Goal: Contribute content: Contribute content

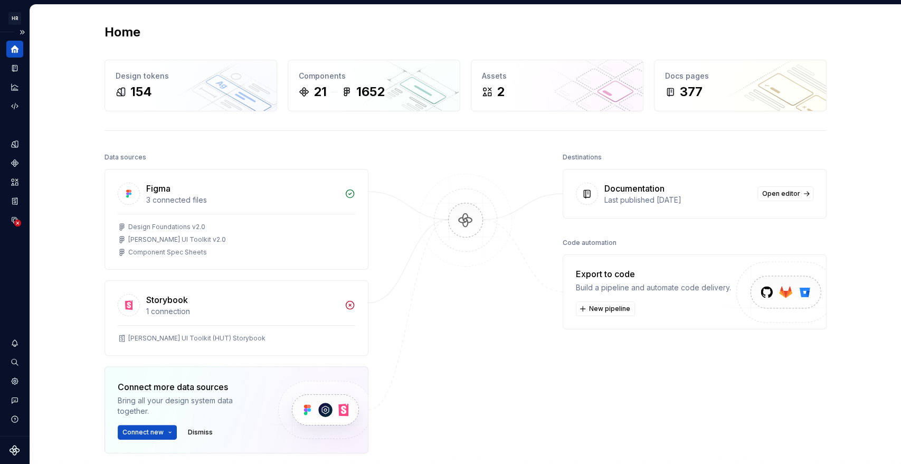
click at [11, 50] on icon "Home" at bounding box center [14, 48] width 9 height 9
click at [24, 28] on button "Expand sidebar" at bounding box center [22, 32] width 15 height 15
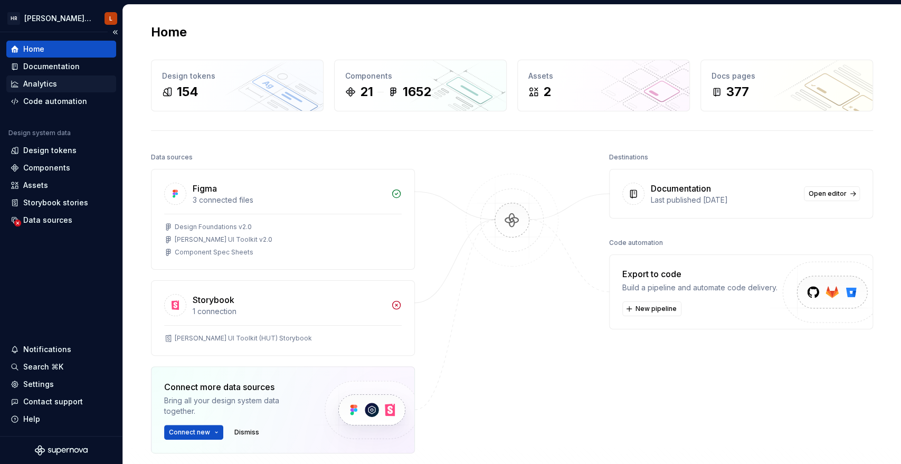
click at [45, 77] on div "Analytics" at bounding box center [61, 83] width 110 height 17
click at [45, 71] on div "Documentation" at bounding box center [51, 66] width 56 height 11
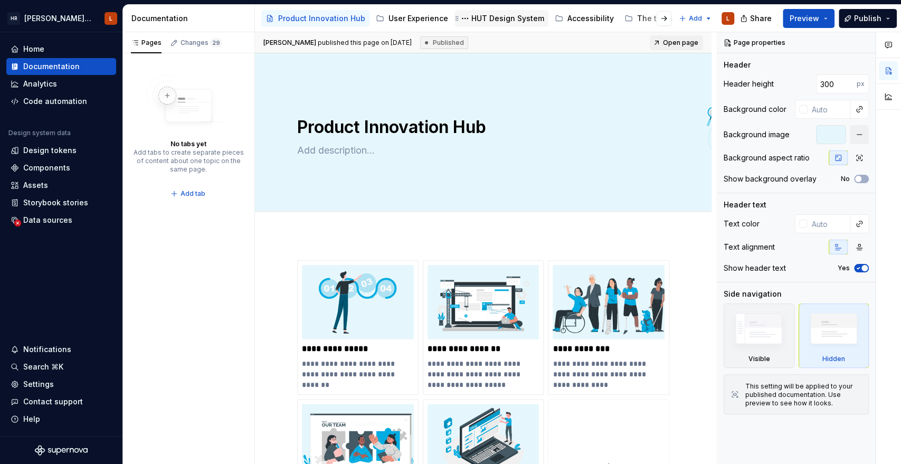
click at [506, 17] on div "HUT Design System" at bounding box center [507, 18] width 73 height 11
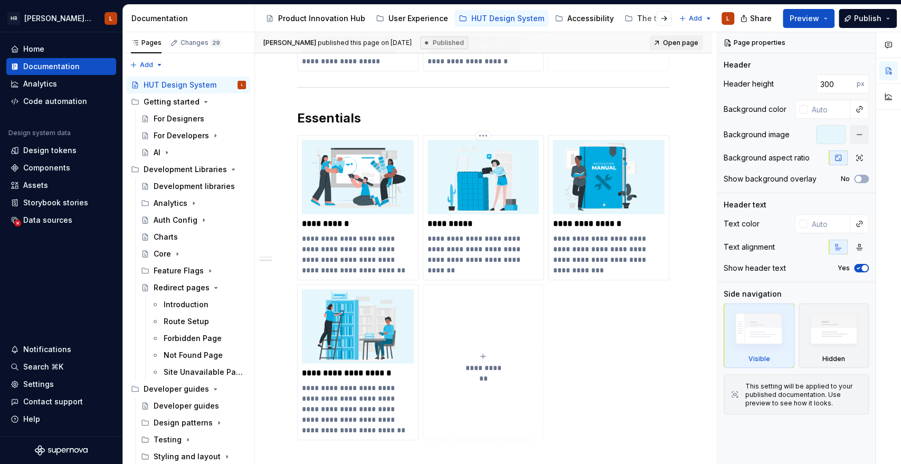
scroll to position [351, 0]
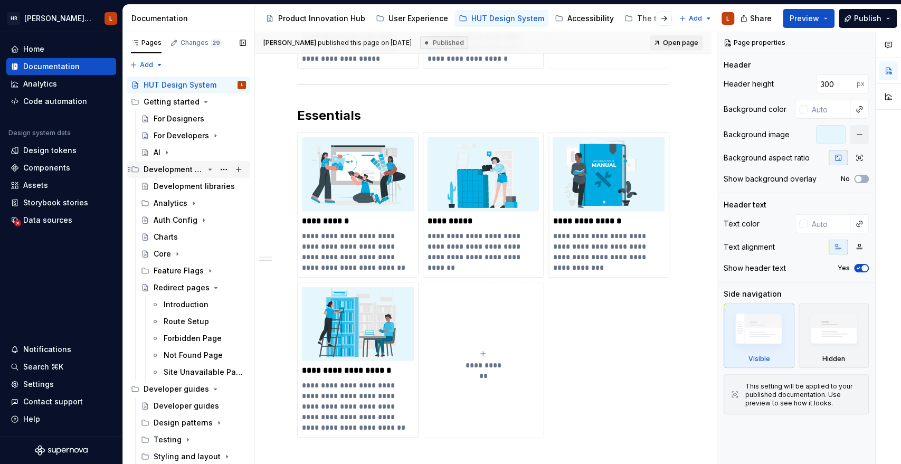
click at [193, 164] on div "Development Libraries" at bounding box center [174, 169] width 60 height 11
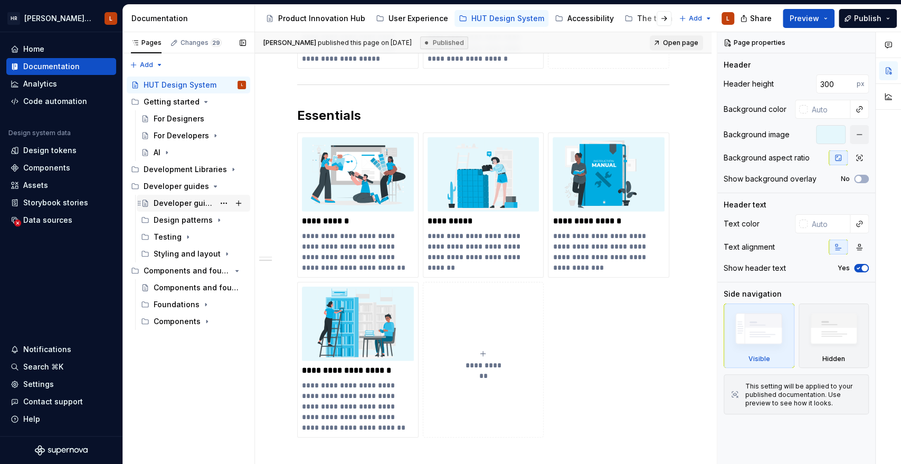
click at [192, 199] on div "Developer guides" at bounding box center [184, 203] width 61 height 11
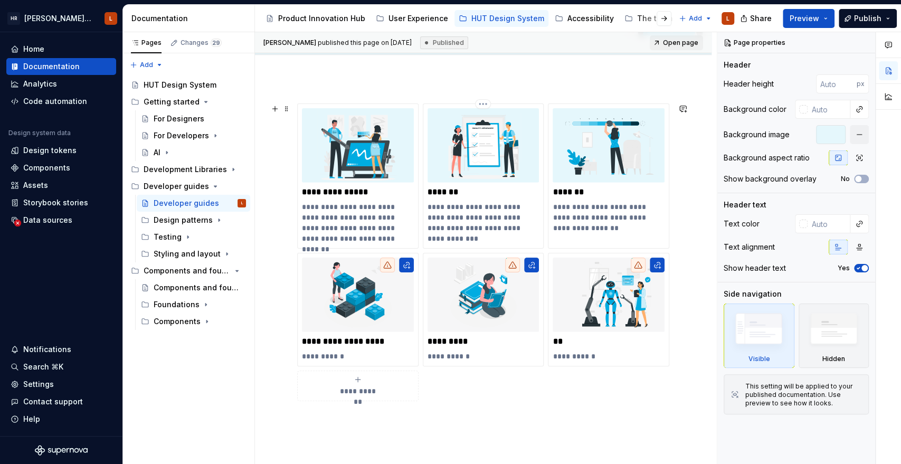
scroll to position [117, 0]
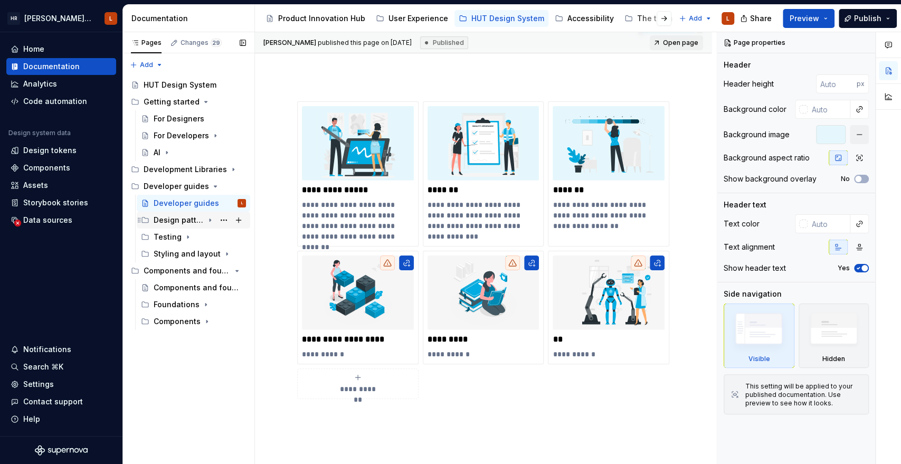
click at [206, 218] on icon "Page tree" at bounding box center [210, 220] width 8 height 8
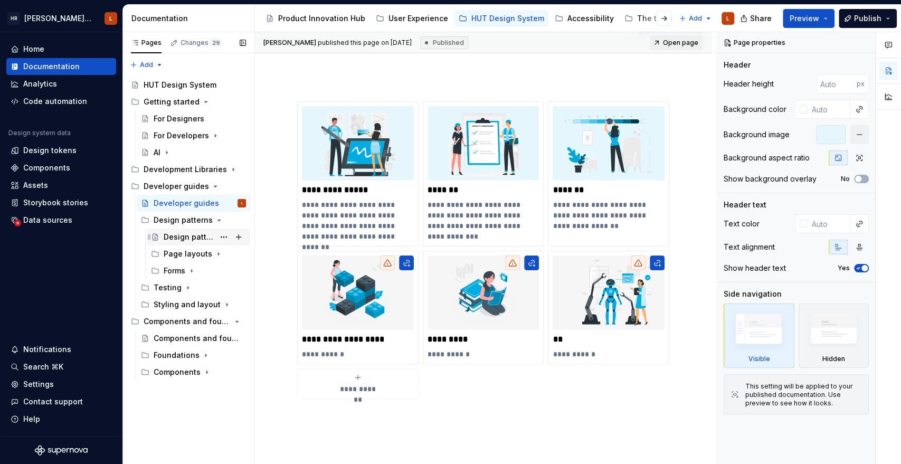
click at [197, 236] on div "Design patterns" at bounding box center [189, 237] width 51 height 11
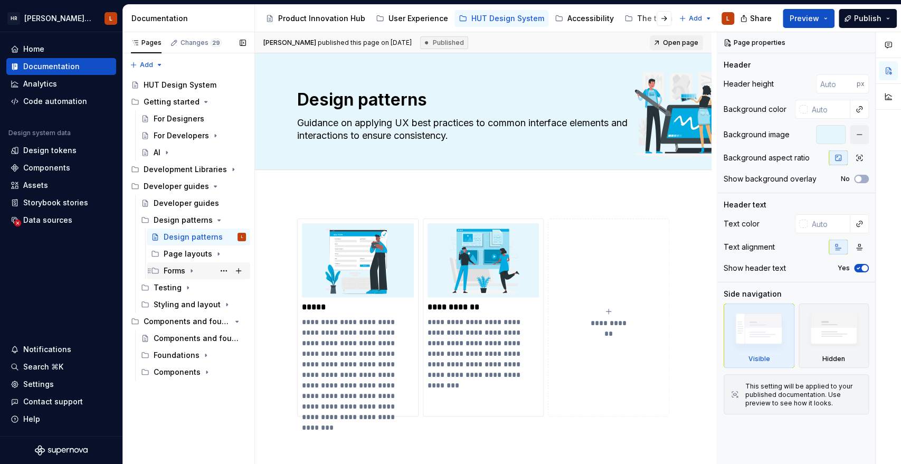
click at [196, 272] on div "Forms" at bounding box center [205, 270] width 82 height 15
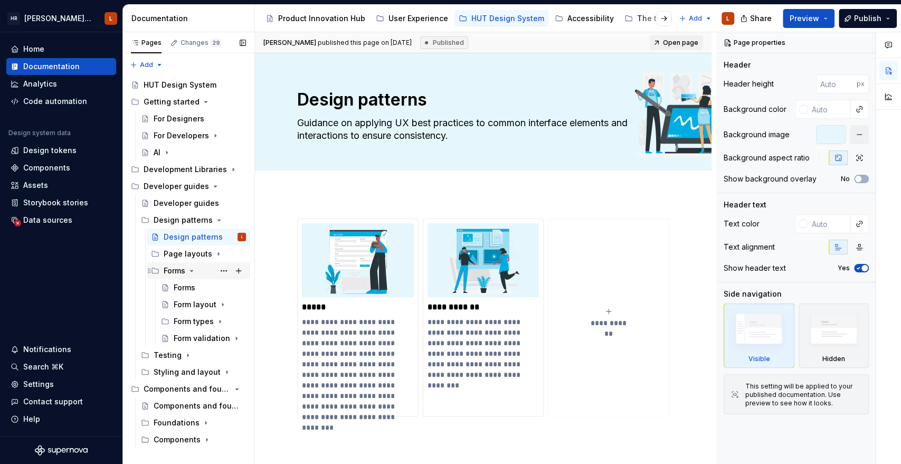
click at [196, 272] on div "Forms" at bounding box center [205, 270] width 82 height 15
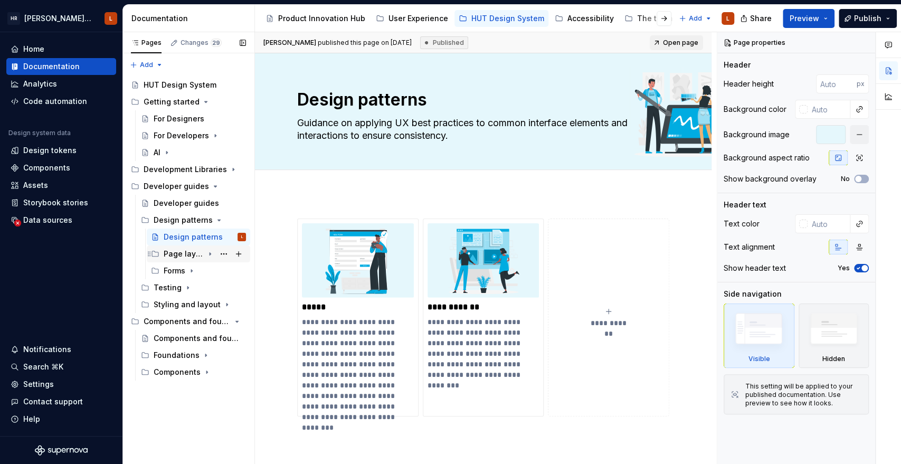
click at [212, 254] on icon "Page tree" at bounding box center [210, 254] width 8 height 8
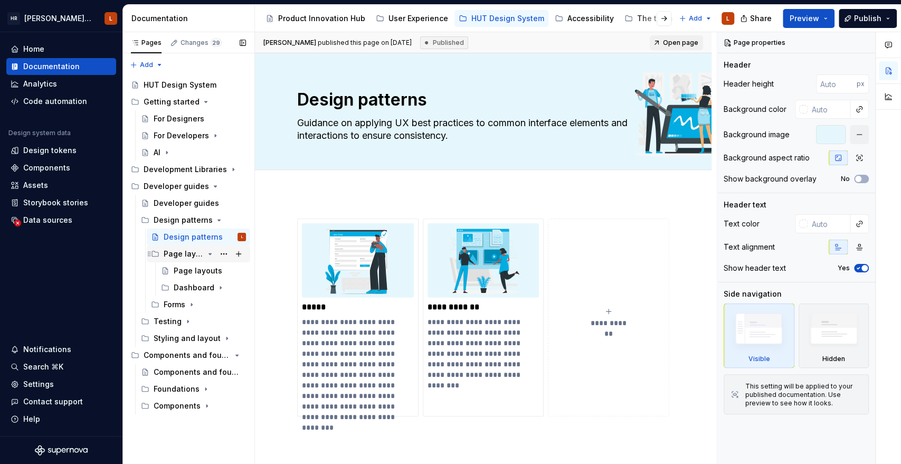
click at [212, 254] on icon "Page tree" at bounding box center [210, 254] width 8 height 8
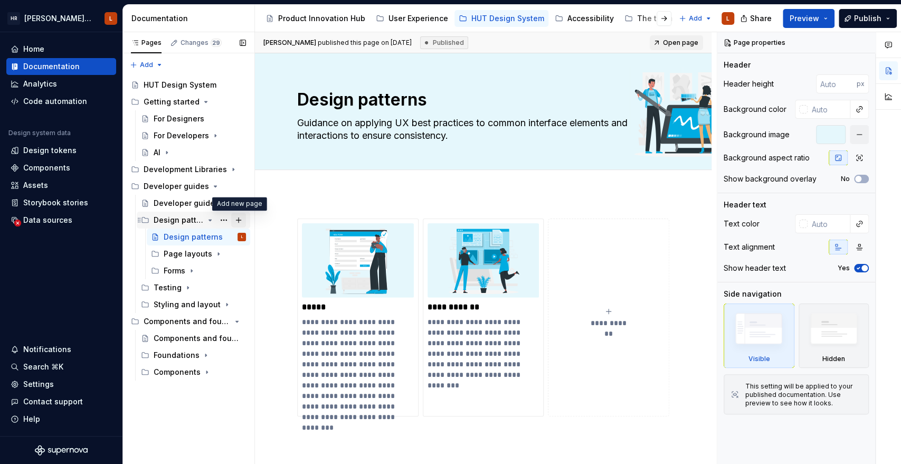
click at [242, 218] on button "Page tree" at bounding box center [238, 220] width 15 height 15
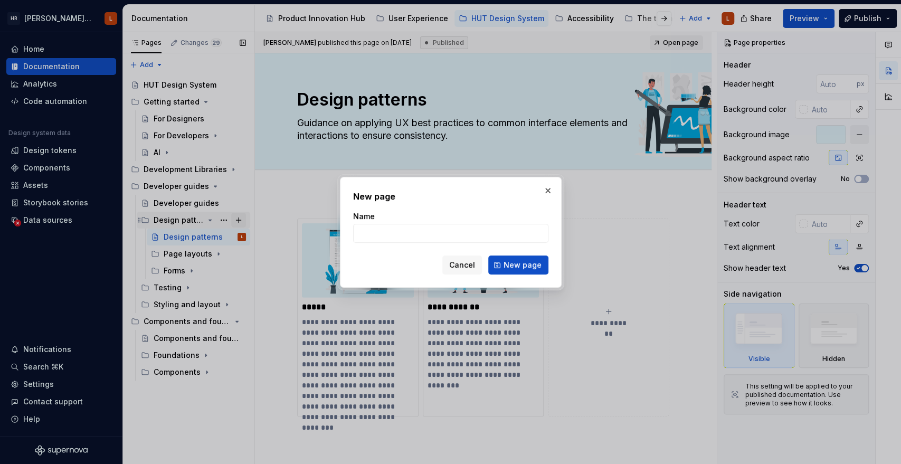
type textarea "*"
type input "UX Checklist for Developers"
click button "New page" at bounding box center [518, 264] width 60 height 19
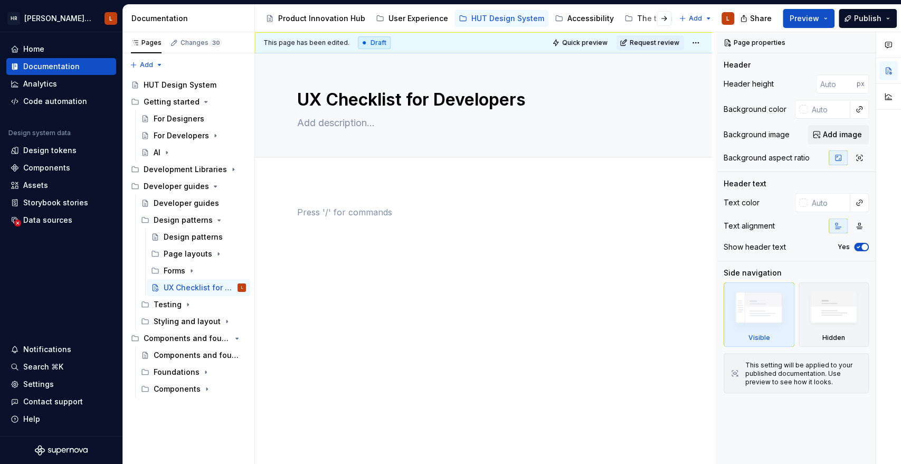
click at [435, 223] on div at bounding box center [483, 226] width 372 height 40
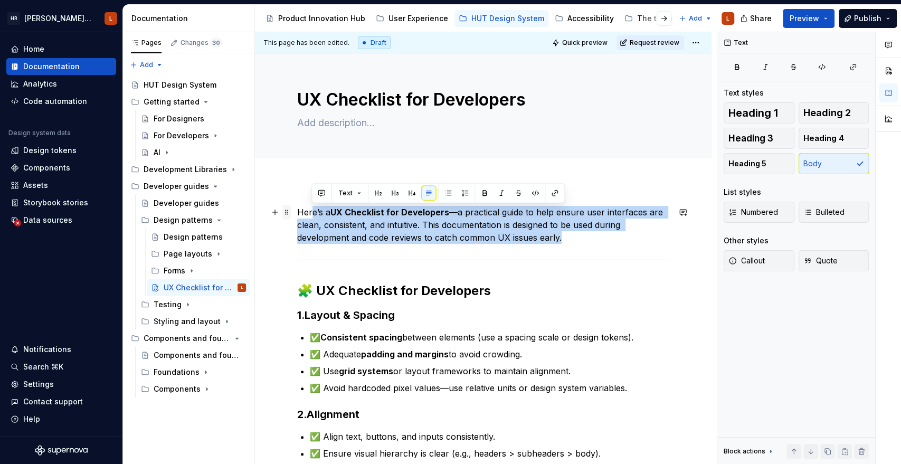
drag, startPoint x: 570, startPoint y: 237, endPoint x: 288, endPoint y: 215, distance: 283.1
click at [288, 215] on span at bounding box center [286, 212] width 8 height 15
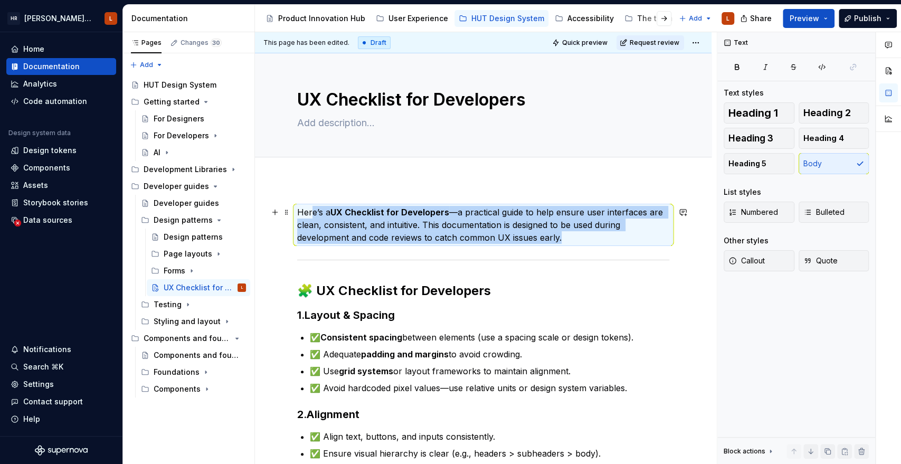
click at [468, 232] on p "Here’s a UX Checklist for Developers —a practical guide to help ensure user int…" at bounding box center [483, 225] width 372 height 38
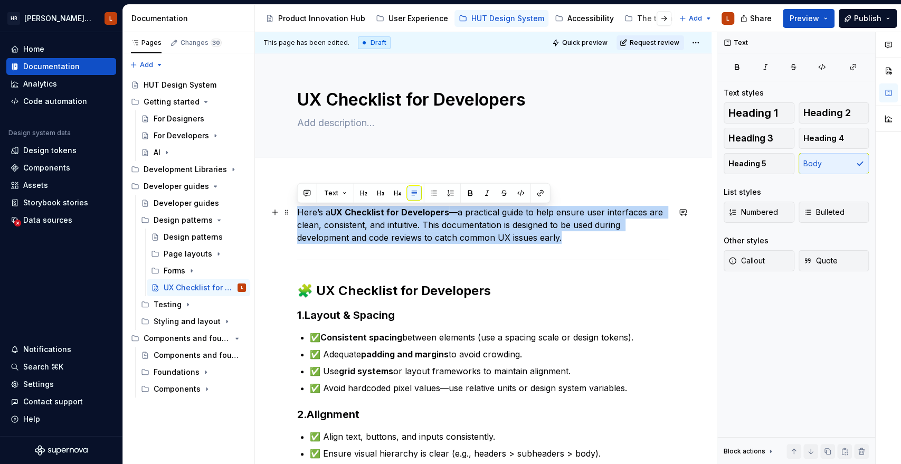
drag, startPoint x: 571, startPoint y: 237, endPoint x: 300, endPoint y: 210, distance: 272.6
click at [300, 210] on p "Here’s a UX Checklist for Developers —a practical guide to help ensure user int…" at bounding box center [483, 225] width 372 height 38
copy p "Here’s a UX Checklist for Developers —a practical guide to help ensure user int…"
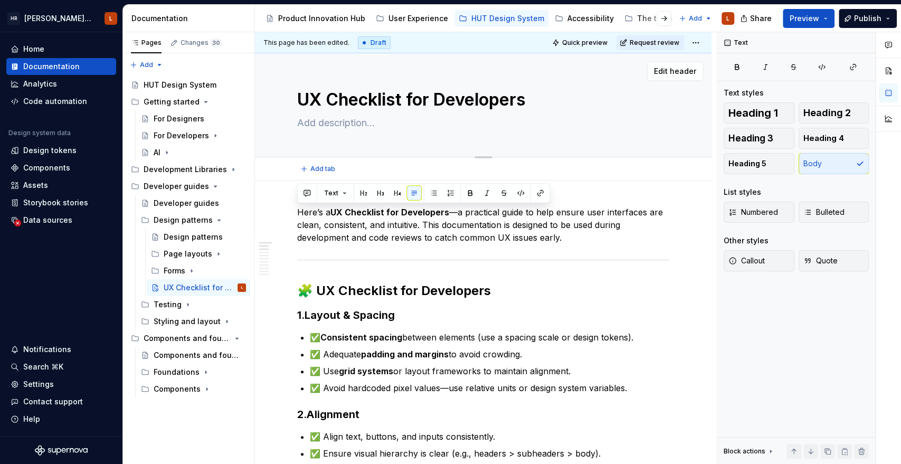
click at [324, 126] on textarea at bounding box center [481, 123] width 372 height 17
paste textarea "Here’s a UX Checklist for Developers—a practical guide to help ensure user inte…"
type textarea "*"
type textarea "Here’s a UX Checklist for Developers—a practical guide to help ensure user inte…"
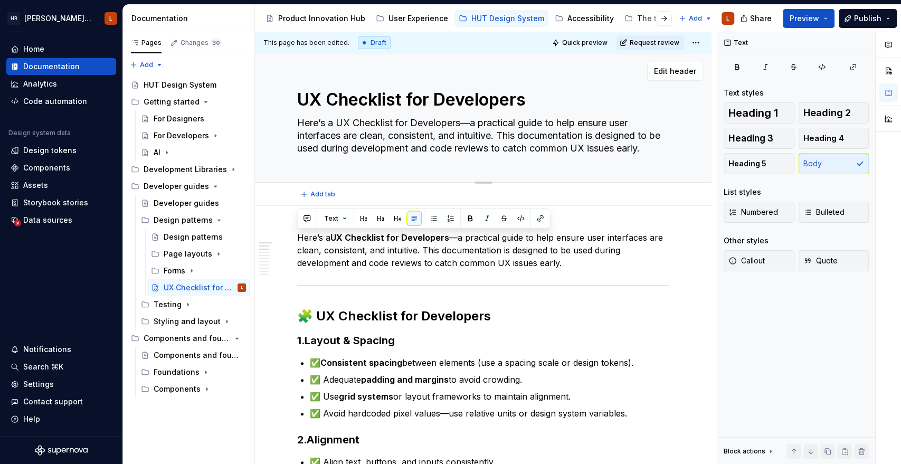
drag, startPoint x: 475, startPoint y: 123, endPoint x: 296, endPoint y: 116, distance: 180.1
click at [296, 116] on textarea "Here’s a UX Checklist for Developers—a practical guide to help ensure user inte…" at bounding box center [481, 136] width 372 height 42
type textarea "*"
type textarea "A practical guide to help ensure user interfaces are clean, consistent, and int…"
click at [548, 154] on textarea "A practical guide to help ensure user interfaces are clean, consistent, and int…" at bounding box center [481, 136] width 372 height 42
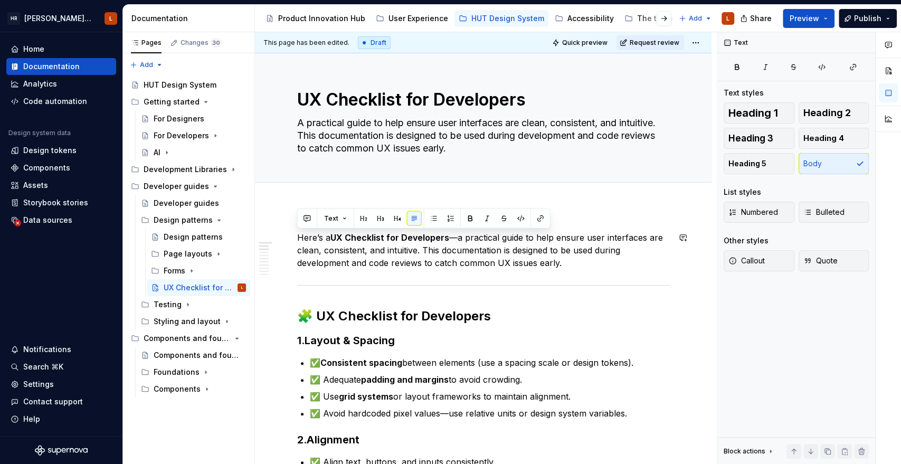
type textarea "*"
type textarea "A practical guide to help ensure user interfaces are clean, consistent, and int…"
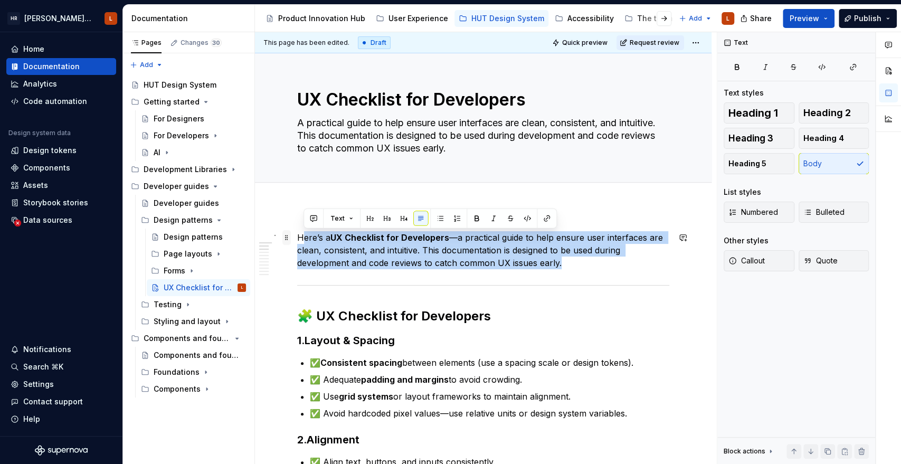
drag, startPoint x: 584, startPoint y: 266, endPoint x: 282, endPoint y: 236, distance: 302.8
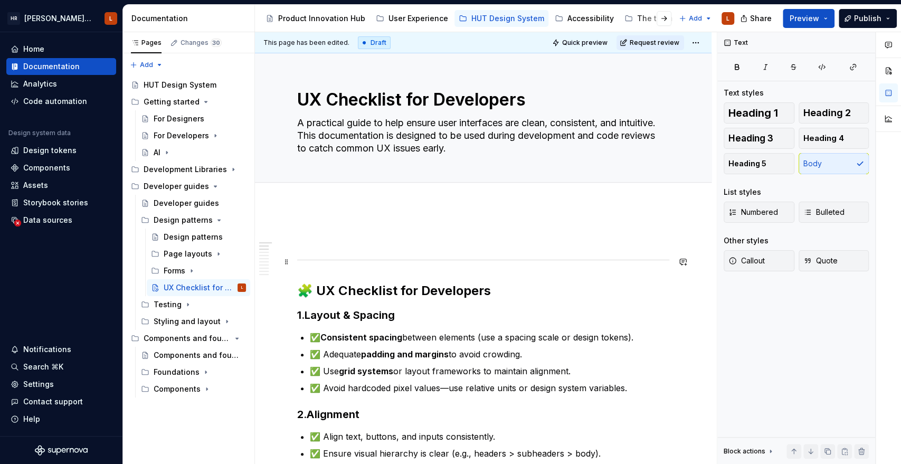
click at [287, 262] on span at bounding box center [286, 261] width 8 height 15
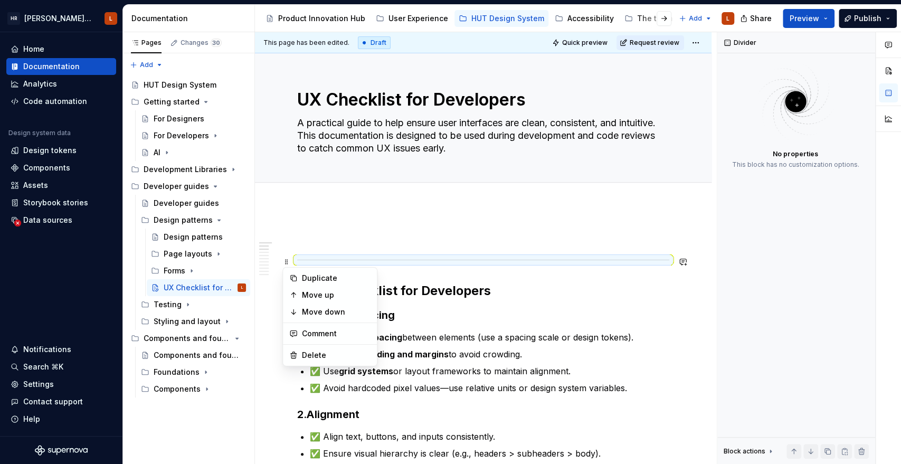
click at [474, 235] on p at bounding box center [483, 237] width 372 height 13
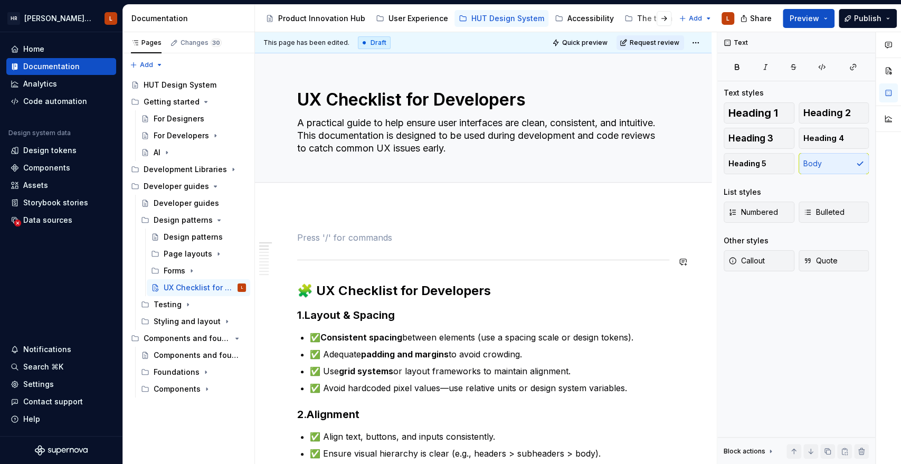
click at [285, 265] on div "This page has been edited. Draft Quick preview Request review UX Checklist for …" at bounding box center [486, 248] width 462 height 432
click at [286, 261] on span at bounding box center [286, 261] width 8 height 15
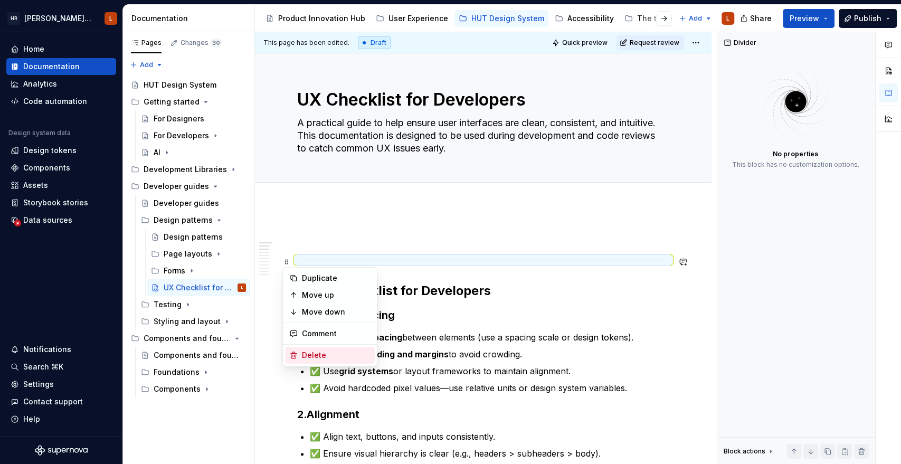
click at [324, 360] on div "Delete" at bounding box center [330, 355] width 90 height 17
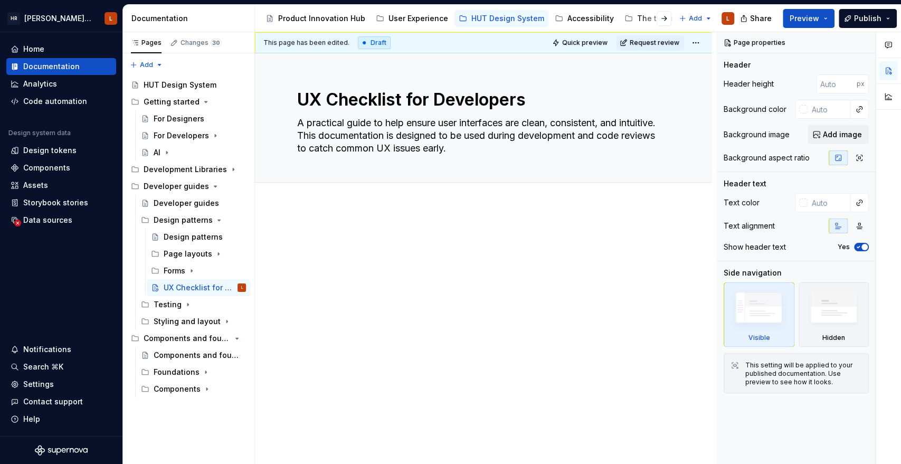
click at [415, 241] on p at bounding box center [483, 237] width 372 height 13
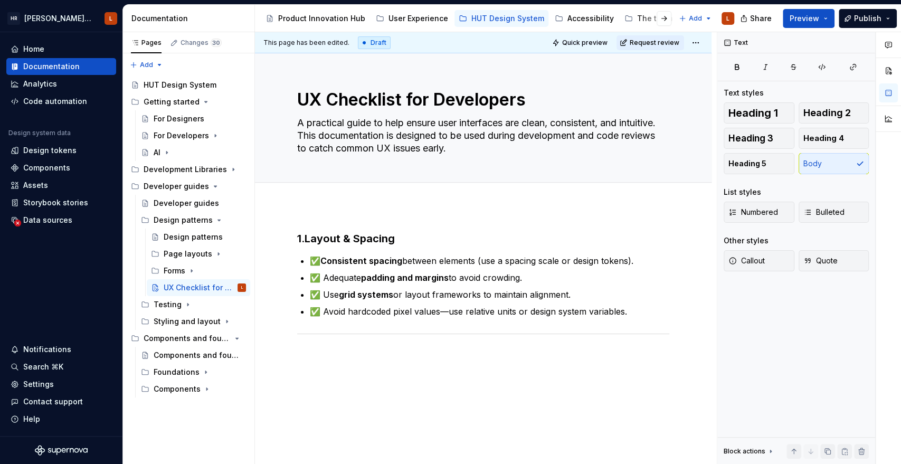
click at [367, 375] on div "1. Layout & Spacing ✅ Consistent spacing between elements (use a spacing scale …" at bounding box center [483, 360] width 456 height 309
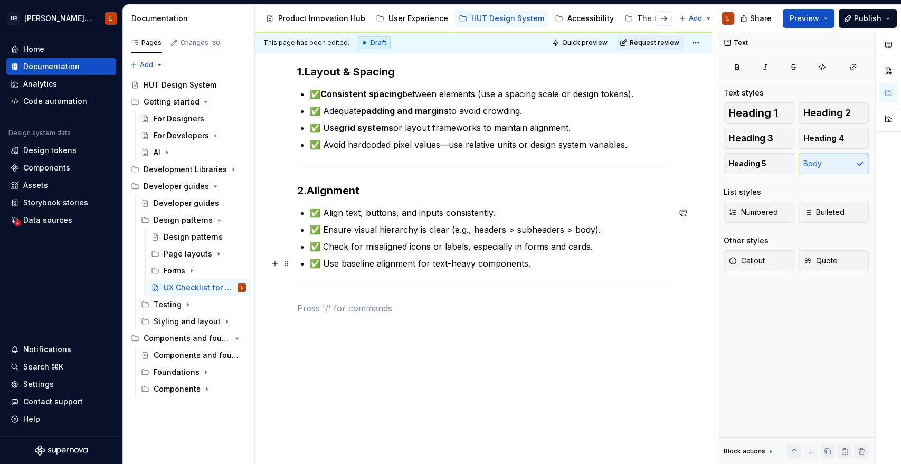
scroll to position [168, 0]
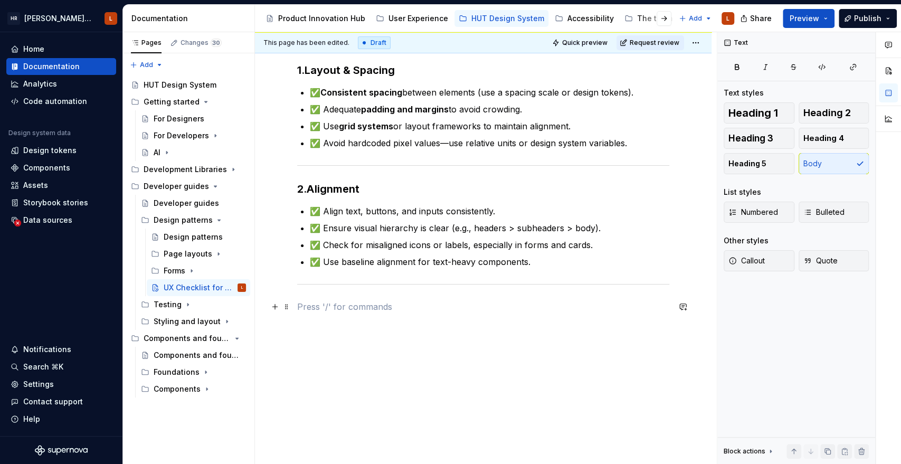
click at [409, 302] on p at bounding box center [483, 306] width 372 height 13
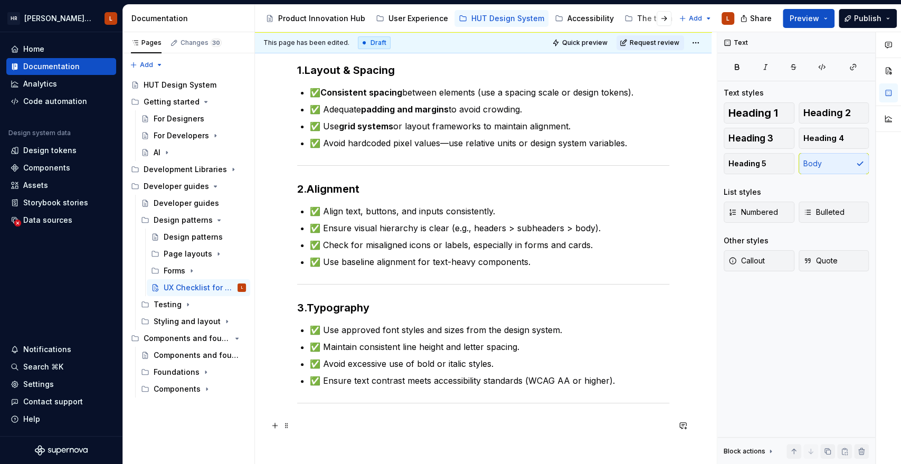
click at [331, 421] on p at bounding box center [483, 425] width 372 height 13
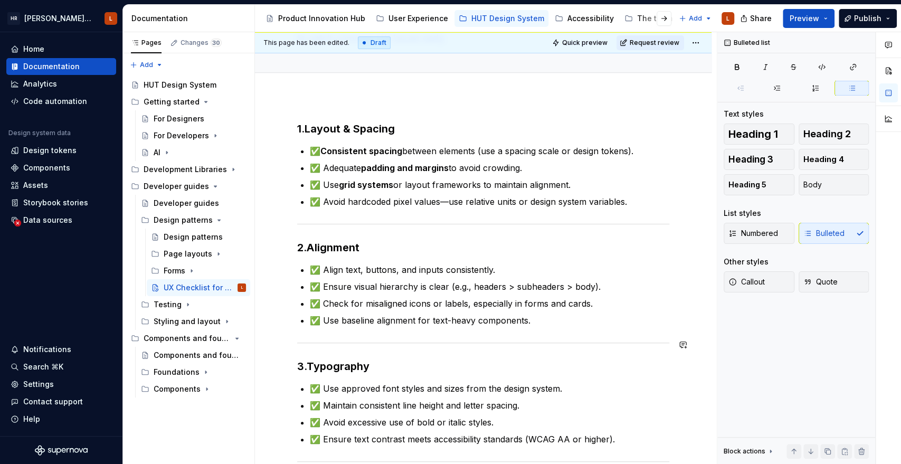
scroll to position [0, 0]
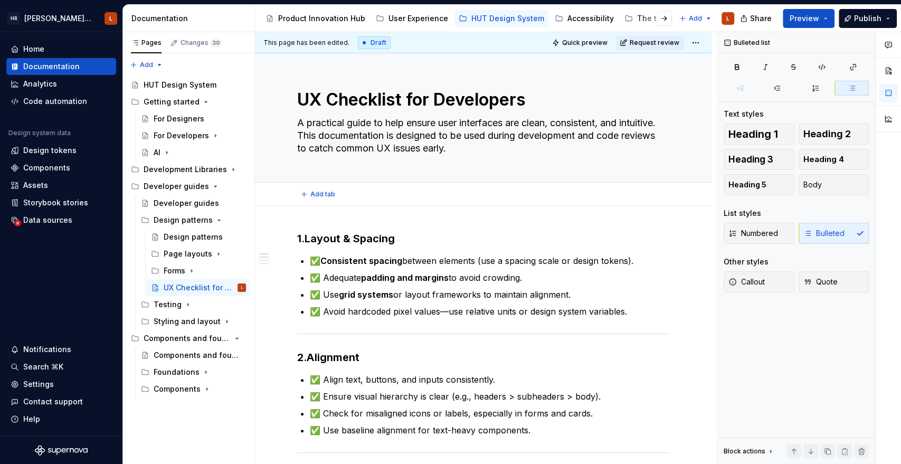
type textarea "*"
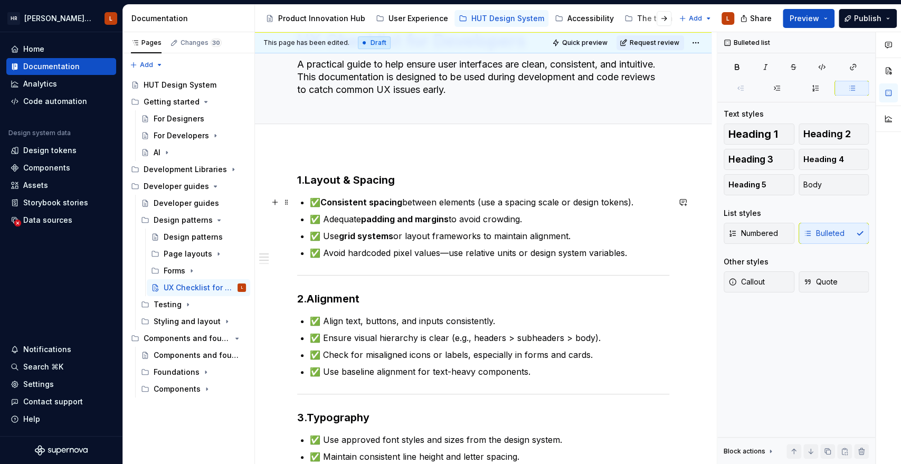
click at [650, 201] on p "✅ Consistent spacing between elements (use a spacing scale or design tokens)." at bounding box center [489, 202] width 359 height 13
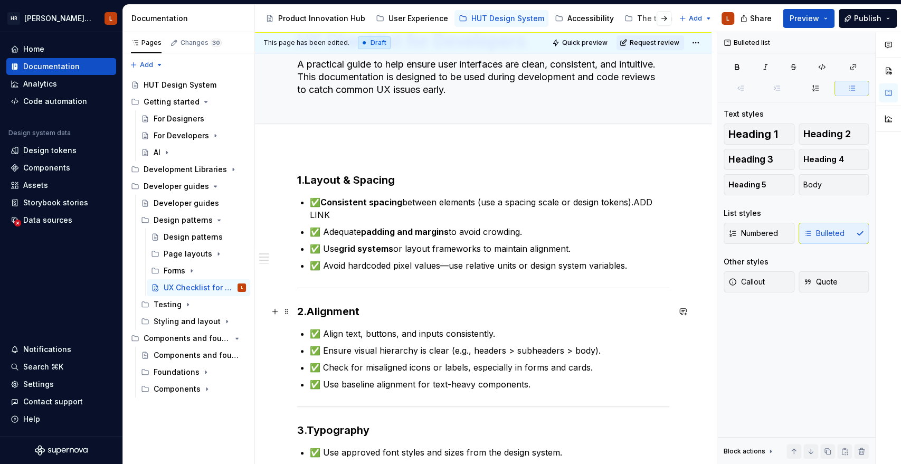
scroll to position [117, 0]
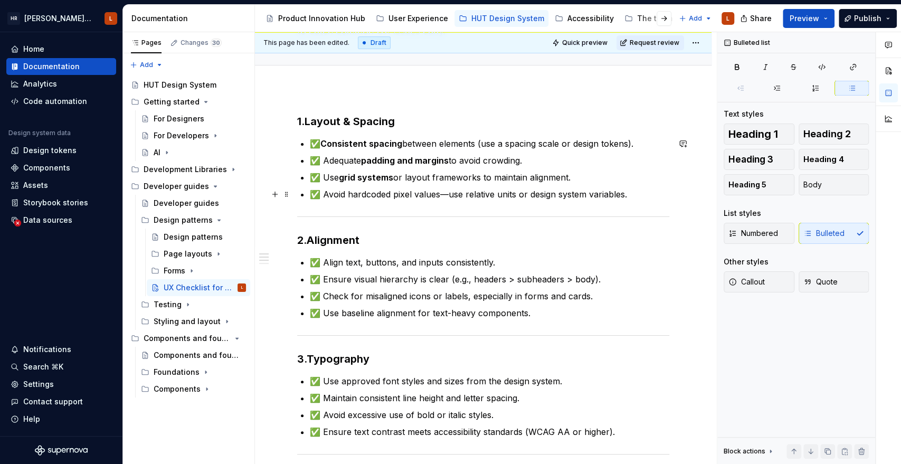
click at [637, 194] on p "✅ Avoid hardcoded pixel values—use relative units or design system variables." at bounding box center [489, 194] width 359 height 13
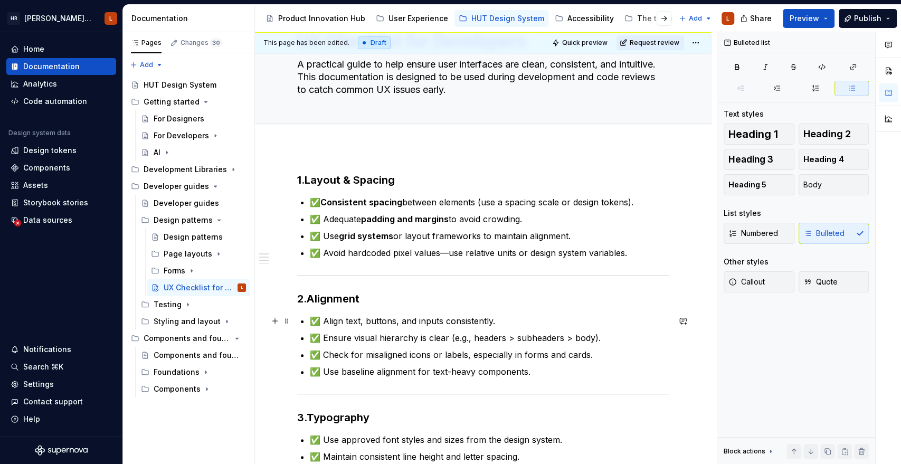
scroll to position [0, 0]
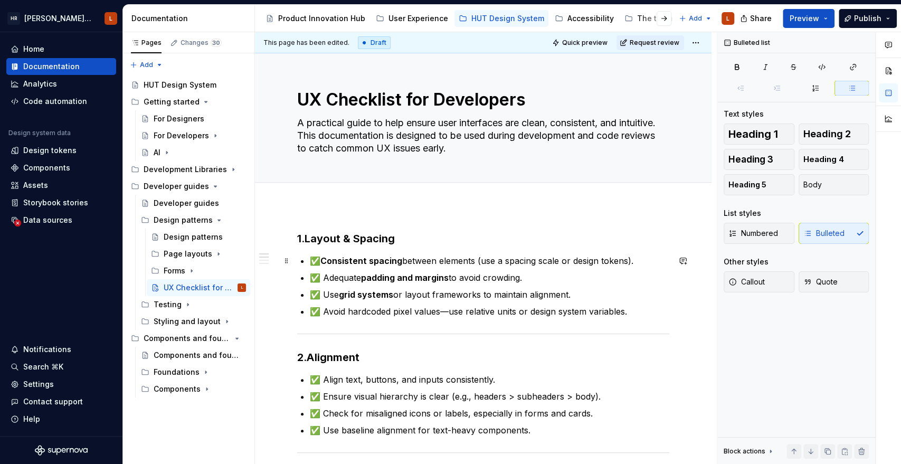
click at [641, 258] on p "✅ Consistent spacing between elements (use a spacing scale or design tokens)." at bounding box center [489, 260] width 359 height 13
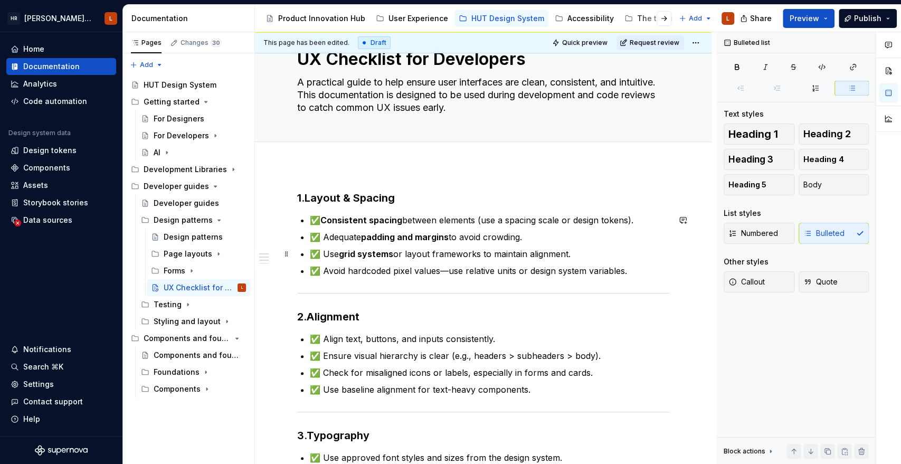
scroll to position [59, 0]
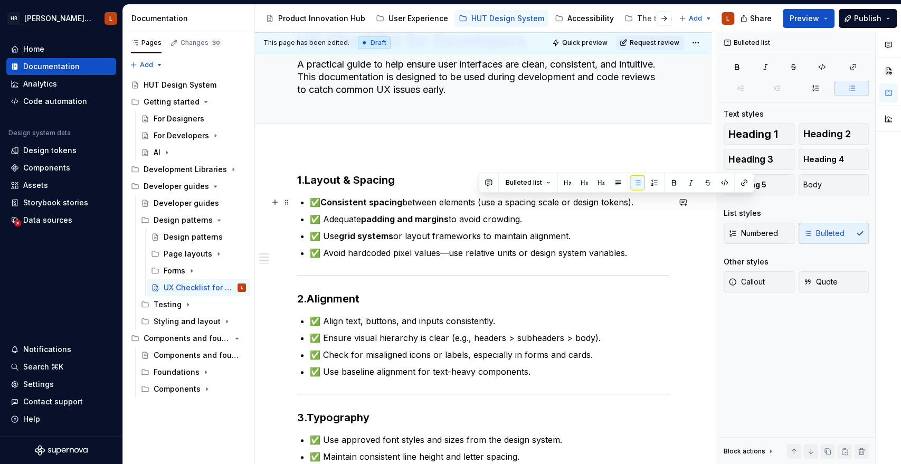
drag, startPoint x: 638, startPoint y: 200, endPoint x: 478, endPoint y: 203, distance: 160.5
click at [478, 203] on p "✅ Consistent spacing between elements (use a spacing scale or design tokens)." at bounding box center [489, 202] width 359 height 13
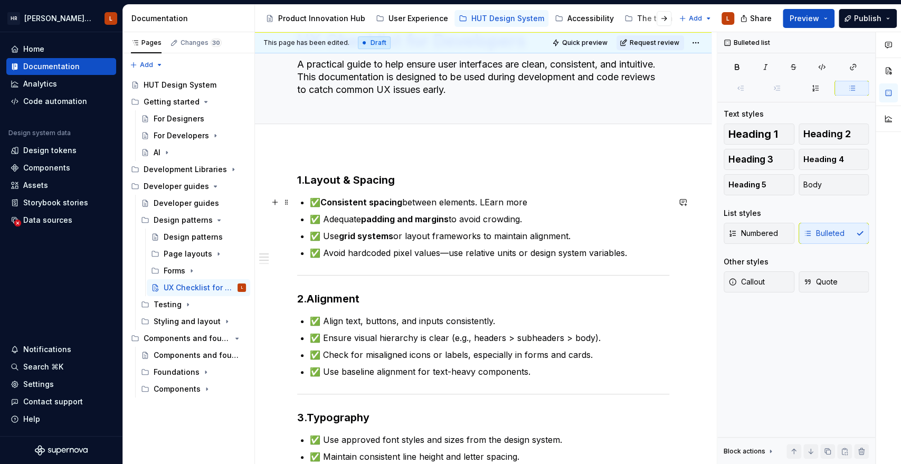
click at [496, 199] on p "✅ Consistent spacing between elements. LEarn more" at bounding box center [489, 202] width 359 height 13
drag, startPoint x: 532, startPoint y: 202, endPoint x: 483, endPoint y: 202, distance: 49.1
click at [483, 202] on p "✅ Consistent spacing between elements. Learn more" at bounding box center [489, 202] width 359 height 13
click at [751, 184] on button "button" at bounding box center [748, 182] width 15 height 15
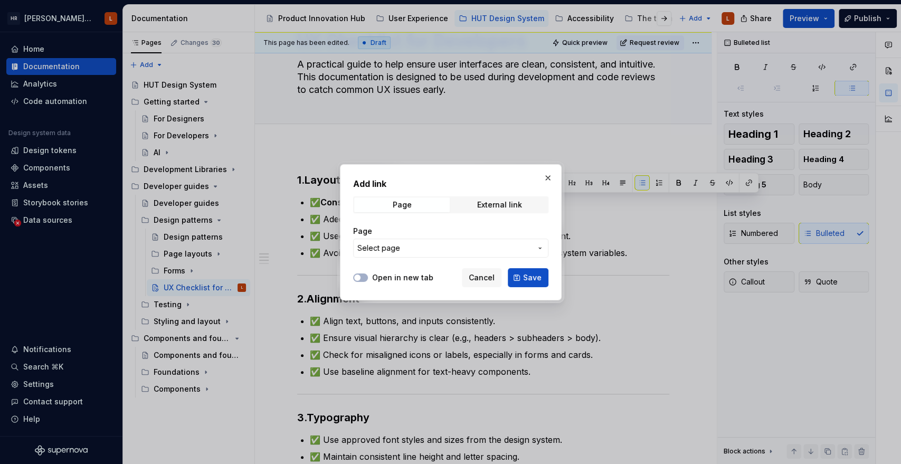
click at [466, 246] on span "Select page" at bounding box center [444, 248] width 174 height 11
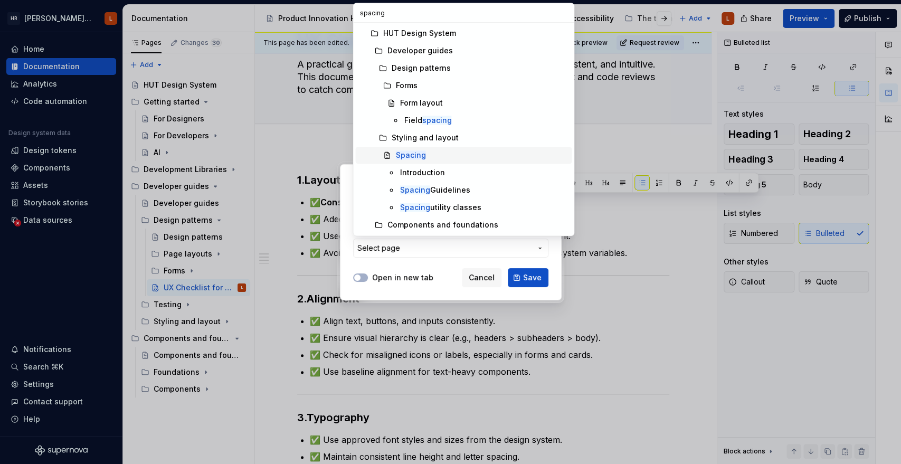
type input "spacing"
click at [440, 158] on div "Spacing" at bounding box center [481, 155] width 172 height 11
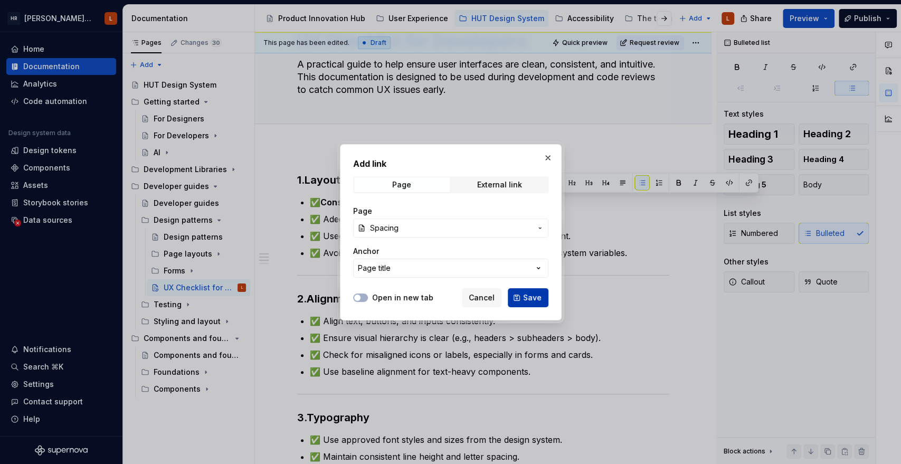
click at [519, 295] on button "Save" at bounding box center [528, 297] width 41 height 19
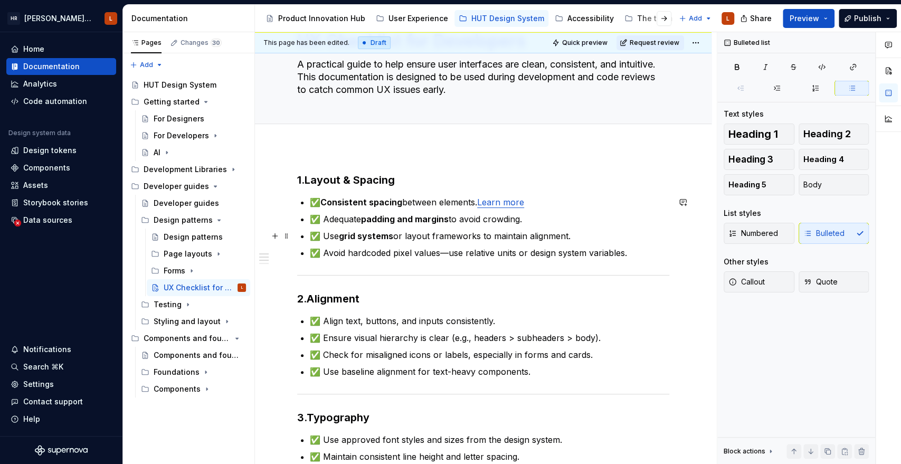
click at [586, 226] on ul "✅ Consistent spacing between elements. Learn more ✅ Adequate padding and margin…" at bounding box center [489, 227] width 359 height 63
click at [559, 216] on p "✅ Adequate padding and margins to avoid crowding." at bounding box center [489, 219] width 359 height 13
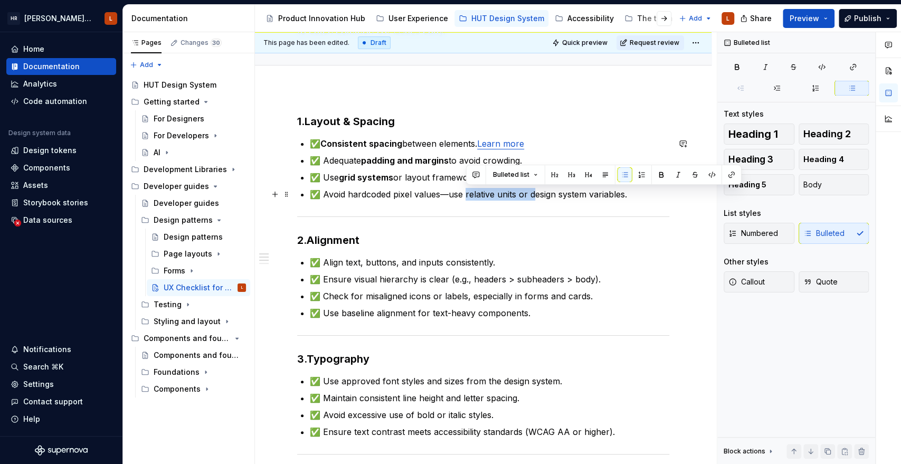
drag, startPoint x: 466, startPoint y: 191, endPoint x: 532, endPoint y: 189, distance: 66.0
click at [532, 189] on p "✅ Avoid hardcoded pixel values—use relative units or design system variables." at bounding box center [489, 194] width 359 height 13
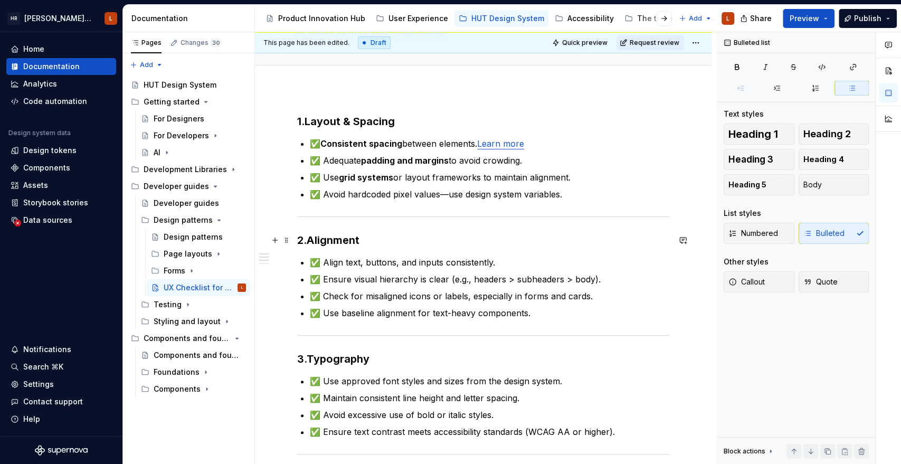
click at [532, 241] on h3 "2. Alignment" at bounding box center [483, 240] width 372 height 15
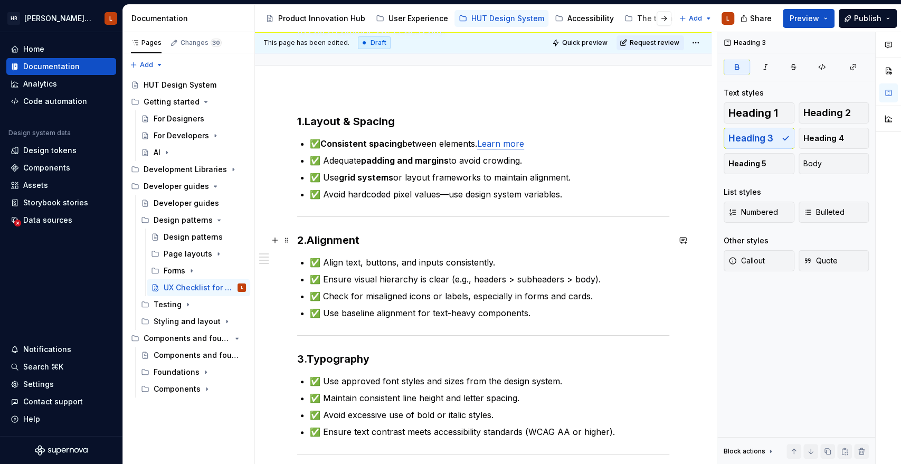
scroll to position [234, 0]
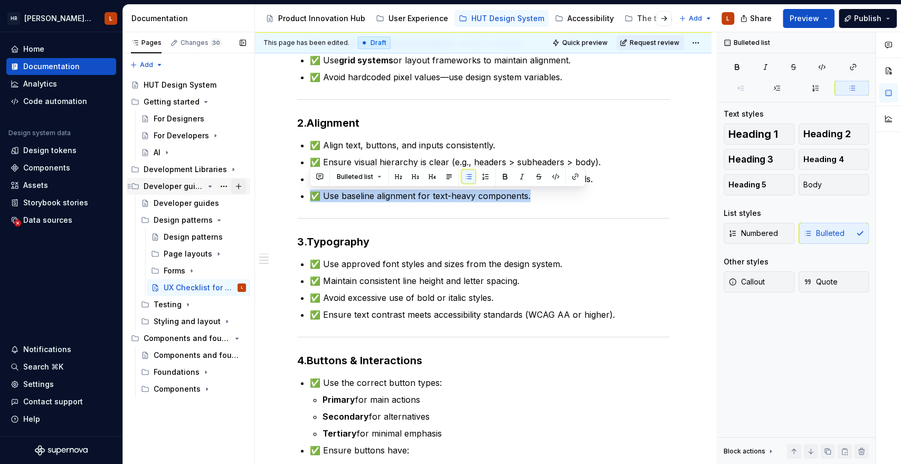
drag, startPoint x: 535, startPoint y: 195, endPoint x: 234, endPoint y: 192, distance: 300.3
click at [234, 192] on div "Pages Changes 30 Add Accessibility guide for tree Page tree. Navigate the tree …" at bounding box center [512, 248] width 778 height 432
click at [492, 206] on div "1. Layout & Spacing ✅ Consistent spacing between elements. Learn more ✅ Adequat…" at bounding box center [483, 260] width 372 height 527
drag, startPoint x: 538, startPoint y: 198, endPoint x: 278, endPoint y: 196, distance: 260.7
click at [266, 197] on div "1. Layout & Spacing ✅ Consistent spacing between elements. Learn more ✅ Adequat…" at bounding box center [483, 324] width 456 height 704
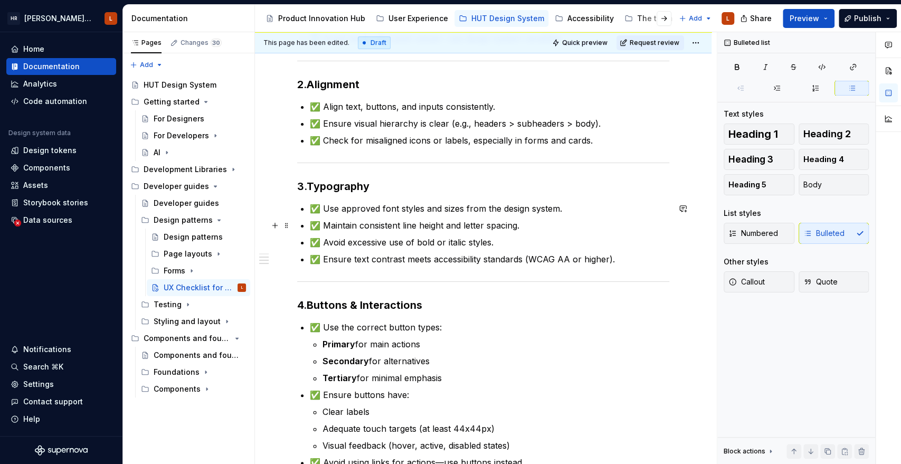
scroll to position [293, 0]
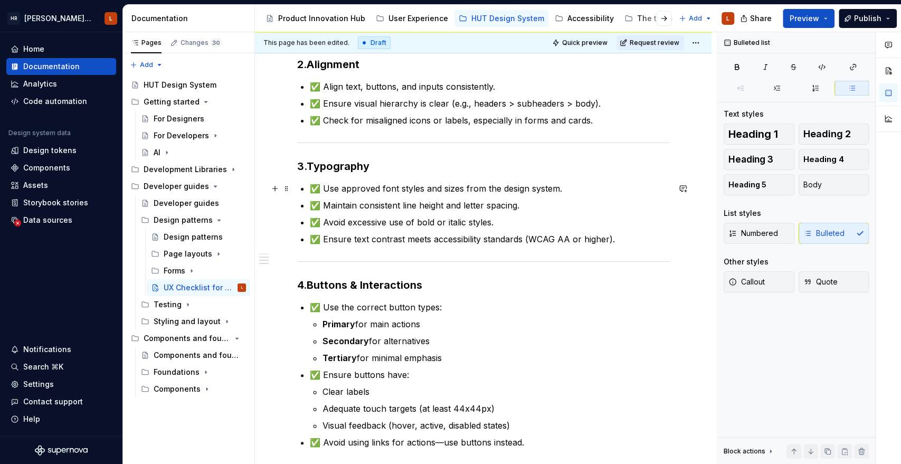
drag, startPoint x: 569, startPoint y: 188, endPoint x: 572, endPoint y: 203, distance: 15.0
click at [569, 187] on p "✅ Use approved font styles and sizes from the design system." at bounding box center [489, 188] width 359 height 13
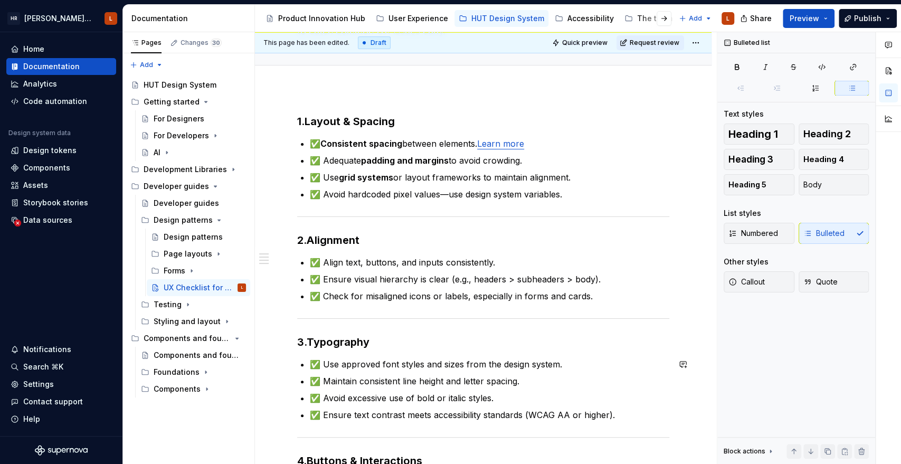
scroll to position [234, 0]
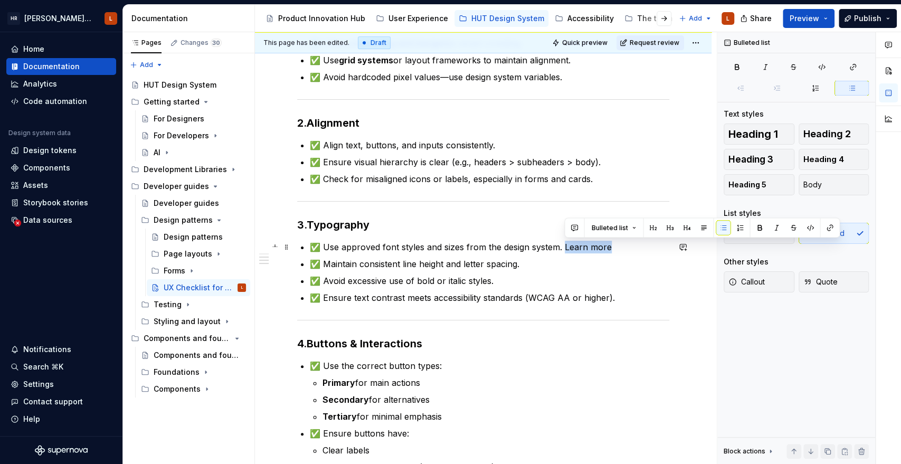
drag, startPoint x: 614, startPoint y: 244, endPoint x: 564, endPoint y: 246, distance: 50.7
click at [564, 246] on p "✅ Use approved font styles and sizes from the design system. Learn more" at bounding box center [489, 247] width 359 height 13
click at [827, 227] on button "button" at bounding box center [829, 227] width 15 height 15
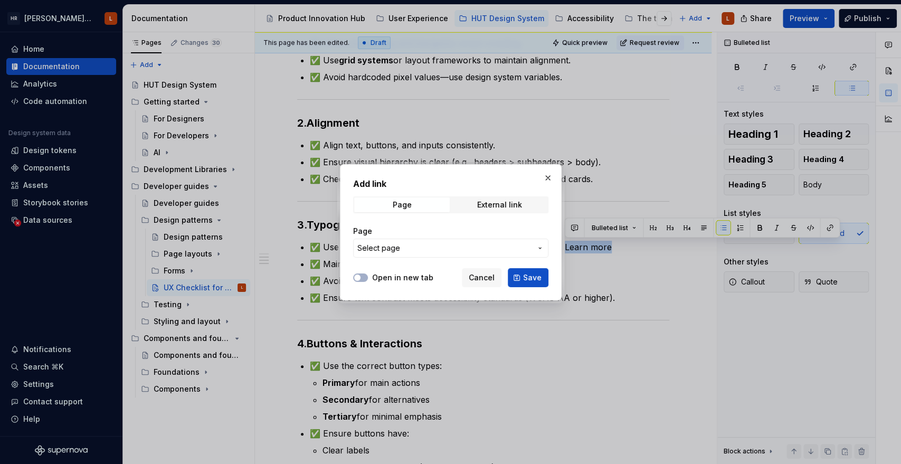
click at [410, 249] on span "Select page" at bounding box center [444, 248] width 174 height 11
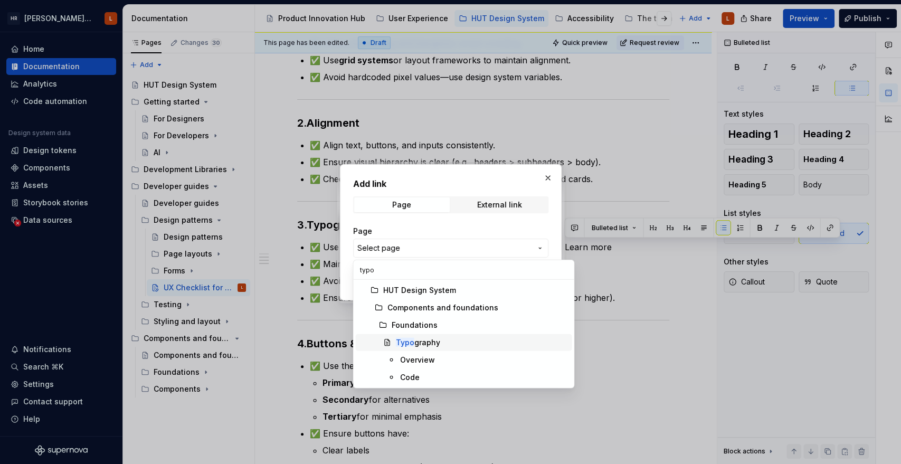
type input "typo"
click at [458, 337] on div "Typo graphy" at bounding box center [481, 342] width 172 height 11
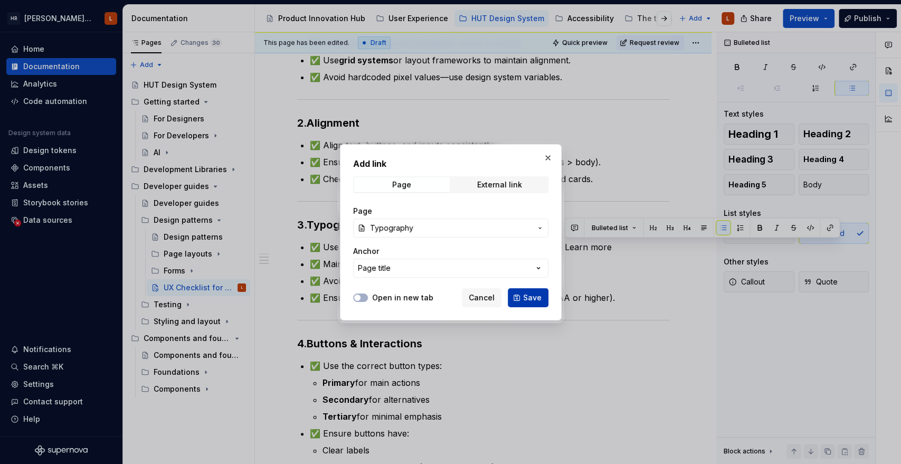
click at [516, 294] on button "Save" at bounding box center [528, 297] width 41 height 19
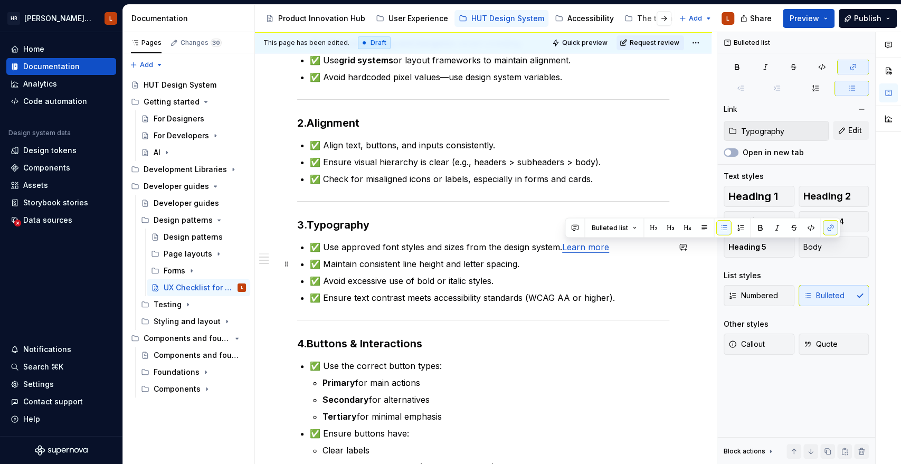
click at [534, 260] on p "✅ Maintain consistent line height and letter spacing." at bounding box center [489, 264] width 359 height 13
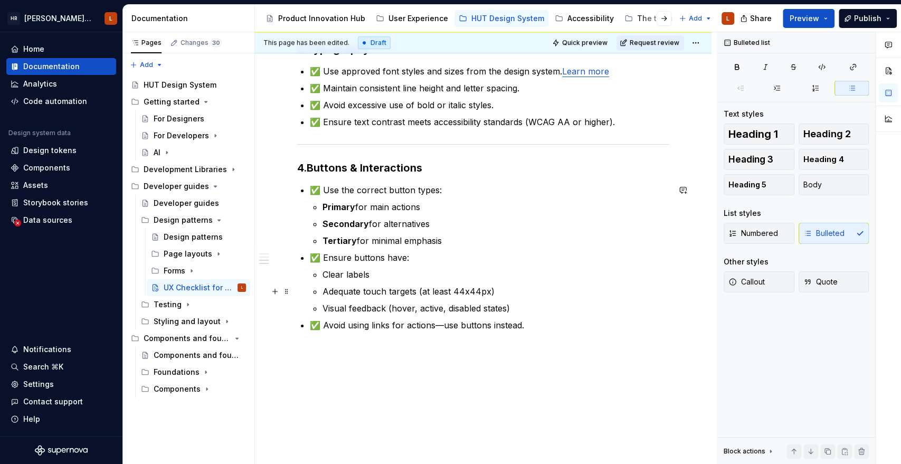
scroll to position [428, 0]
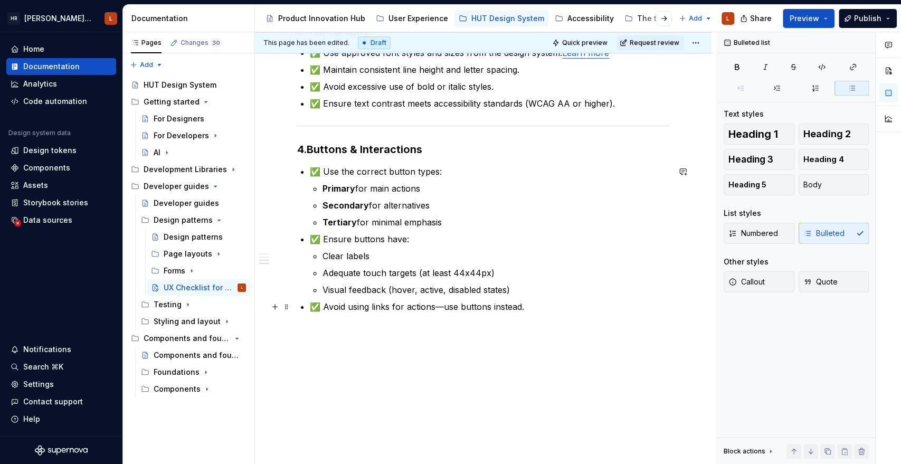
click at [547, 305] on p "✅ Avoid using links for actions—use buttons instead." at bounding box center [489, 306] width 359 height 13
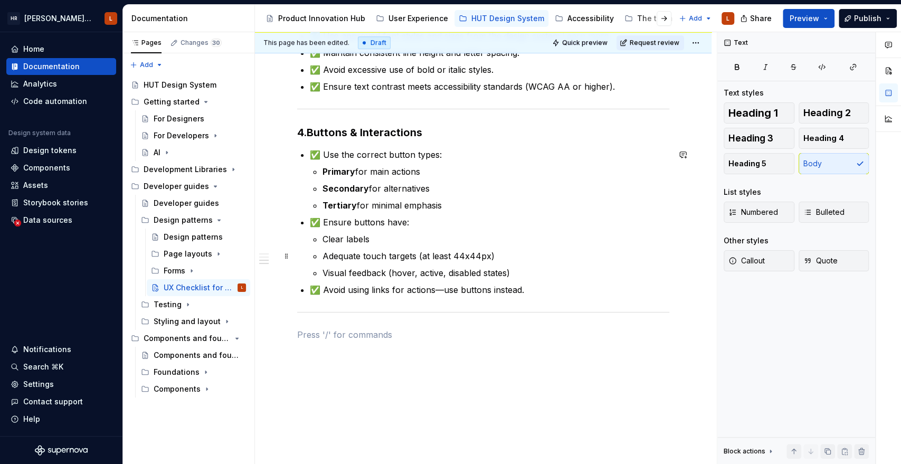
scroll to position [473, 0]
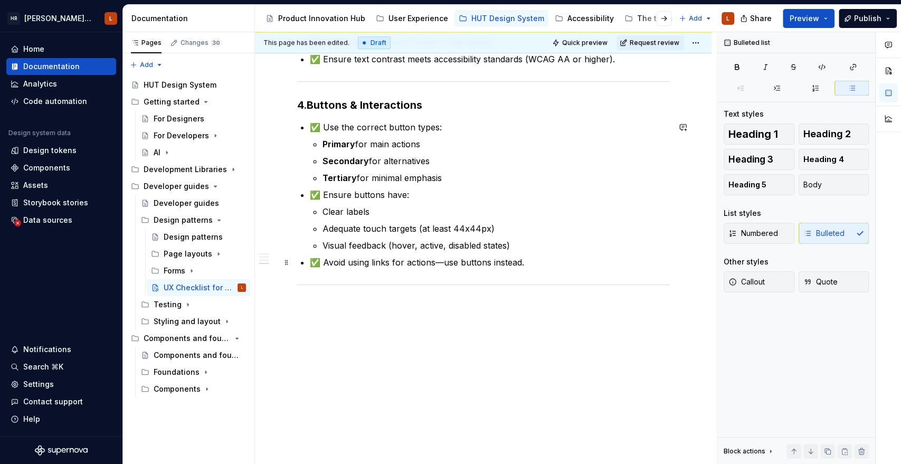
click at [437, 252] on ul "✅ Use the correct button types: Primary for main actions Secondary for alternat…" at bounding box center [489, 195] width 359 height 148
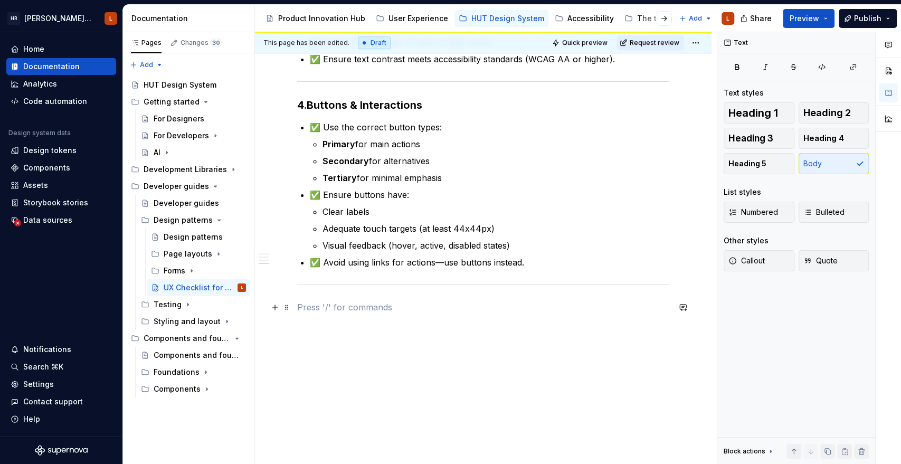
click at [434, 308] on p at bounding box center [483, 307] width 372 height 13
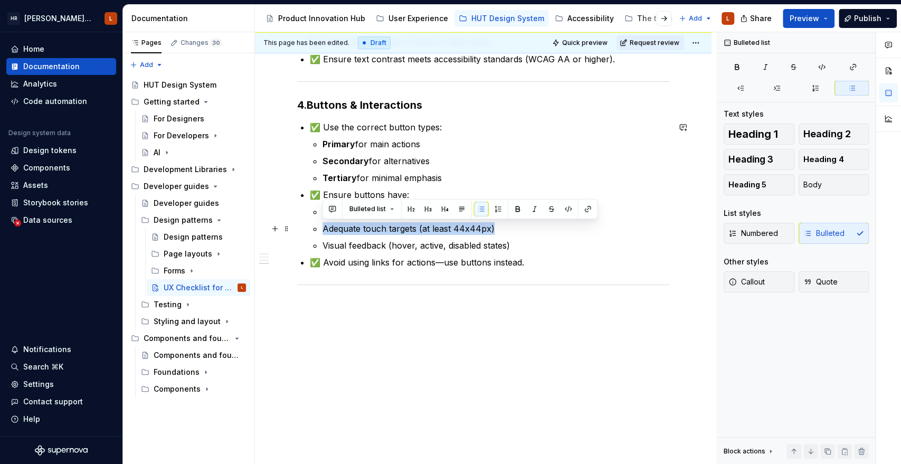
drag, startPoint x: 507, startPoint y: 230, endPoint x: 300, endPoint y: 231, distance: 206.9
click at [300, 231] on div "1. Layout & Spacing ✅ Consistent spacing between elements. Learn more ✅ Adequat…" at bounding box center [483, 35] width 372 height 555
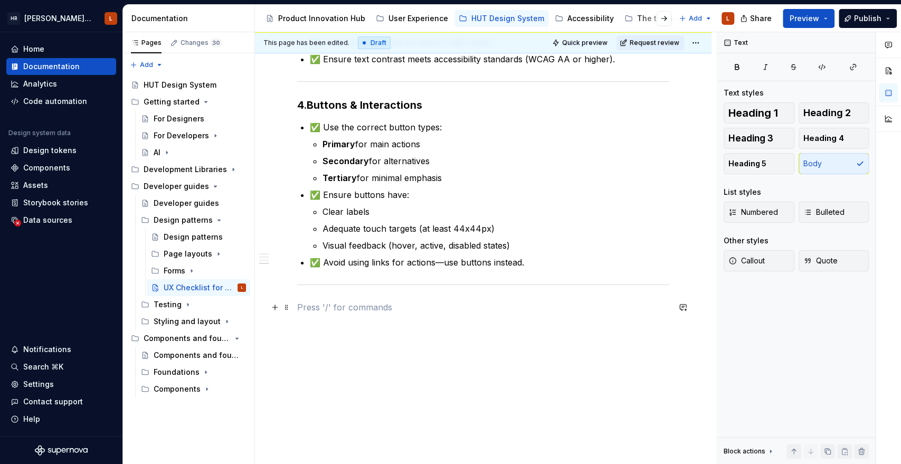
click at [493, 308] on p at bounding box center [483, 307] width 372 height 13
click at [327, 309] on p at bounding box center [483, 307] width 372 height 13
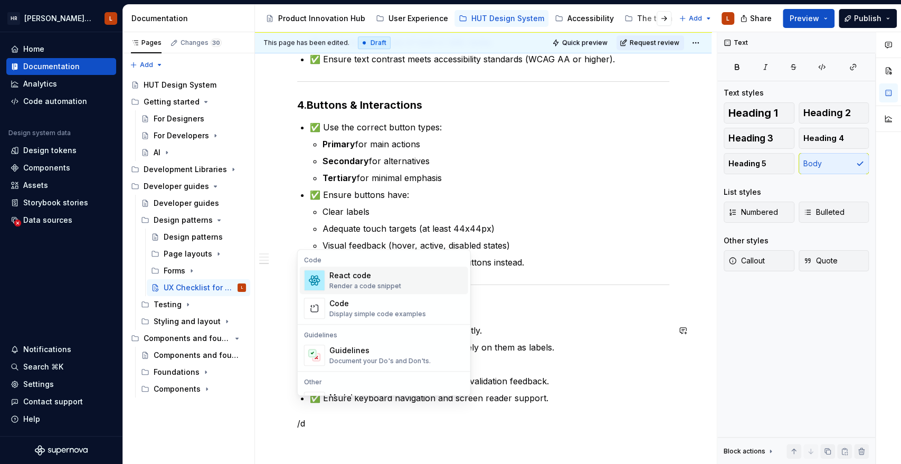
scroll to position [490, 0]
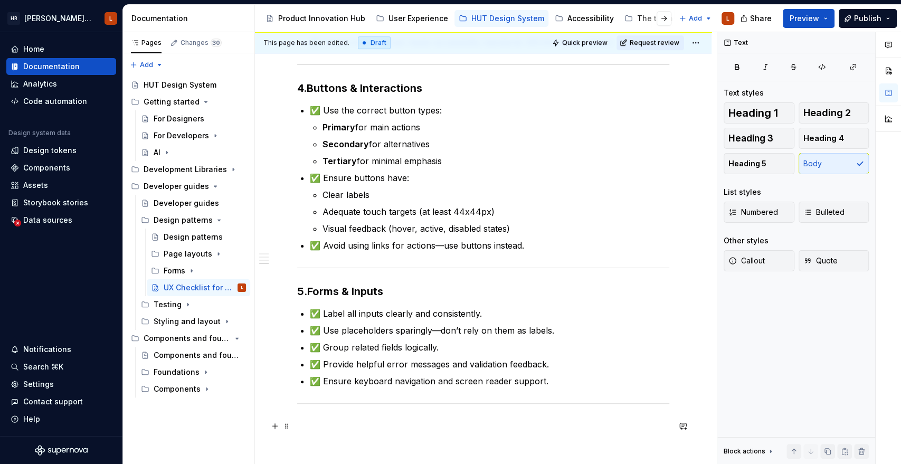
click at [430, 431] on p at bounding box center [483, 426] width 372 height 13
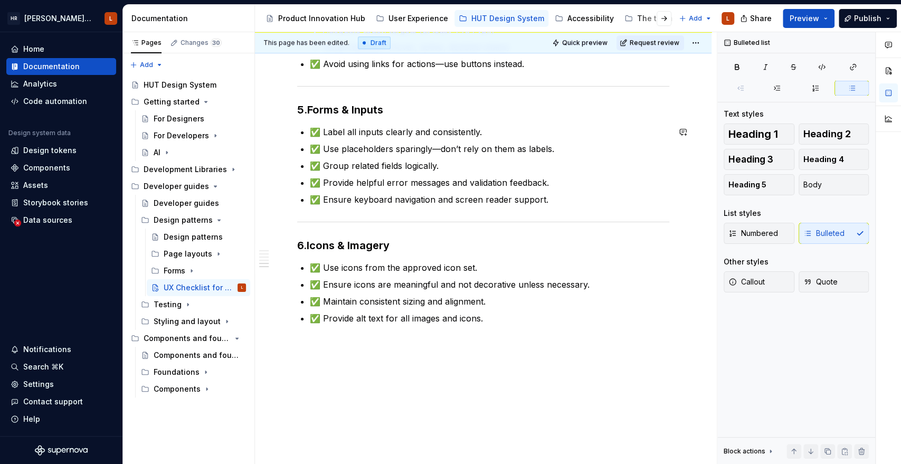
scroll to position [683, 0]
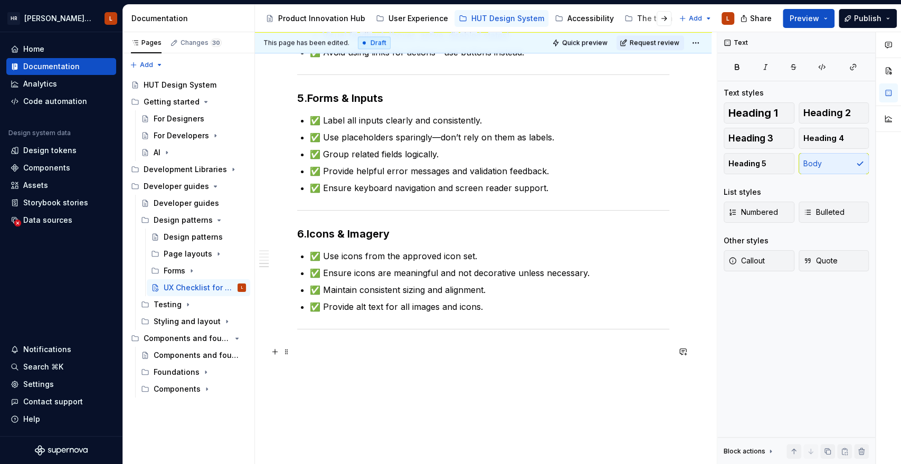
click at [528, 349] on p at bounding box center [483, 351] width 372 height 13
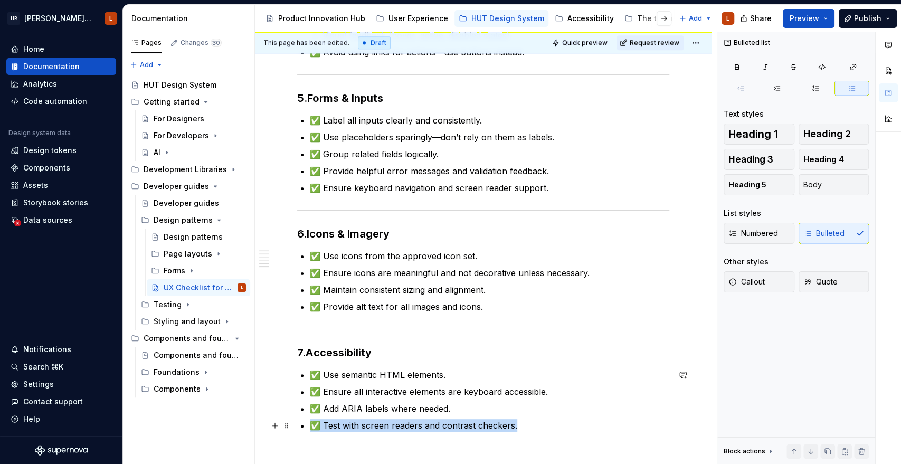
scroll to position [714, 0]
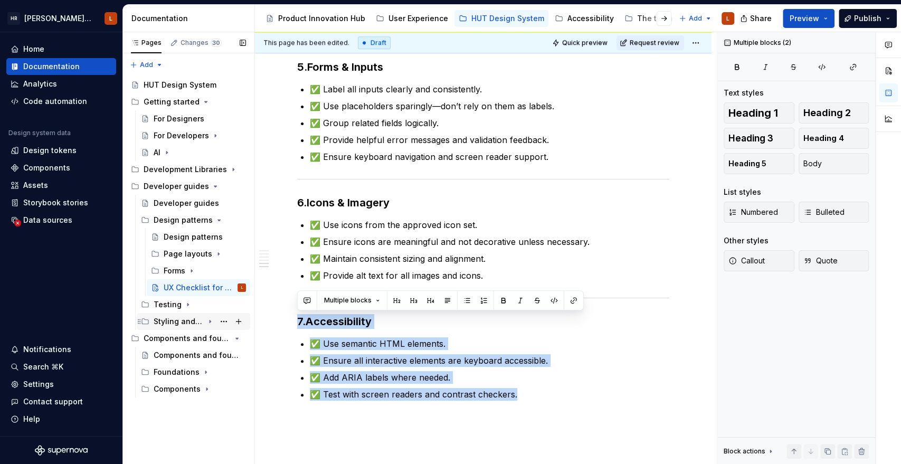
drag, startPoint x: 547, startPoint y: 428, endPoint x: 249, endPoint y: 326, distance: 315.2
click at [249, 326] on div "Pages Changes 30 Add Accessibility guide for tree Page tree. Navigate the tree …" at bounding box center [512, 248] width 778 height 432
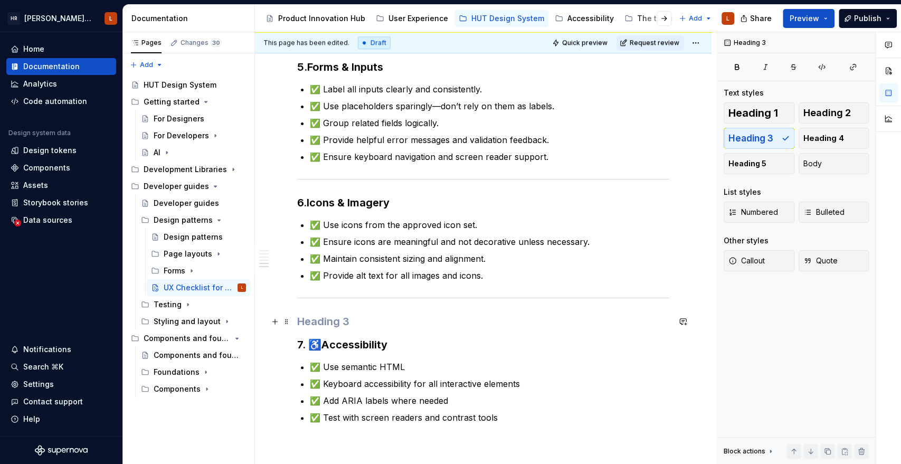
click at [345, 322] on h3 at bounding box center [483, 321] width 372 height 15
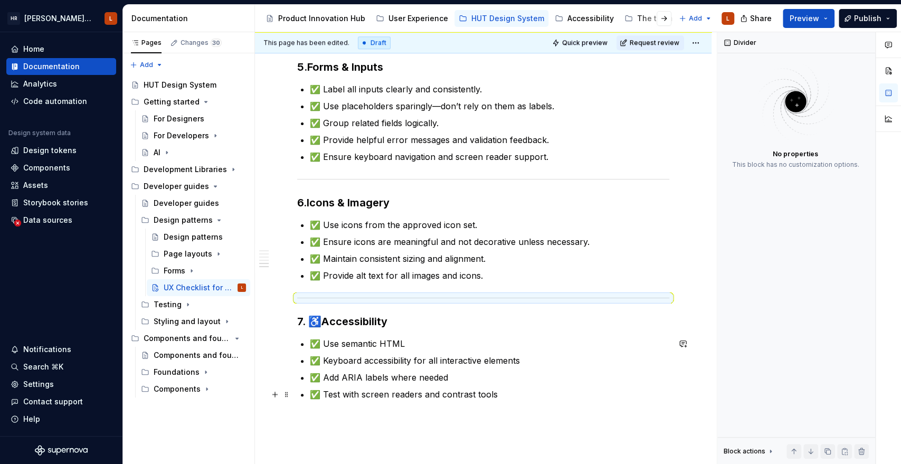
click at [532, 392] on p "✅ Test with screen readers and contrast tools" at bounding box center [489, 394] width 359 height 13
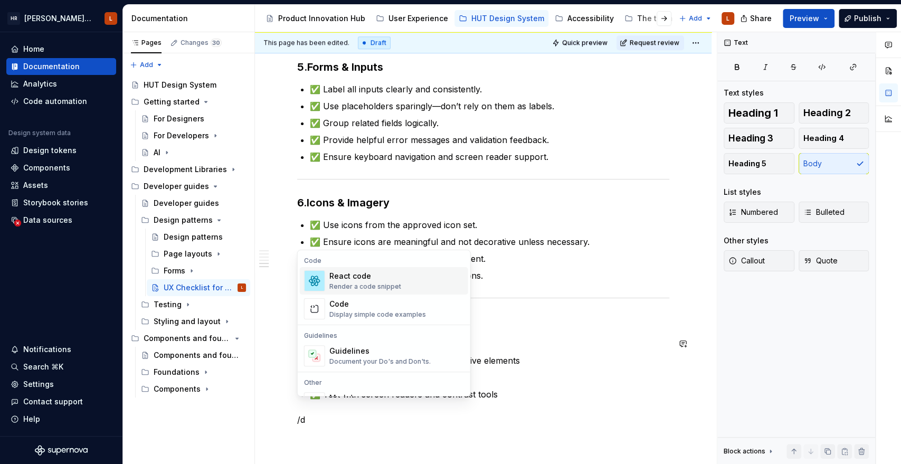
scroll to position [727, 0]
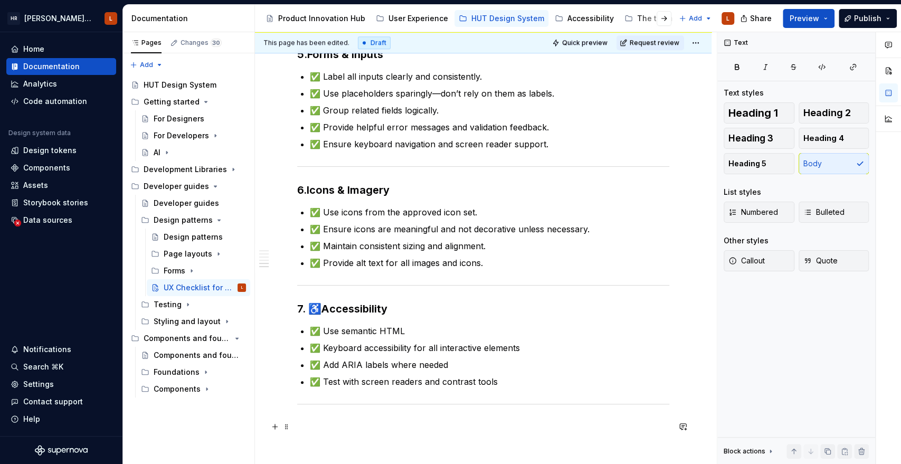
click at [384, 421] on p at bounding box center [483, 426] width 372 height 13
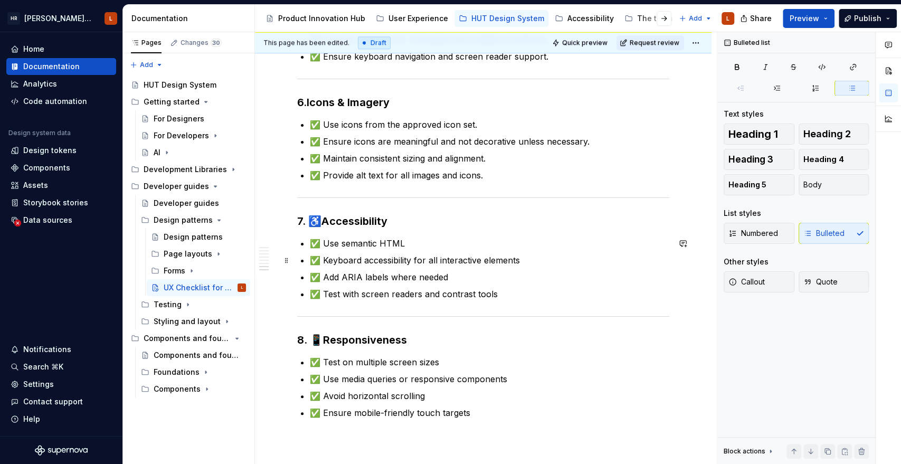
scroll to position [903, 0]
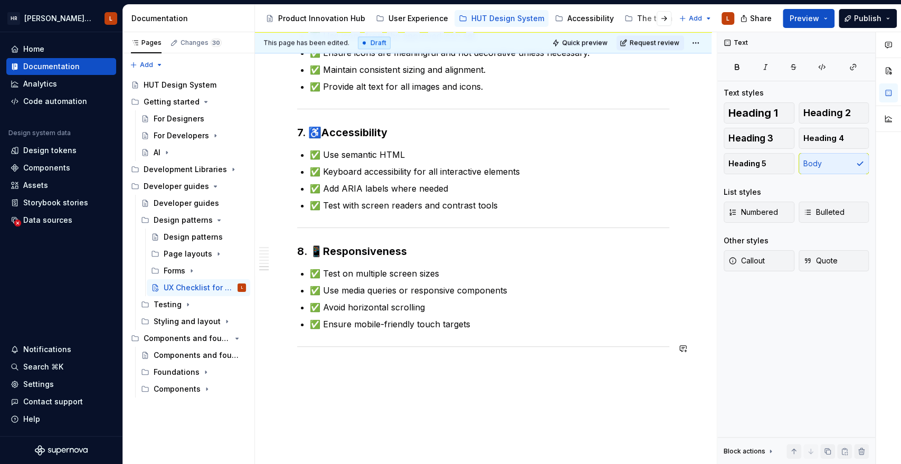
click at [405, 370] on p at bounding box center [483, 369] width 372 height 13
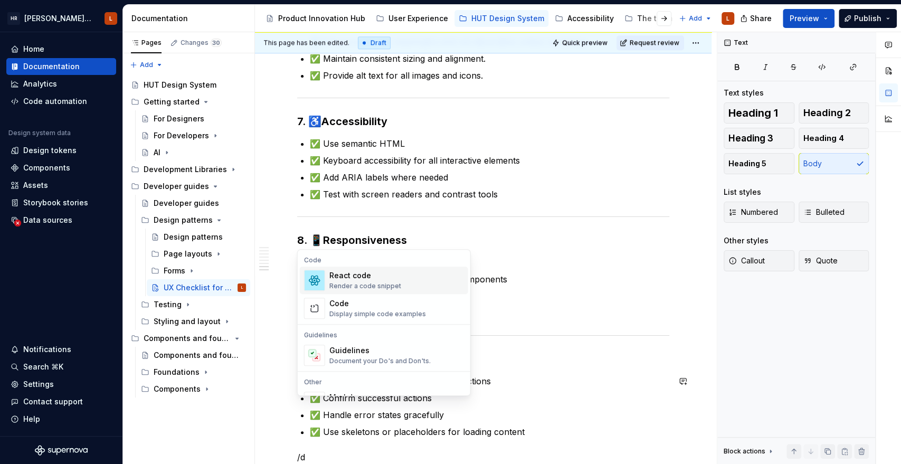
scroll to position [964, 0]
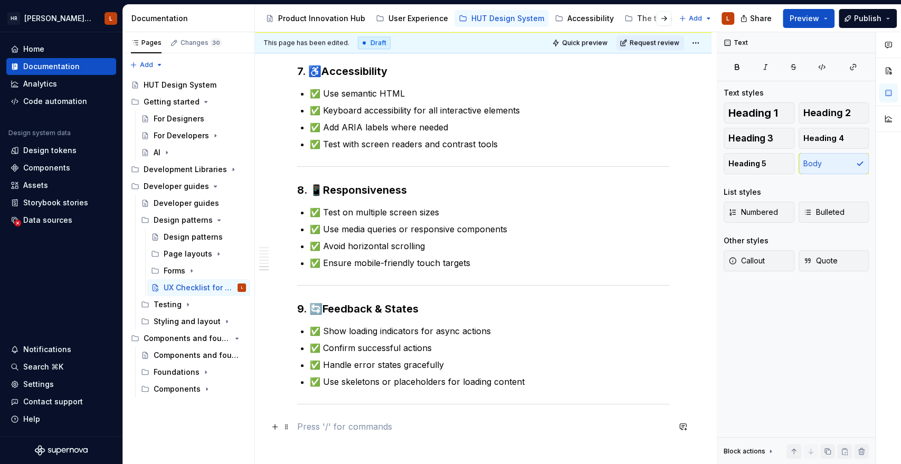
click at [361, 425] on p at bounding box center [483, 426] width 372 height 13
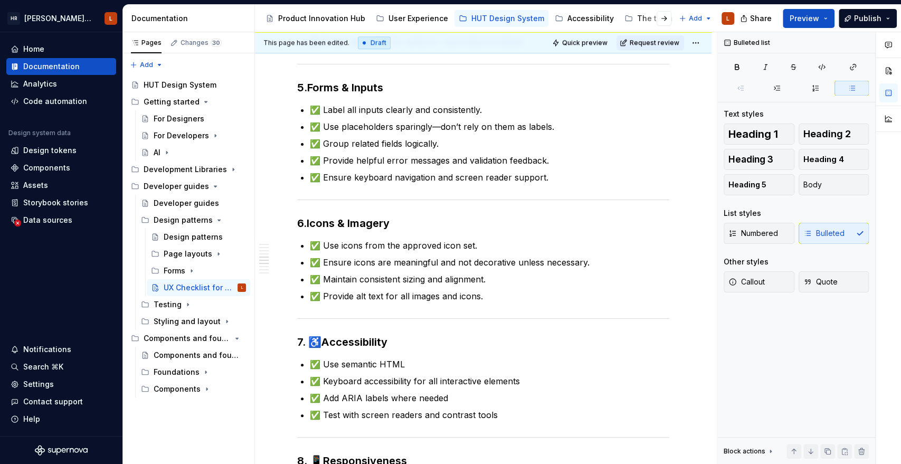
scroll to position [630, 0]
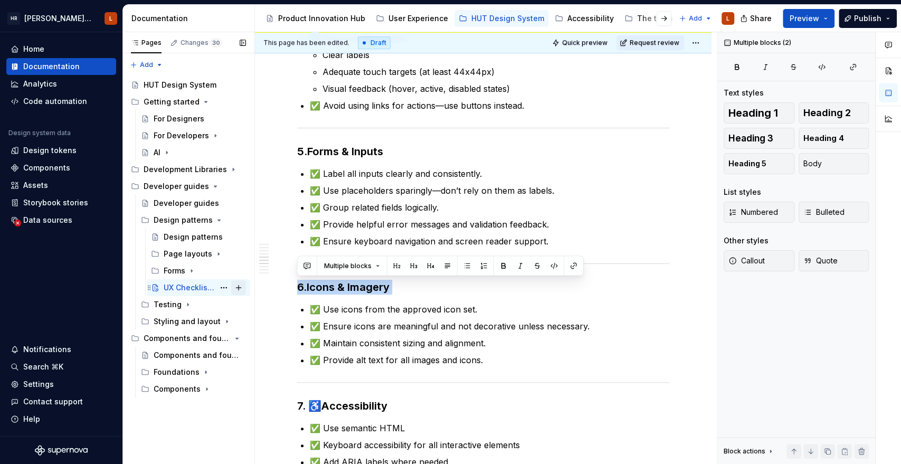
drag, startPoint x: 405, startPoint y: 294, endPoint x: 231, endPoint y: 288, distance: 174.8
click at [231, 288] on div "Pages Changes 30 Add Accessibility guide for tree Page tree. Navigate the tree …" at bounding box center [512, 248] width 778 height 432
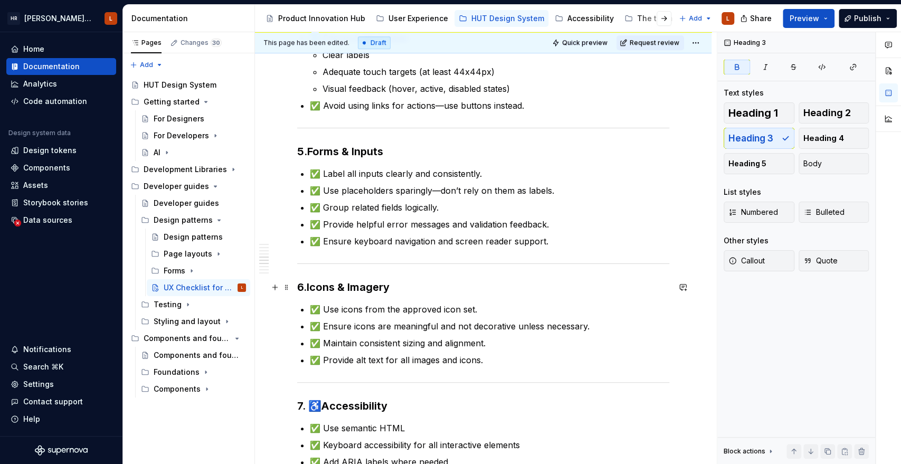
click at [300, 288] on h3 "6. Icons & Imagery" at bounding box center [483, 287] width 372 height 15
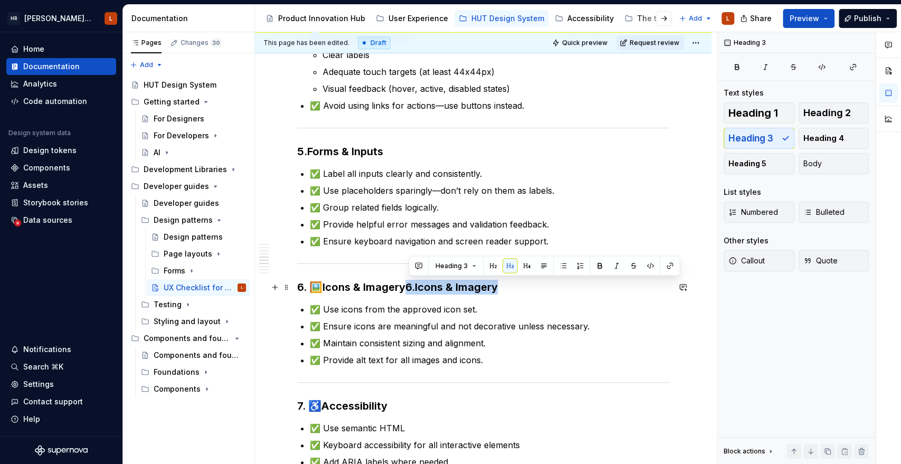
drag, startPoint x: 522, startPoint y: 289, endPoint x: 409, endPoint y: 288, distance: 112.9
click at [409, 288] on h3 "6. 🖼️ Icons & Imagery 6. Icons & Imagery" at bounding box center [483, 287] width 372 height 15
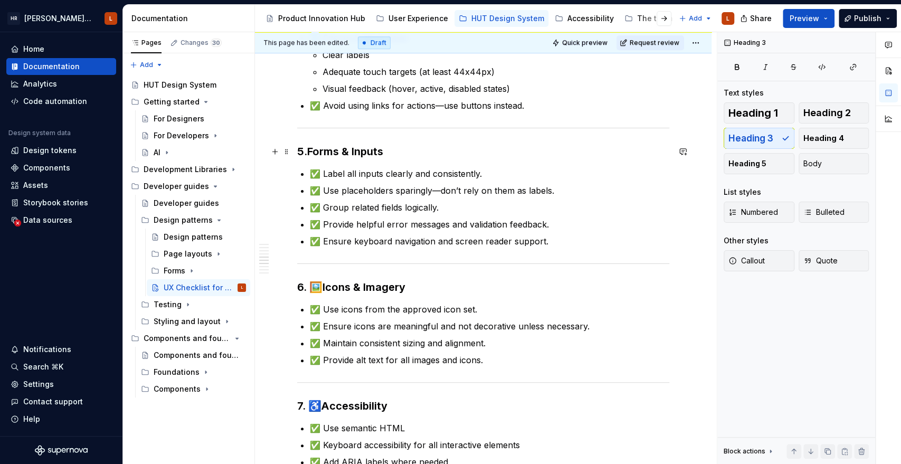
click at [297, 150] on h3 "5. Forms & Inputs" at bounding box center [483, 151] width 372 height 15
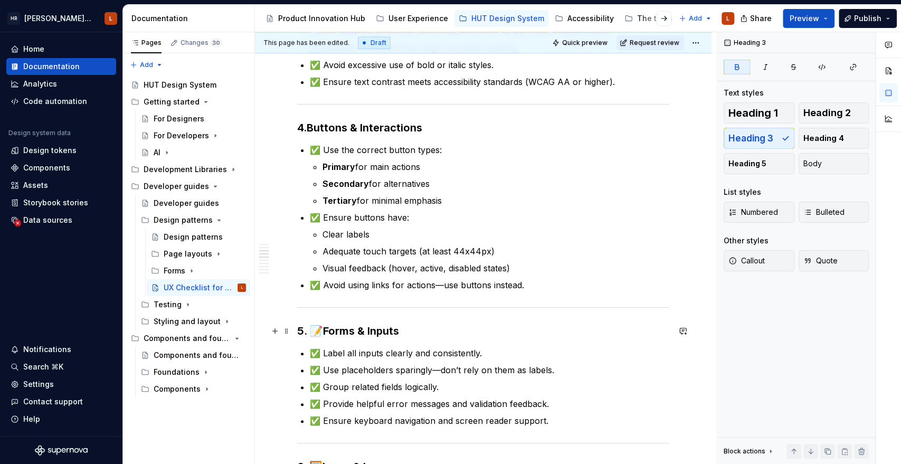
scroll to position [395, 0]
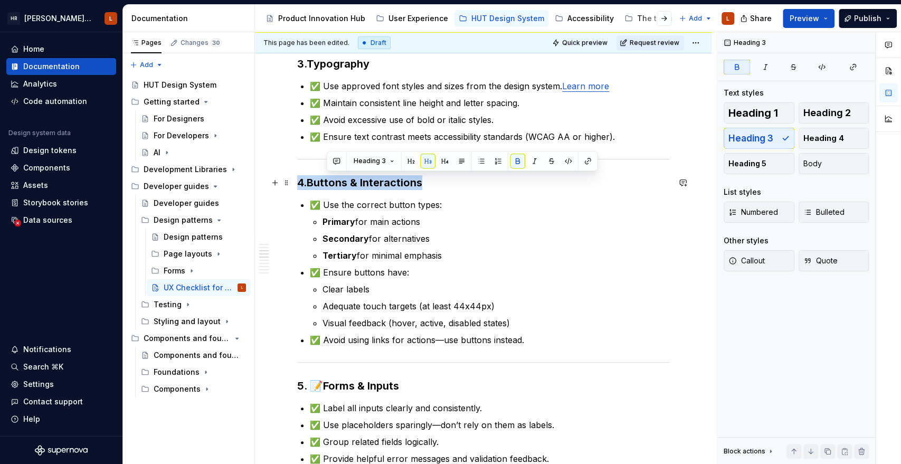
drag, startPoint x: 455, startPoint y: 177, endPoint x: 287, endPoint y: 191, distance: 169.4
click at [229, 178] on div "Pages Changes 30 Add Accessibility guide for tree Page tree. Navigate the tree …" at bounding box center [512, 248] width 778 height 432
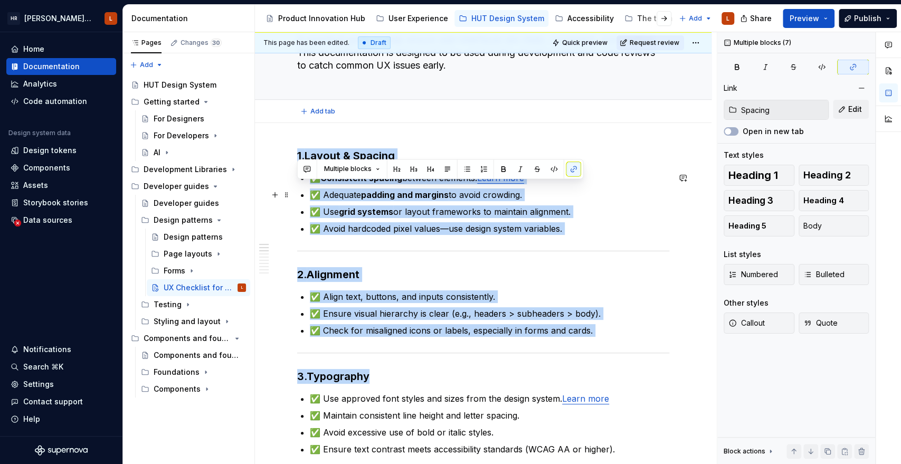
scroll to position [0, 0]
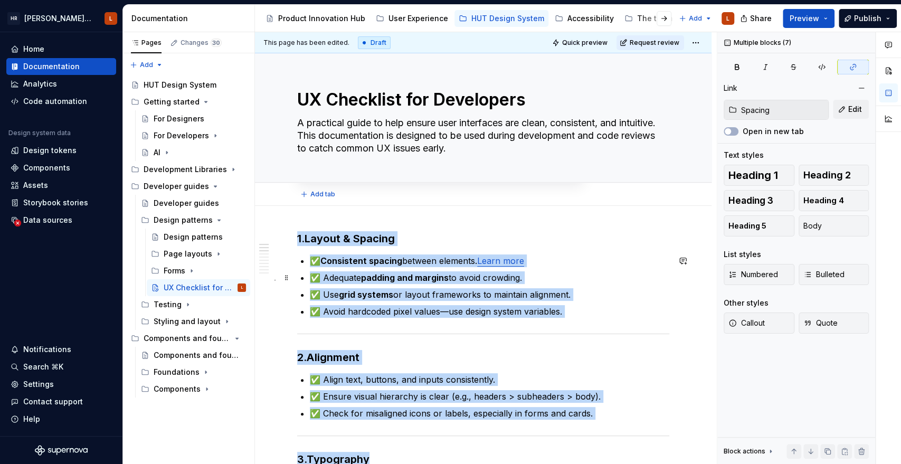
type textarea "*"
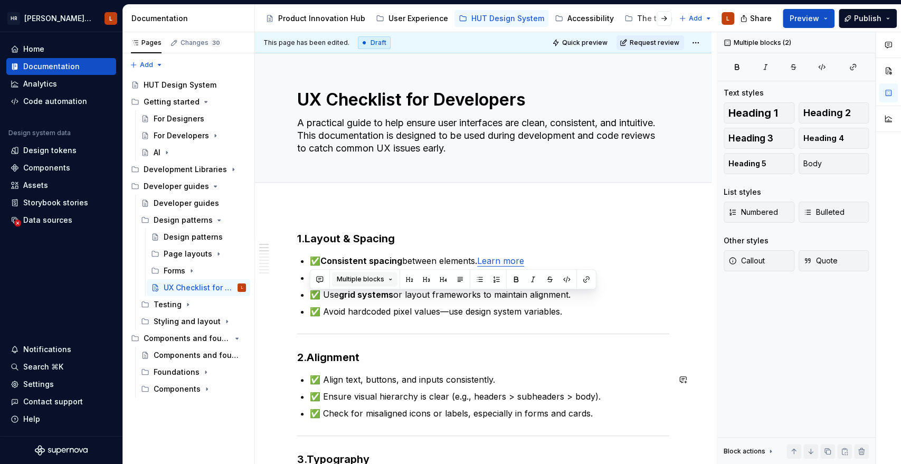
drag, startPoint x: 375, startPoint y: 68, endPoint x: 429, endPoint y: 425, distance: 360.8
click at [397, 463] on html "[PERSON_NAME] UI Toolkit (HUT) L Home Documentation Analytics Code automation D…" at bounding box center [450, 232] width 901 height 464
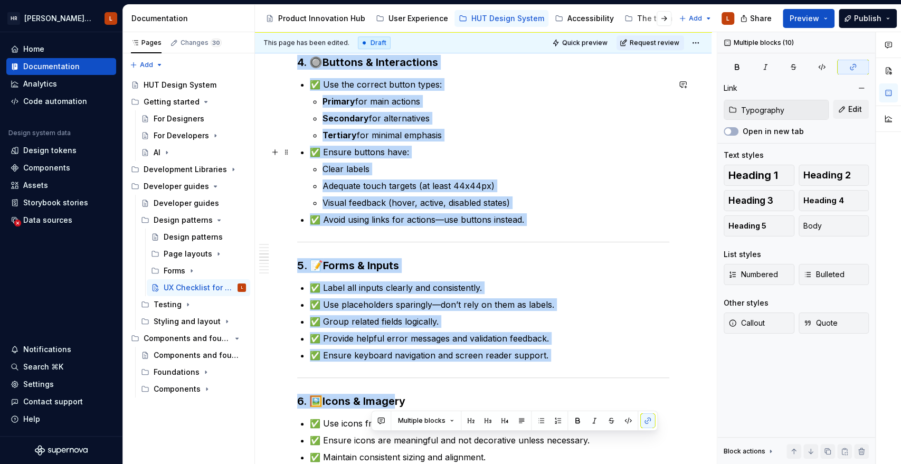
click at [414, 149] on p "✅ Ensure buttons have:" at bounding box center [489, 152] width 359 height 13
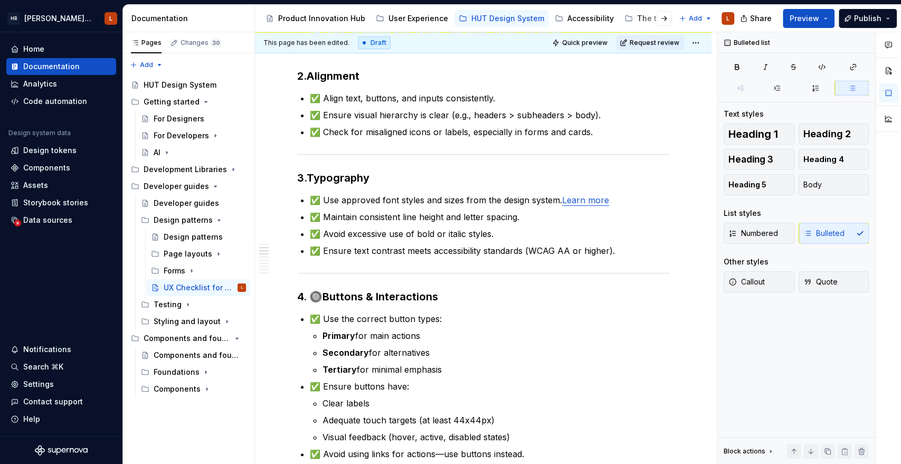
scroll to position [164, 0]
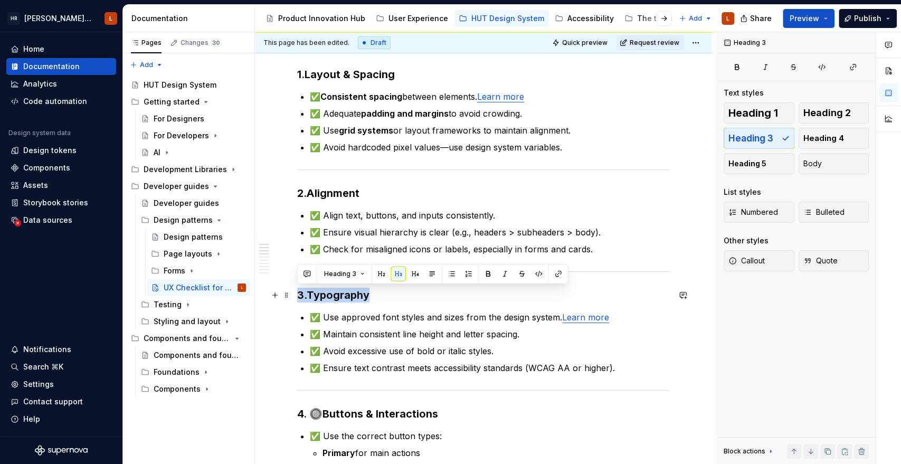
drag, startPoint x: 364, startPoint y: 296, endPoint x: 262, endPoint y: 298, distance: 101.9
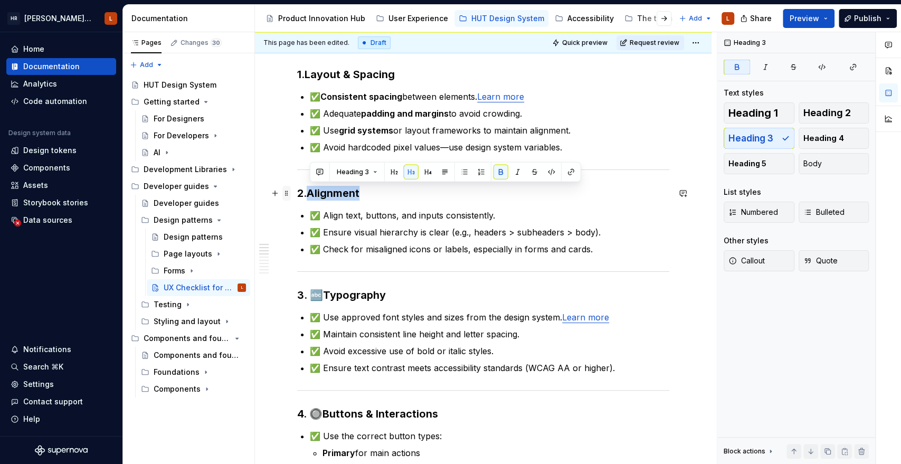
drag, startPoint x: 369, startPoint y: 193, endPoint x: 285, endPoint y: 195, distance: 83.9
click at [285, 195] on span at bounding box center [286, 193] width 8 height 15
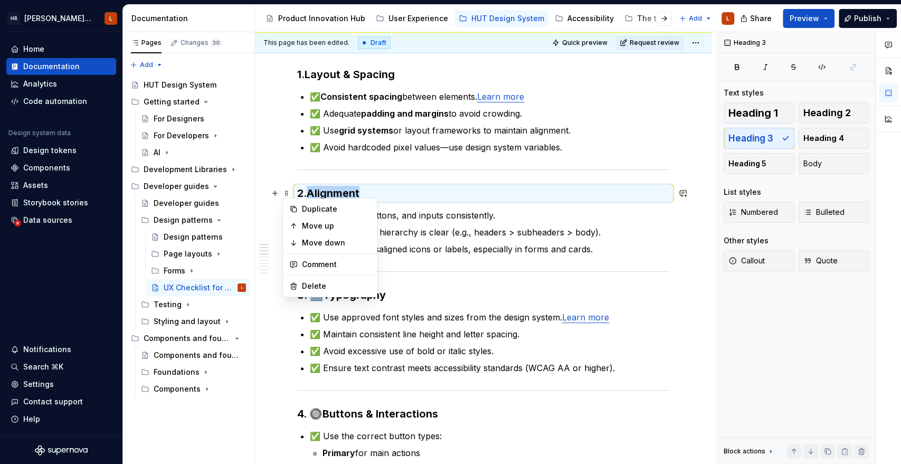
click at [341, 193] on strong "Alignment" at bounding box center [333, 193] width 53 height 13
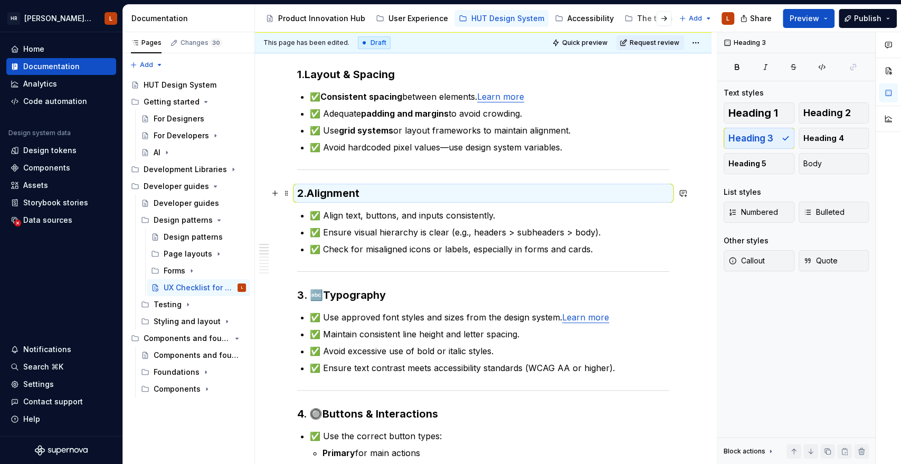
click at [396, 191] on h3 "2. Alignment" at bounding box center [483, 193] width 372 height 15
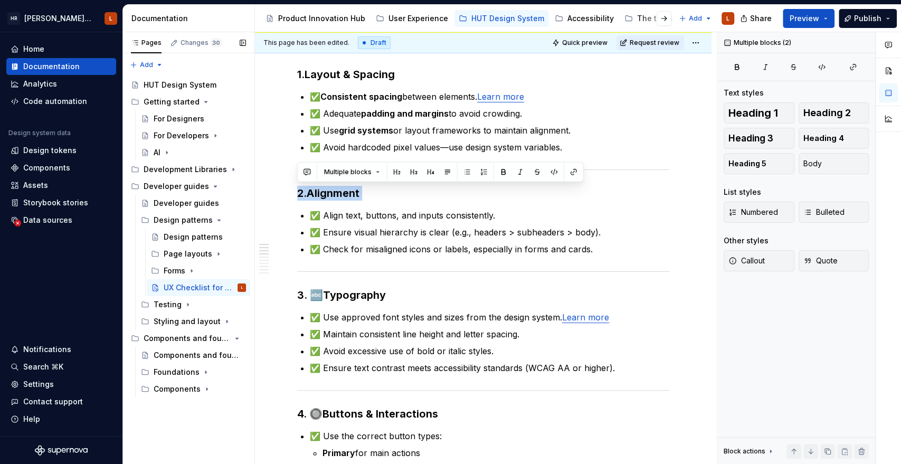
drag, startPoint x: 396, startPoint y: 191, endPoint x: 251, endPoint y: 194, distance: 144.6
click at [251, 194] on div "Pages Changes 30 Add Accessibility guide for tree Page tree. Navigate the tree …" at bounding box center [512, 248] width 778 height 432
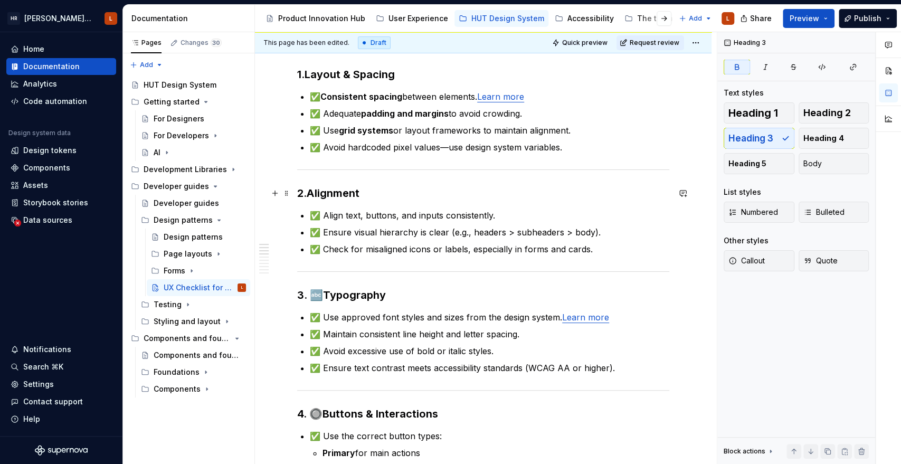
click at [329, 194] on strong "Alignment" at bounding box center [333, 193] width 53 height 13
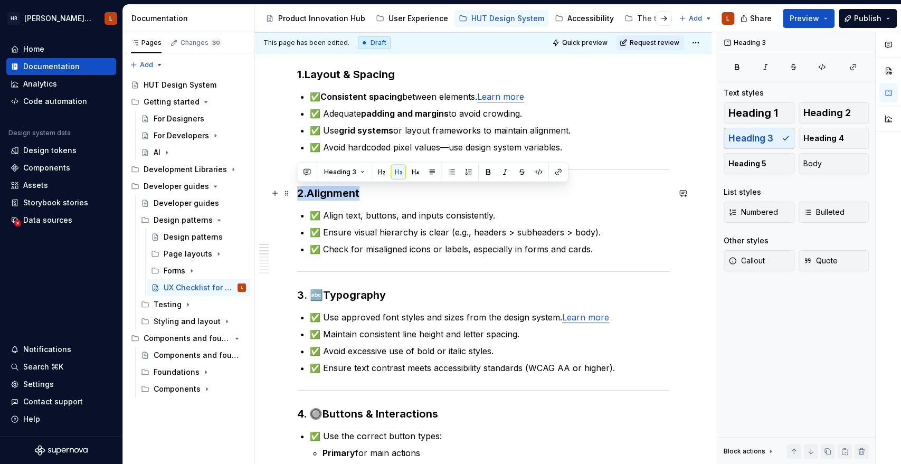
click at [329, 194] on strong "Alignment" at bounding box center [333, 193] width 53 height 13
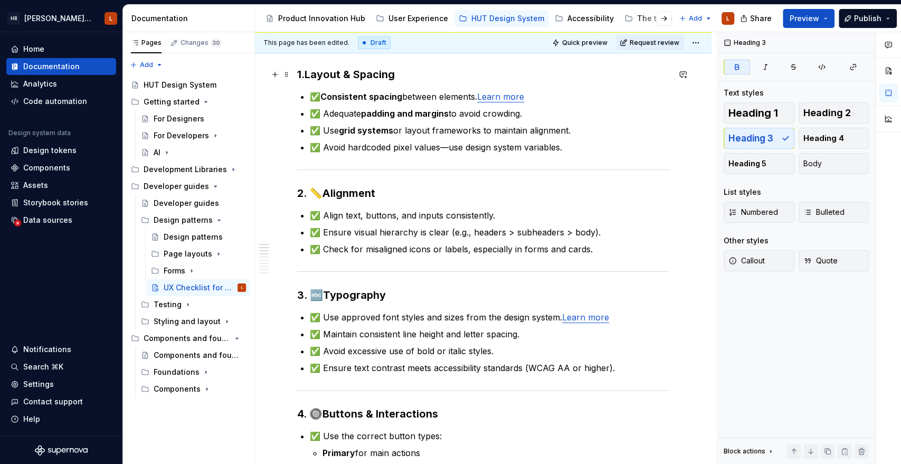
click at [318, 78] on strong "Layout & Spacing" at bounding box center [349, 74] width 90 height 13
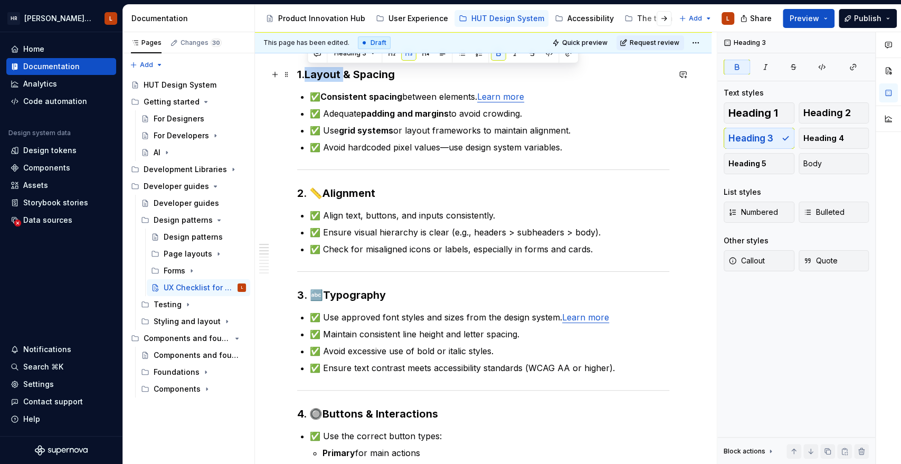
click at [318, 78] on strong "Layout & Spacing" at bounding box center [349, 74] width 90 height 13
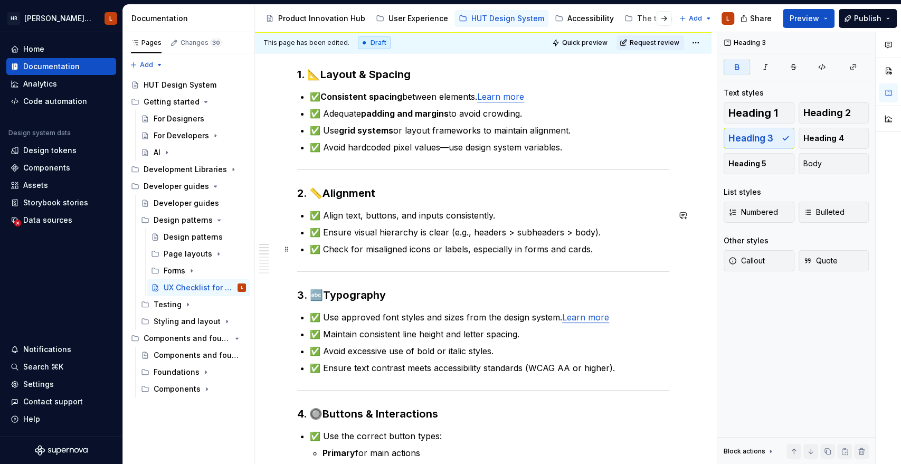
click at [481, 246] on p "✅ Check for misaligned icons or labels, especially in forms and cards." at bounding box center [489, 249] width 359 height 13
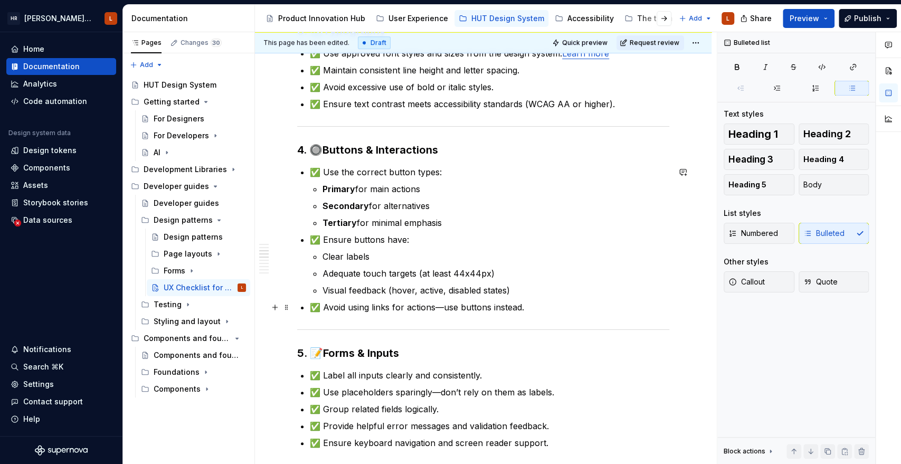
scroll to position [410, 0]
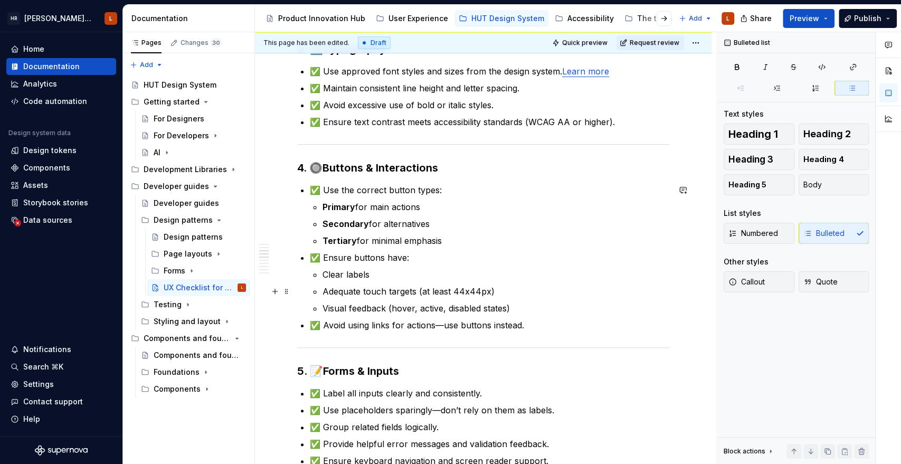
click at [501, 285] on p "Adequate touch targets (at least 44x44px)" at bounding box center [495, 291] width 347 height 13
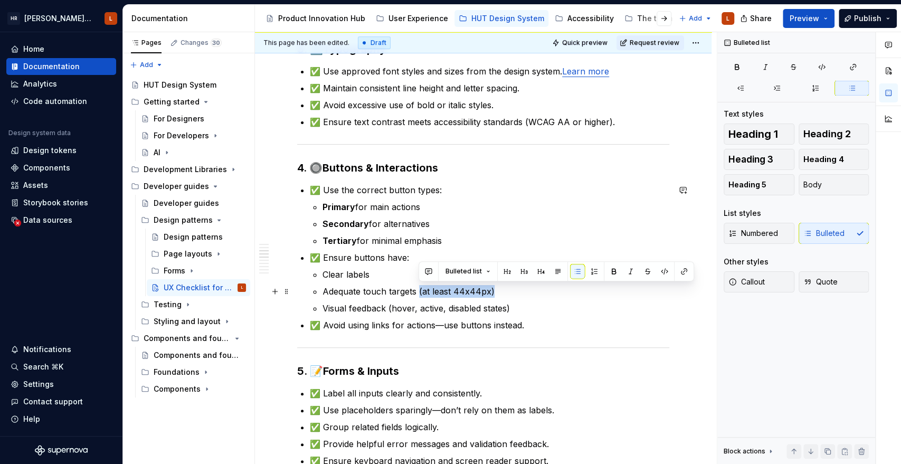
drag, startPoint x: 502, startPoint y: 291, endPoint x: 417, endPoint y: 288, distance: 85.0
click at [417, 288] on p "Adequate touch targets (at least 44x44px)" at bounding box center [495, 291] width 347 height 13
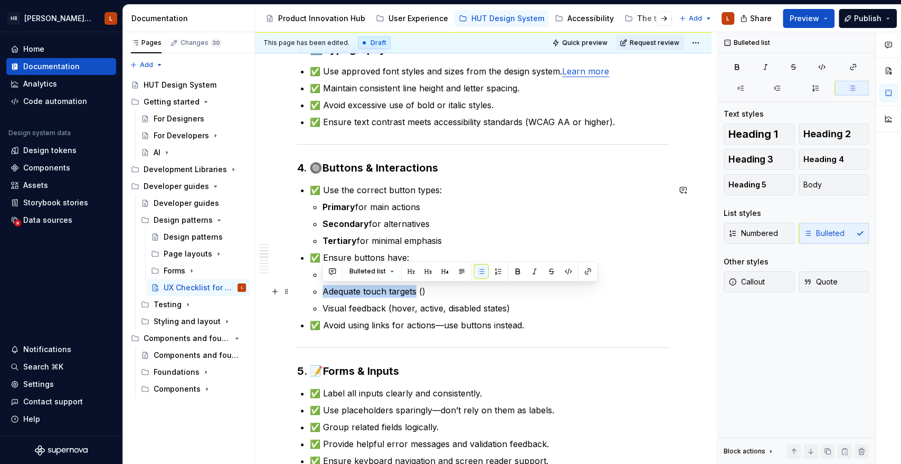
drag, startPoint x: 415, startPoint y: 288, endPoint x: 320, endPoint y: 289, distance: 94.5
click at [320, 289] on li "✅ Ensure buttons have: Clear labels Adequate touch targets () Visual feedback (…" at bounding box center [489, 282] width 359 height 63
copy p "Adequate touch targets"
click at [423, 294] on p "Adequate touch targets ()" at bounding box center [495, 291] width 347 height 13
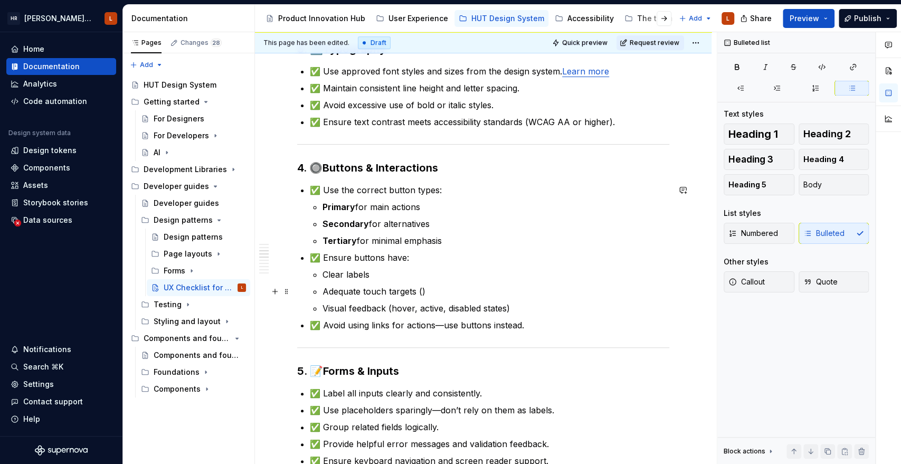
click at [420, 291] on p "Adequate touch targets ()" at bounding box center [495, 291] width 347 height 13
click at [523, 293] on p "Adequate touch targets (especially on mobile and tablet devices)" at bounding box center [495, 291] width 347 height 13
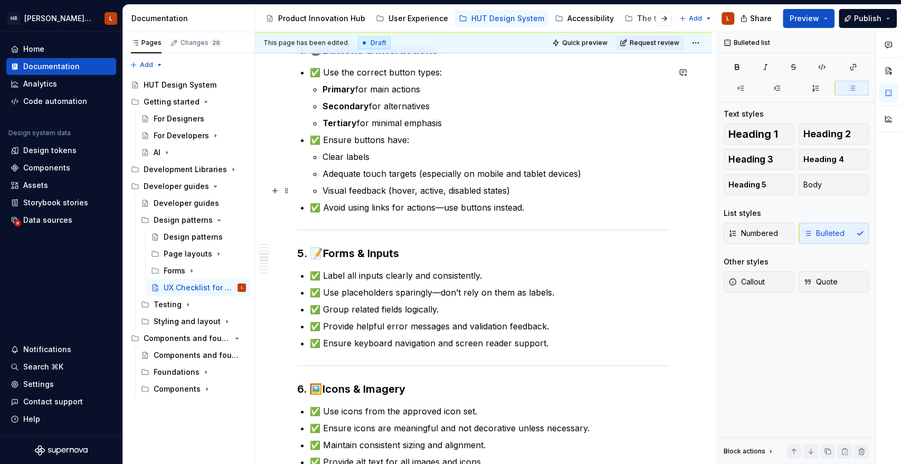
click at [528, 187] on p "Visual feedback (hover, active, disabled states)" at bounding box center [495, 190] width 347 height 13
click at [531, 208] on p "✅ Avoid using links for actions—use buttons instead." at bounding box center [489, 207] width 359 height 13
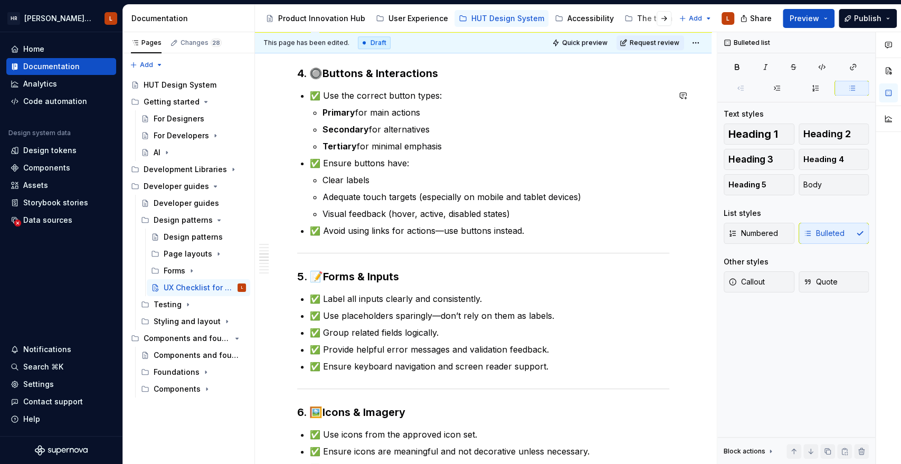
scroll to position [645, 0]
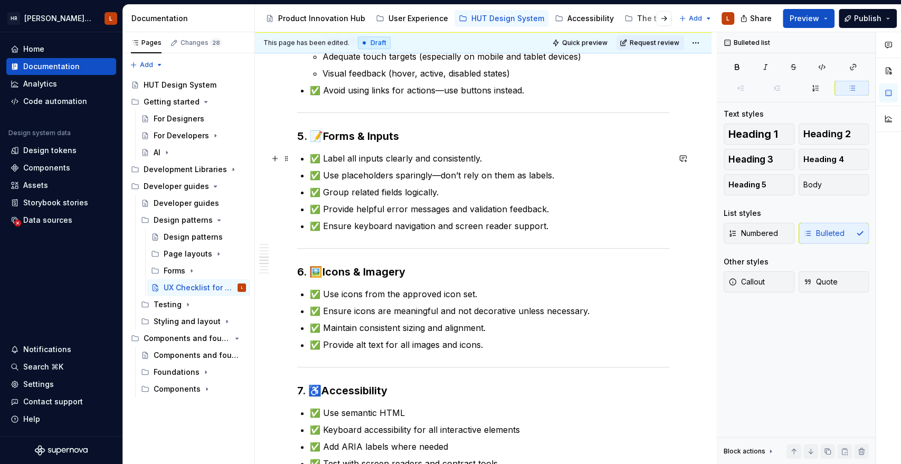
click at [498, 160] on p "✅ Label all inputs clearly and consistently." at bounding box center [489, 158] width 359 height 13
click at [564, 227] on p "✅ Ensure keyboard navigation and screen reader support." at bounding box center [489, 226] width 359 height 13
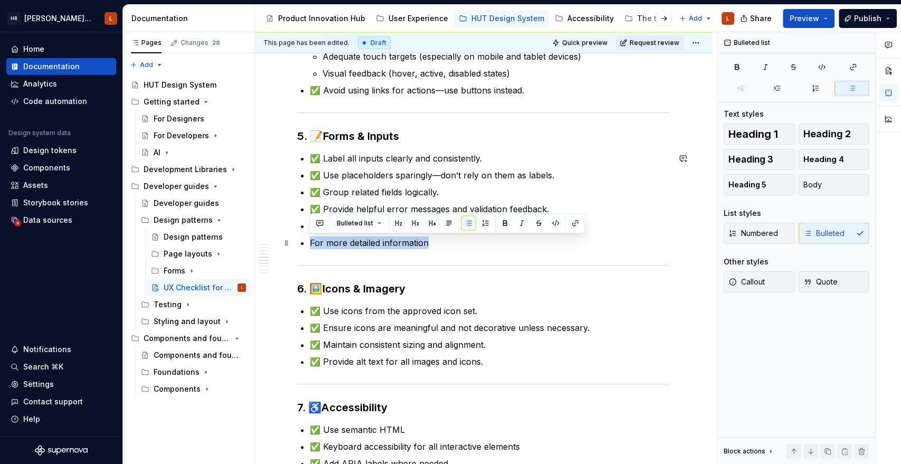
drag, startPoint x: 428, startPoint y: 240, endPoint x: 311, endPoint y: 248, distance: 116.9
click at [311, 248] on p "For more detailed information" at bounding box center [489, 242] width 359 height 13
drag, startPoint x: 364, startPoint y: 241, endPoint x: 251, endPoint y: 243, distance: 112.9
click at [251, 243] on div "Pages Changes 28 Add Accessibility guide for tree Page tree. Navigate the tree …" at bounding box center [512, 248] width 778 height 432
click at [572, 224] on button "button" at bounding box center [575, 223] width 15 height 15
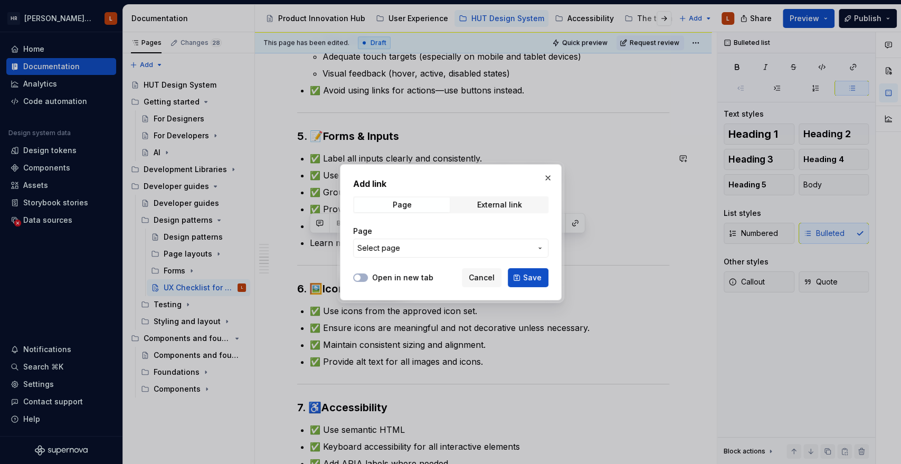
click at [401, 251] on span "Select page" at bounding box center [444, 248] width 174 height 11
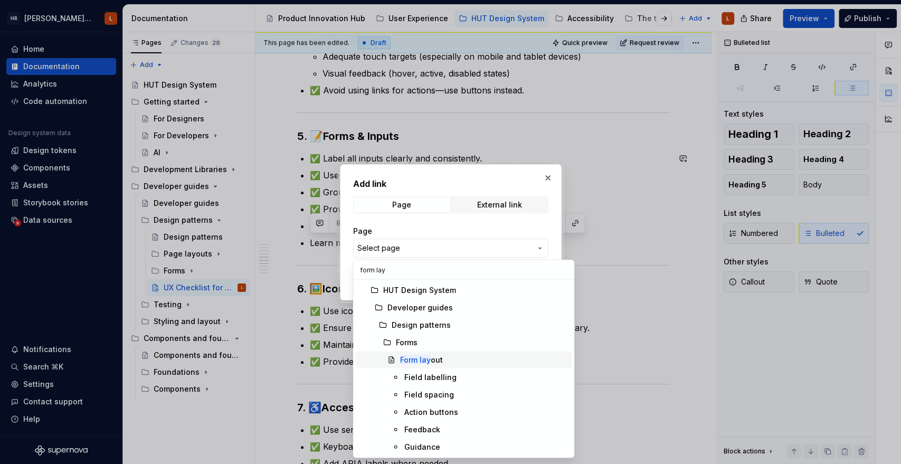
type input "form lay"
click at [432, 362] on div "Form lay out" at bounding box center [420, 360] width 43 height 11
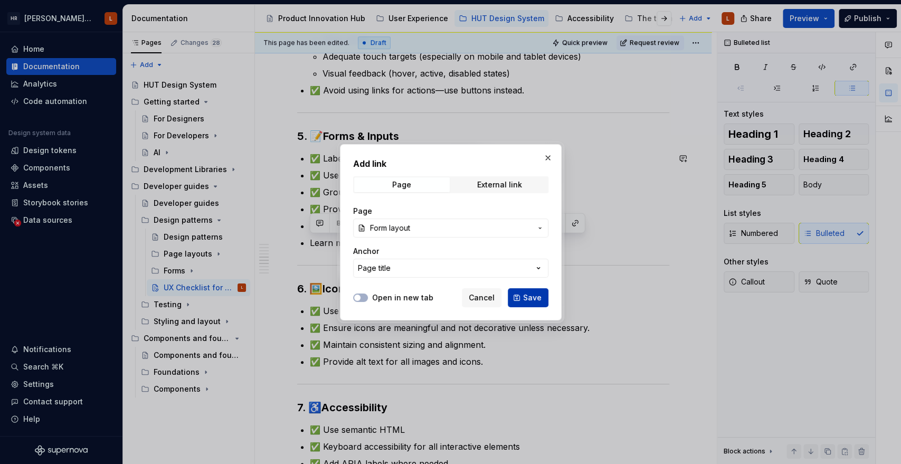
click at [524, 299] on span "Save" at bounding box center [532, 297] width 18 height 11
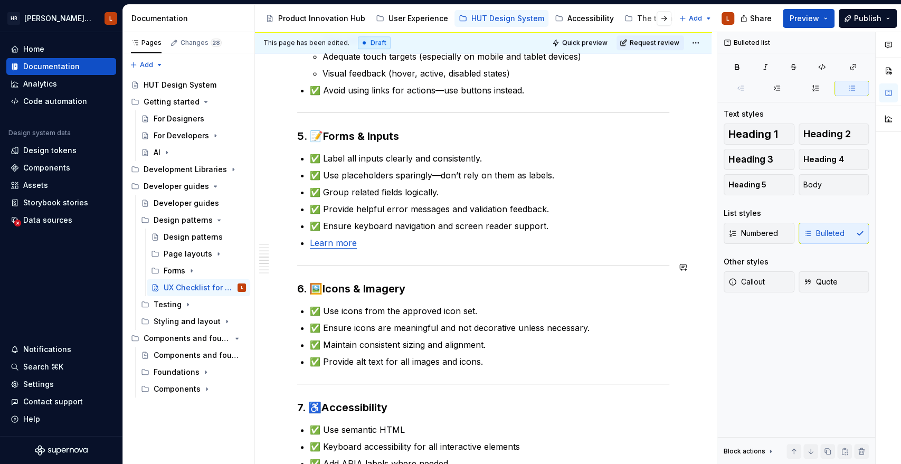
click at [414, 259] on div "1. 📐 Layout & Spacing ✅ Consistent spacing between elements. Learn more ✅ Adequ…" at bounding box center [483, 214] width 372 height 1256
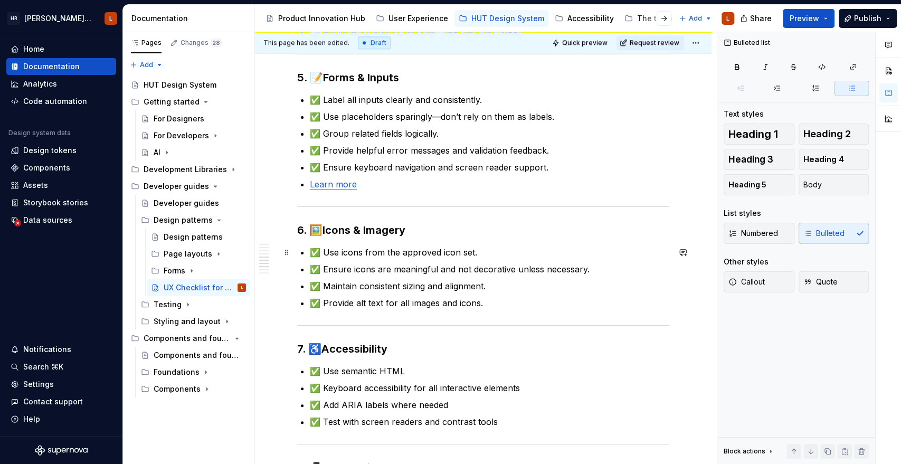
scroll to position [762, 0]
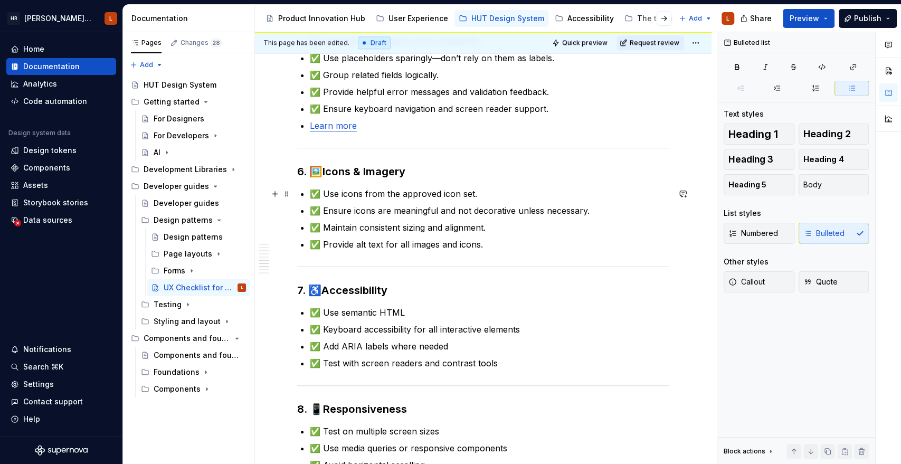
click at [500, 187] on p "✅ Use icons from the approved icon set." at bounding box center [489, 193] width 359 height 13
click at [485, 239] on p "✅ Provide alt text for all images and icons." at bounding box center [489, 244] width 359 height 13
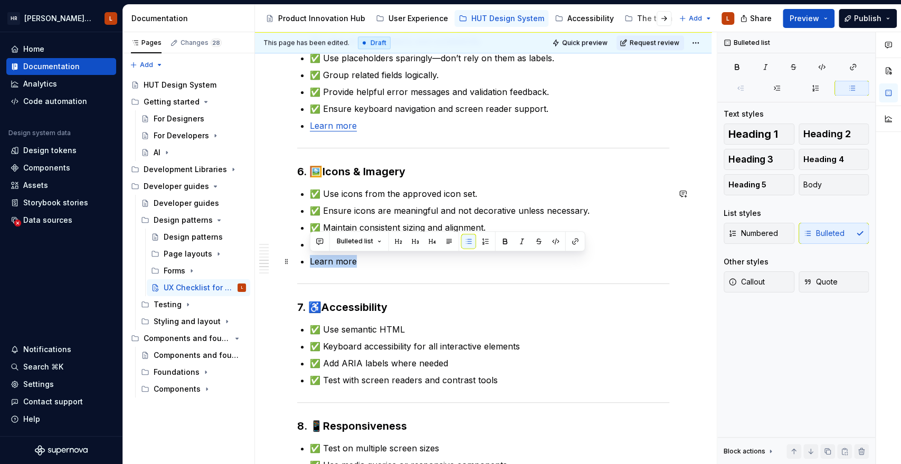
drag, startPoint x: 363, startPoint y: 259, endPoint x: 308, endPoint y: 265, distance: 54.7
click at [308, 265] on div "1. 📐 Layout & Spacing ✅ Consistent spacing between elements. Learn more ✅ Adequ…" at bounding box center [483, 105] width 372 height 1273
click at [570, 241] on button "button" at bounding box center [575, 241] width 15 height 15
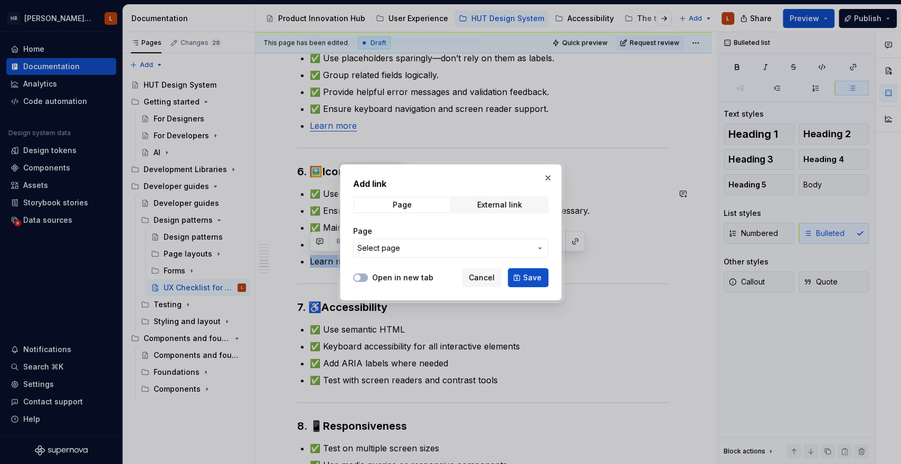
click at [423, 243] on span "Select page" at bounding box center [444, 248] width 174 height 11
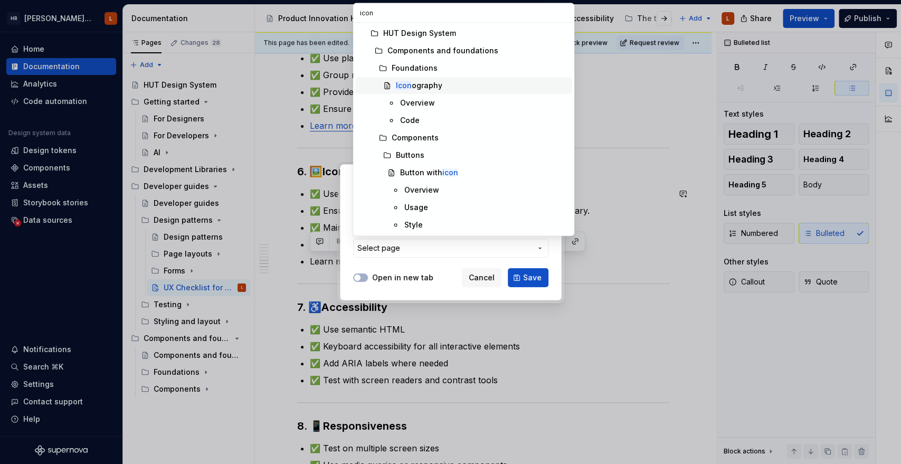
type input "icon"
click at [446, 83] on div "Icon ography" at bounding box center [481, 85] width 172 height 11
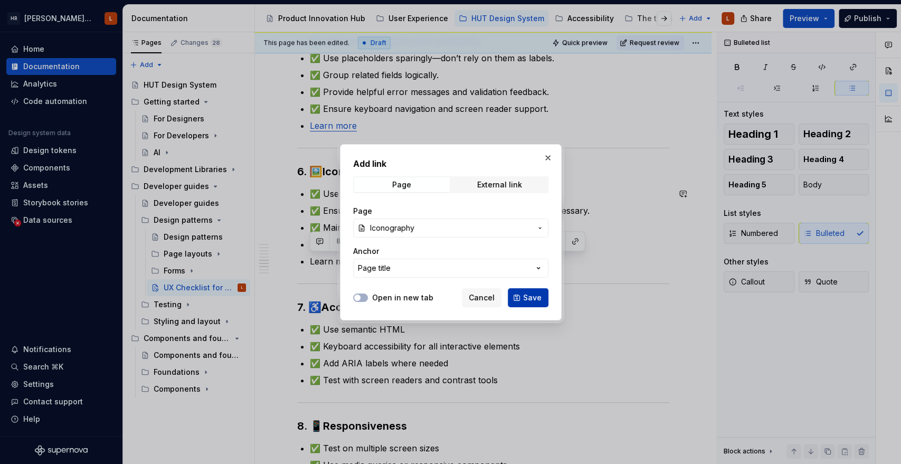
click at [518, 299] on button "Save" at bounding box center [528, 297] width 41 height 19
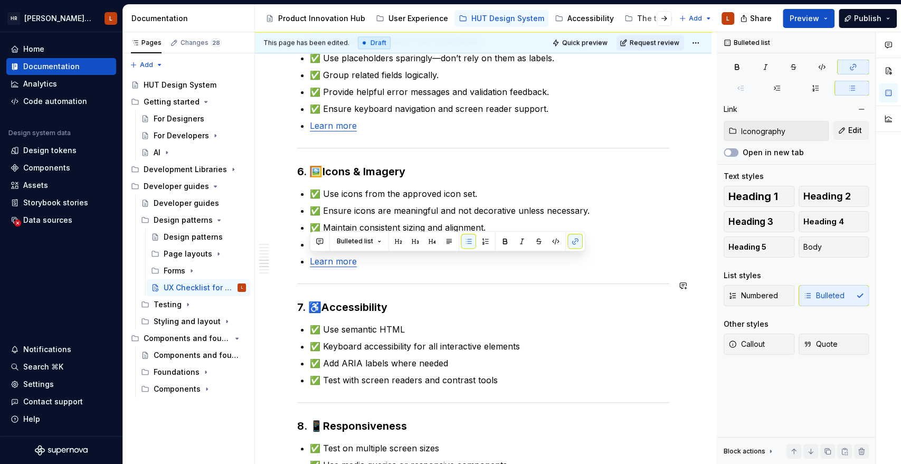
click at [495, 272] on div "1. 📐 Layout & Spacing ✅ Consistent spacing between elements. Learn more ✅ Adequ…" at bounding box center [483, 105] width 372 height 1273
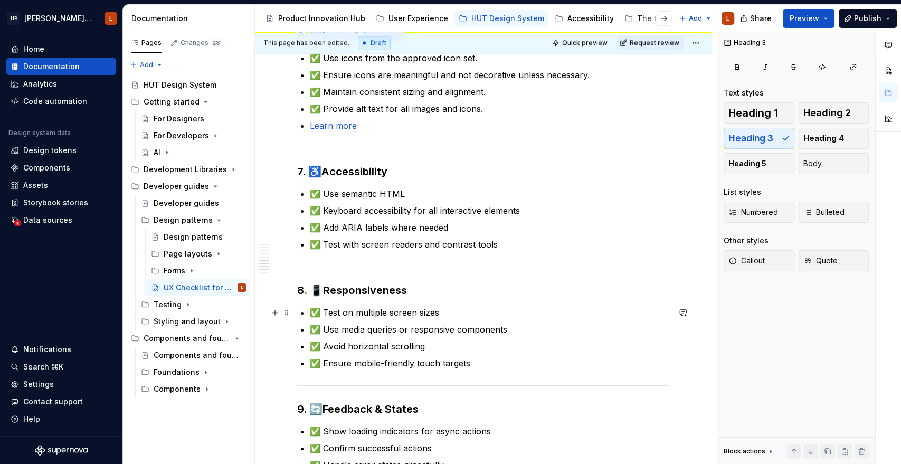
scroll to position [879, 0]
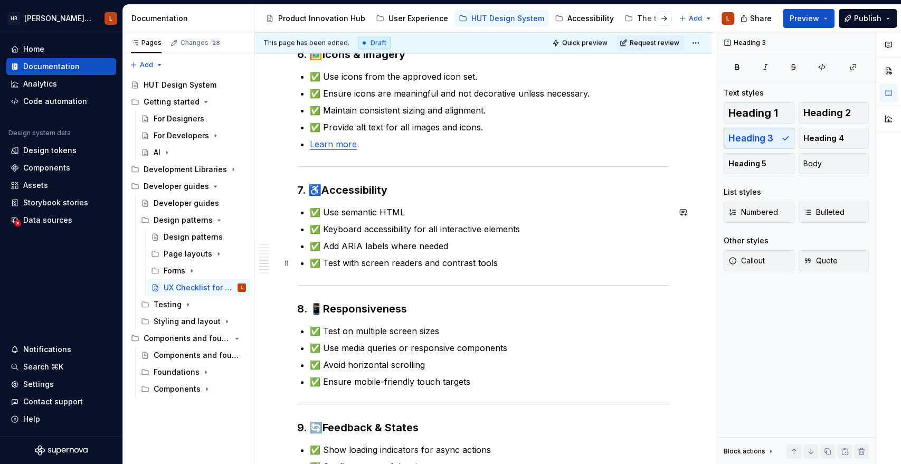
click at [508, 262] on p "✅ Test with screen readers and contrast tools" at bounding box center [489, 262] width 359 height 13
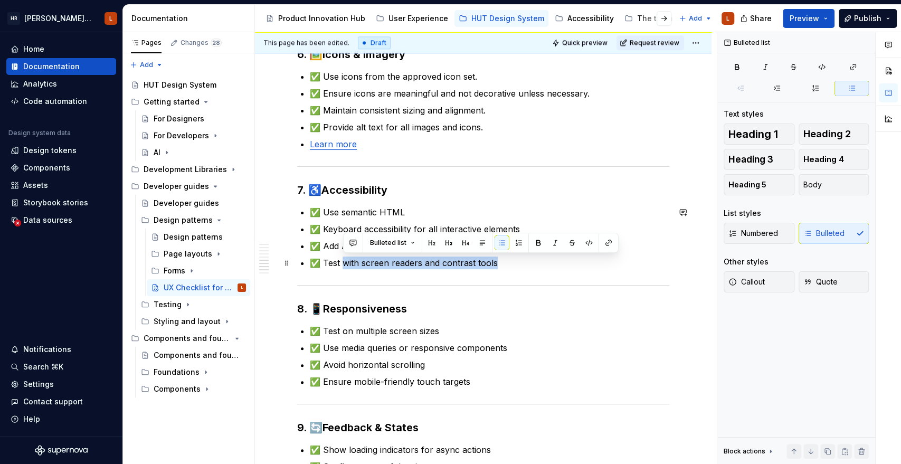
drag, startPoint x: 502, startPoint y: 260, endPoint x: 344, endPoint y: 263, distance: 158.3
click at [344, 263] on p "✅ Test with screen readers and contrast tools" at bounding box center [489, 262] width 359 height 13
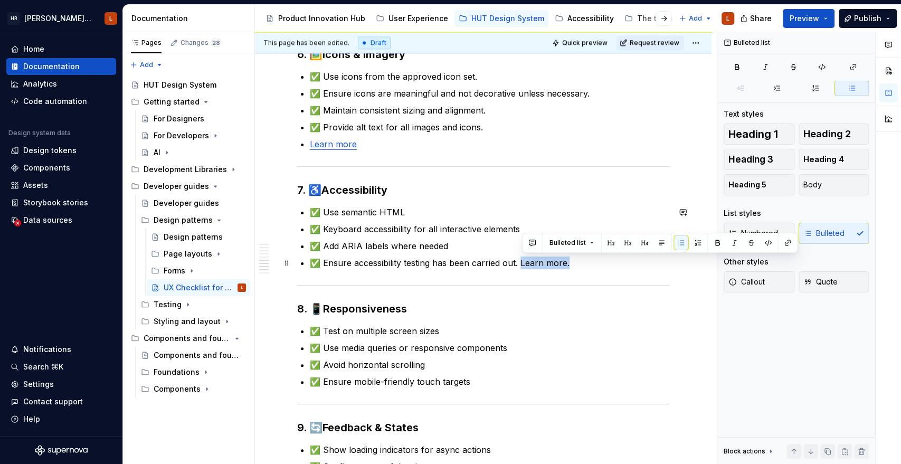
drag, startPoint x: 522, startPoint y: 265, endPoint x: 579, endPoint y: 261, distance: 57.7
click at [579, 261] on p "✅ Ensure accessibility testing has been carried out. Learn more." at bounding box center [489, 262] width 359 height 13
click at [785, 244] on button "button" at bounding box center [787, 242] width 15 height 15
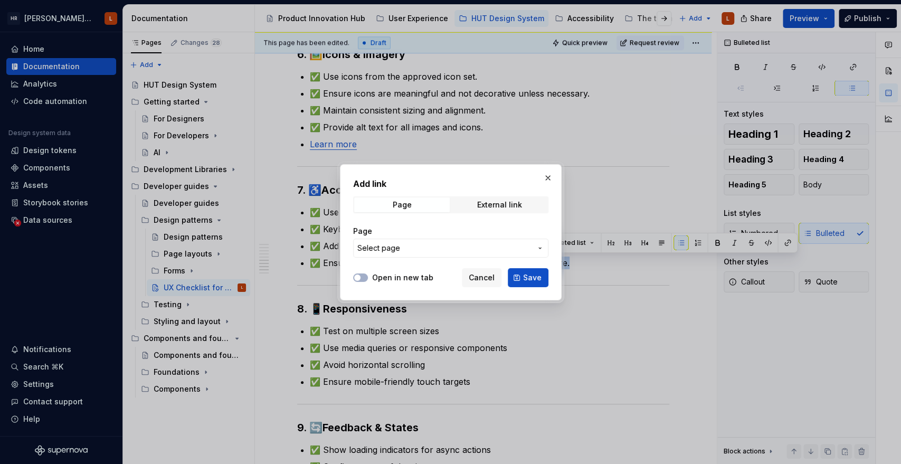
click at [385, 247] on span "Select page" at bounding box center [378, 248] width 43 height 11
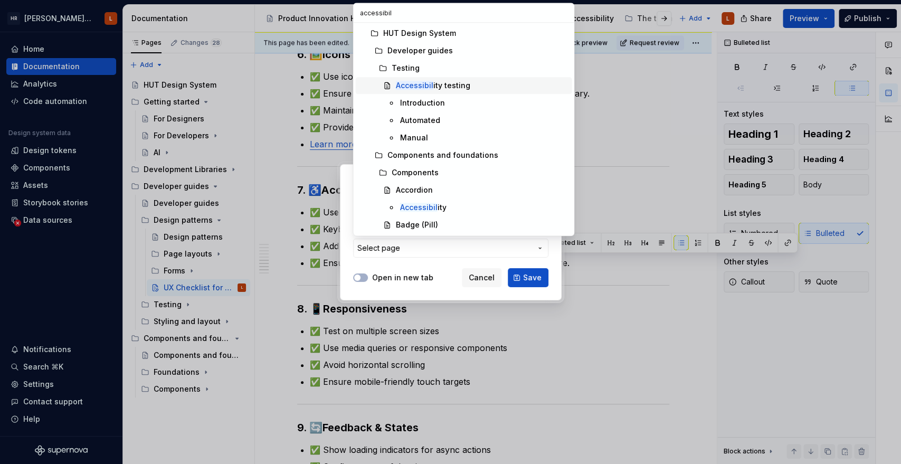
type input "accessibil"
click at [472, 91] on span "Accessibil ity testing" at bounding box center [463, 85] width 216 height 17
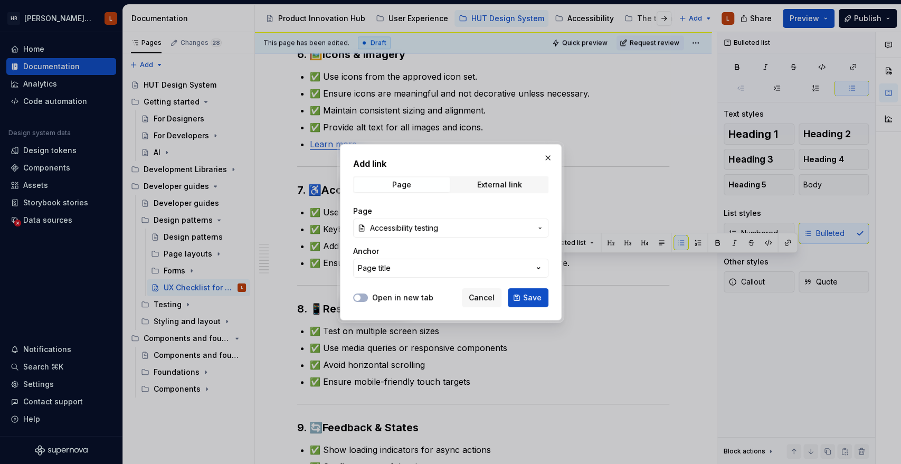
drag, startPoint x: 528, startPoint y: 296, endPoint x: 520, endPoint y: 297, distance: 7.4
click at [528, 297] on span "Save" at bounding box center [532, 297] width 18 height 11
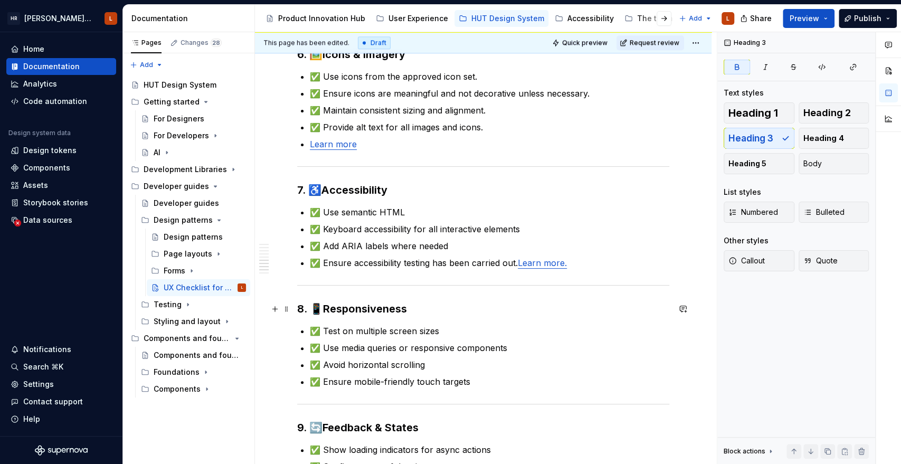
click at [563, 307] on h3 "8. 📱 Responsiveness" at bounding box center [483, 308] width 372 height 15
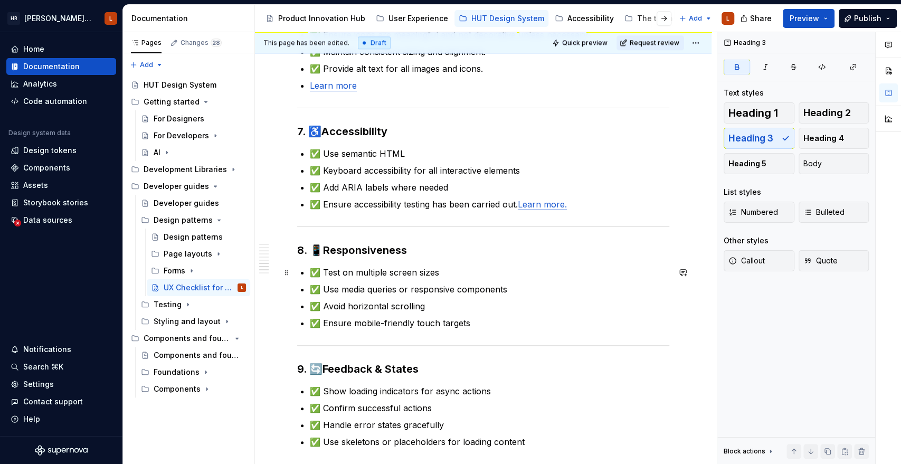
type textarea "*"
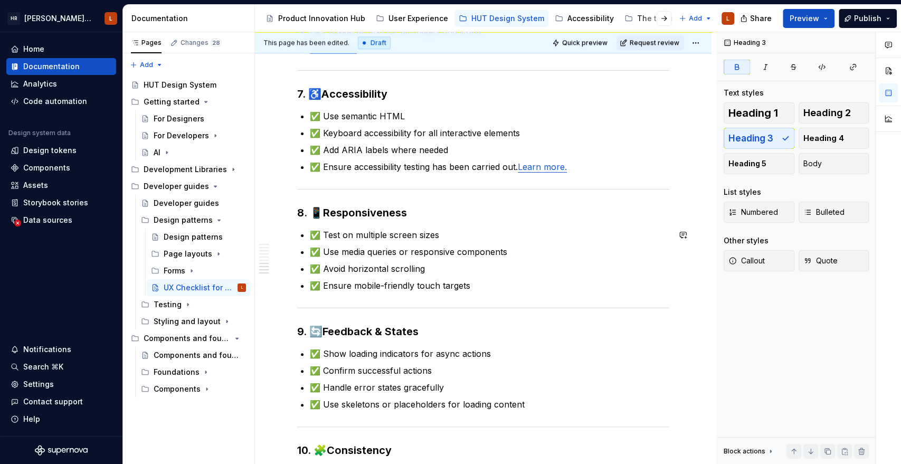
scroll to position [996, 0]
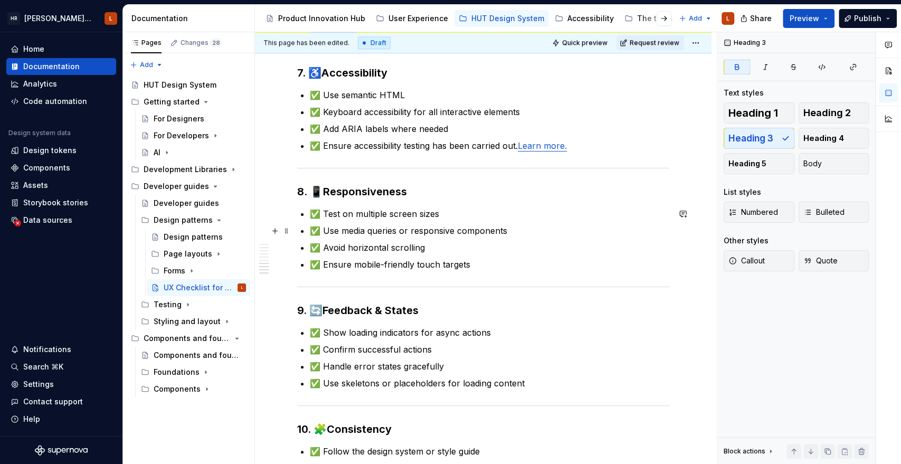
click at [545, 235] on p "✅ Use media queries or responsive components" at bounding box center [489, 230] width 359 height 13
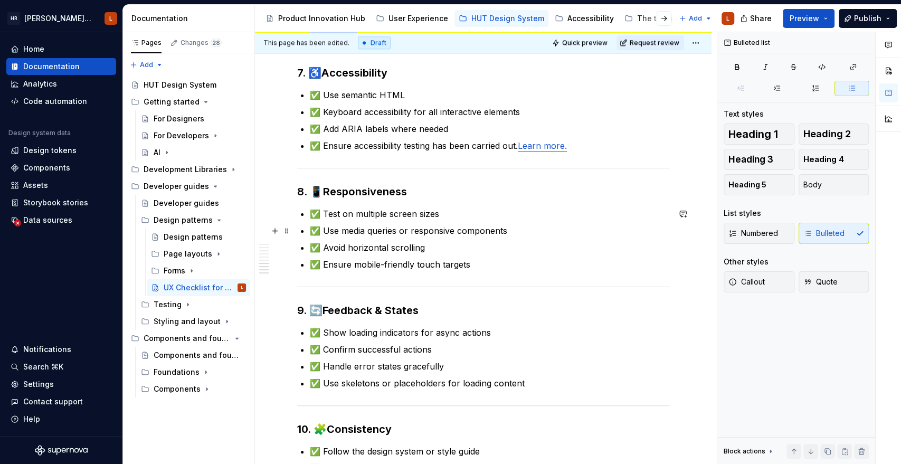
scroll to position [1055, 0]
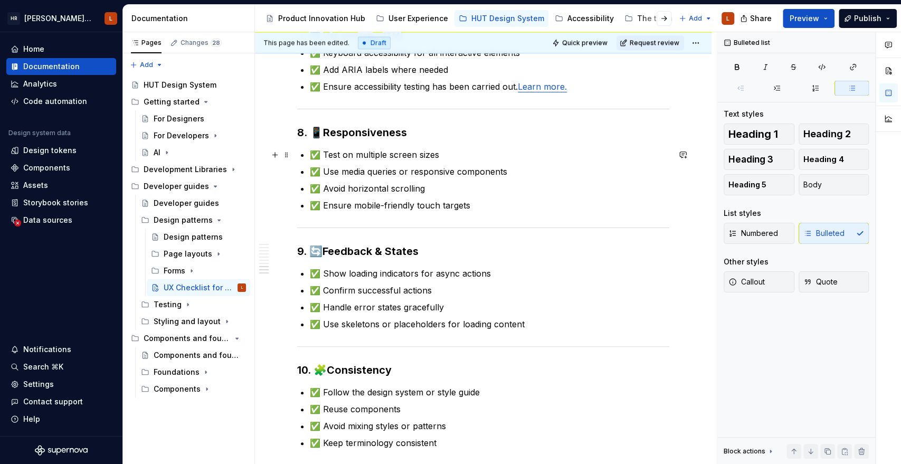
click at [466, 148] on p "✅ Test on multiple screen sizes" at bounding box center [489, 154] width 359 height 13
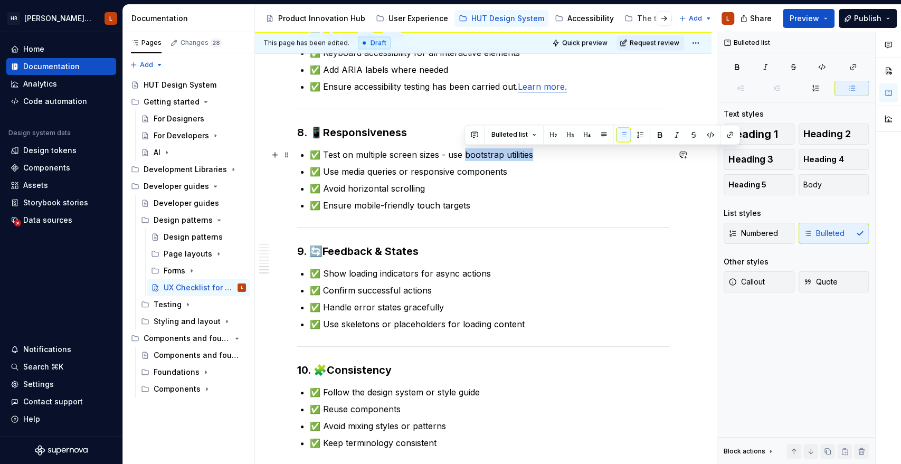
drag, startPoint x: 539, startPoint y: 151, endPoint x: 463, endPoint y: 155, distance: 76.1
click at [463, 155] on p "✅ Test on multiple screen sizes - use bootstrap utilities" at bounding box center [489, 154] width 359 height 13
click at [730, 136] on button "button" at bounding box center [729, 134] width 15 height 15
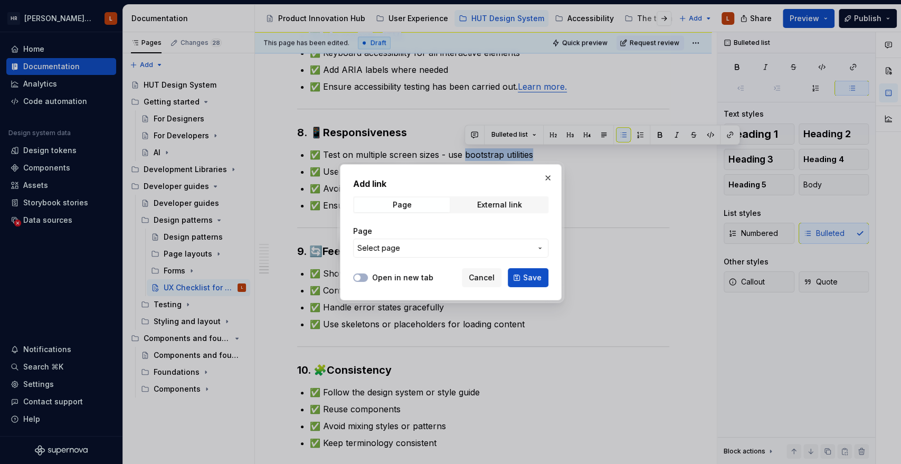
click at [421, 246] on span "Select page" at bounding box center [444, 248] width 174 height 11
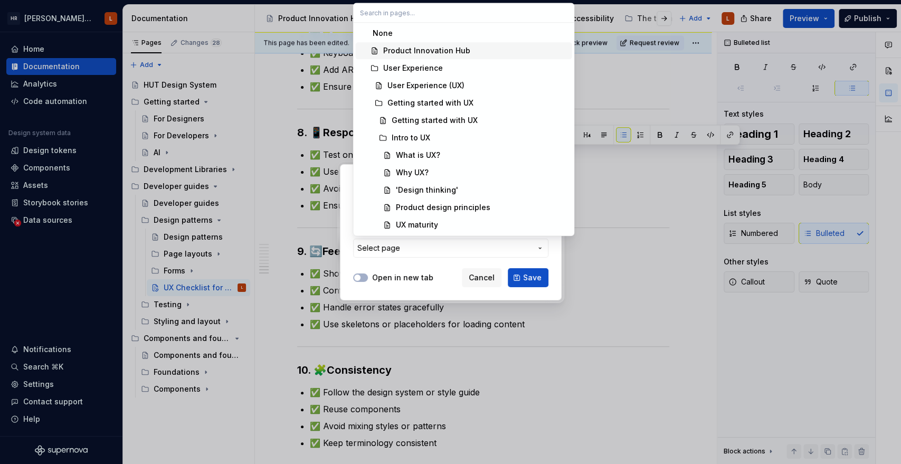
click at [402, 9] on input "text" at bounding box center [463, 12] width 221 height 19
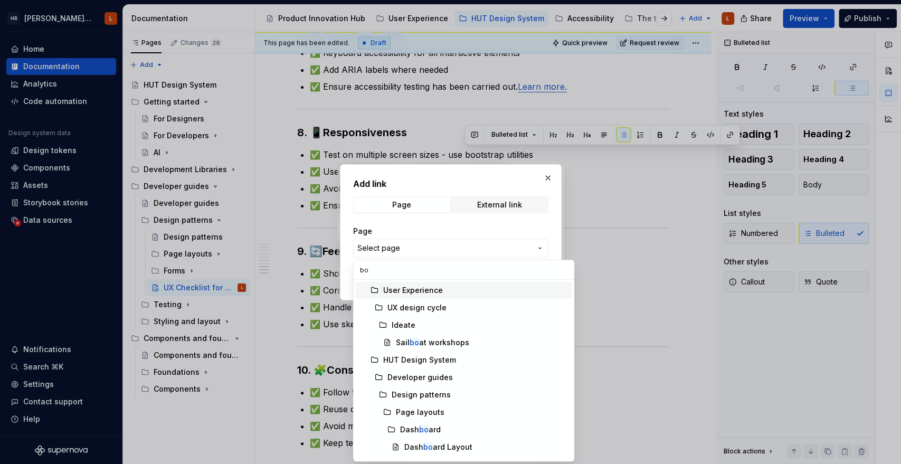
type input "b"
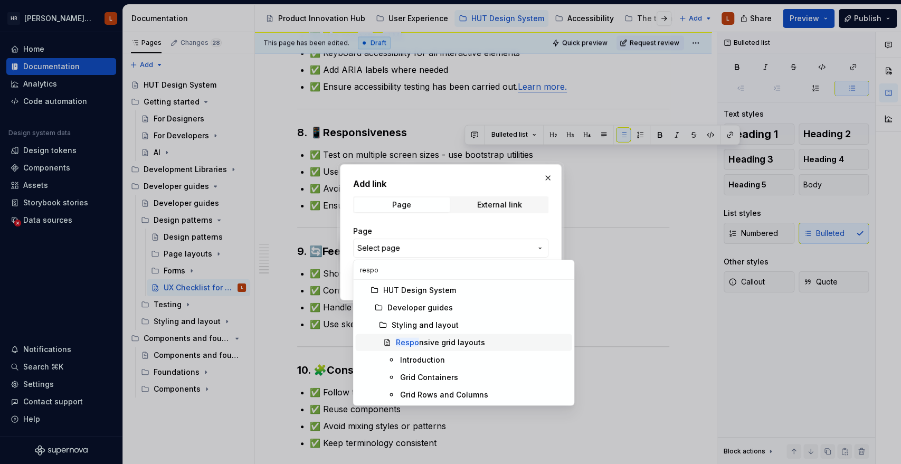
type input "respo"
click at [465, 341] on div "Respo nsive grid layouts" at bounding box center [439, 342] width 89 height 11
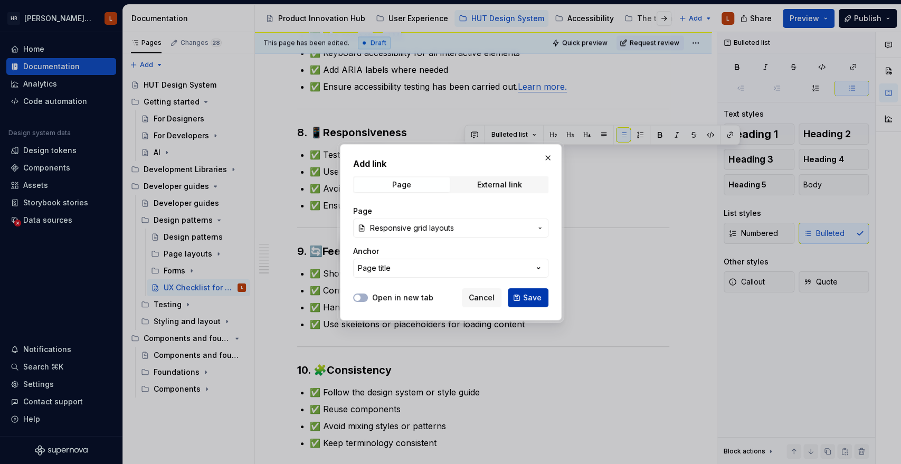
click at [538, 299] on span "Save" at bounding box center [532, 297] width 18 height 11
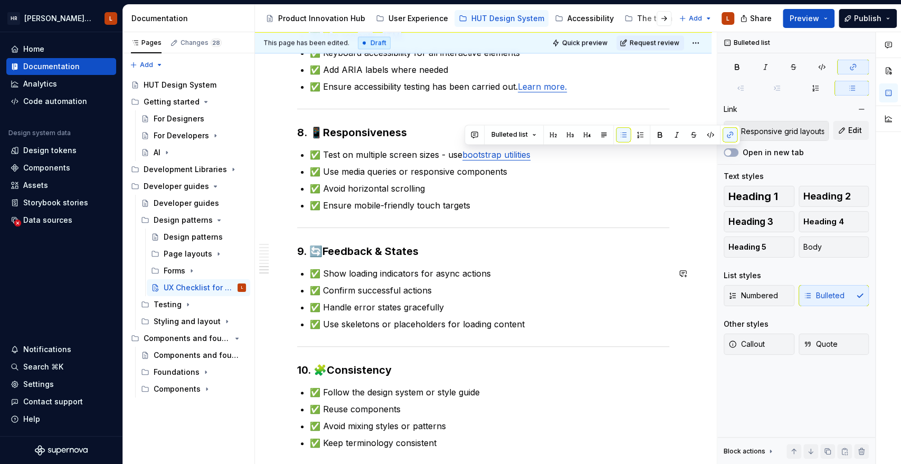
click at [489, 151] on link "bootstrap utilities" at bounding box center [496, 154] width 68 height 11
click at [538, 132] on button "button" at bounding box center [543, 132] width 15 height 15
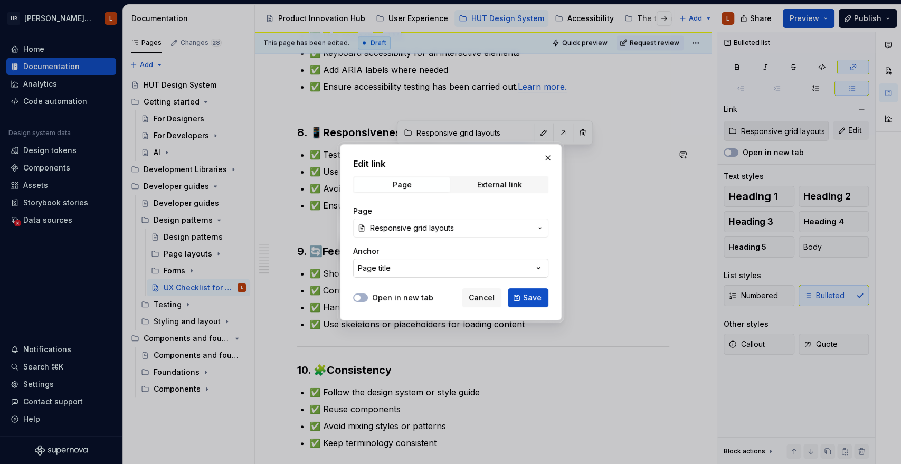
click at [403, 274] on button "Page title" at bounding box center [450, 268] width 195 height 19
click at [409, 251] on div "Edit link Page External link Page Responsive grid layouts Anchor Page title Ope…" at bounding box center [450, 232] width 901 height 464
click at [546, 153] on button "button" at bounding box center [547, 157] width 15 height 15
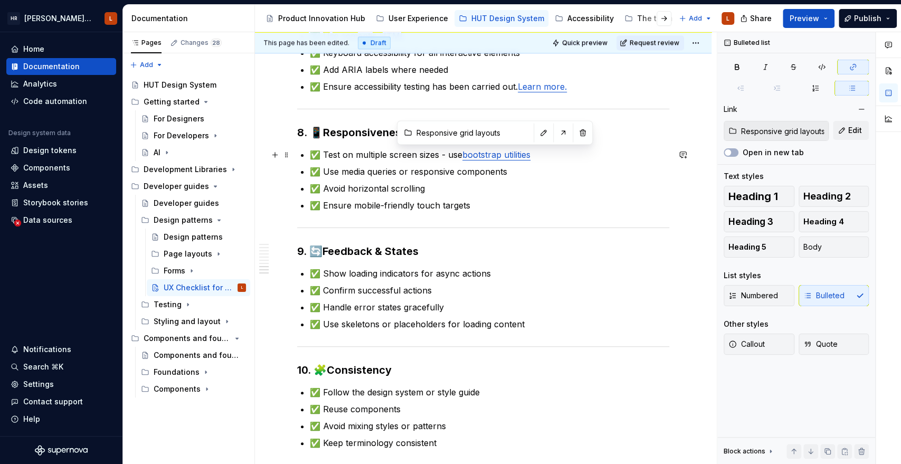
click at [513, 154] on link "bootstrap utilities" at bounding box center [496, 154] width 68 height 11
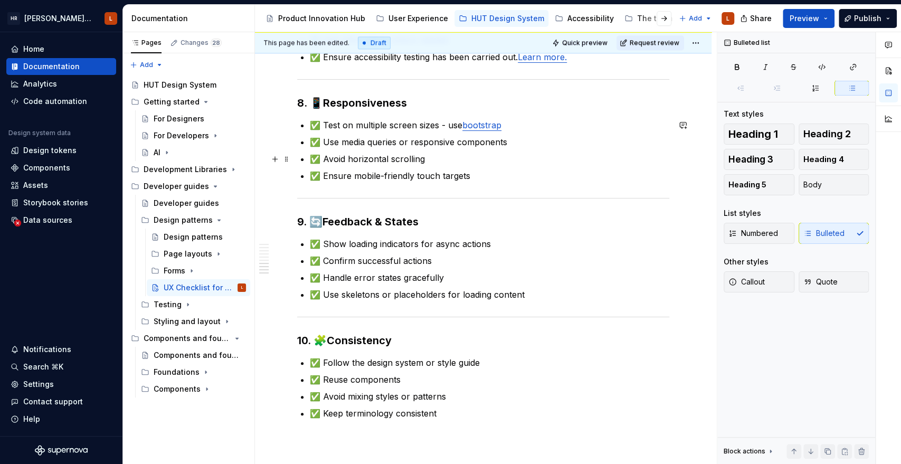
scroll to position [1088, 0]
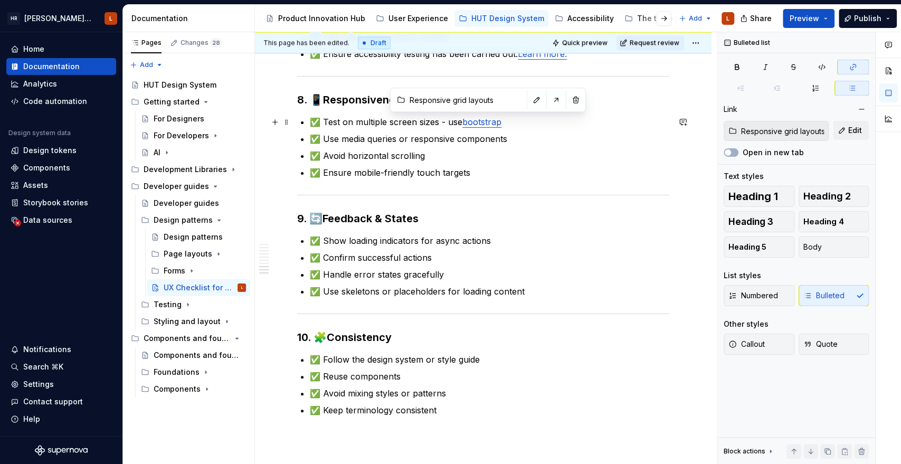
click at [483, 120] on link "bootstrap" at bounding box center [481, 122] width 39 height 11
click at [489, 118] on link "bootstrap" at bounding box center [481, 122] width 39 height 11
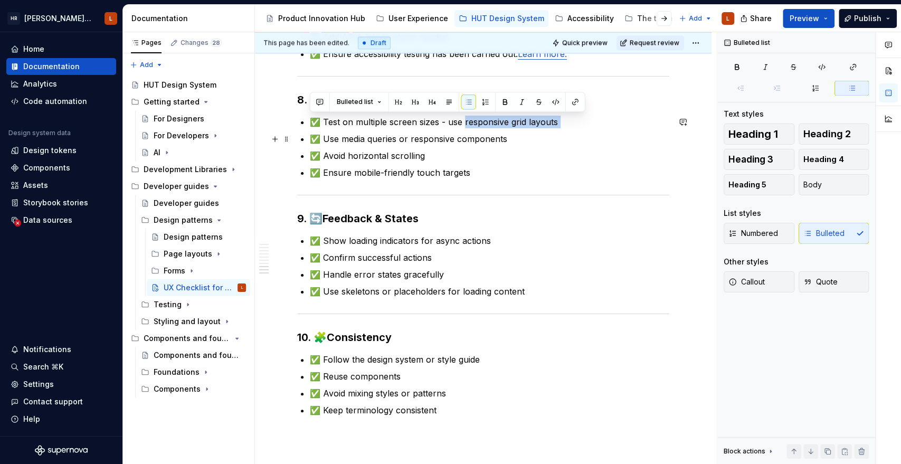
drag, startPoint x: 465, startPoint y: 120, endPoint x: 615, endPoint y: 128, distance: 149.5
click at [615, 128] on ul "✅ Test on multiple screen sizes - use responsive grid layouts ✅ Use media queri…" at bounding box center [489, 147] width 359 height 63
click at [572, 100] on button "button" at bounding box center [575, 101] width 15 height 15
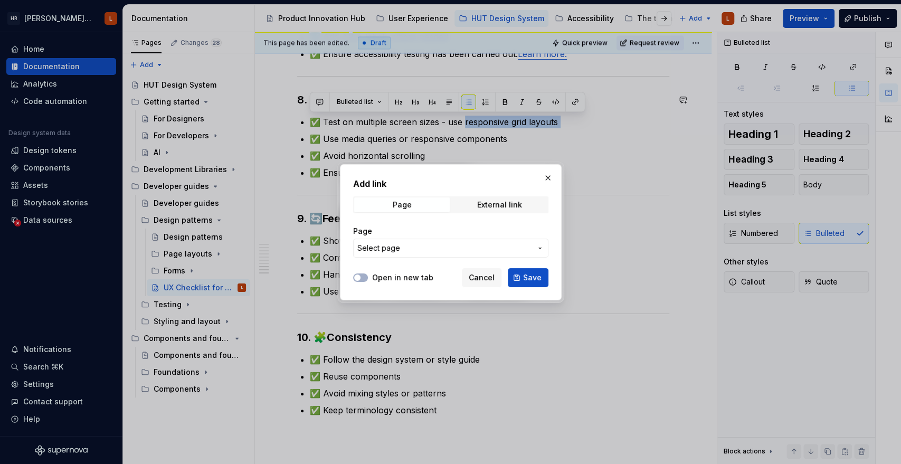
click at [409, 252] on span "Select page" at bounding box center [444, 248] width 174 height 11
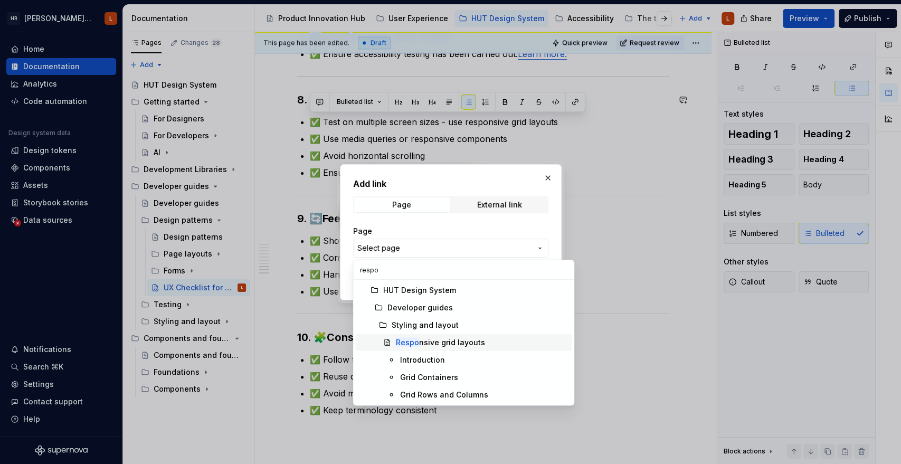
type input "respo"
click at [466, 348] on span "Respo nsive grid layouts" at bounding box center [463, 342] width 216 height 17
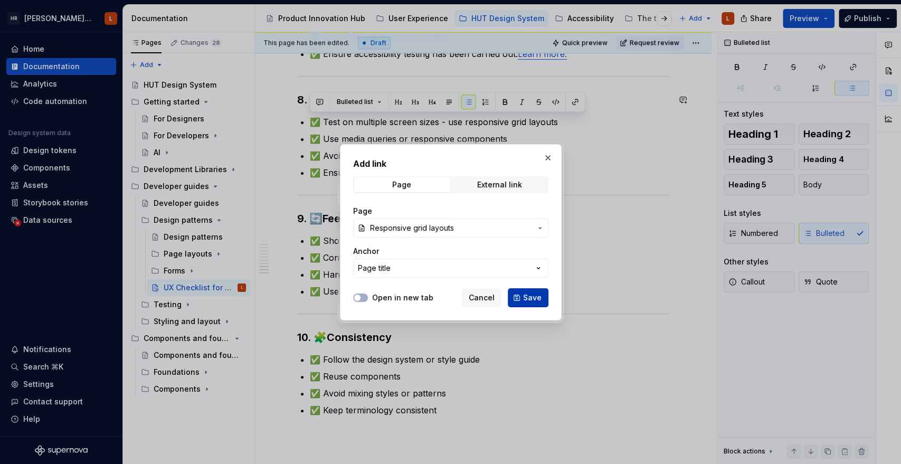
click at [518, 300] on button "Save" at bounding box center [528, 297] width 41 height 19
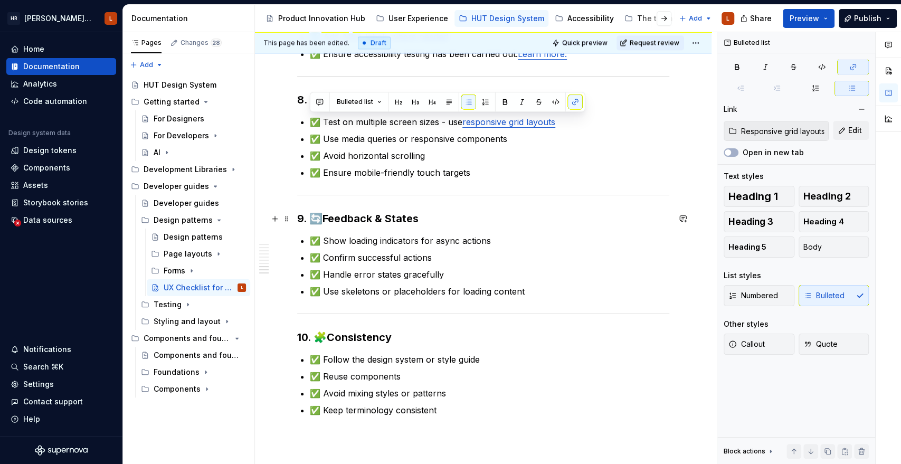
click at [587, 215] on h3 "9. 🔄 Feedback & States" at bounding box center [483, 218] width 372 height 15
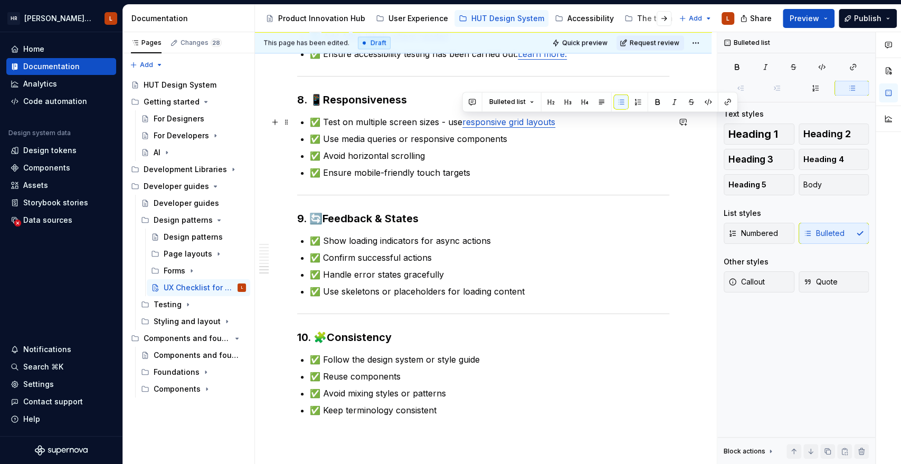
drag, startPoint x: 463, startPoint y: 121, endPoint x: 546, endPoint y: 150, distance: 88.3
click at [462, 121] on p "✅ Test on multiple screen sizes - use responsive grid layouts" at bounding box center [489, 122] width 359 height 13
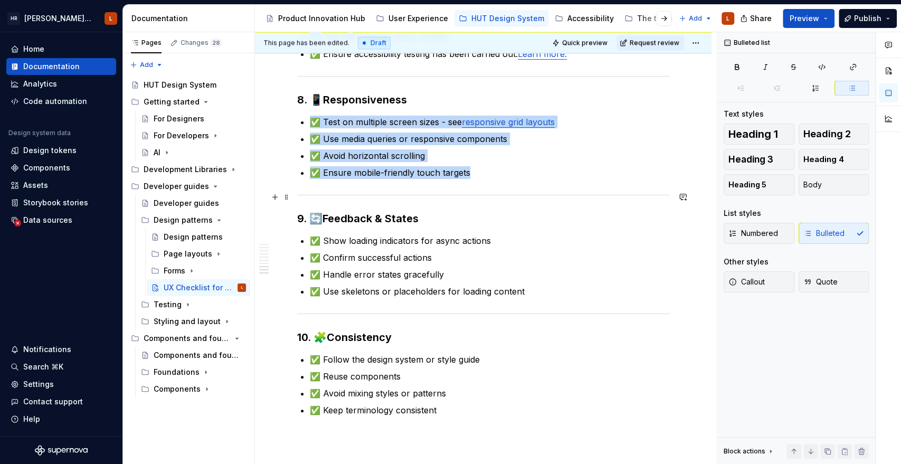
click at [621, 196] on div at bounding box center [483, 195] width 372 height 7
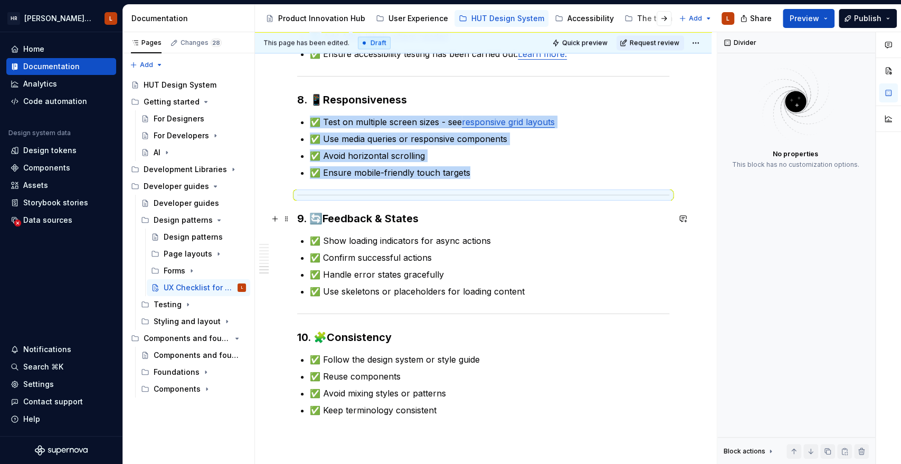
click at [595, 218] on h3 "9. 🔄 Feedback & States" at bounding box center [483, 218] width 372 height 15
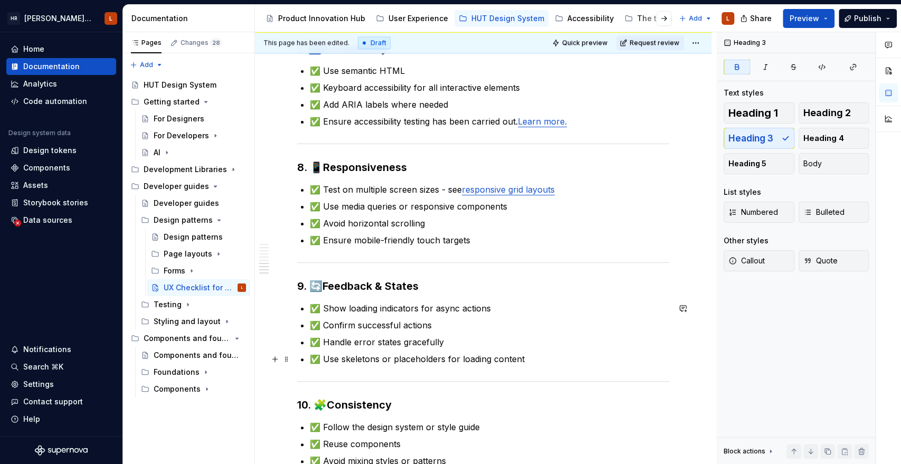
scroll to position [971, 0]
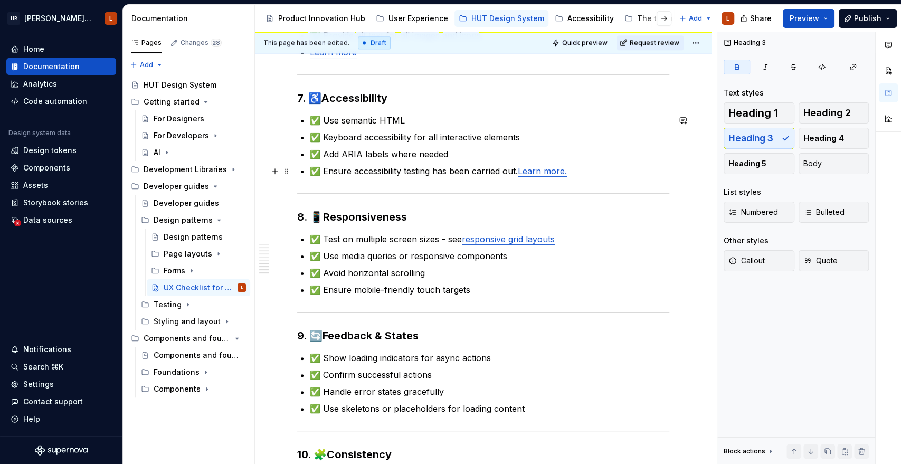
click at [537, 170] on link "Learn more." at bounding box center [542, 171] width 49 height 11
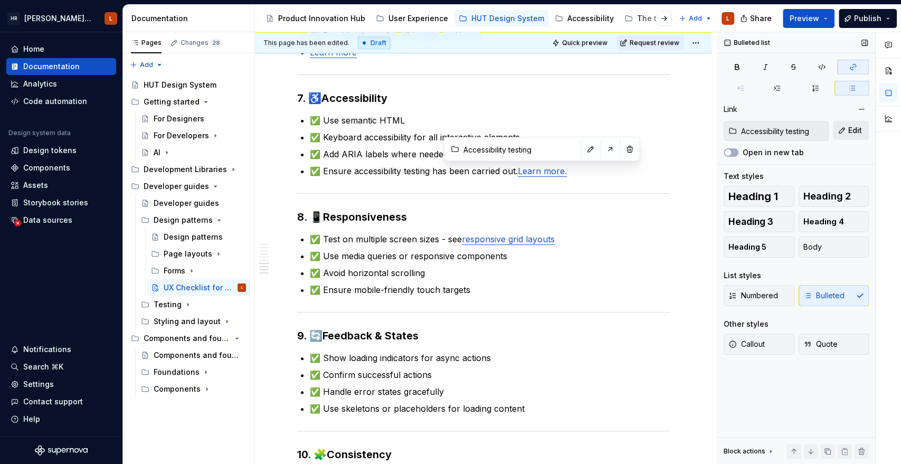
click at [844, 131] on button "Edit" at bounding box center [851, 130] width 36 height 19
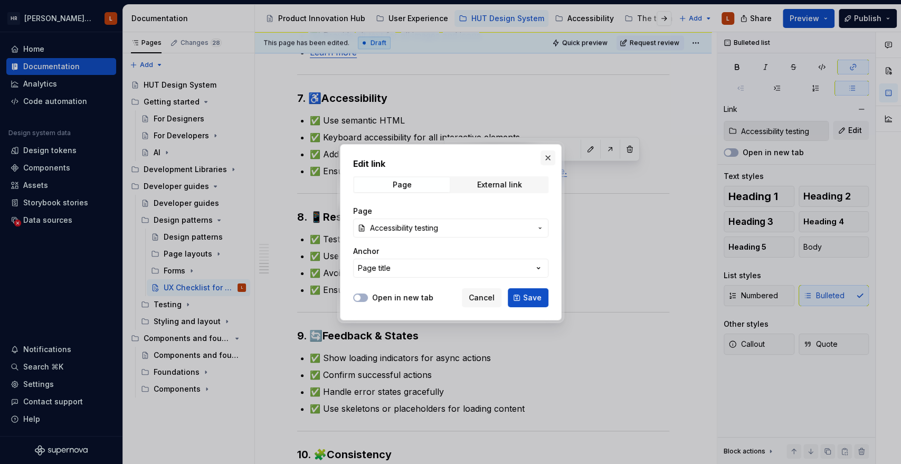
click at [546, 162] on button "button" at bounding box center [547, 157] width 15 height 15
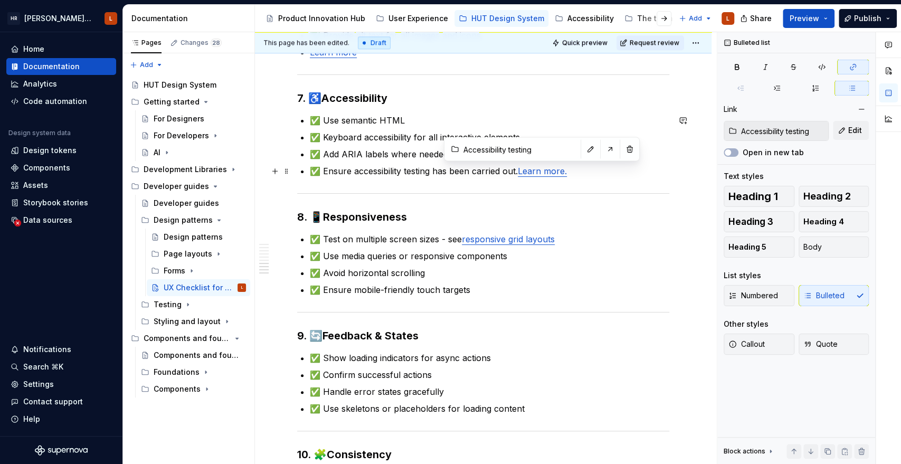
click at [546, 167] on link "Learn more." at bounding box center [542, 171] width 49 height 11
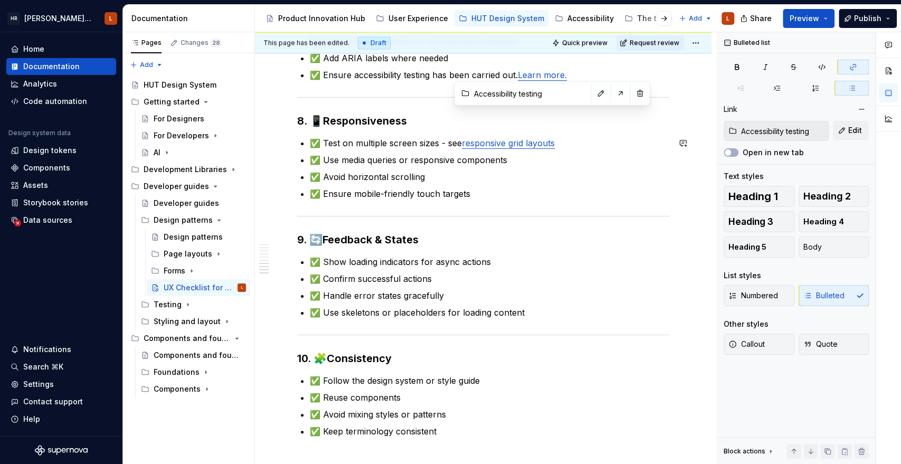
scroll to position [1088, 0]
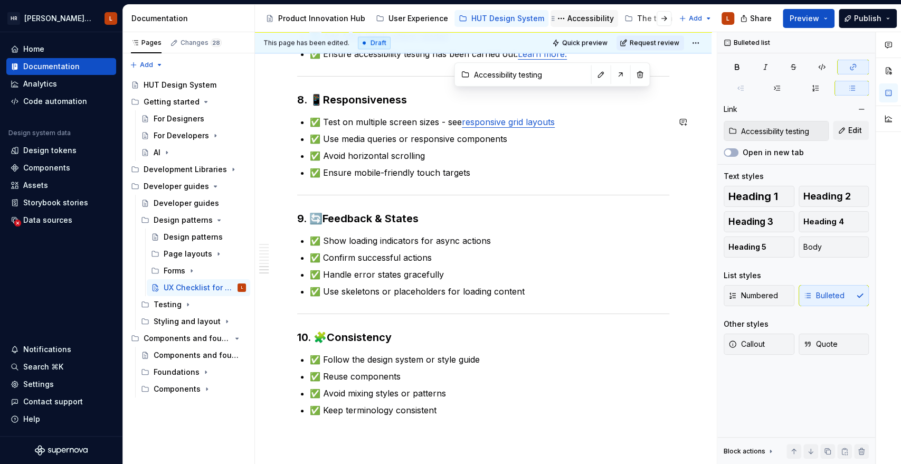
type textarea "*"
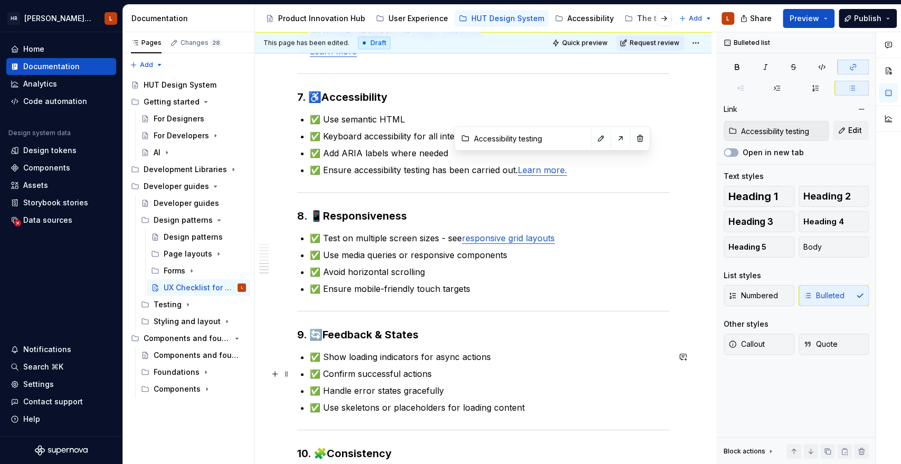
scroll to position [971, 0]
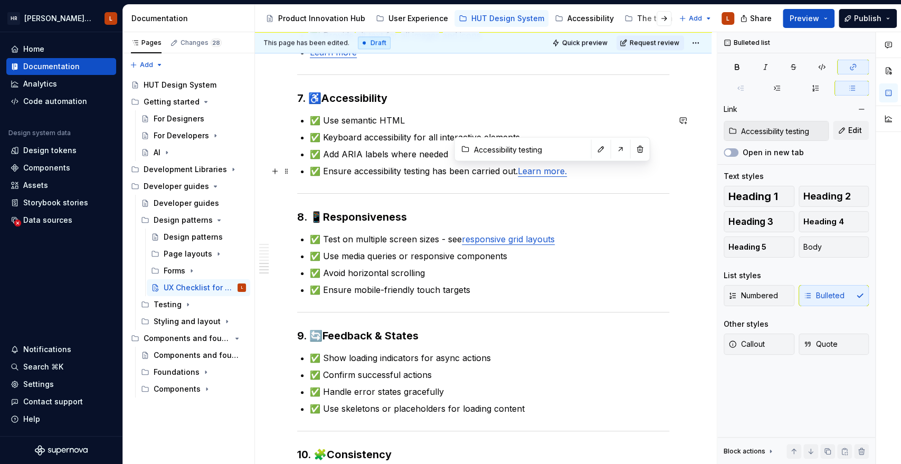
click at [549, 171] on link "Learn more." at bounding box center [542, 171] width 49 height 11
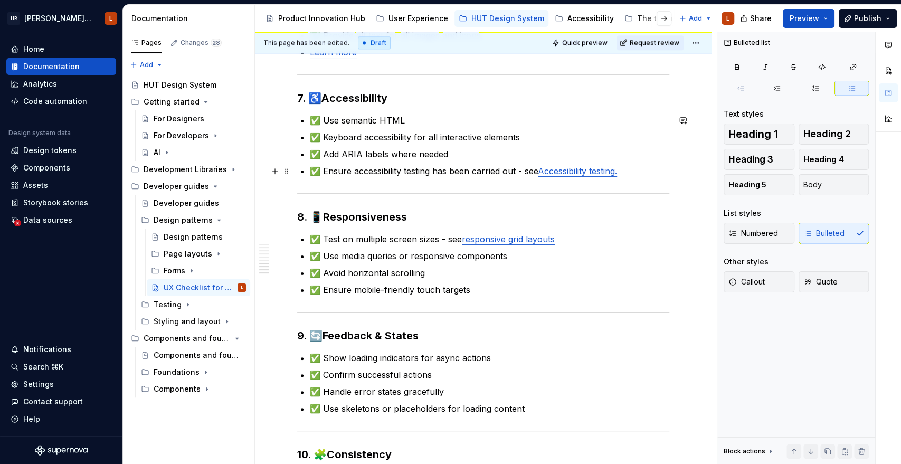
click at [627, 165] on p "✅ Ensure accessibility testing has been carried out - see Accessibility testing." at bounding box center [489, 171] width 359 height 13
click at [547, 171] on link "Accessibility testing" at bounding box center [576, 171] width 77 height 11
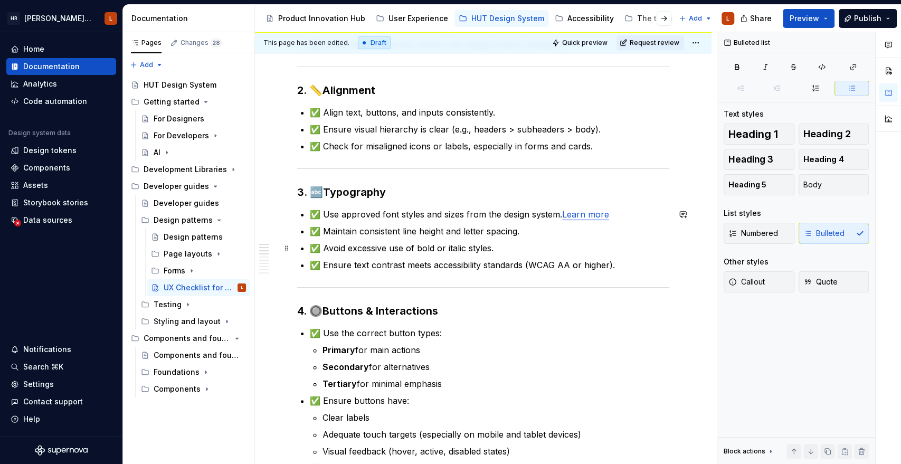
scroll to position [33, 0]
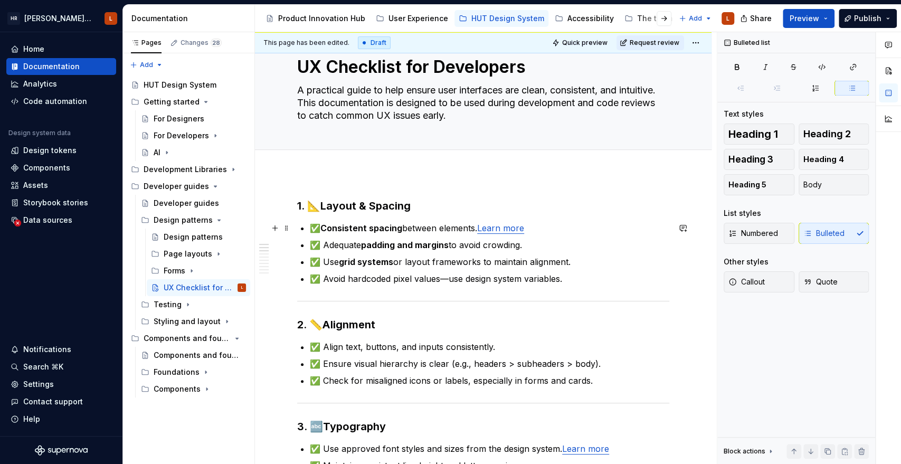
click at [524, 227] on link "Learn more" at bounding box center [500, 228] width 47 height 11
click at [630, 349] on p "✅ Align text, buttons, and inputs consistently." at bounding box center [489, 346] width 359 height 13
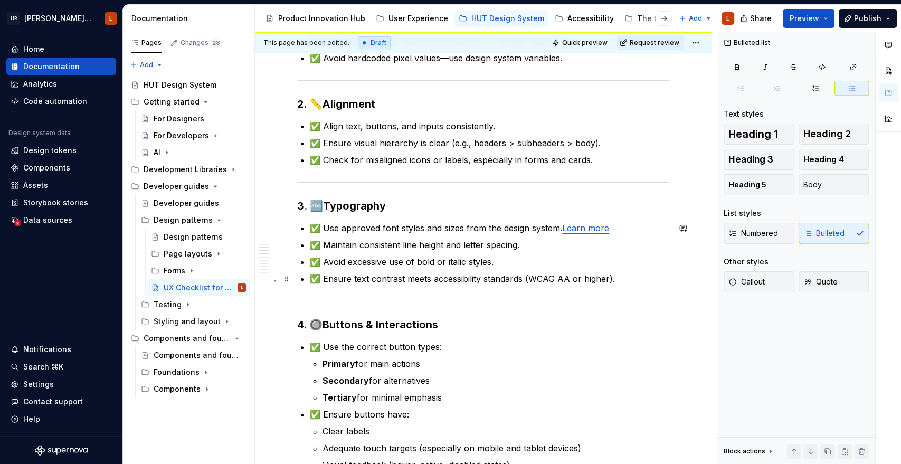
scroll to position [267, 0]
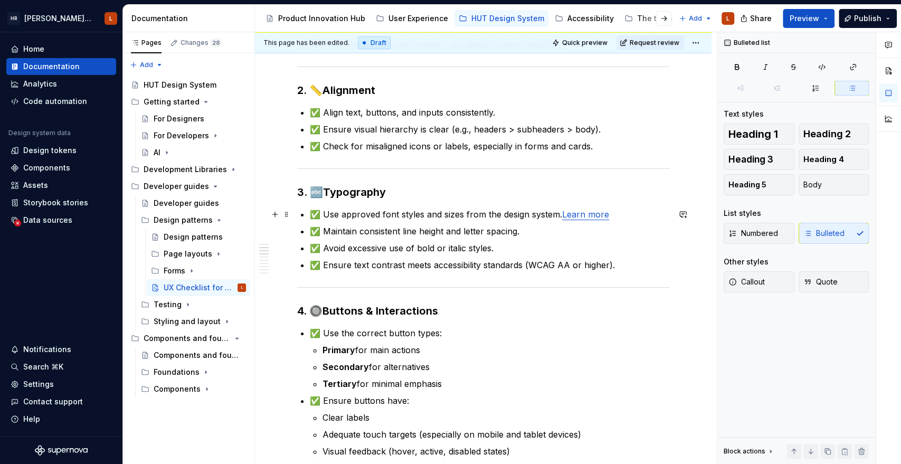
click at [561, 213] on p "✅ Use approved font styles and sizes from the design system. Learn more" at bounding box center [489, 214] width 359 height 13
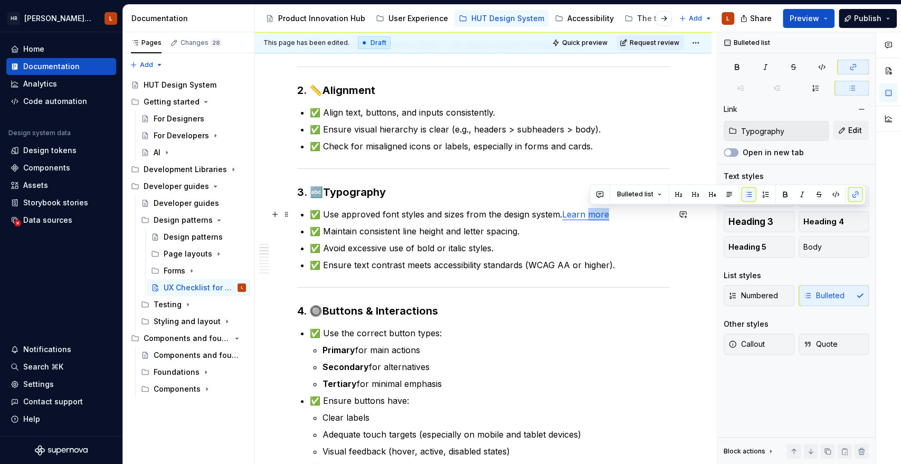
drag, startPoint x: 612, startPoint y: 211, endPoint x: 593, endPoint y: 215, distance: 20.1
click at [593, 215] on p "✅ Use approved font styles and sizes from the design system. Learn more" at bounding box center [489, 214] width 359 height 13
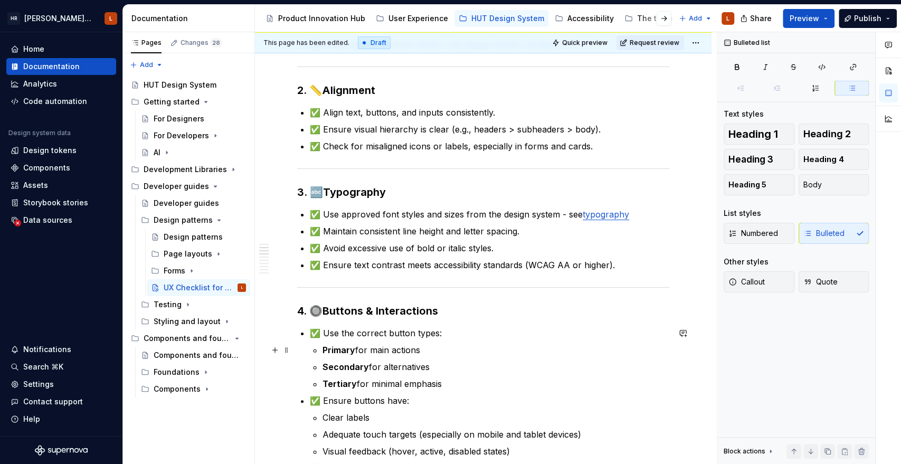
click at [586, 346] on p "Primary for main actions" at bounding box center [495, 350] width 347 height 13
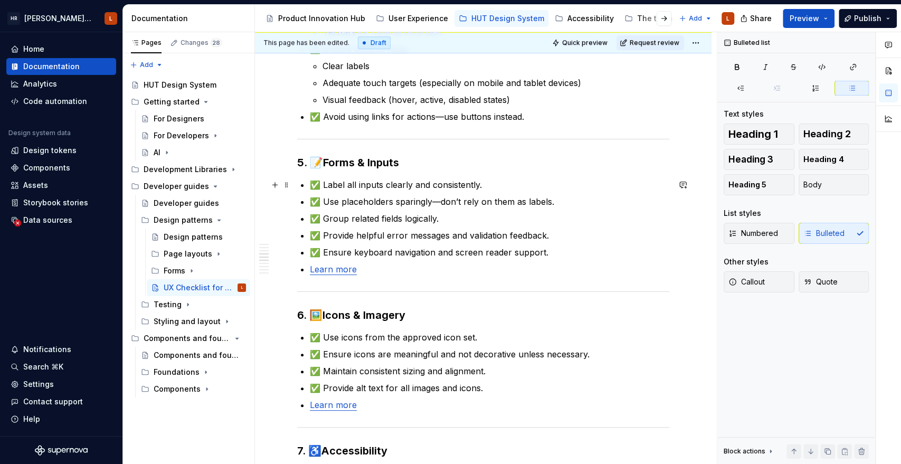
scroll to position [619, 0]
click at [508, 338] on p "✅ Use icons from the approved icon set." at bounding box center [489, 336] width 359 height 13
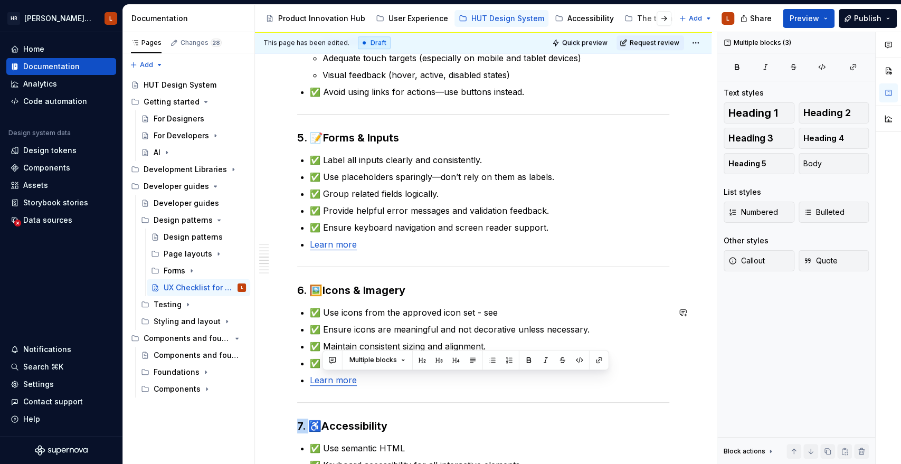
scroll to position [646, 0]
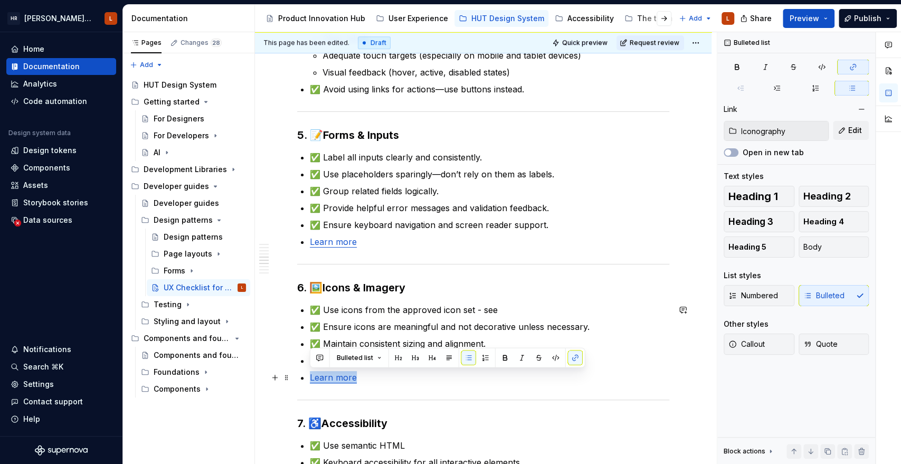
drag, startPoint x: 342, startPoint y: 406, endPoint x: 310, endPoint y: 381, distance: 40.6
click at [310, 381] on p "Learn more" at bounding box center [489, 377] width 359 height 13
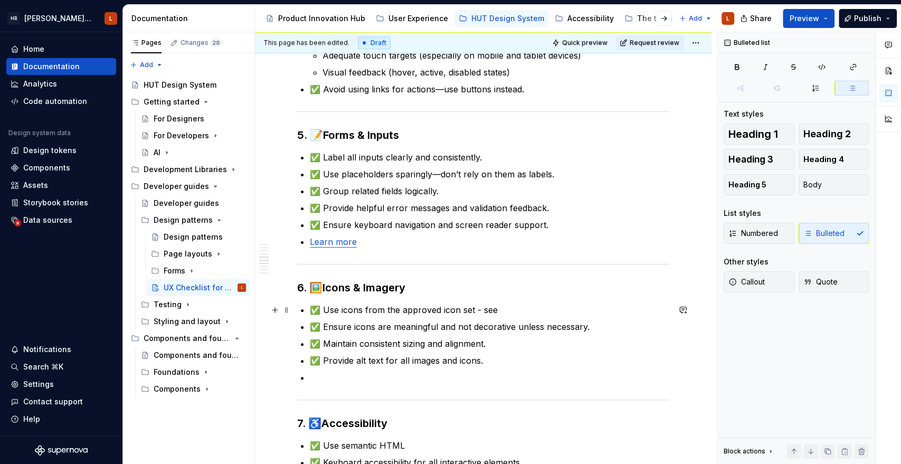
click at [511, 307] on p "✅ Use icons from the approved icon set - see" at bounding box center [489, 309] width 359 height 13
click at [334, 372] on p at bounding box center [489, 377] width 359 height 13
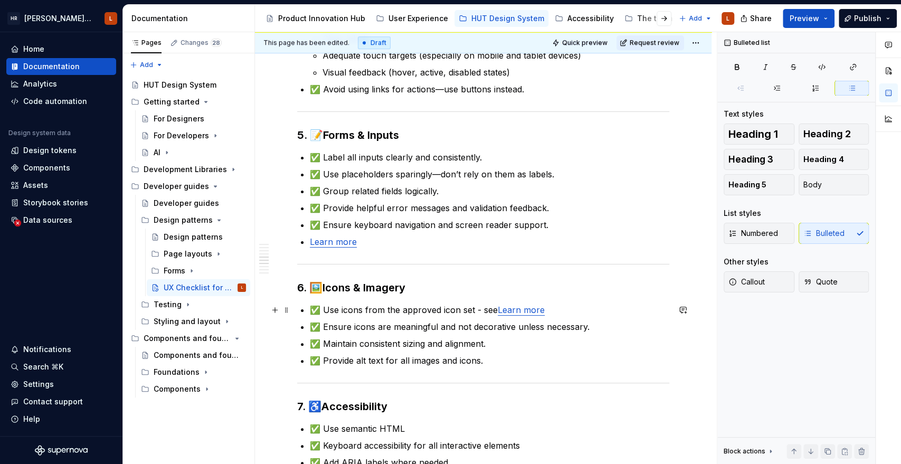
click at [519, 307] on link "Learn more" at bounding box center [521, 309] width 47 height 11
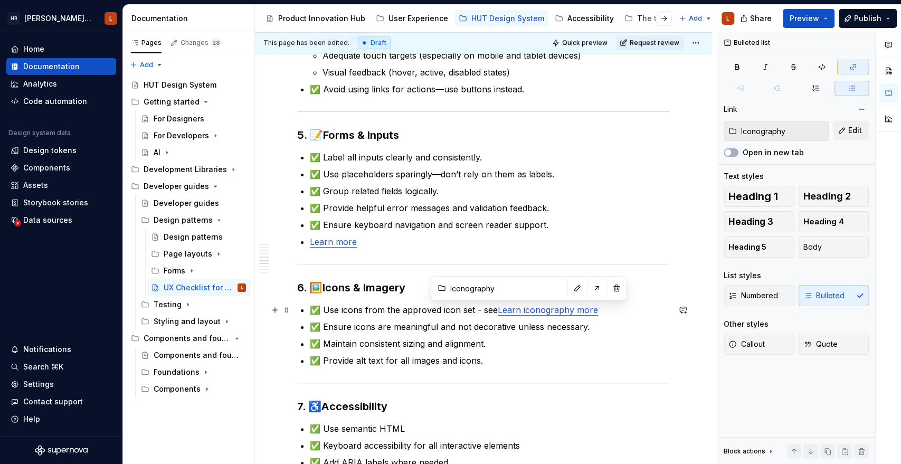
click at [523, 309] on link "Learn iconography more" at bounding box center [548, 309] width 100 height 11
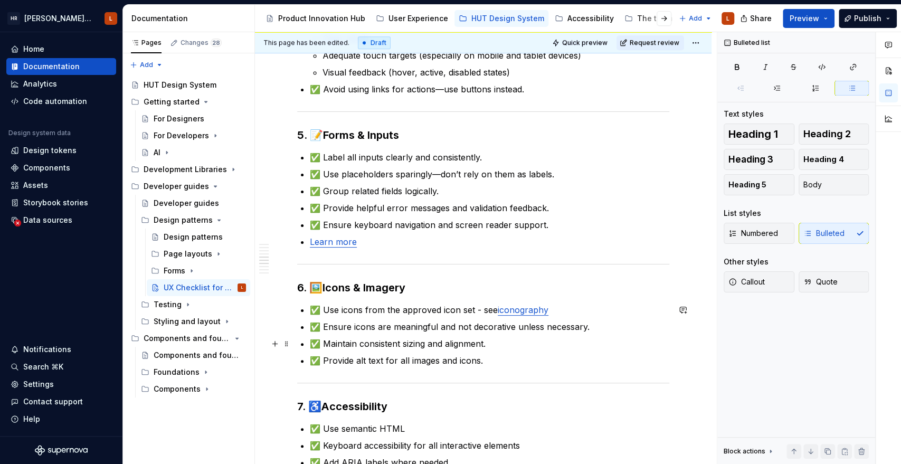
click at [539, 339] on p "✅ Maintain consistent sizing and alignment." at bounding box center [489, 343] width 359 height 13
click at [306, 242] on div "1. 📐 Layout & Spacing ✅ Consistent spacing between elements - see page layouts …" at bounding box center [483, 213] width 372 height 1256
click at [401, 241] on link "Learn more" at bounding box center [400, 241] width 47 height 11
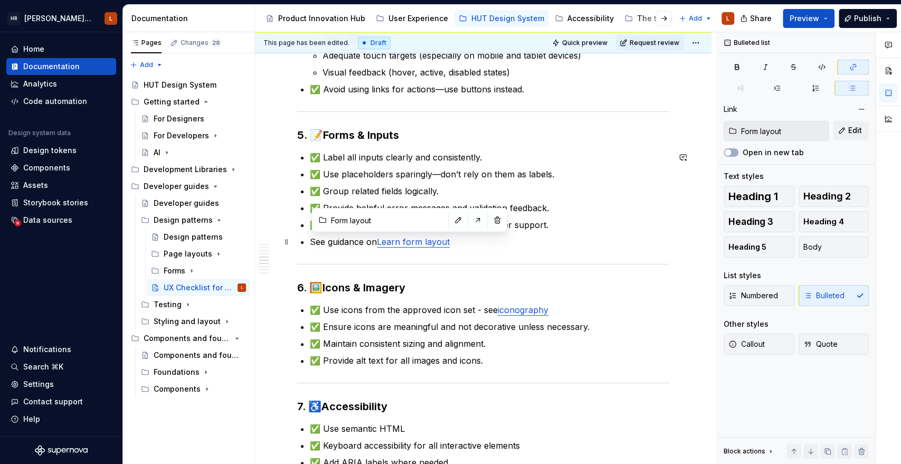
click at [405, 243] on link "Learn form layout" at bounding box center [413, 241] width 73 height 11
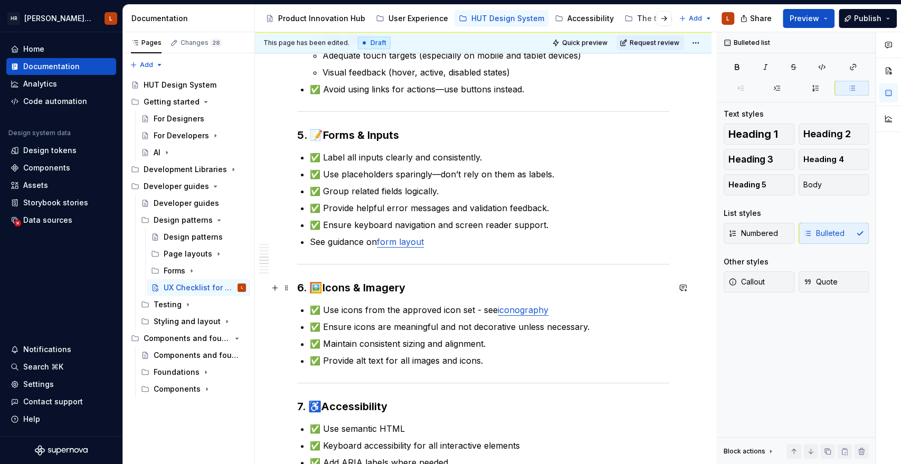
click at [481, 281] on h3 "6. 🖼️ Icons & Imagery" at bounding box center [483, 287] width 372 height 15
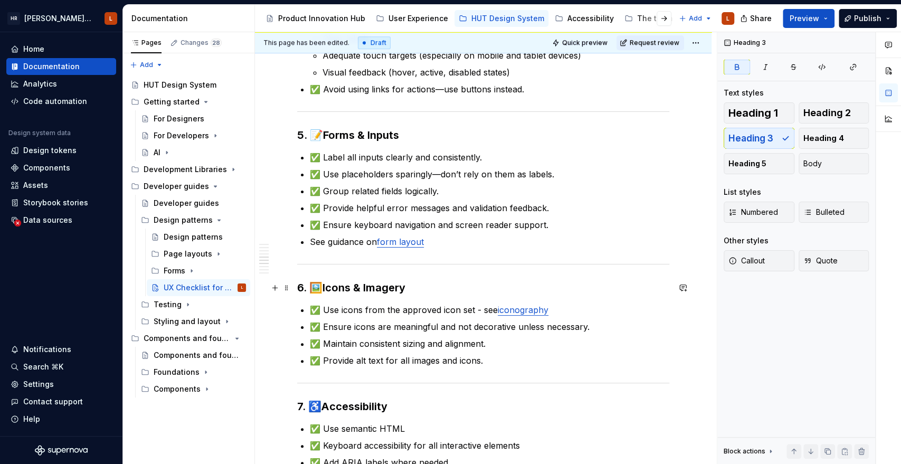
scroll to position [704, 0]
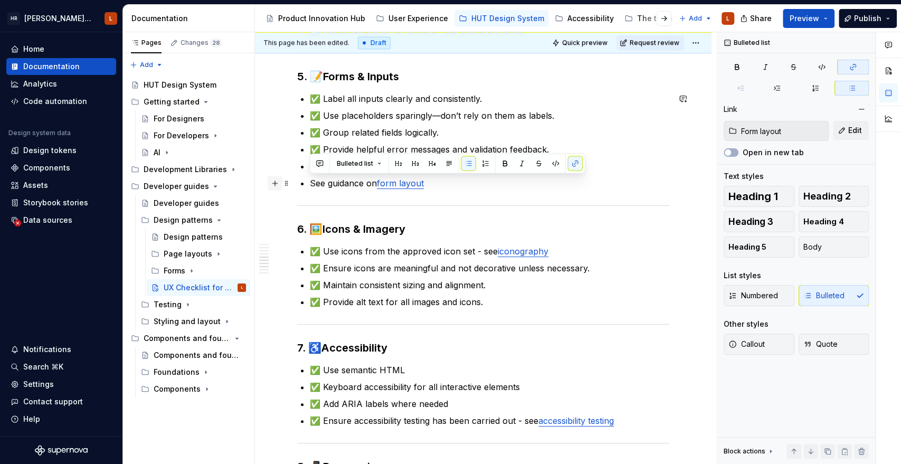
drag, startPoint x: 439, startPoint y: 184, endPoint x: 271, endPoint y: 184, distance: 167.8
click at [297, 184] on div "1. 📐 Layout & Spacing ✅ Consistent spacing between elements - see page layouts …" at bounding box center [483, 161] width 372 height 1269
copy p "See guidance on form layout"
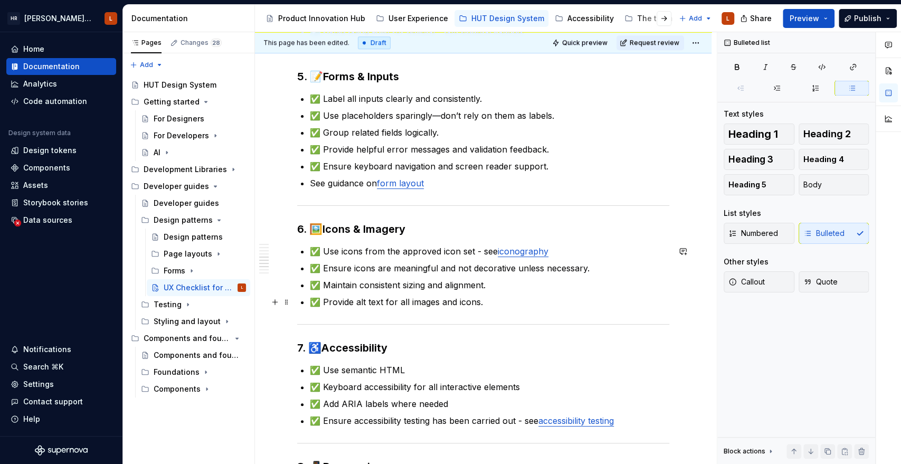
click at [506, 304] on p "✅ Provide alt text for all images and icons." at bounding box center [489, 302] width 359 height 13
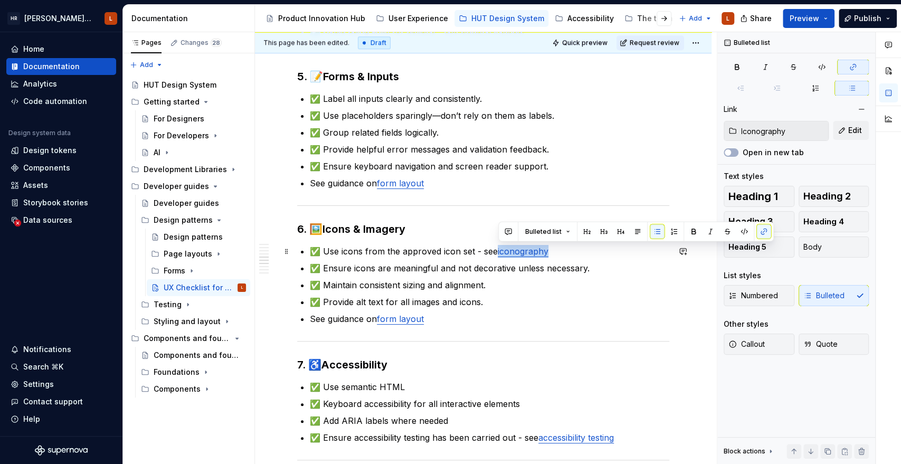
drag, startPoint x: 551, startPoint y: 247, endPoint x: 498, endPoint y: 251, distance: 53.9
click at [498, 251] on p "✅ Use icons from the approved icon set - see iconography" at bounding box center [489, 251] width 359 height 13
copy link "iconography"
type input "Form layout"
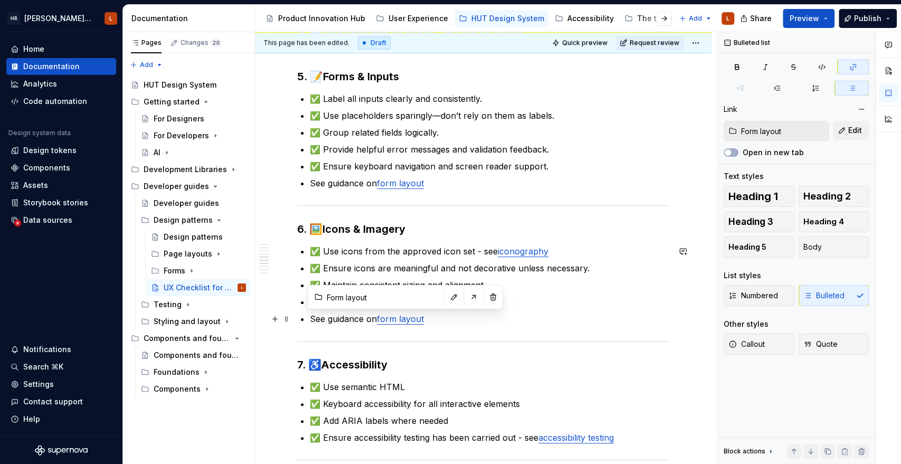
click at [401, 312] on p "See guidance on form layout" at bounding box center [489, 318] width 359 height 13
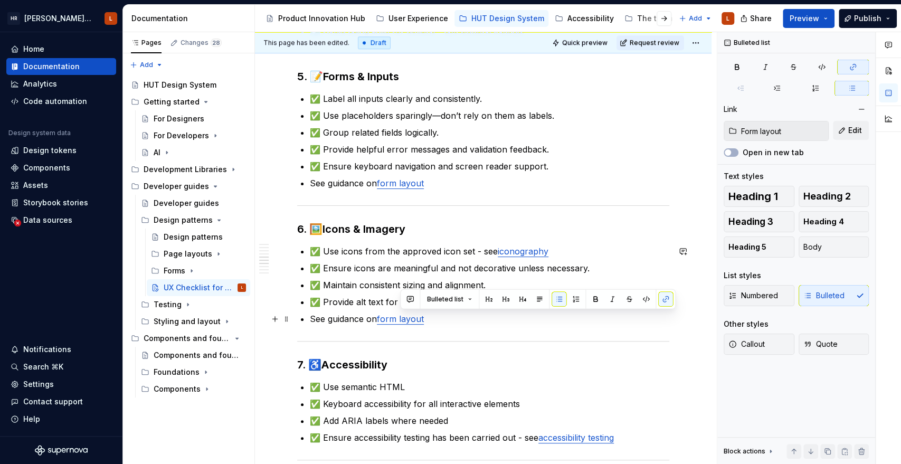
click at [401, 312] on p "See guidance on form layout" at bounding box center [489, 318] width 359 height 13
click at [442, 322] on p "See guidance on form layout" at bounding box center [489, 318] width 359 height 13
drag, startPoint x: 444, startPoint y: 312, endPoint x: 379, endPoint y: 317, distance: 64.6
click at [379, 317] on p "See guidance on form layout" at bounding box center [489, 318] width 359 height 13
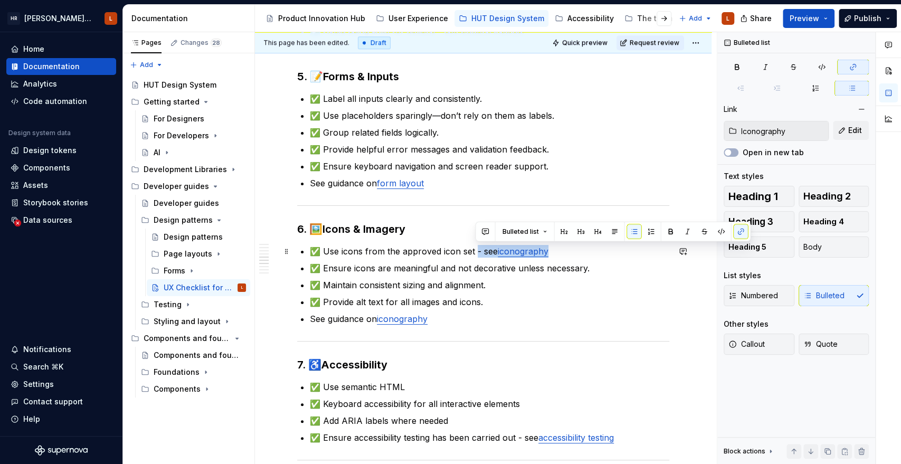
drag, startPoint x: 567, startPoint y: 251, endPoint x: 477, endPoint y: 256, distance: 90.4
click at [477, 256] on ul "✅ Use icons from the approved icon set - see iconography ✅ Ensure icons are mea…" at bounding box center [489, 285] width 359 height 80
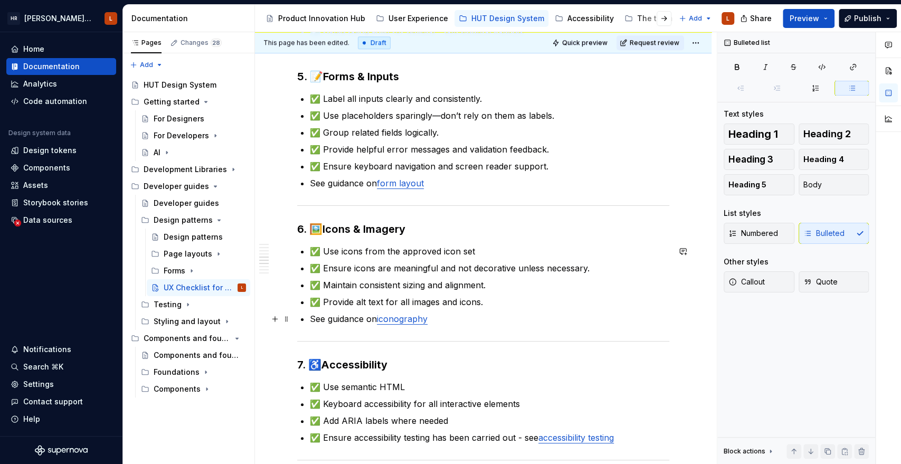
click at [460, 316] on p "See guidance on iconography" at bounding box center [489, 318] width 359 height 13
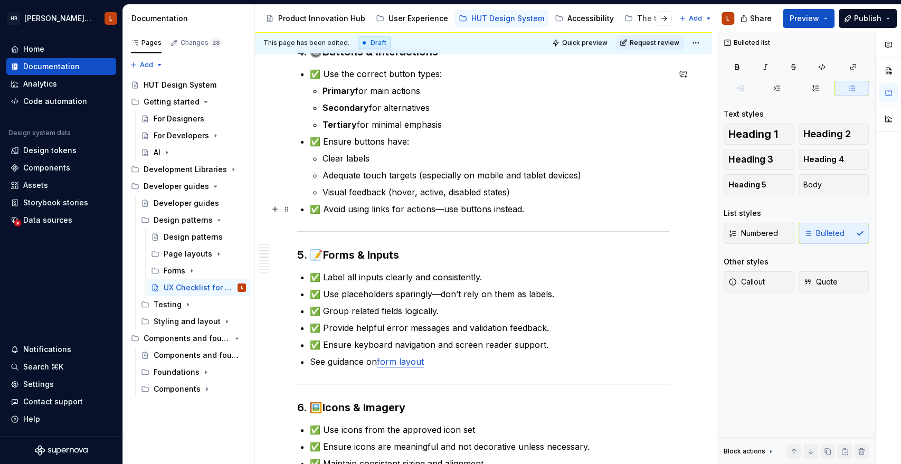
scroll to position [528, 0]
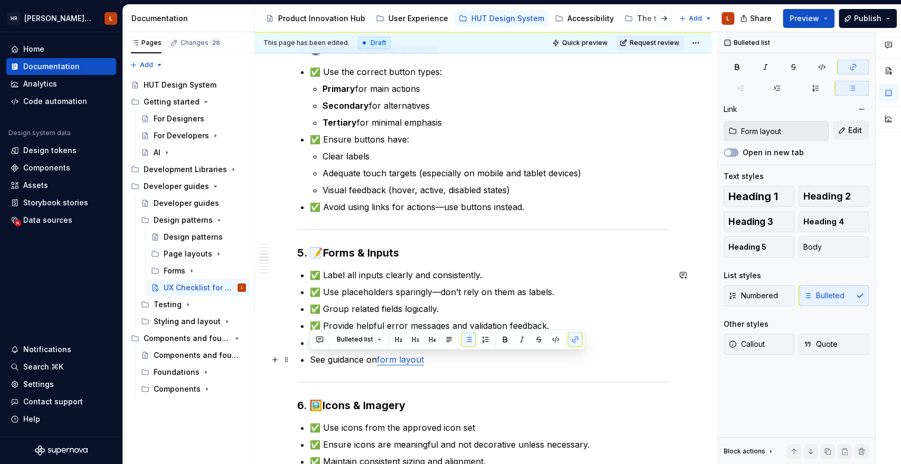
drag, startPoint x: 435, startPoint y: 359, endPoint x: 308, endPoint y: 362, distance: 127.7
click at [308, 362] on div "1. 📐 Layout & Spacing ✅ Consistent spacing between elements - see page layouts …" at bounding box center [483, 339] width 372 height 1273
copy p "See guidance on form layout"
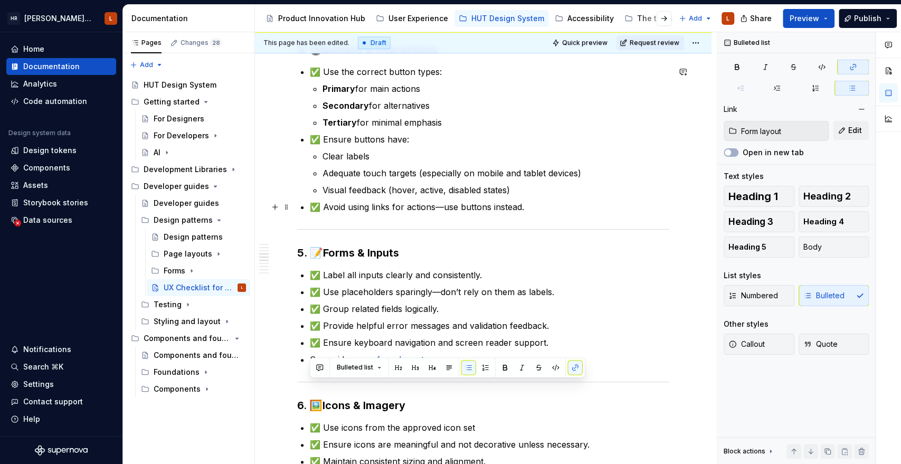
scroll to position [294, 0]
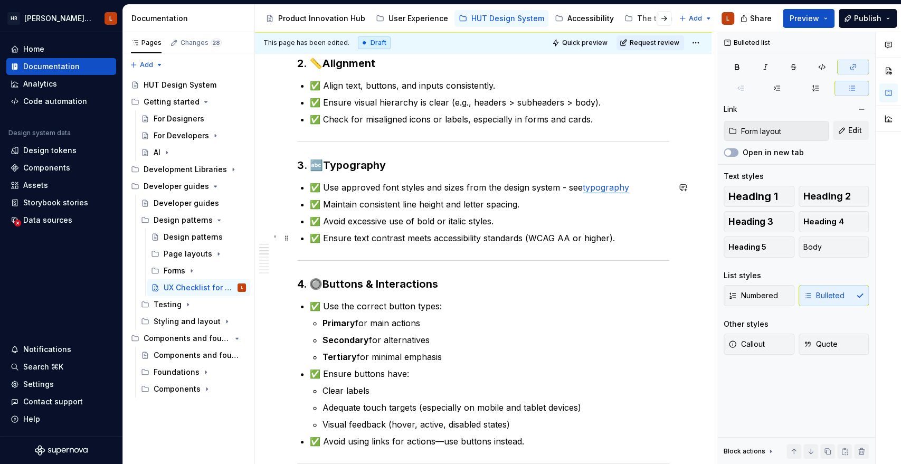
click at [621, 238] on p "✅ Ensure text contrast meets accessibility standards (WCAG AA or higher)." at bounding box center [489, 238] width 359 height 13
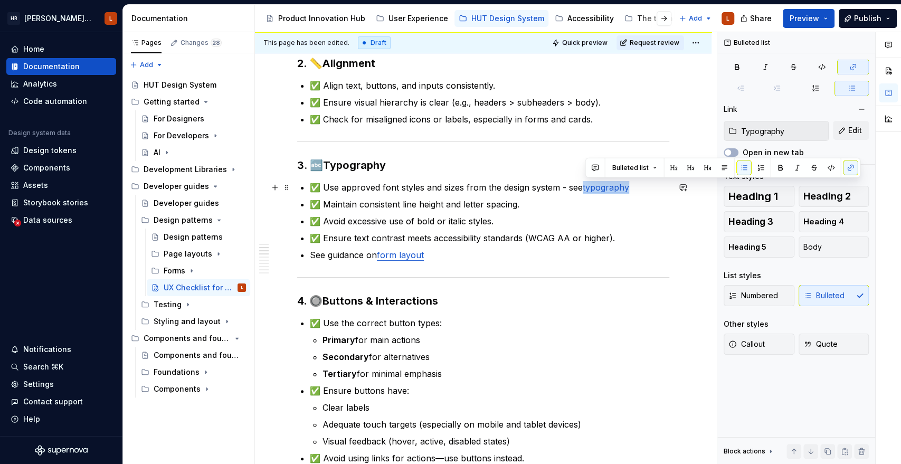
drag, startPoint x: 633, startPoint y: 185, endPoint x: 586, endPoint y: 188, distance: 47.1
click at [586, 188] on p "✅ Use approved font styles and sizes from the design system - see typography" at bounding box center [489, 187] width 359 height 13
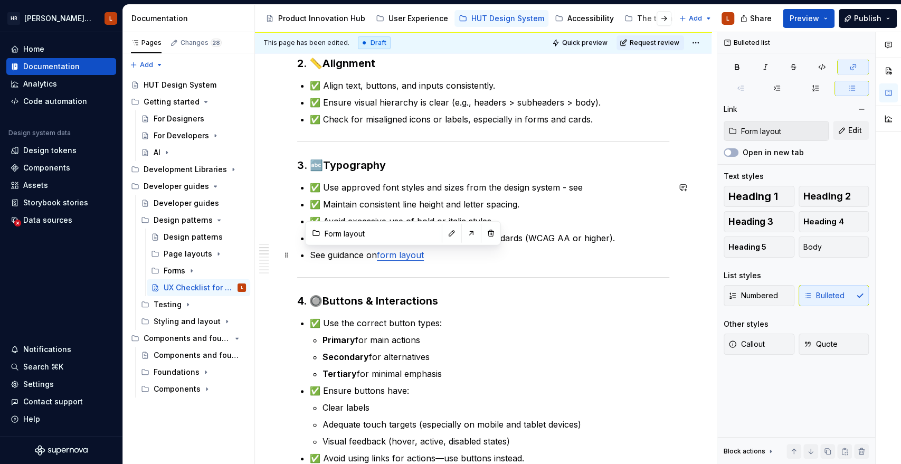
click at [395, 251] on link "form layout" at bounding box center [400, 255] width 47 height 11
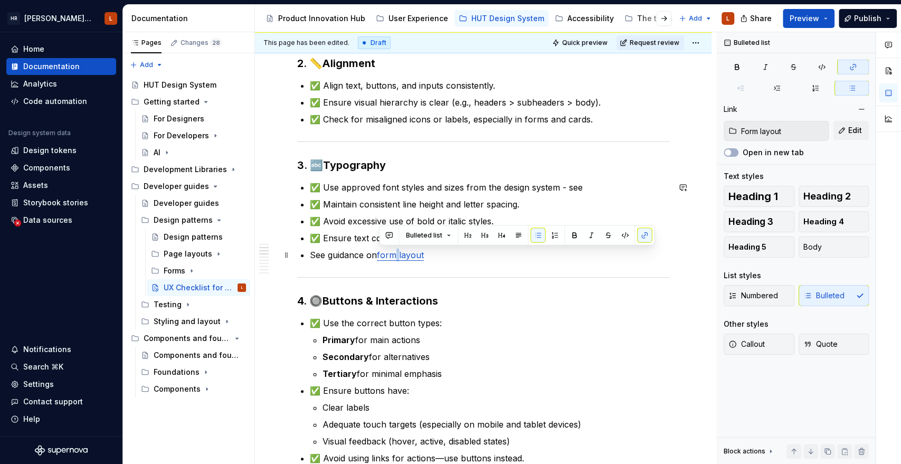
drag, startPoint x: 413, startPoint y: 255, endPoint x: 379, endPoint y: 253, distance: 33.3
click at [379, 253] on p "See guidance on form layout" at bounding box center [489, 255] width 359 height 13
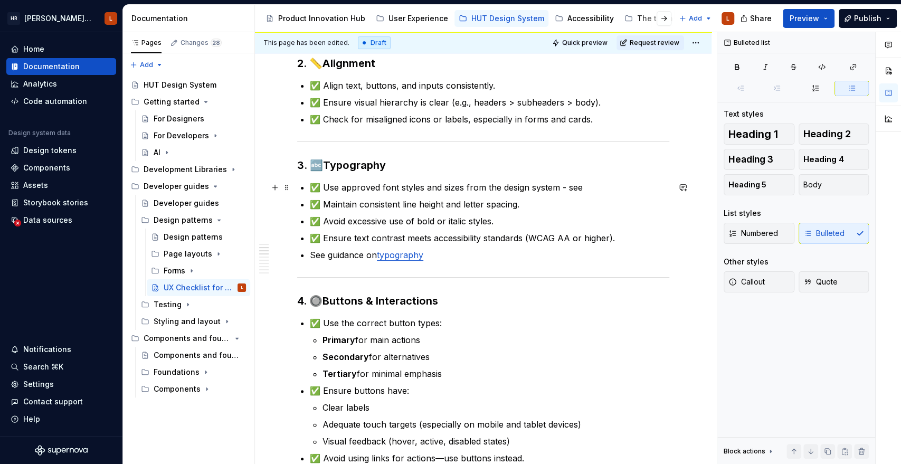
click at [616, 183] on p "✅ Use approved font styles and sizes from the design system - see" at bounding box center [489, 187] width 359 height 13
click at [511, 253] on p "See guidance on typography" at bounding box center [489, 255] width 359 height 13
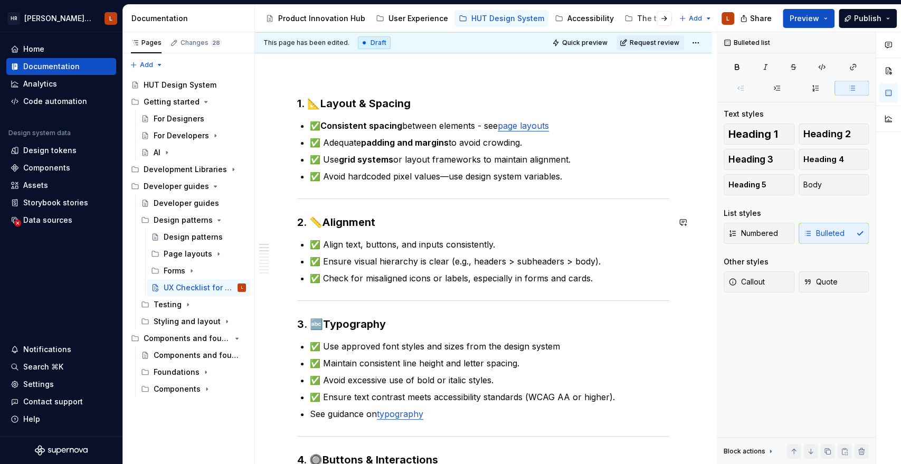
scroll to position [177, 0]
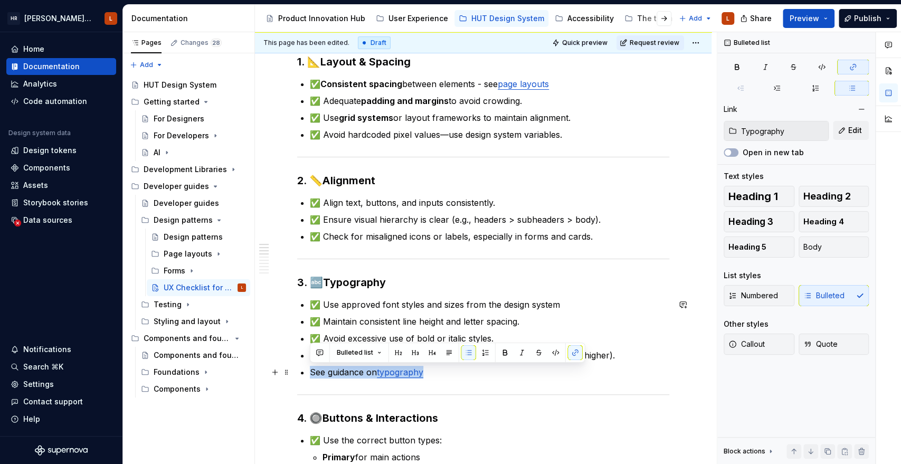
drag, startPoint x: 442, startPoint y: 374, endPoint x: 262, endPoint y: 372, distance: 180.0
copy p "See guidance on typography"
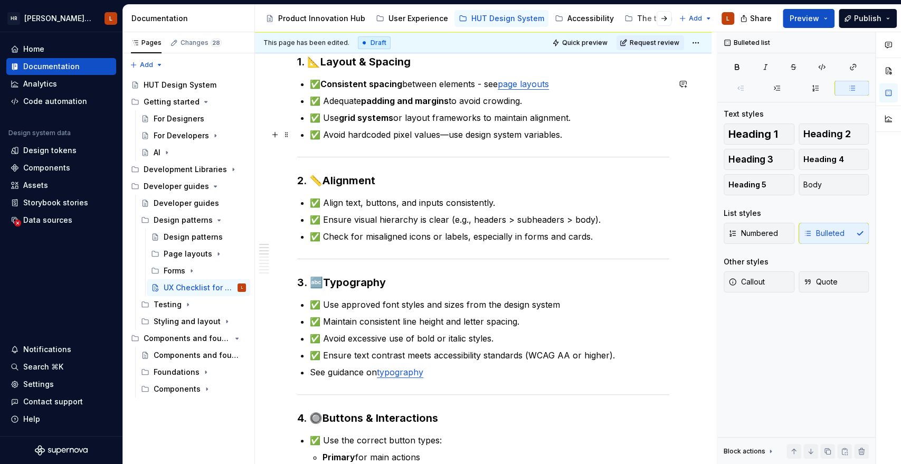
click at [568, 128] on p "✅ Avoid hardcoded pixel values—use design system variables." at bounding box center [489, 134] width 359 height 13
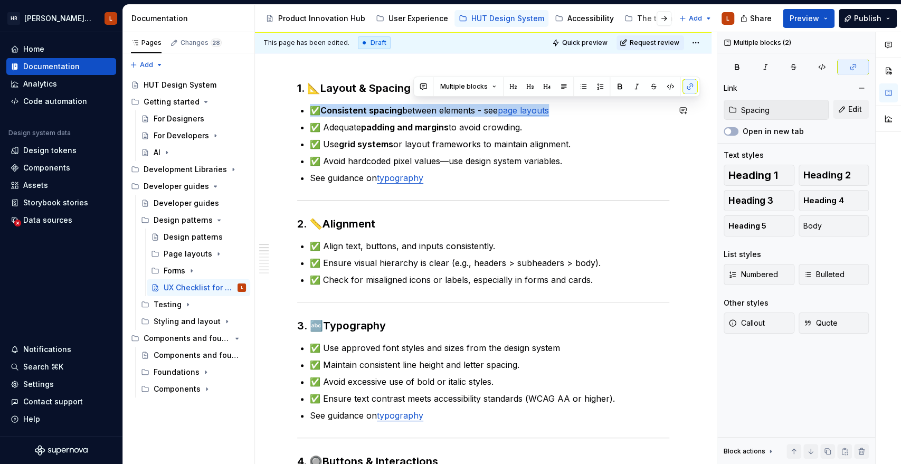
scroll to position [118, 0]
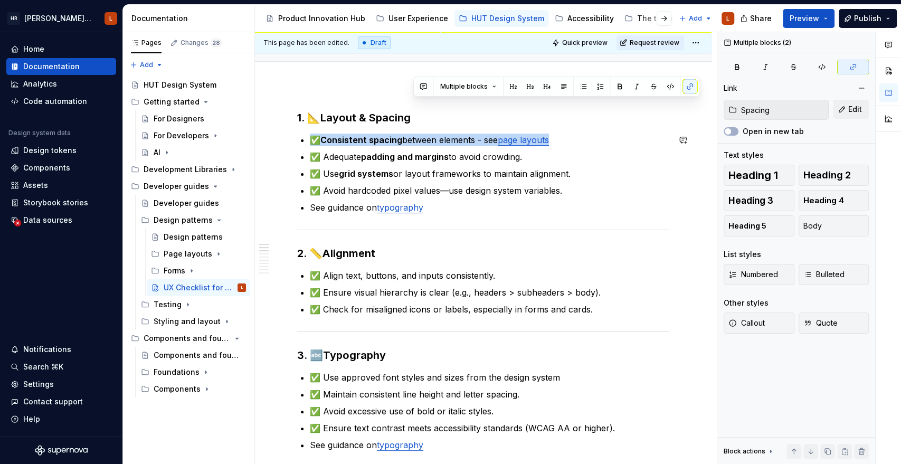
drag, startPoint x: 567, startPoint y: 85, endPoint x: 505, endPoint y: 81, distance: 61.9
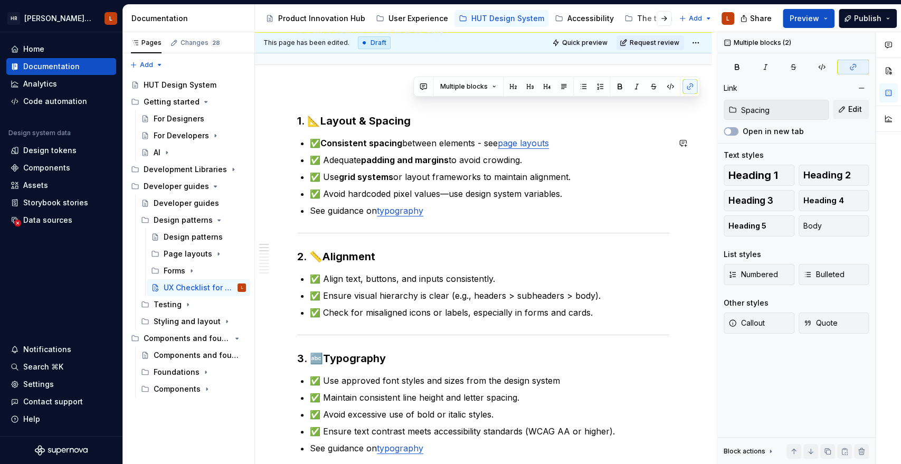
click at [505, 77] on div at bounding box center [483, 77] width 372 height 0
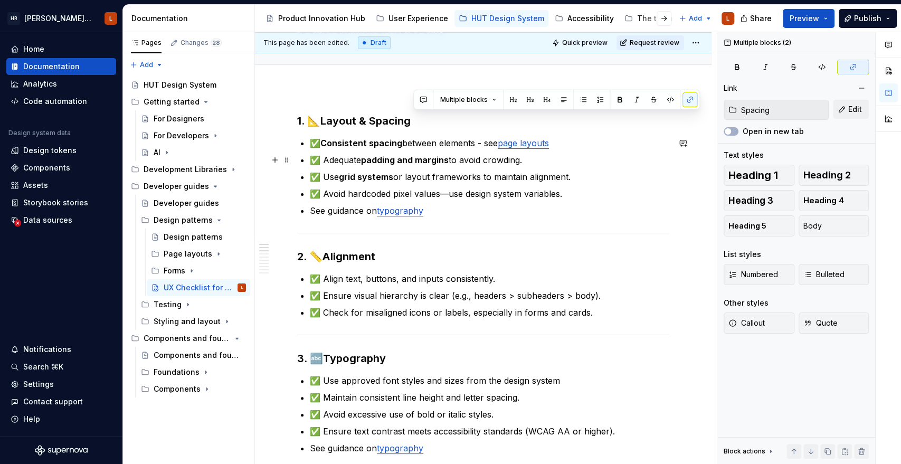
click at [514, 154] on p "✅ Adequate padding and margins to avoid crowding." at bounding box center [489, 160] width 359 height 13
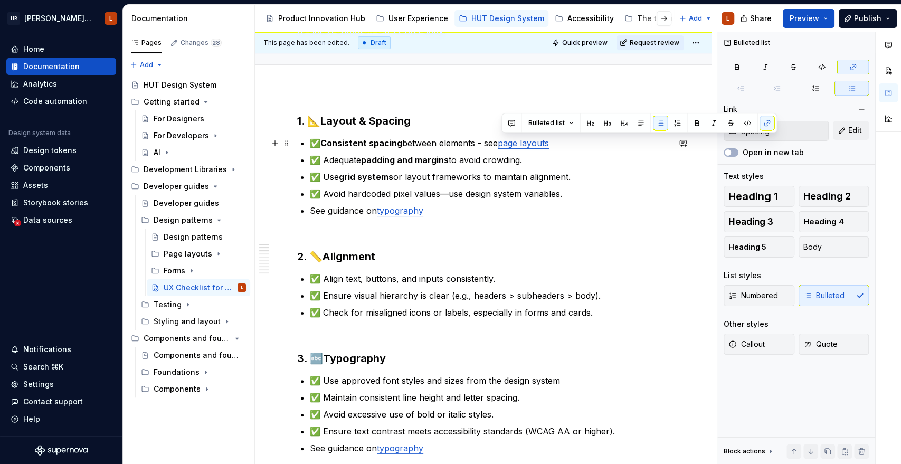
drag, startPoint x: 564, startPoint y: 145, endPoint x: 500, endPoint y: 145, distance: 63.3
click at [500, 145] on p "✅ Consistent spacing between elements - see page layouts" at bounding box center [489, 143] width 359 height 13
drag, startPoint x: 539, startPoint y: 176, endPoint x: 542, endPoint y: 167, distance: 10.2
click at [539, 176] on p "✅ Use grid systems or layout frameworks to maintain alignment." at bounding box center [489, 176] width 359 height 13
drag, startPoint x: 550, startPoint y: 146, endPoint x: 504, endPoint y: 146, distance: 45.9
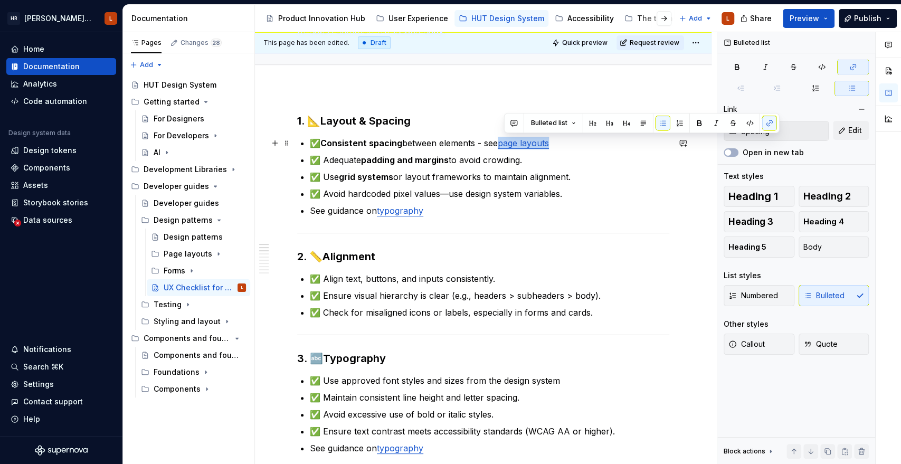
click at [504, 146] on p "✅ Consistent spacing between elements - see page layouts" at bounding box center [489, 143] width 359 height 13
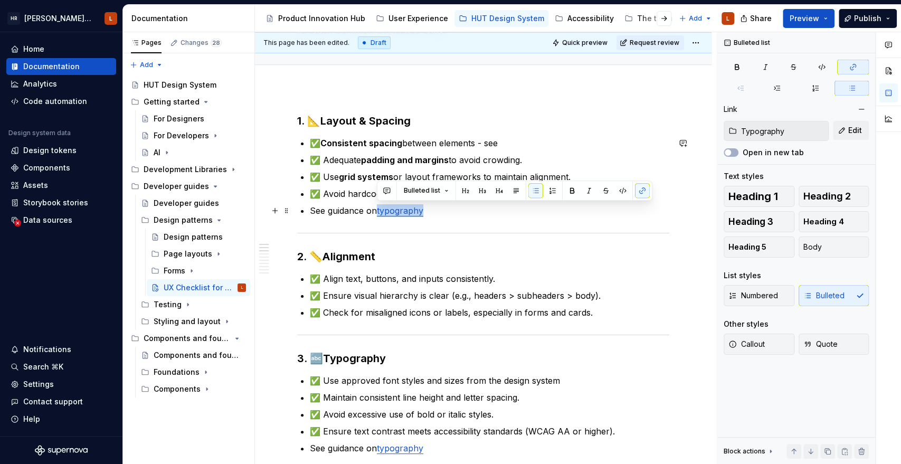
drag, startPoint x: 428, startPoint y: 211, endPoint x: 377, endPoint y: 213, distance: 51.3
click at [377, 213] on p "See guidance on typography" at bounding box center [489, 210] width 359 height 13
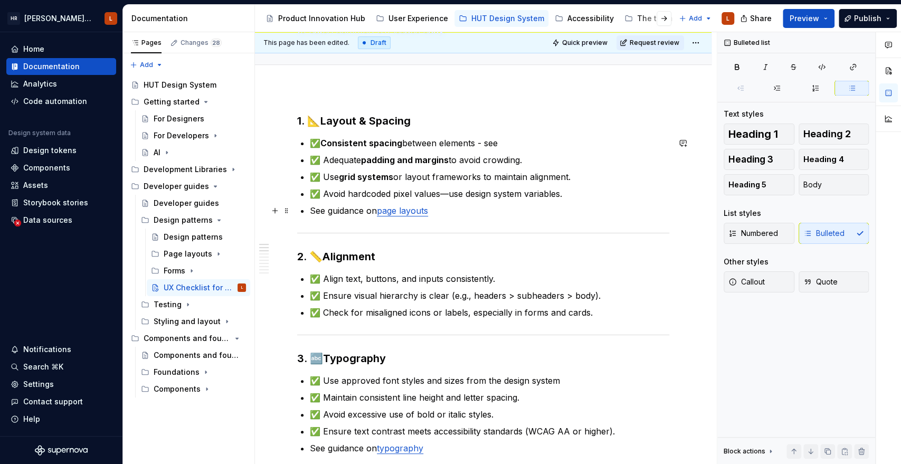
click at [377, 212] on link "page layouts" at bounding box center [402, 210] width 51 height 11
click at [514, 145] on p "✅ Consistent spacing between elements - see" at bounding box center [489, 143] width 359 height 13
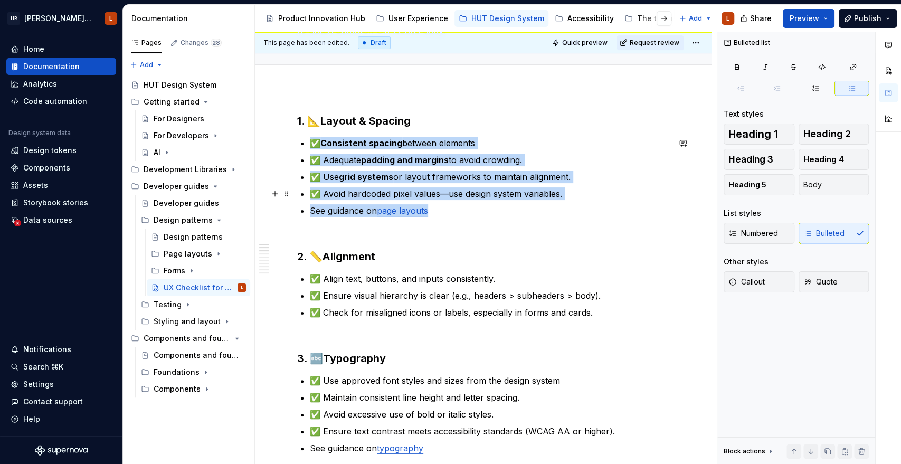
click at [540, 233] on div at bounding box center [483, 233] width 372 height 7
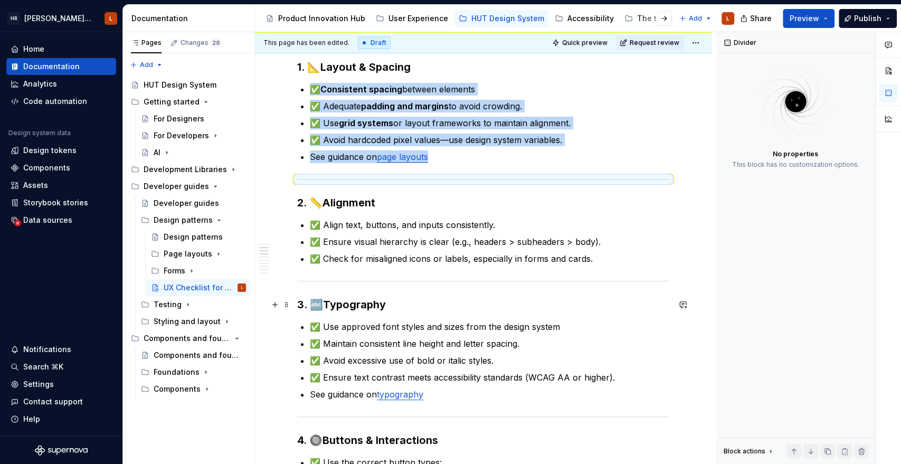
scroll to position [235, 0]
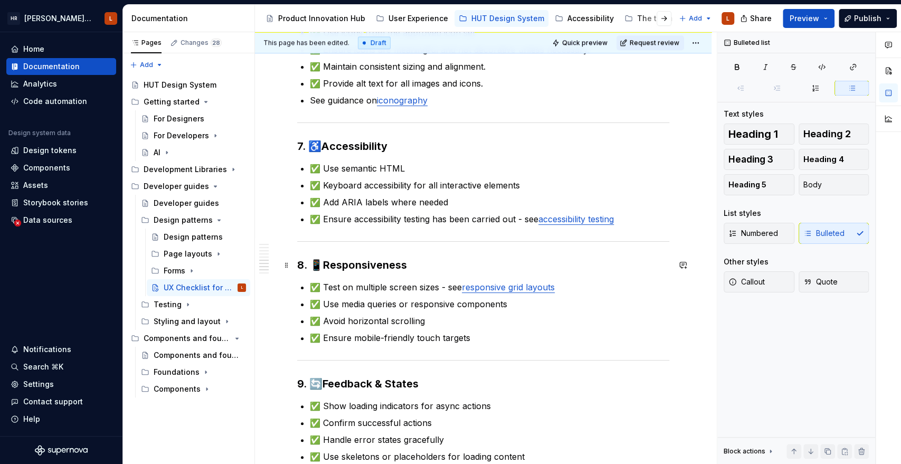
scroll to position [938, 0]
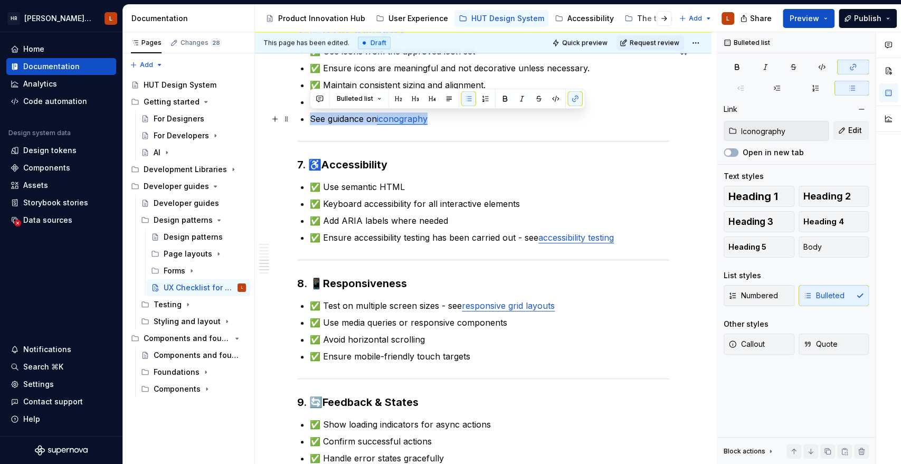
drag, startPoint x: 441, startPoint y: 114, endPoint x: 299, endPoint y: 113, distance: 141.4
copy p "See guidance on iconography"
click at [632, 239] on p "✅ Ensure accessibility testing has been carried out - see accessibility testing" at bounding box center [489, 237] width 359 height 13
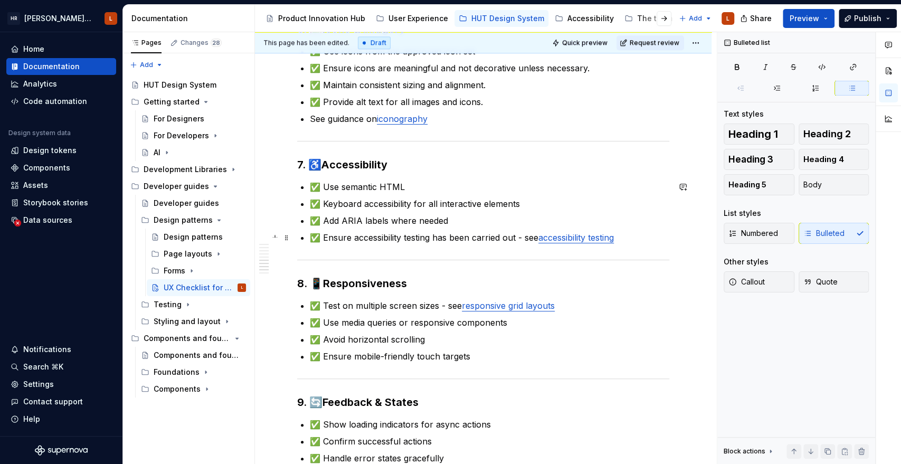
click at [538, 237] on p "✅ Ensure accessibility testing has been carried out - see accessibility testing" at bounding box center [489, 237] width 359 height 13
click at [502, 290] on h3 "8. 📱 Responsiveness" at bounding box center [483, 283] width 372 height 15
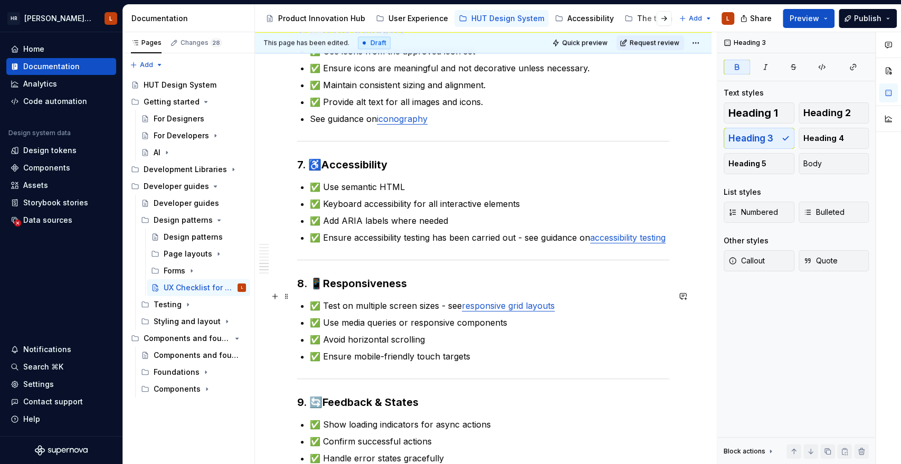
scroll to position [1055, 0]
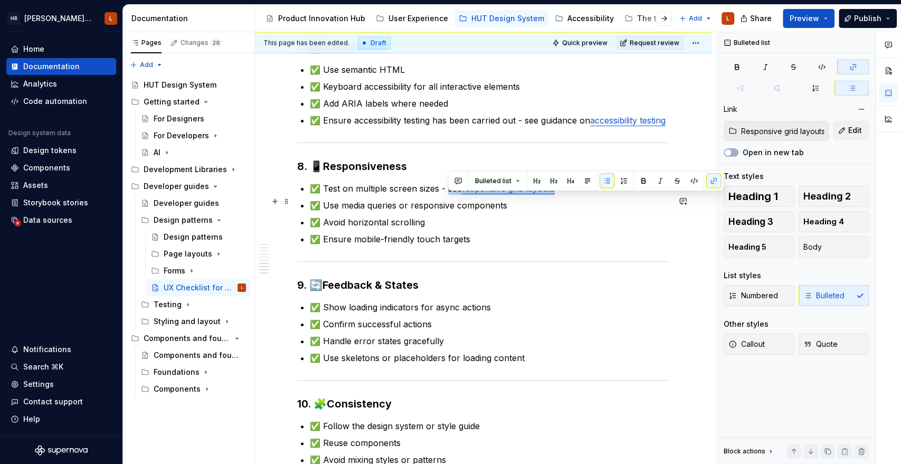
drag, startPoint x: 563, startPoint y: 201, endPoint x: 447, endPoint y: 199, distance: 115.6
click at [447, 195] on p "✅ Test on multiple screen sizes - see responsive grid layouts" at bounding box center [489, 188] width 359 height 13
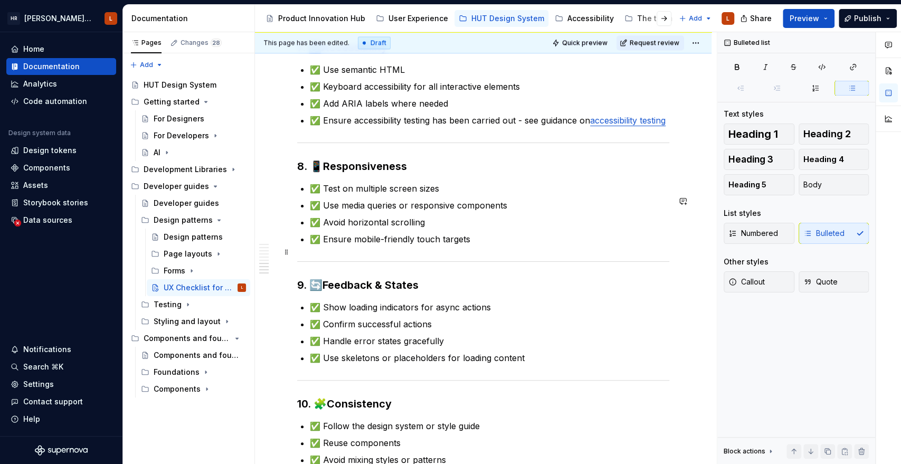
click at [508, 245] on p "✅ Ensure mobile-friendly touch targets" at bounding box center [489, 239] width 359 height 13
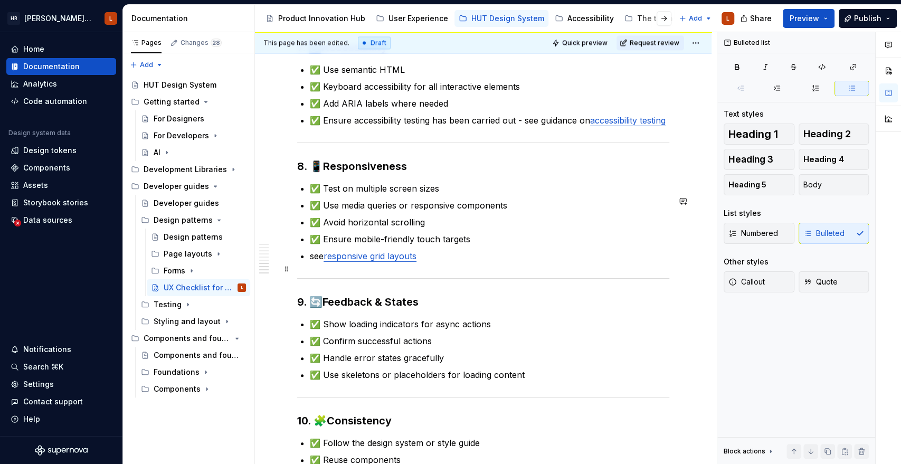
click at [311, 262] on p "see responsive grid layouts" at bounding box center [489, 256] width 359 height 13
click at [482, 330] on p "✅ Show loading indicators for async actions" at bounding box center [489, 324] width 359 height 13
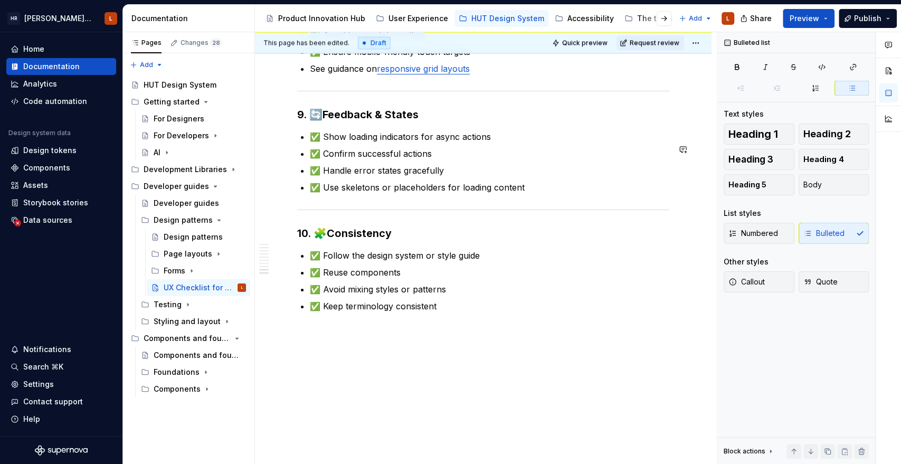
scroll to position [1196, 0]
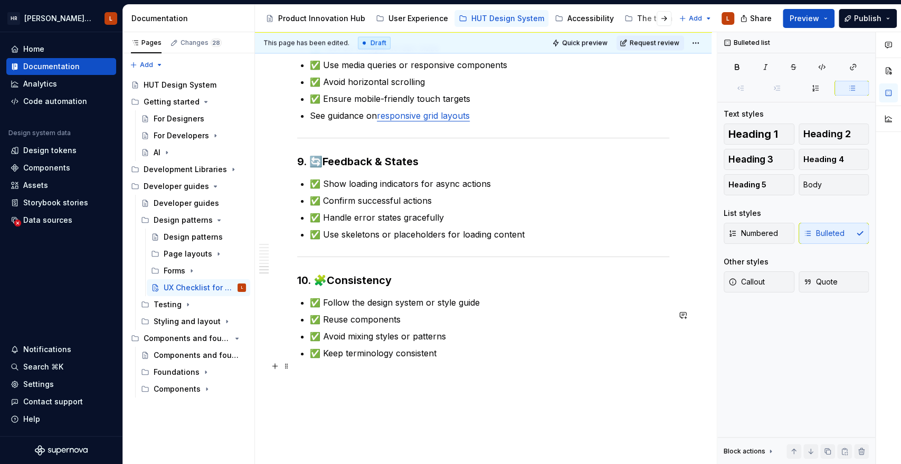
click at [485, 359] on p "✅ Keep terminology consistent" at bounding box center [489, 353] width 359 height 13
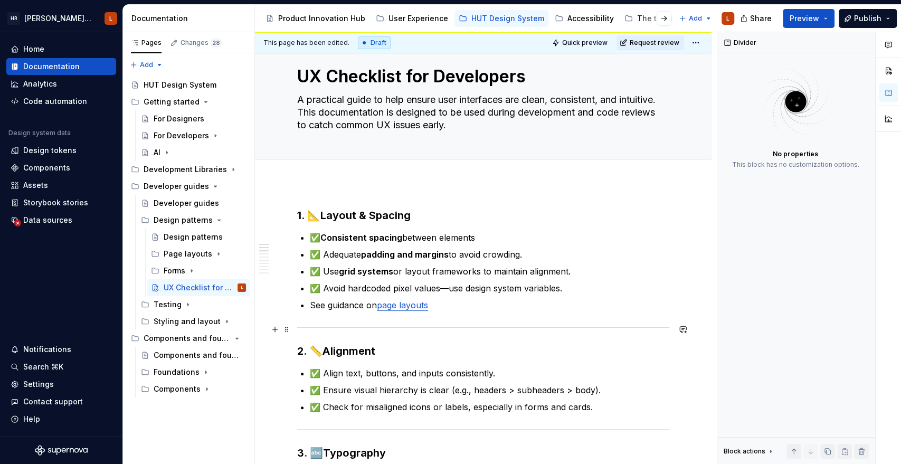
scroll to position [0, 0]
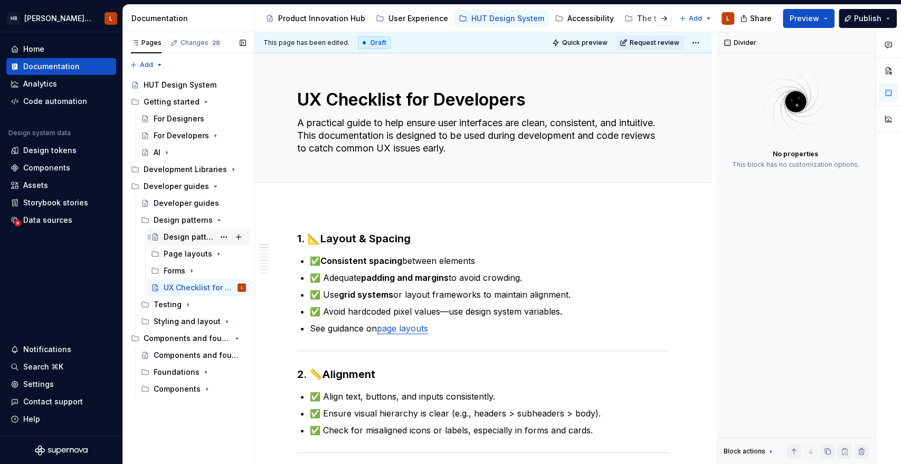
click at [185, 232] on div "Design patterns" at bounding box center [189, 237] width 51 height 11
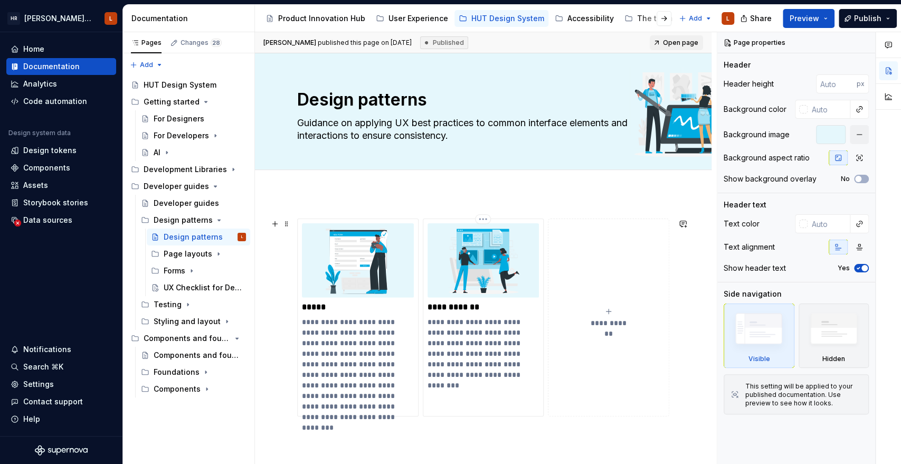
scroll to position [103, 0]
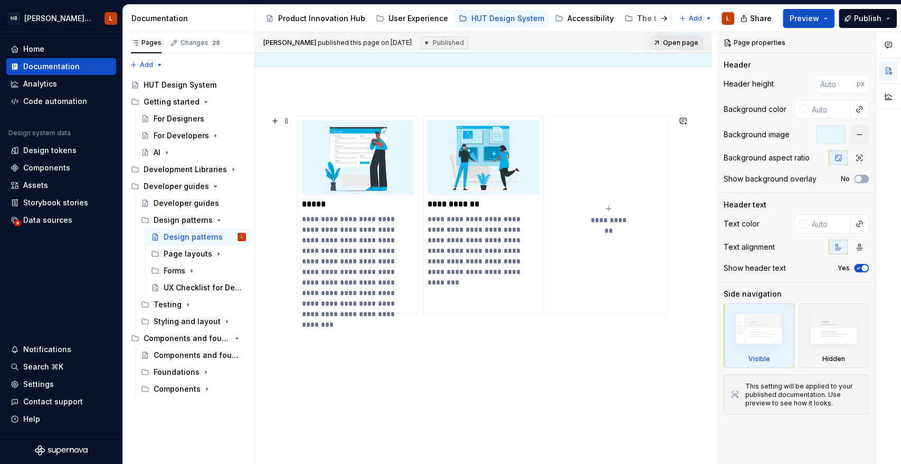
click at [615, 216] on span "**********" at bounding box center [609, 220] width 46 height 11
type textarea "*"
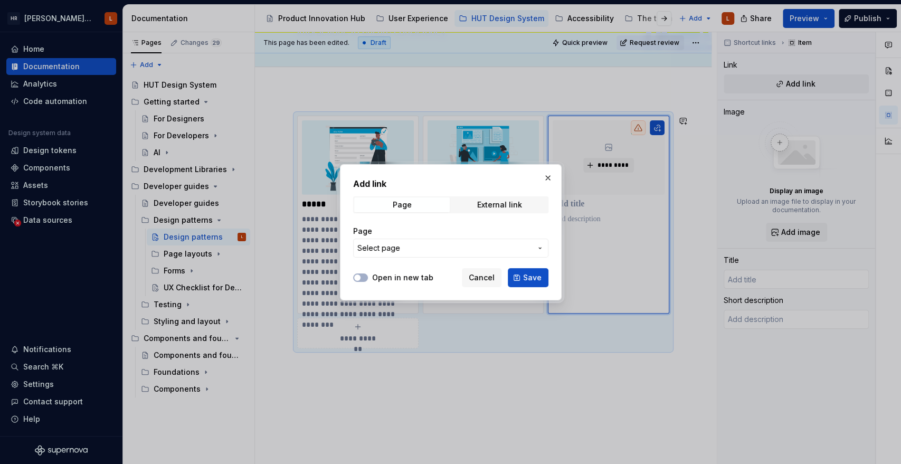
click at [441, 240] on button "Select page" at bounding box center [450, 248] width 195 height 19
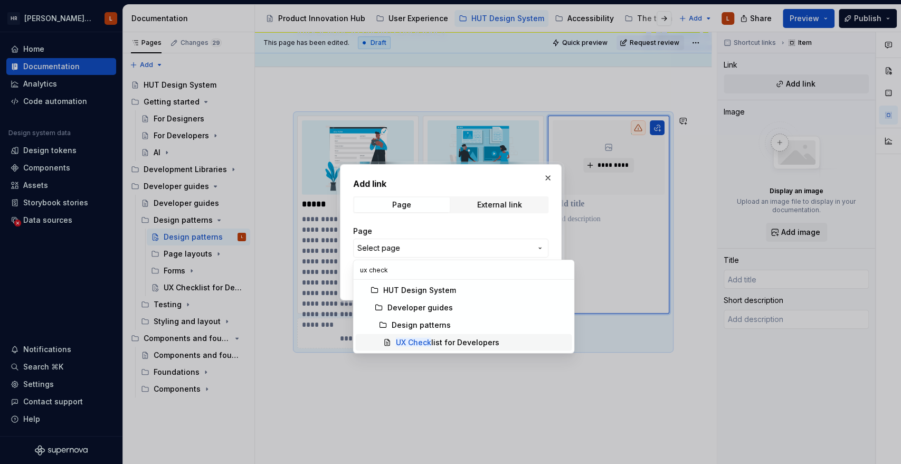
type input "ux check"
click at [424, 340] on mark "UX Check" at bounding box center [412, 342] width 35 height 9
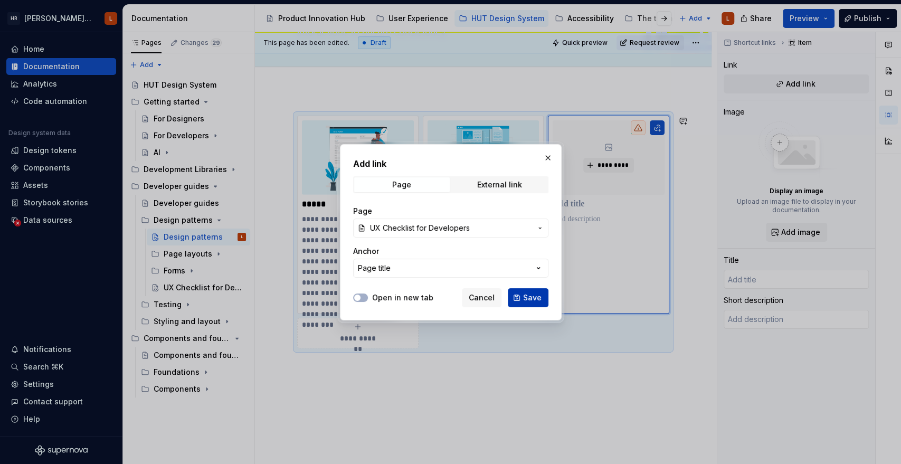
click at [534, 302] on button "Save" at bounding box center [528, 297] width 41 height 19
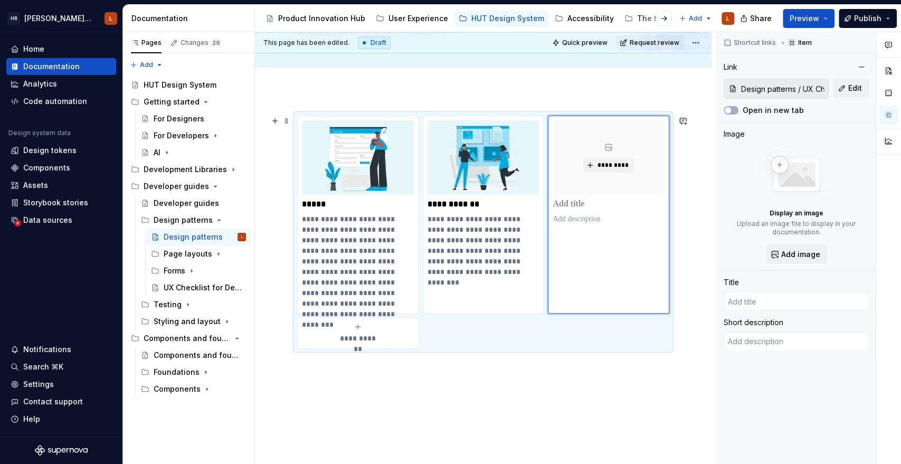
type textarea "*"
type input "UX Checklist for Developers"
type textarea "A practical guide to help ensure user interfaces are clean, consistent, and int…"
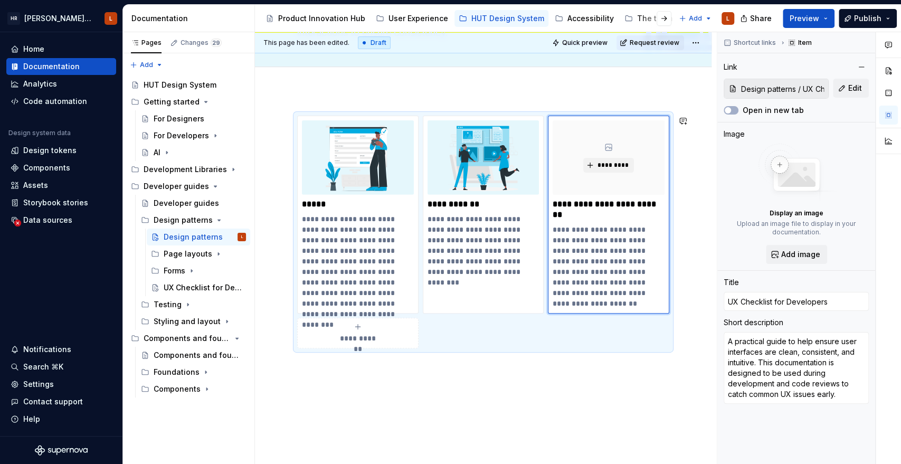
click at [566, 375] on div "**********" at bounding box center [483, 295] width 456 height 410
click at [623, 360] on div "**********" at bounding box center [483, 295] width 456 height 410
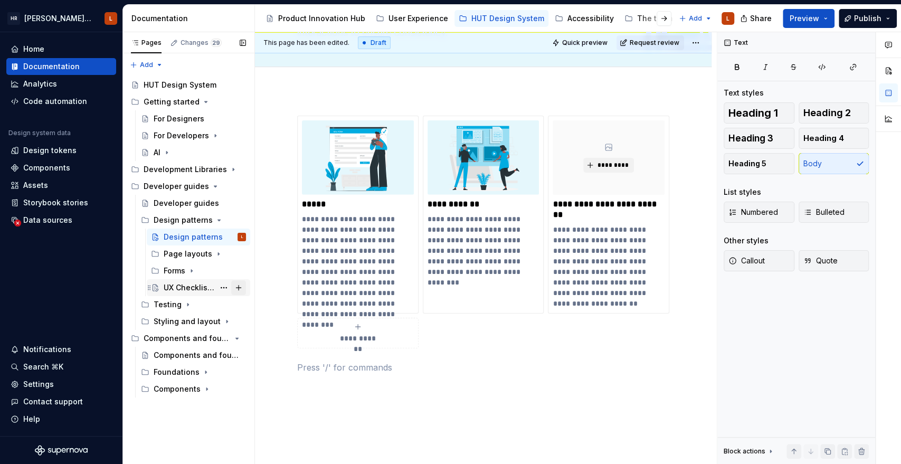
drag, startPoint x: 200, startPoint y: 287, endPoint x: 232, endPoint y: 291, distance: 32.5
click at [200, 287] on div "UX Checklist for Developers" at bounding box center [189, 287] width 51 height 11
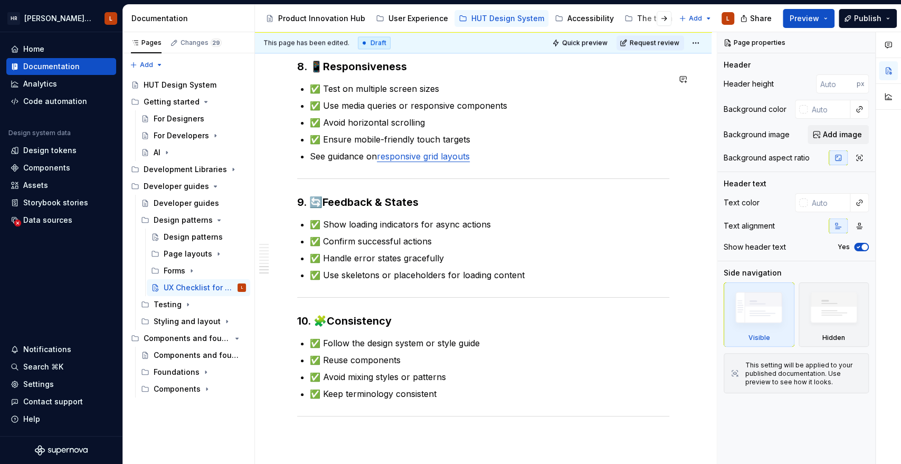
scroll to position [1173, 0]
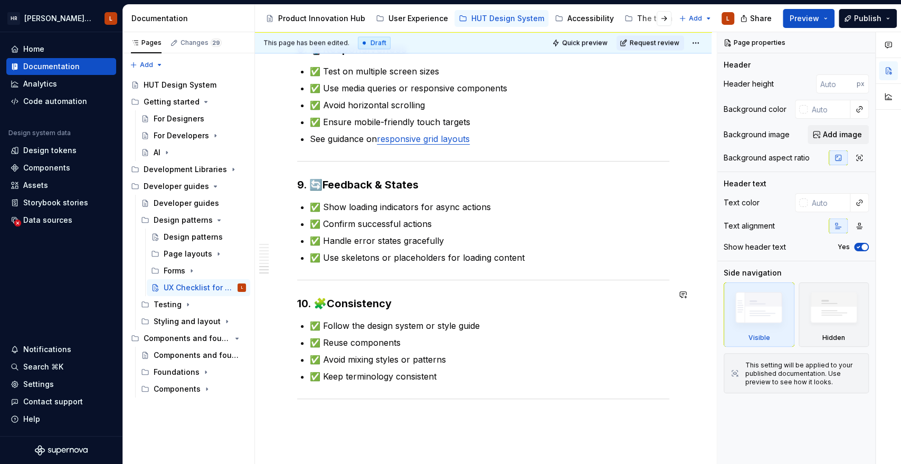
click at [551, 264] on p "✅ Use skeletons or placeholders for loading content" at bounding box center [489, 257] width 359 height 13
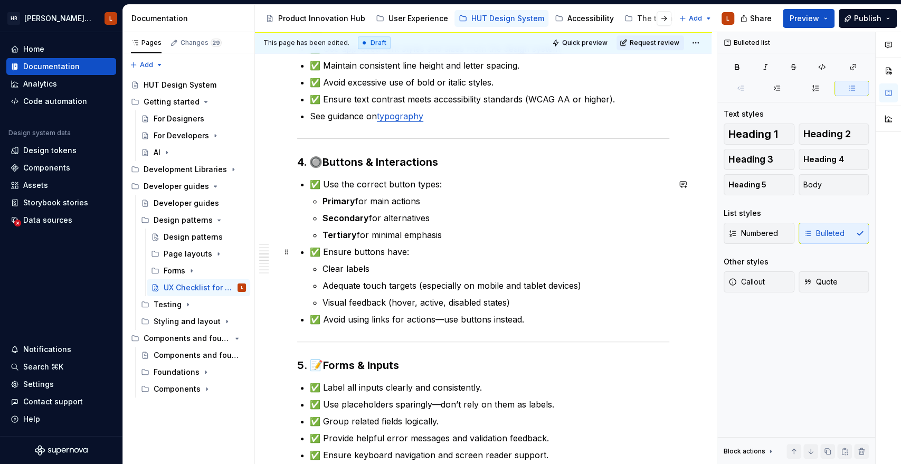
scroll to position [528, 0]
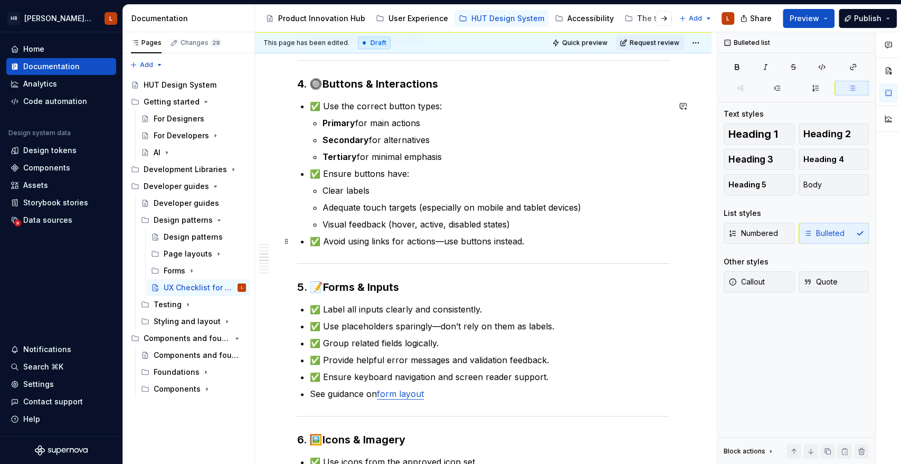
type textarea "*"
drag, startPoint x: 308, startPoint y: 396, endPoint x: 329, endPoint y: 387, distance: 22.7
click at [329, 387] on div "1. 📐 Layout & Spacing ✅ Consistent spacing between elements ✅ Adequate padding …" at bounding box center [483, 375] width 372 height 1344
click at [539, 240] on p "✅ Avoid using links for actions—use buttons instead." at bounding box center [489, 241] width 359 height 13
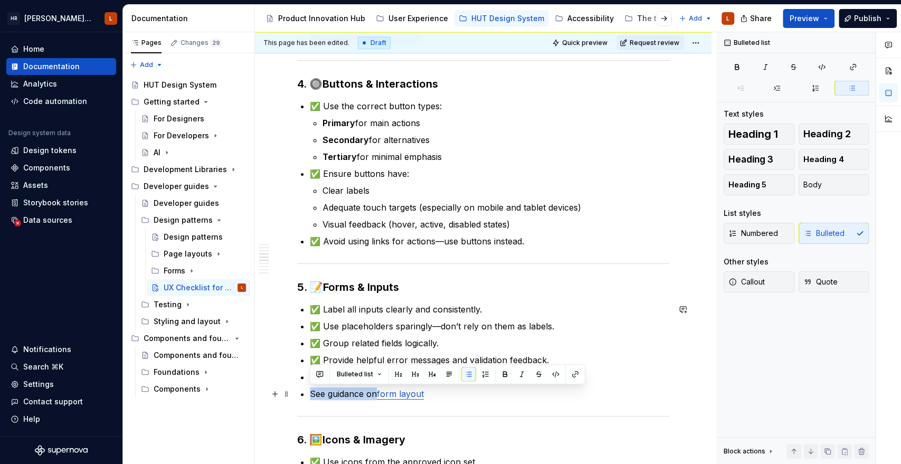
drag, startPoint x: 308, startPoint y: 393, endPoint x: 376, endPoint y: 391, distance: 68.1
click at [376, 391] on div "1. 📐 Layout & Spacing ✅ Consistent spacing between elements ✅ Adequate padding …" at bounding box center [483, 375] width 372 height 1344
copy p "See guidance on"
click at [545, 238] on p "✅ Avoid using links for actions—use buttons instead." at bounding box center [489, 241] width 359 height 13
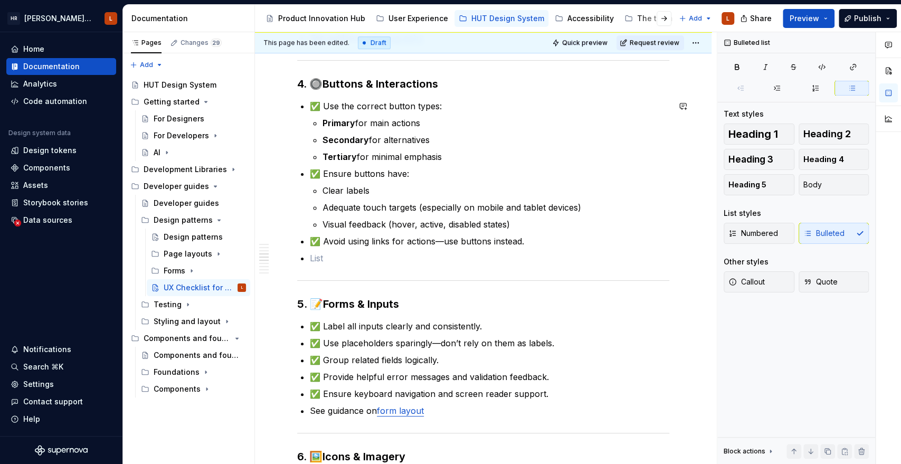
paste div
click at [404, 256] on p "See guidance on buttons" at bounding box center [489, 258] width 359 height 13
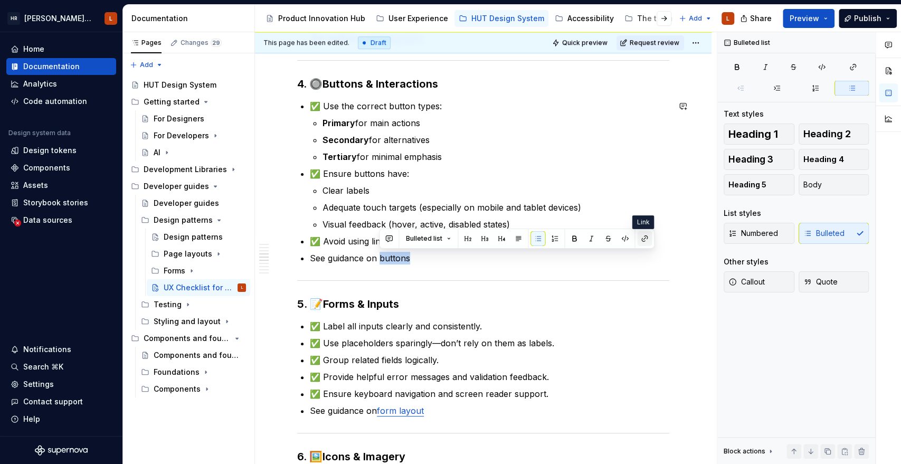
click at [637, 239] on span at bounding box center [644, 238] width 15 height 15
click at [646, 241] on button "button" at bounding box center [644, 238] width 15 height 15
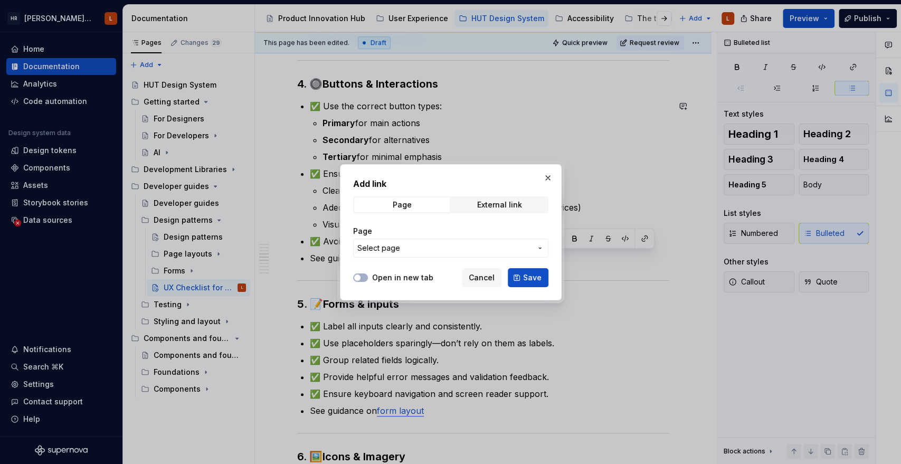
click at [411, 247] on span "Select page" at bounding box center [444, 248] width 174 height 11
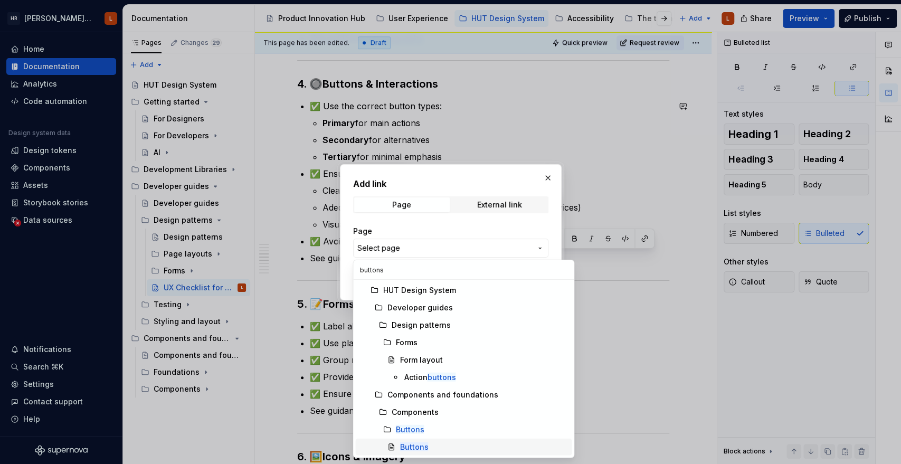
type input "buttons"
click at [460, 442] on div "Buttons" at bounding box center [483, 447] width 168 height 11
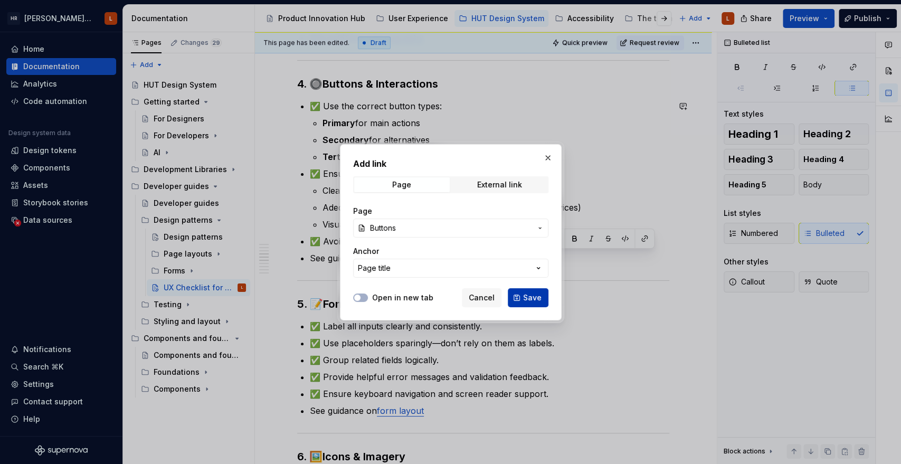
click at [524, 291] on button "Save" at bounding box center [528, 297] width 41 height 19
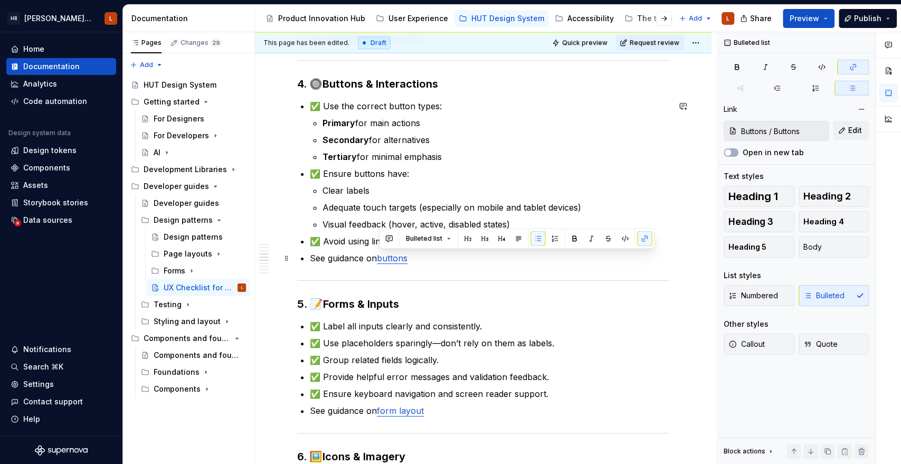
click at [452, 259] on p "See guidance on buttons" at bounding box center [489, 258] width 359 height 13
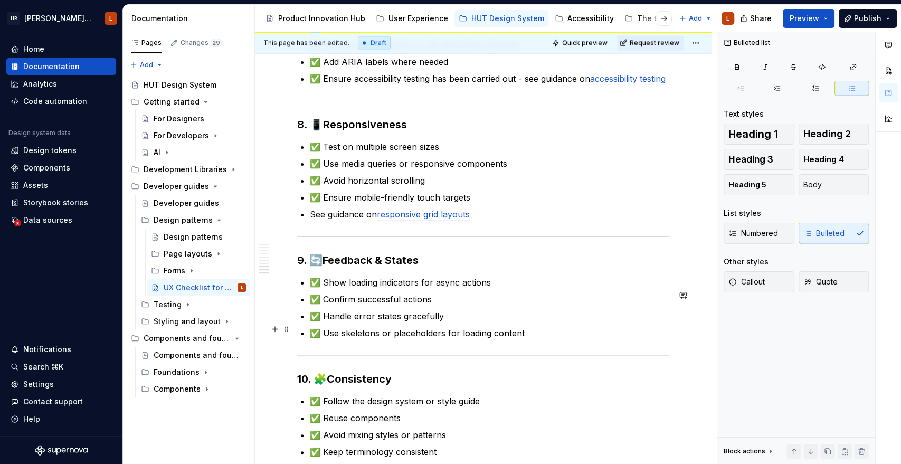
scroll to position [1173, 0]
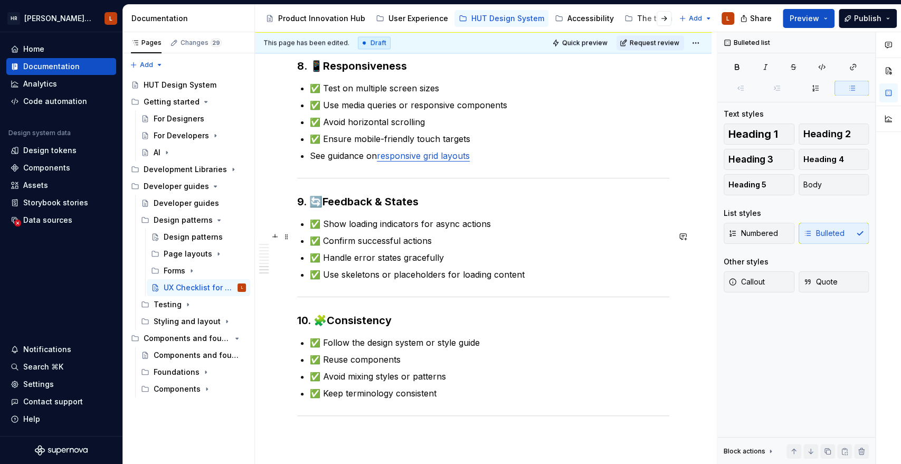
click at [495, 230] on p "✅ Show loading indicators for async actions" at bounding box center [489, 223] width 359 height 13
click at [528, 230] on p "✅ Show loading indicators for async actions - see loading" at bounding box center [489, 223] width 359 height 13
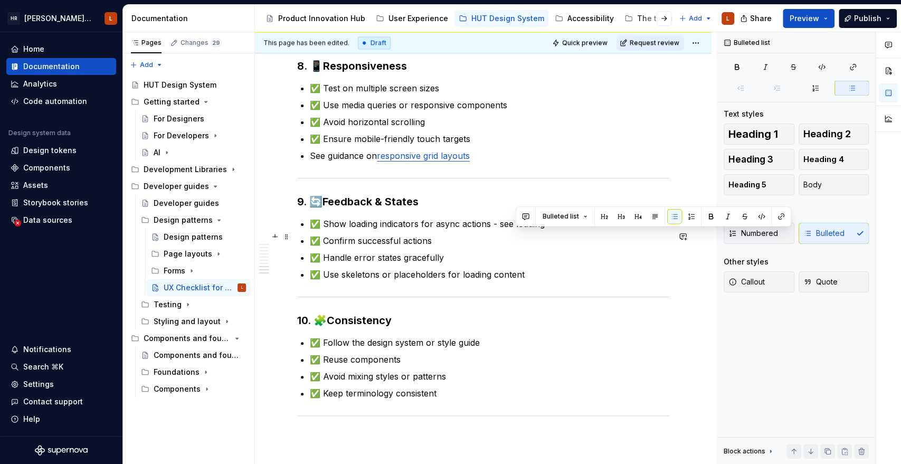
click at [528, 230] on p "✅ Show loading indicators for async actions - see loading" at bounding box center [489, 223] width 359 height 13
click at [776, 216] on button "button" at bounding box center [781, 216] width 15 height 15
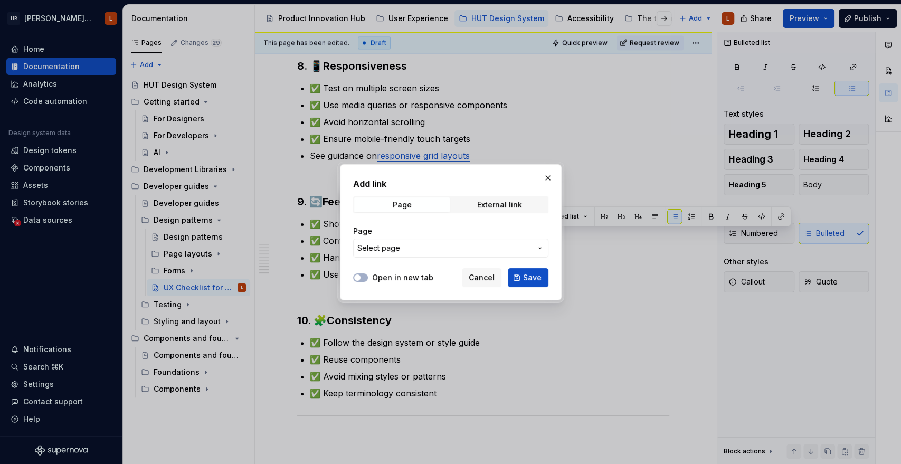
click at [412, 248] on span "Select page" at bounding box center [444, 248] width 174 height 11
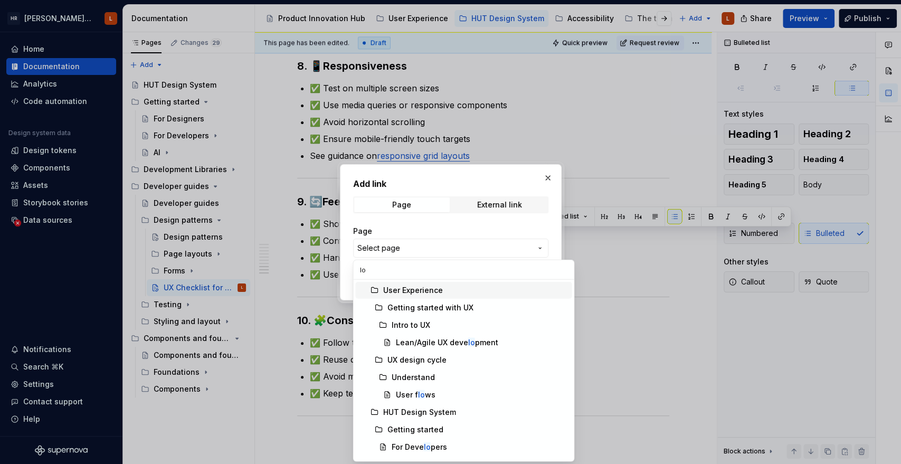
type input "l"
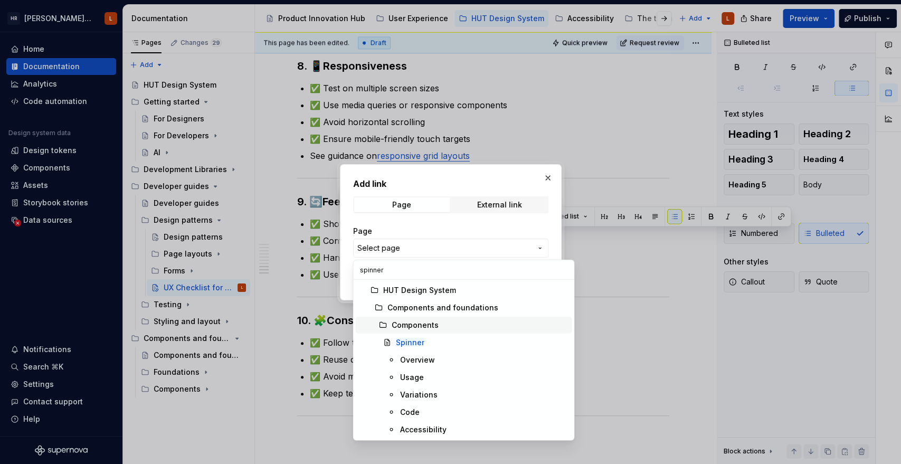
type input "spinner"
click at [458, 337] on div "Spinner" at bounding box center [481, 342] width 172 height 11
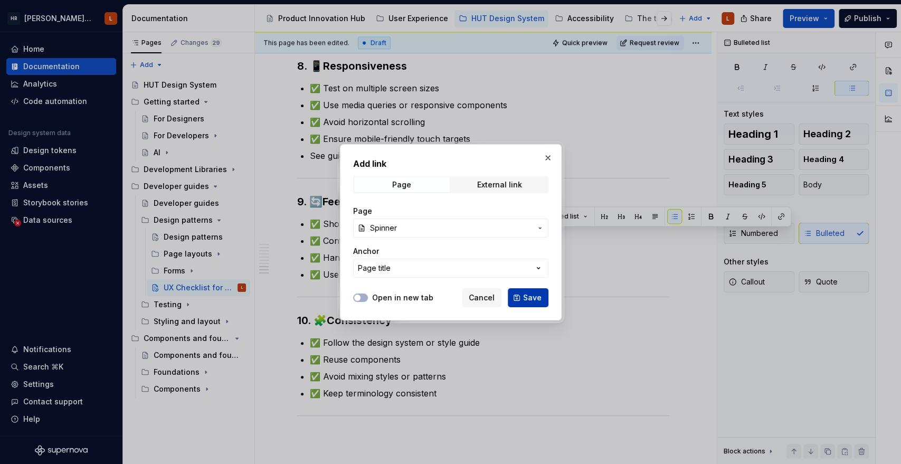
click at [515, 300] on button "Save" at bounding box center [528, 297] width 41 height 19
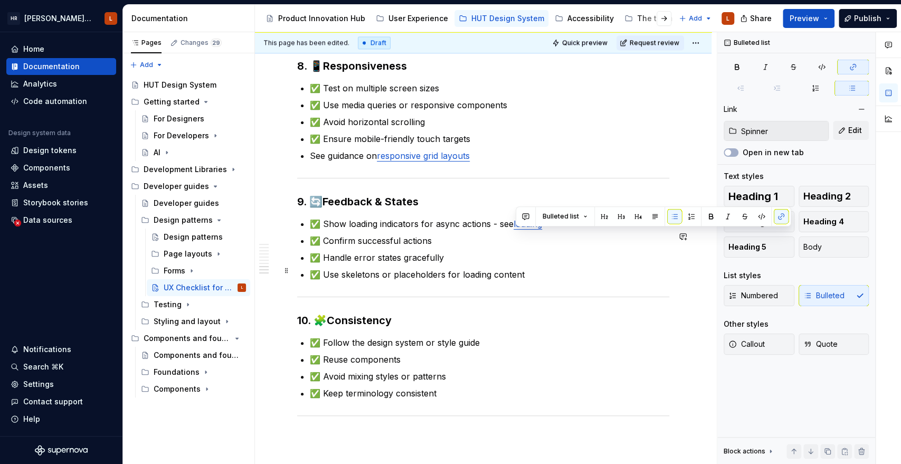
click at [534, 247] on p "✅ Confirm successful actions" at bounding box center [489, 240] width 359 height 13
click at [542, 229] on link "loading" at bounding box center [527, 223] width 28 height 11
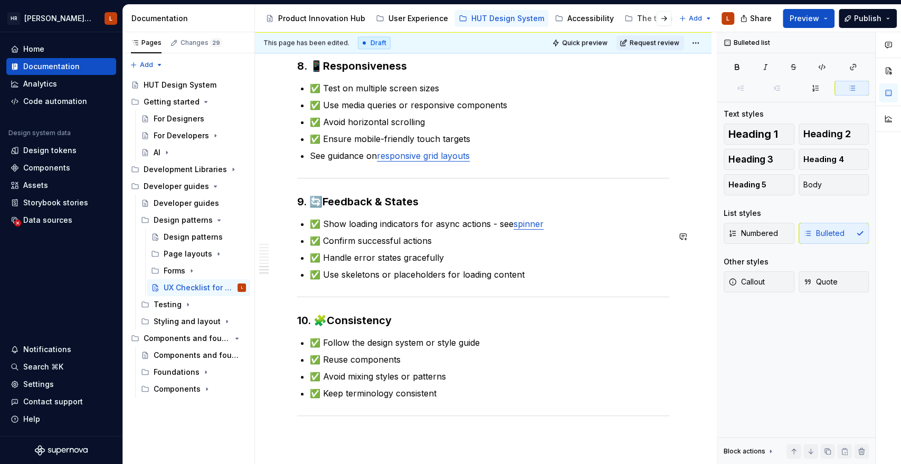
click at [543, 281] on p "✅ Use skeletons or placeholders for loading content" at bounding box center [489, 274] width 359 height 13
click at [519, 279] on ul "✅ Show loading indicators for async actions - see spinner ✅ Confirm successful …" at bounding box center [489, 248] width 359 height 63
drag, startPoint x: 487, startPoint y: 259, endPoint x: 485, endPoint y: 270, distance: 11.1
click at [486, 259] on ul "✅ Show loading indicators for async actions - see spinner ✅ Confirm successful …" at bounding box center [489, 248] width 359 height 63
click at [485, 264] on p "✅ Handle error states gracefully" at bounding box center [489, 257] width 359 height 13
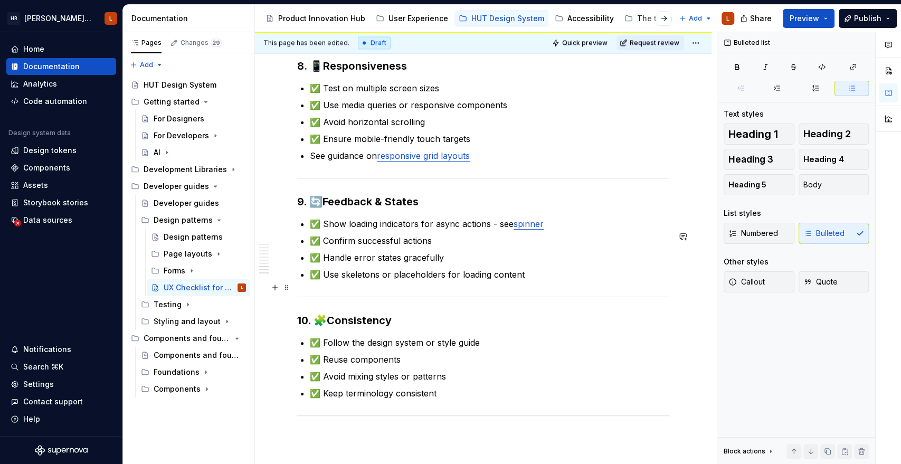
click at [556, 281] on p "✅ Use skeletons or placeholders for loading content" at bounding box center [489, 274] width 359 height 13
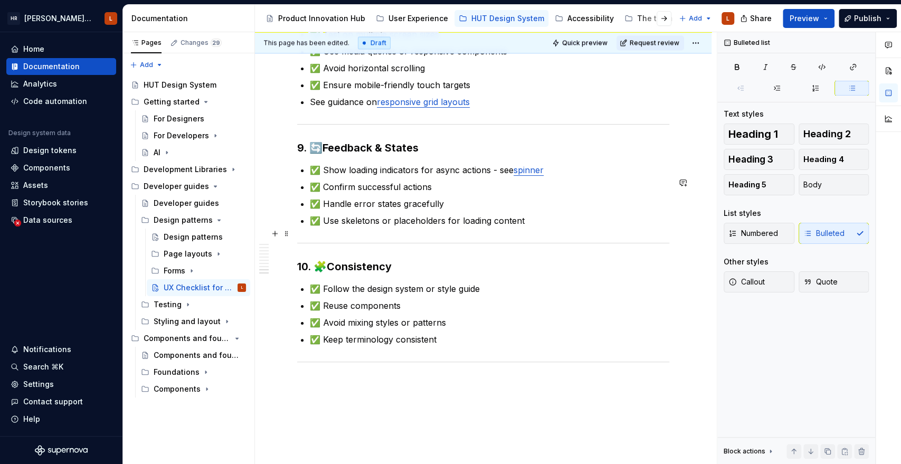
scroll to position [1290, 0]
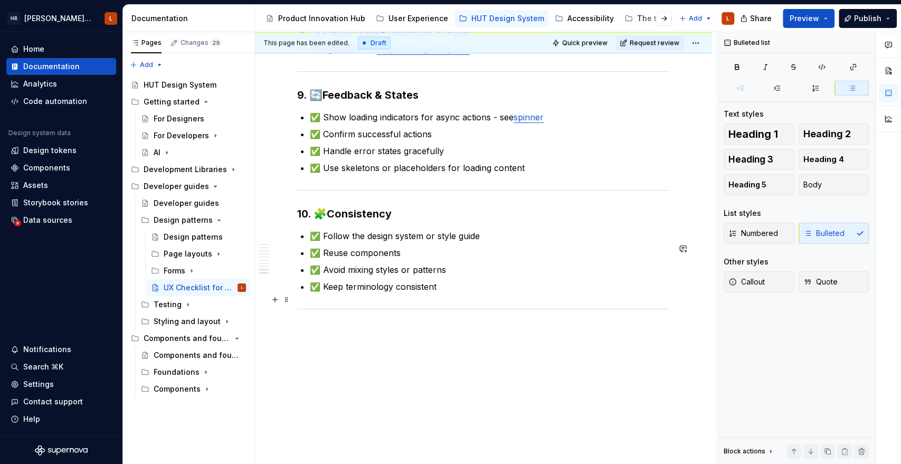
click at [441, 292] on p "✅ Keep terminology consistent" at bounding box center [489, 286] width 359 height 13
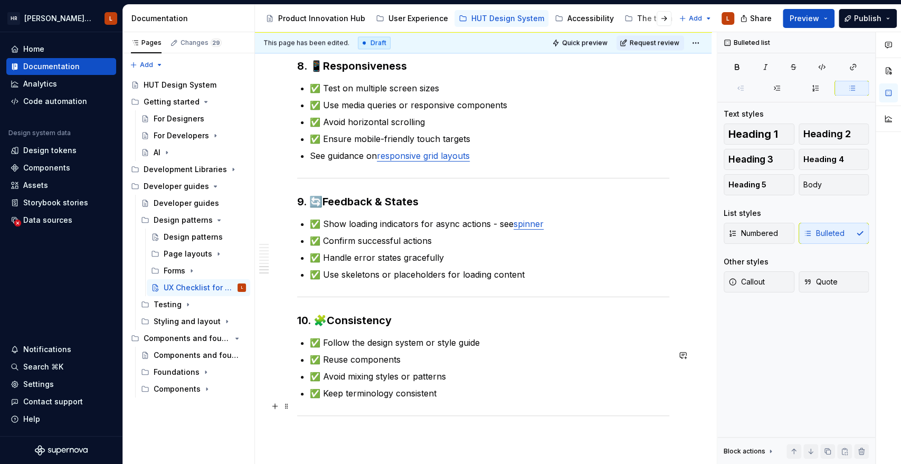
scroll to position [1291, 0]
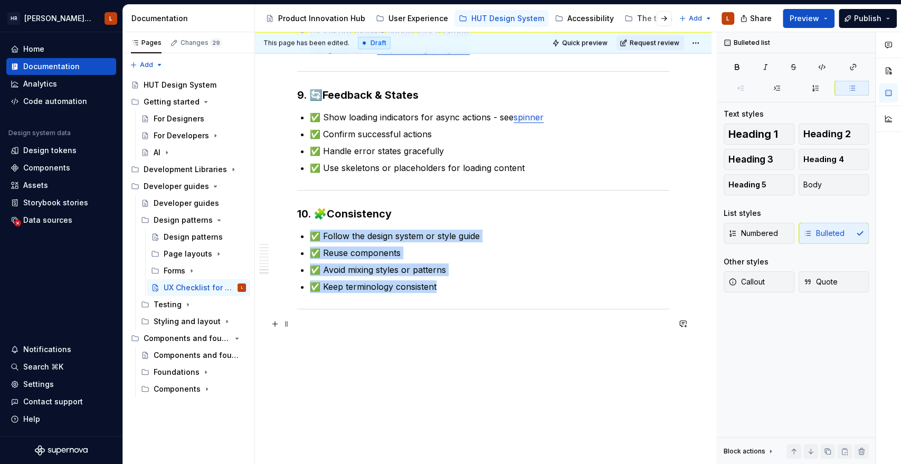
click at [363, 307] on div at bounding box center [483, 309] width 372 height 7
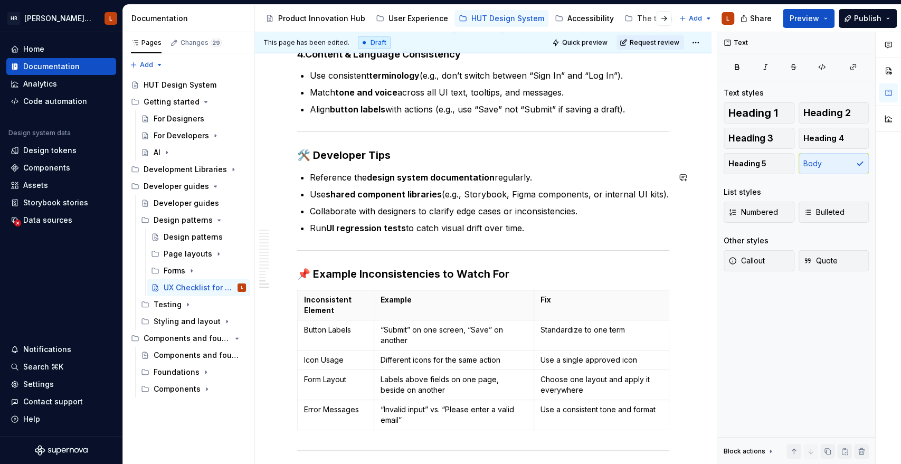
scroll to position [2112, 0]
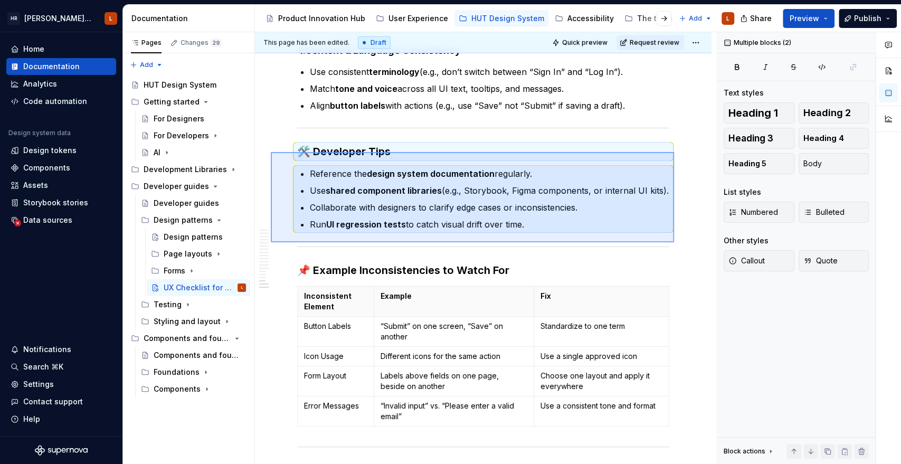
drag, startPoint x: 674, startPoint y: 242, endPoint x: 271, endPoint y: 152, distance: 413.1
click at [271, 152] on div "This page has been edited. Draft Quick preview Request review UX Checklist for …" at bounding box center [486, 248] width 462 height 432
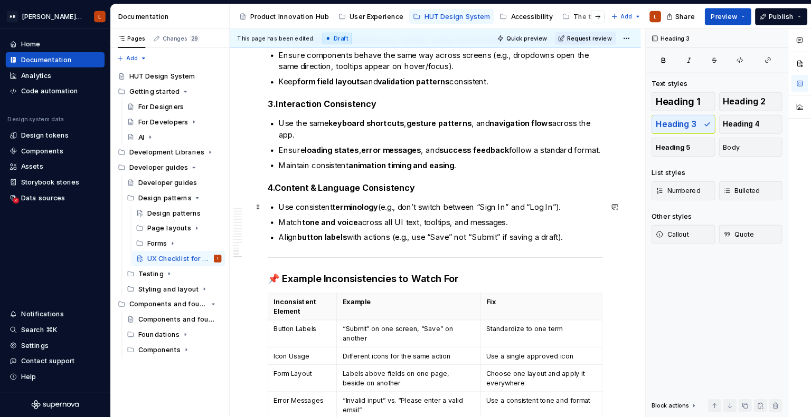
scroll to position [1878, 0]
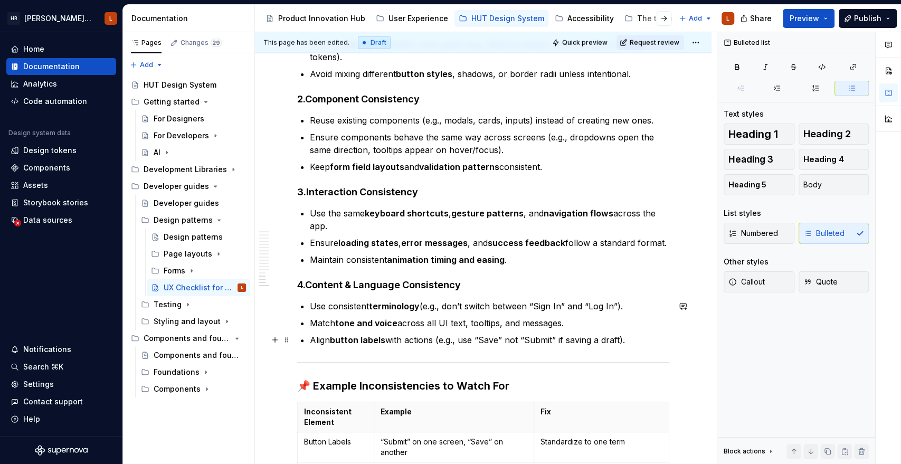
click at [632, 337] on p "Align button labels with actions (e.g., use “Save” not “Submit” if saving a dra…" at bounding box center [489, 340] width 359 height 13
drag, startPoint x: 423, startPoint y: 303, endPoint x: 627, endPoint y: 311, distance: 204.4
click at [627, 311] on ul "Use consistent terminology (e.g., don’t switch between “Sign In” and “Log In”).…" at bounding box center [489, 323] width 359 height 46
copy p "(e.g., don’t switch between “Sign In” and “Log In”)."
type textarea "*"
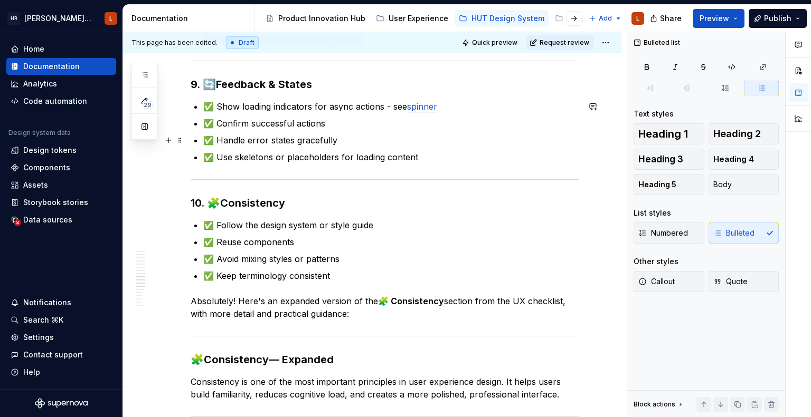
scroll to position [1363, 0]
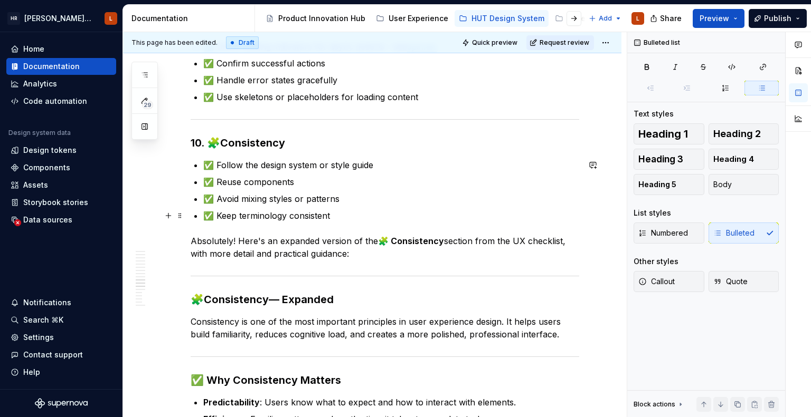
click at [343, 215] on p "✅ Keep terminology consistent" at bounding box center [391, 215] width 376 height 13
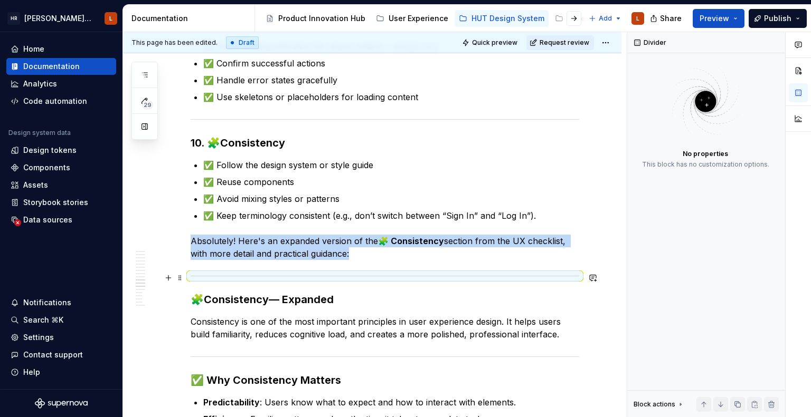
click at [389, 273] on div at bounding box center [385, 276] width 388 height 7
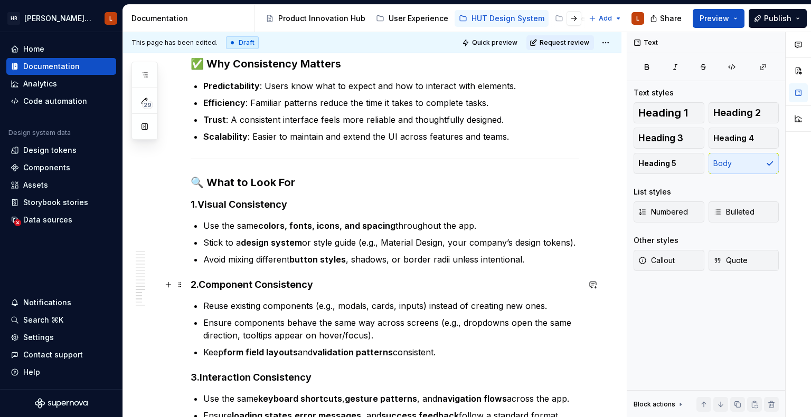
scroll to position [1732, 0]
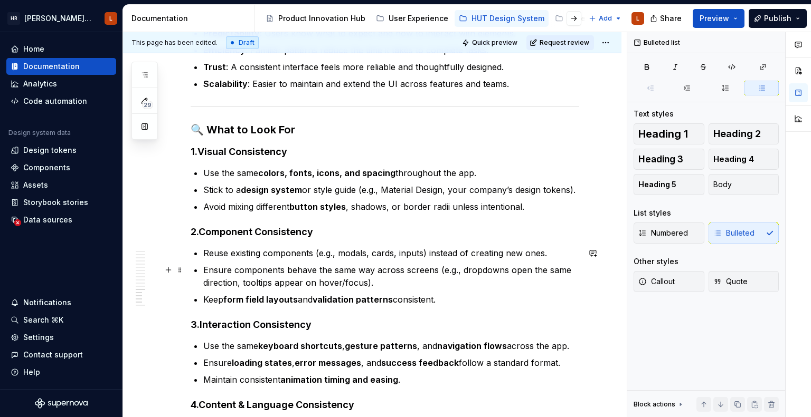
click at [441, 284] on p "Ensure components behave the same way across screens (e.g., dropdowns open the …" at bounding box center [391, 276] width 376 height 25
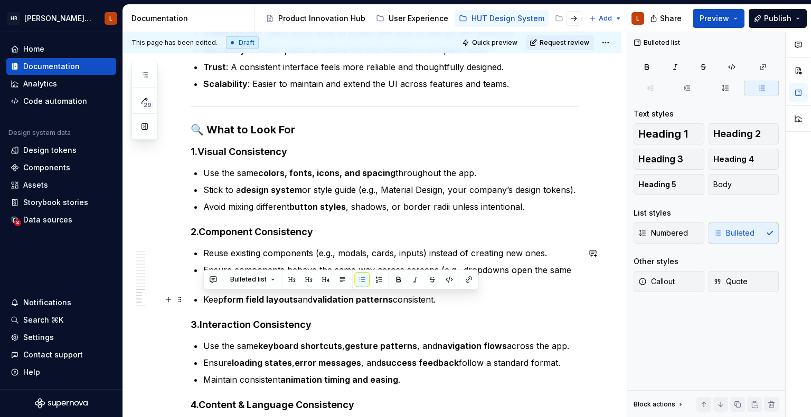
drag, startPoint x: 444, startPoint y: 302, endPoint x: 202, endPoint y: 295, distance: 242.3
copy p "Keep form field layouts and validation patterns consistent."
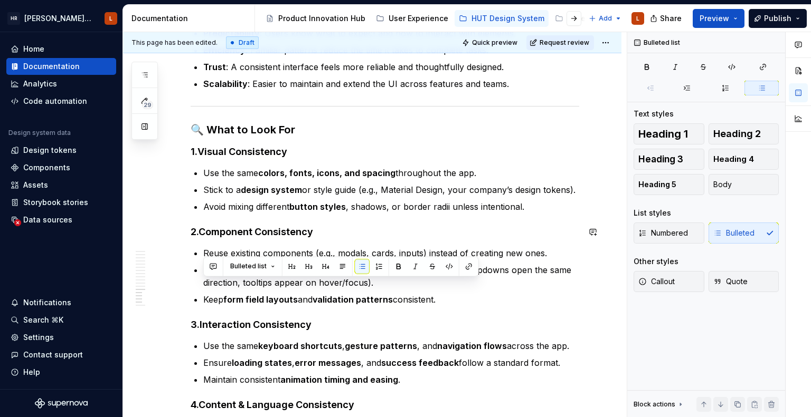
scroll to position [1785, 0]
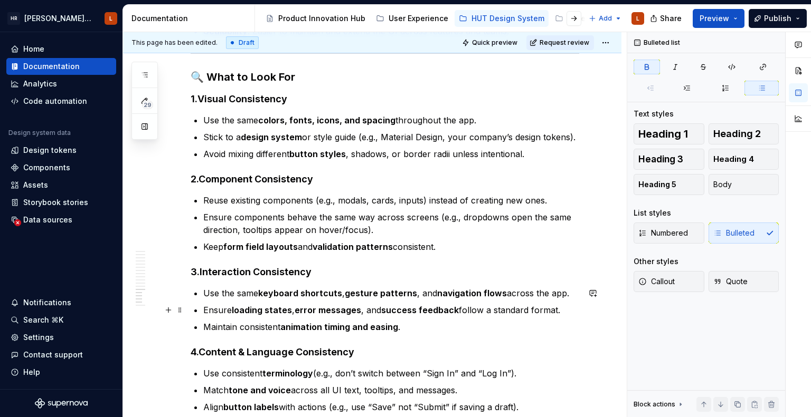
click at [430, 312] on strong "success feedback" at bounding box center [420, 310] width 78 height 11
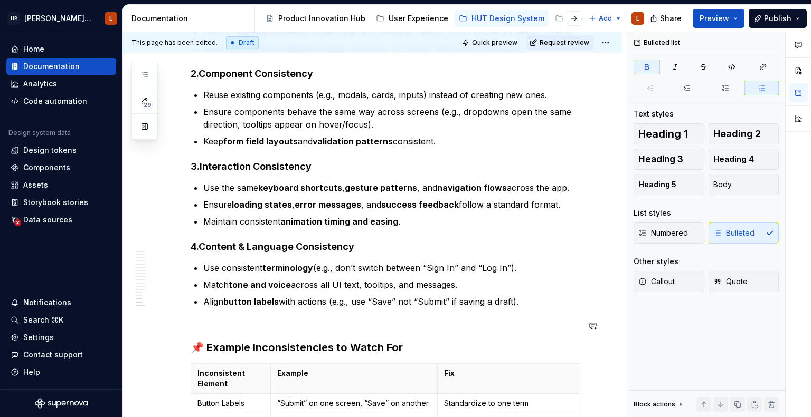
scroll to position [2101, 0]
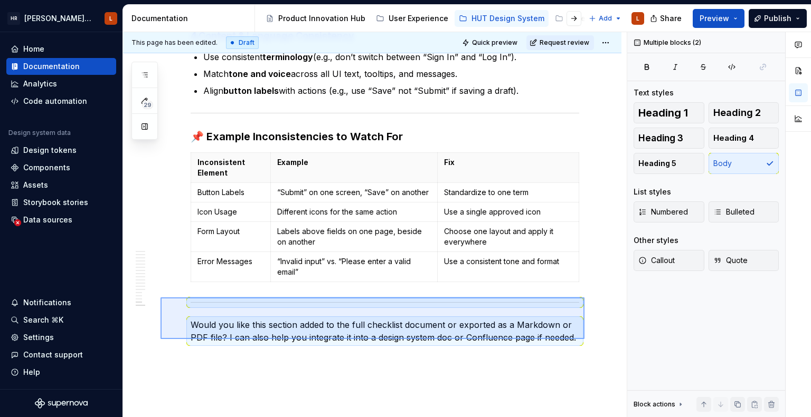
drag, startPoint x: 583, startPoint y: 339, endPoint x: 160, endPoint y: 295, distance: 424.5
click at [160, 295] on div "This page has been edited. Draft Quick preview Request review UX Checklist for …" at bounding box center [374, 225] width 503 height 386
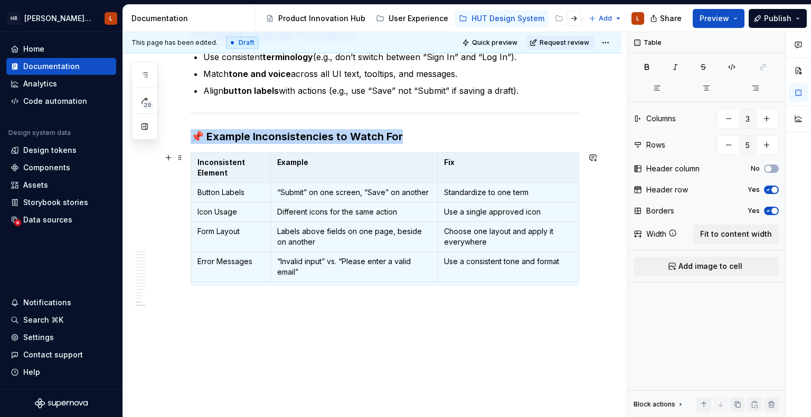
scroll to position [1943, 0]
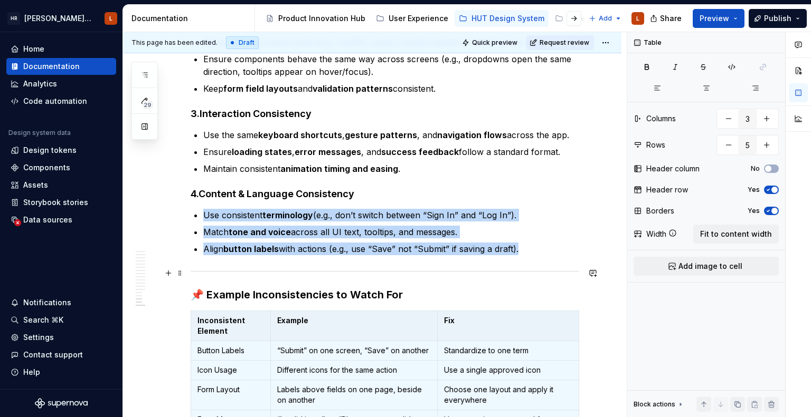
click at [461, 268] on div at bounding box center [385, 271] width 388 height 7
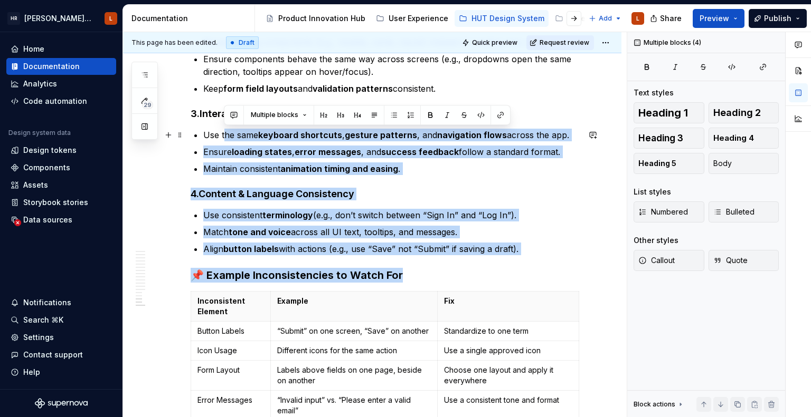
drag, startPoint x: 542, startPoint y: 255, endPoint x: 226, endPoint y: 139, distance: 337.2
click at [298, 226] on p "Match tone and voice across all UI text, tooltips, and messages." at bounding box center [391, 232] width 376 height 13
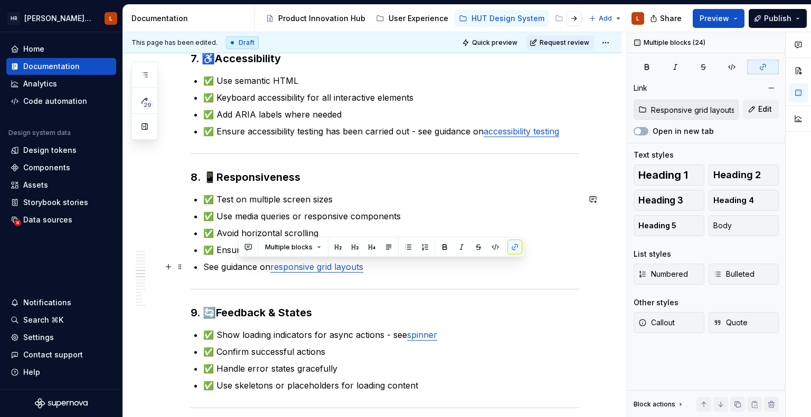
type input "Spinner"
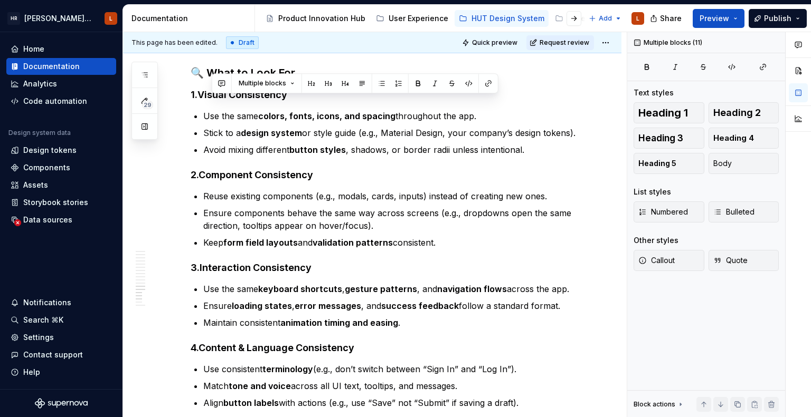
scroll to position [1555, 0]
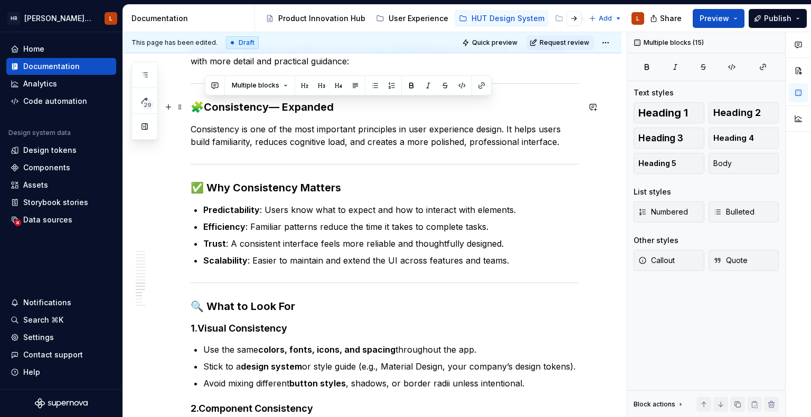
drag, startPoint x: 528, startPoint y: 247, endPoint x: 177, endPoint y: 113, distance: 375.5
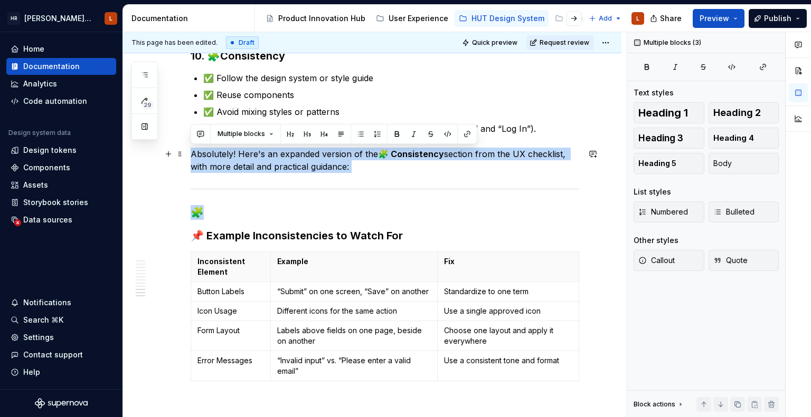
drag, startPoint x: 217, startPoint y: 213, endPoint x: 169, endPoint y: 161, distance: 70.2
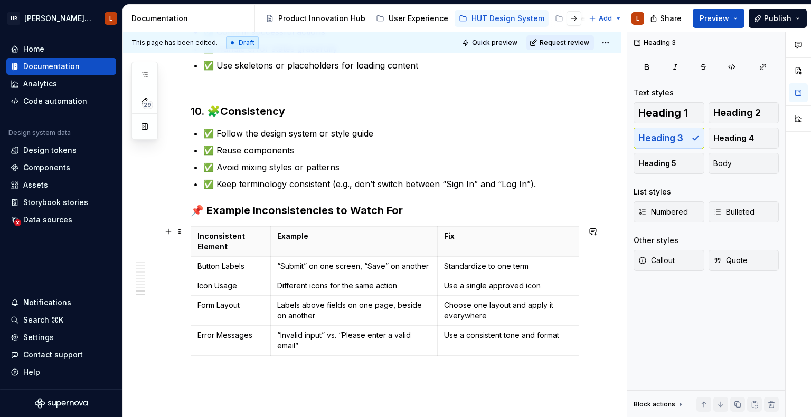
scroll to position [1344, 0]
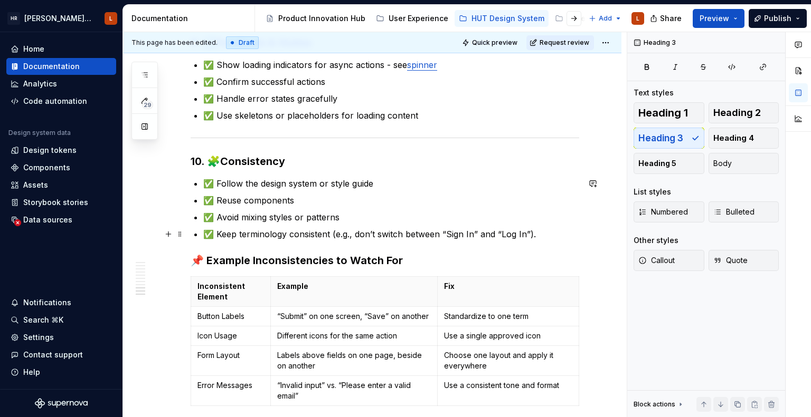
click at [548, 236] on p "✅ Keep terminology consistent (e.g., don’t switch between “Sign In” and “Log In…" at bounding box center [391, 234] width 376 height 13
click at [392, 259] on h3 "📌 Example Inconsistencies to Watch For" at bounding box center [385, 260] width 388 height 15
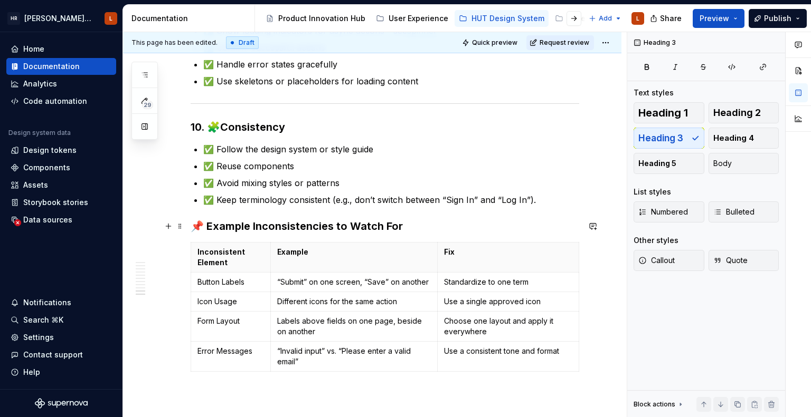
scroll to position [1397, 0]
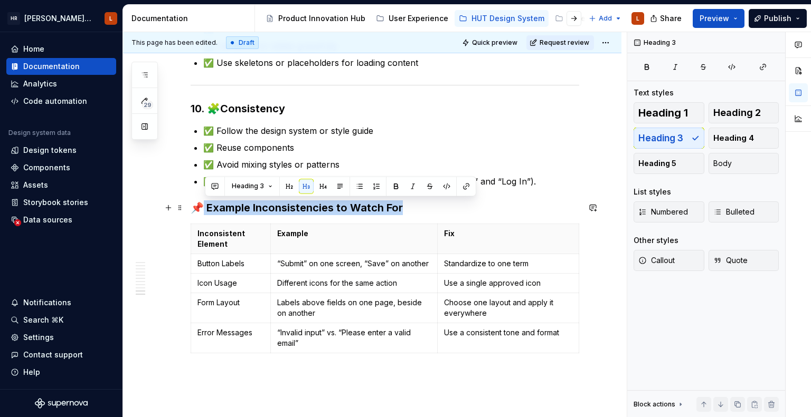
drag, startPoint x: 395, startPoint y: 207, endPoint x: 202, endPoint y: 208, distance: 192.6
click at [202, 208] on h3 "📌 Example Inconsistencies to Watch For" at bounding box center [385, 208] width 388 height 15
click at [268, 183] on button "Heading 3" at bounding box center [252, 186] width 50 height 15
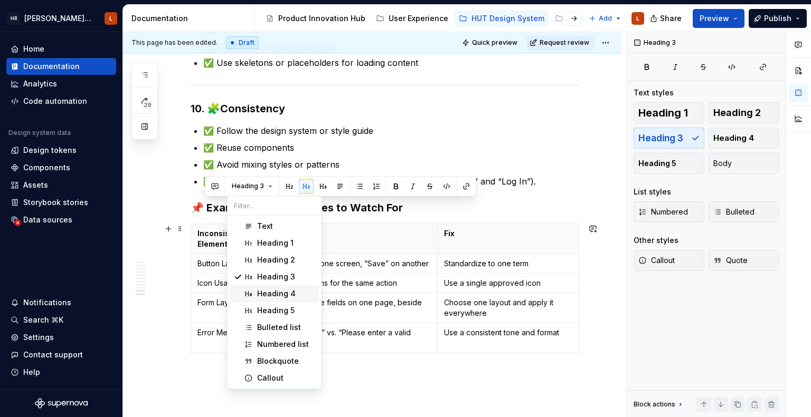
click at [277, 290] on div "Heading 4" at bounding box center [276, 294] width 39 height 11
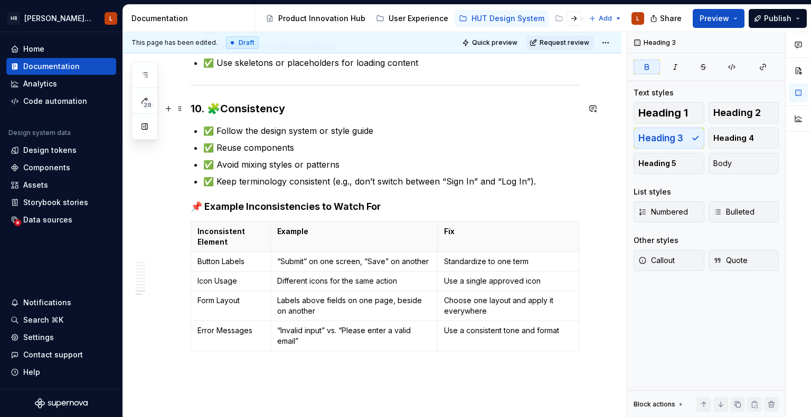
click at [255, 112] on strong "Consistency" at bounding box center [252, 108] width 65 height 13
click at [285, 206] on h4 "📌 Example Inconsistencies to Watch For" at bounding box center [385, 207] width 388 height 13
click at [423, 144] on p "✅ Reuse components" at bounding box center [391, 147] width 376 height 13
click at [206, 204] on h4 "📌 Example Inconsistencies to Watch For" at bounding box center [385, 207] width 388 height 13
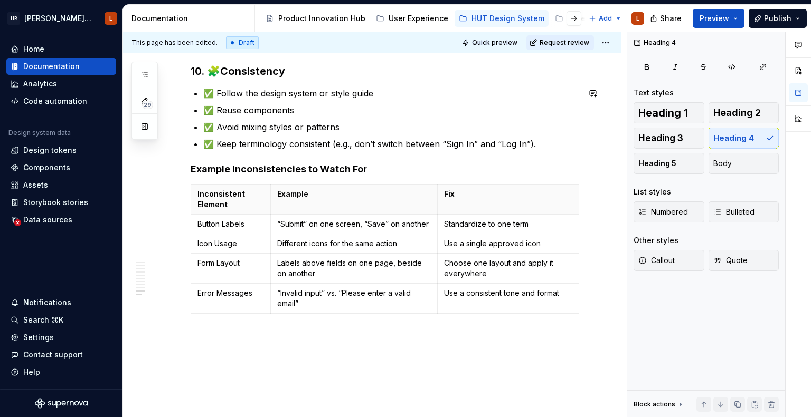
scroll to position [1471, 0]
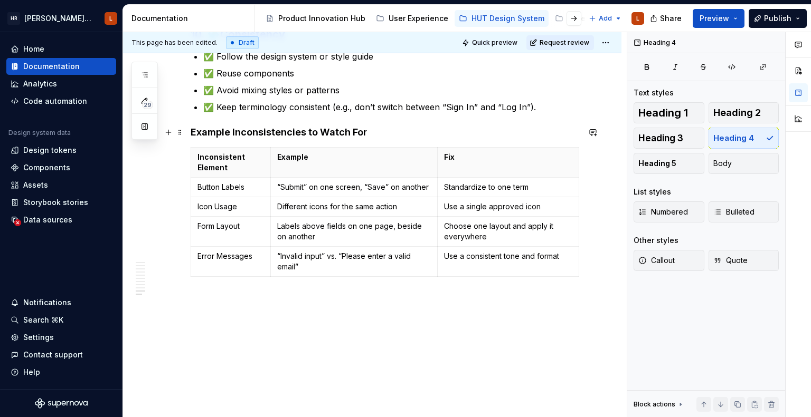
click at [237, 132] on h4 "Example Inconsistencies to Watch For" at bounding box center [385, 132] width 388 height 13
click at [323, 132] on h4 "Example inconsistencies to Watch For" at bounding box center [385, 132] width 388 height 13
click at [353, 130] on h4 "Example inconsistencies to watch For" at bounding box center [385, 132] width 388 height 13
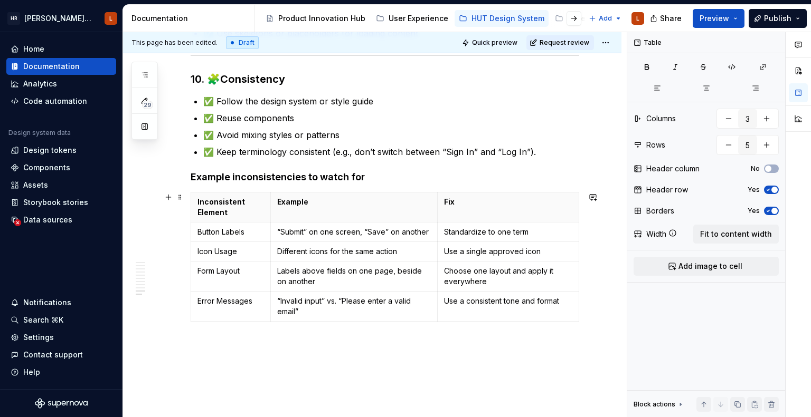
scroll to position [1366, 0]
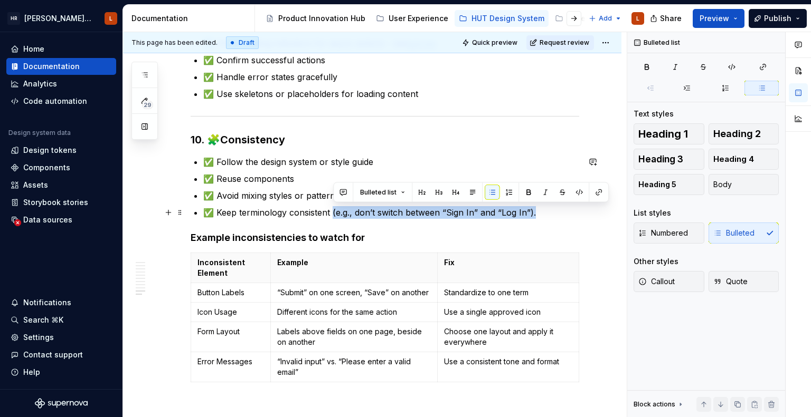
drag, startPoint x: 541, startPoint y: 209, endPoint x: 334, endPoint y: 216, distance: 207.0
click at [334, 216] on p "✅ Keep terminology consistent (e.g., don’t switch between “Sign In” and “Log In…" at bounding box center [391, 212] width 376 height 13
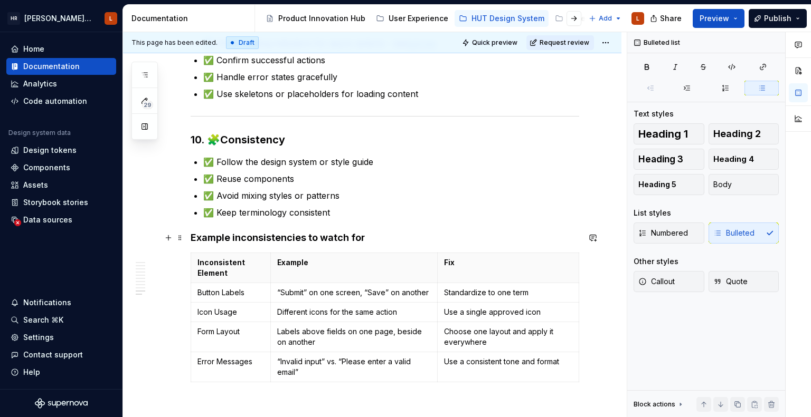
click at [474, 239] on h4 "Example inconsistencies to watch for" at bounding box center [385, 238] width 388 height 13
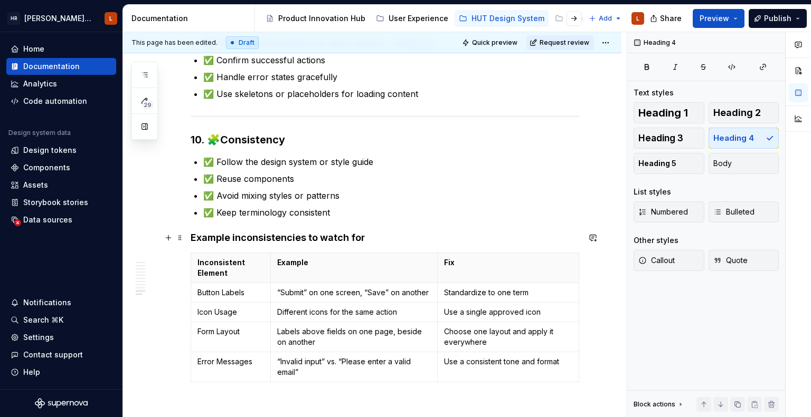
click at [197, 239] on h4 "Example inconsistencies to watch for" at bounding box center [385, 238] width 388 height 13
click at [228, 237] on h4 "Example inconsistencies to watch for" at bounding box center [385, 238] width 388 height 13
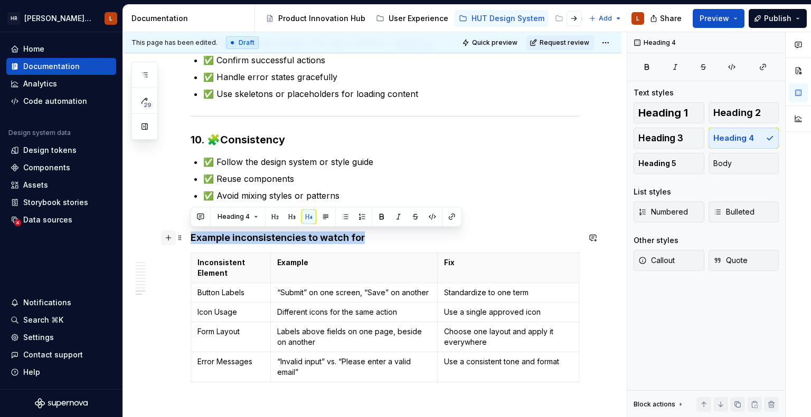
drag, startPoint x: 386, startPoint y: 236, endPoint x: 165, endPoint y: 241, distance: 220.6
click at [237, 213] on span "Heading 4" at bounding box center [233, 217] width 32 height 8
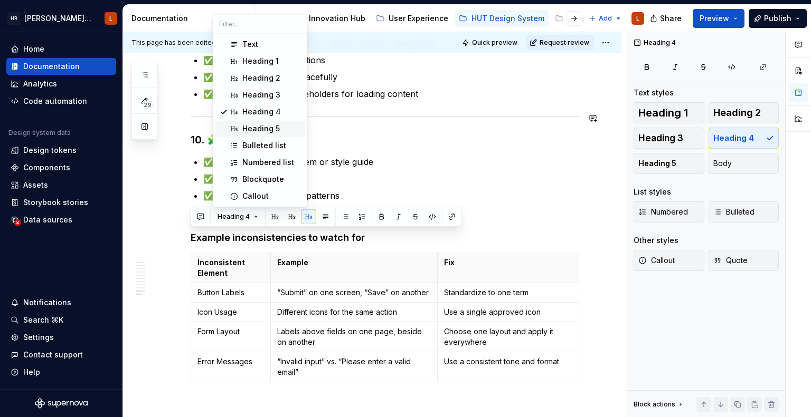
click at [250, 126] on div "Heading 5" at bounding box center [260, 128] width 37 height 11
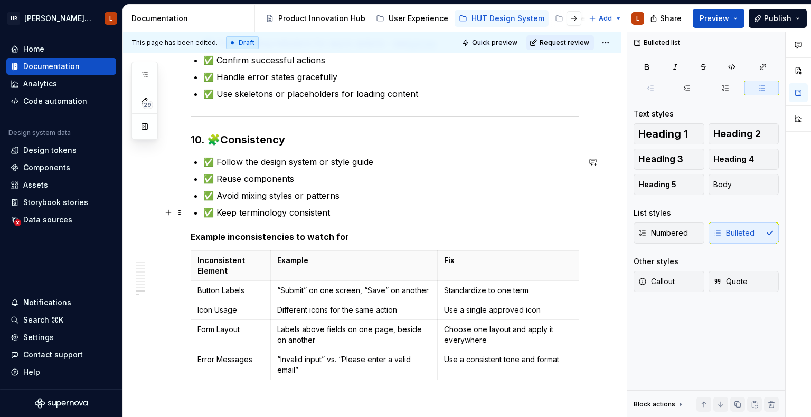
click at [469, 210] on p "✅ Keep terminology consistent" at bounding box center [391, 212] width 376 height 13
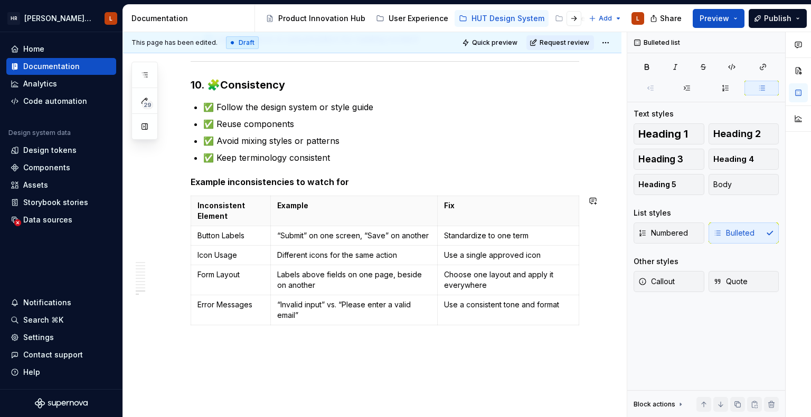
scroll to position [1364, 0]
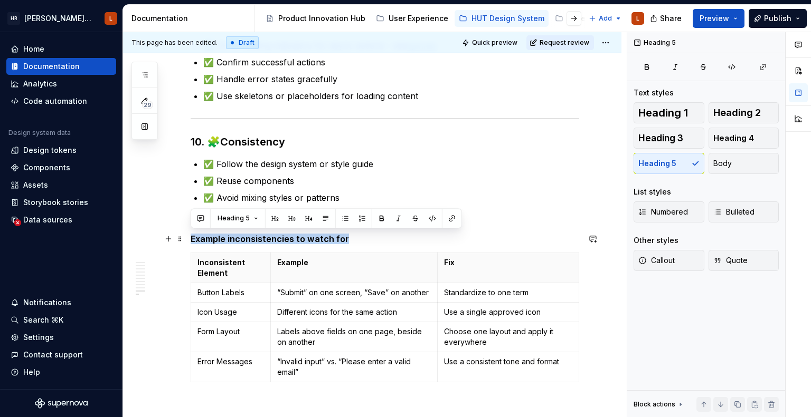
drag, startPoint x: 358, startPoint y: 238, endPoint x: 147, endPoint y: 230, distance: 211.3
click at [118, 233] on div "[PERSON_NAME] UI Toolkit (HUT) L Home Documentation Analytics Code automation D…" at bounding box center [405, 208] width 811 height 417
click at [249, 217] on button "Heading 5" at bounding box center [238, 218] width 50 height 15
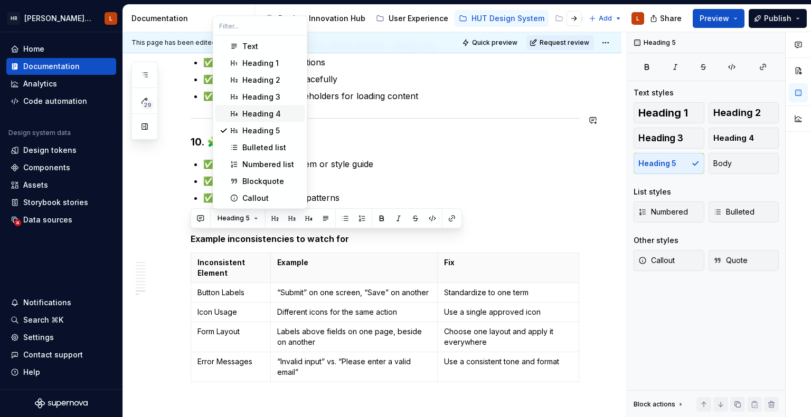
click at [251, 113] on div "Heading 4" at bounding box center [261, 114] width 39 height 11
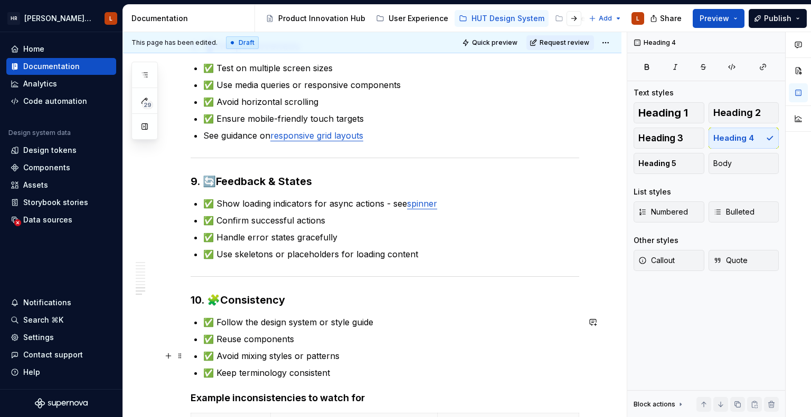
scroll to position [1416, 0]
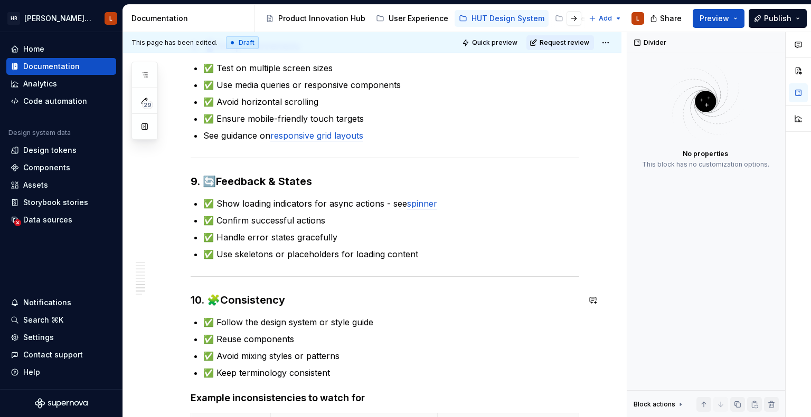
scroll to position [1153, 0]
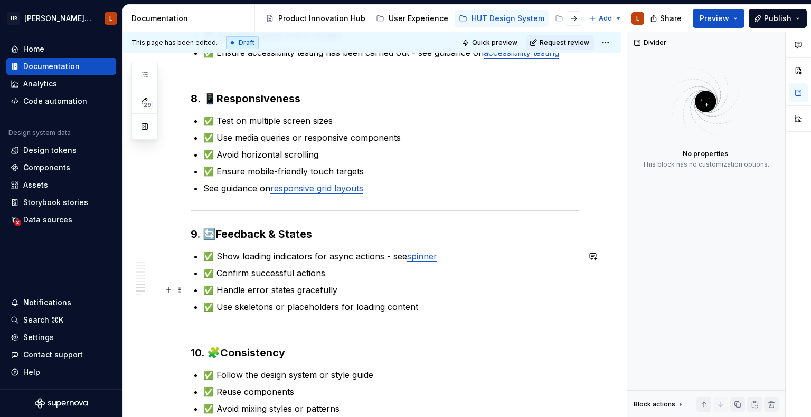
click at [456, 293] on p "✅ Handle error states gracefully" at bounding box center [391, 290] width 376 height 13
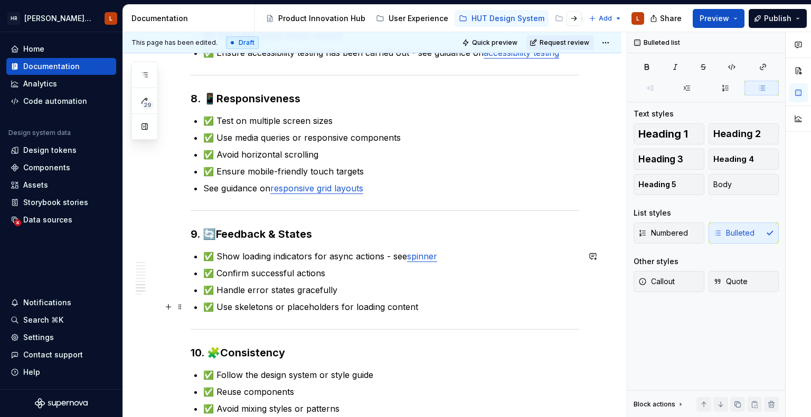
click at [450, 305] on p "✅ Use skeletons or placeholders for loading content" at bounding box center [391, 307] width 376 height 13
click at [450, 305] on p "✅ Use skeletons or placeholders for loading content skeleton" at bounding box center [391, 307] width 376 height 13
click at [446, 304] on p "✅ Use skeletons or placeholders for loading content skeleton" at bounding box center [391, 307] width 376 height 13
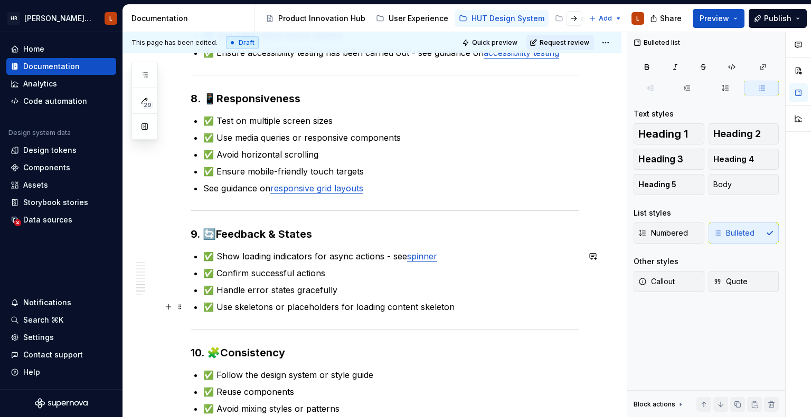
click at [444, 304] on p "✅ Use skeletons or placeholders for loading content skeleton" at bounding box center [391, 307] width 376 height 13
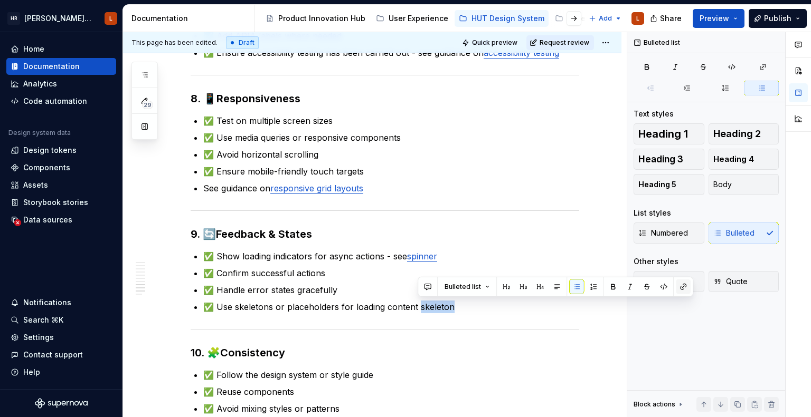
click at [685, 291] on button "button" at bounding box center [682, 287] width 15 height 15
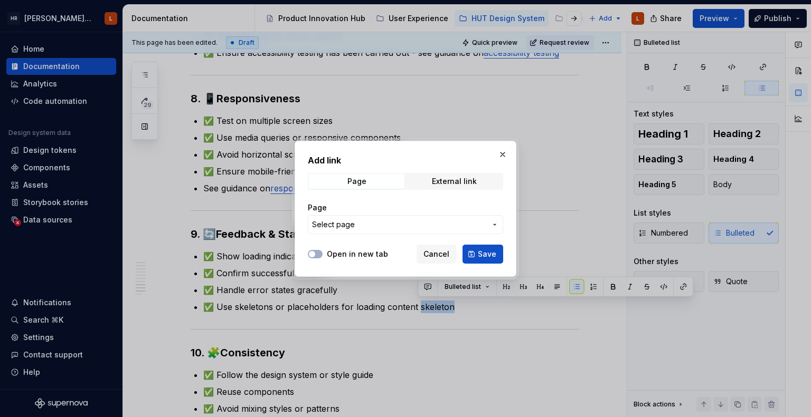
click at [374, 222] on span "Select page" at bounding box center [399, 225] width 174 height 11
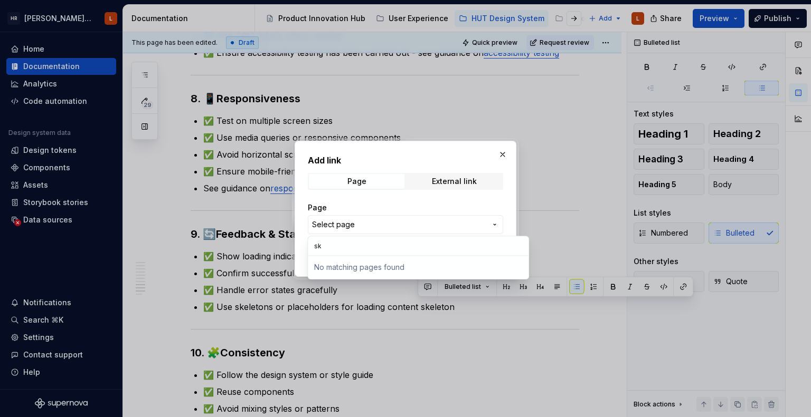
type input "s"
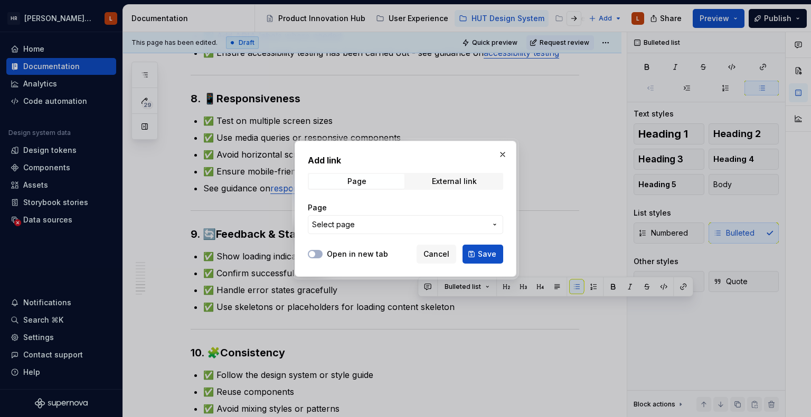
click at [506, 152] on div "Add link Page External link Page Select page Open in new tab Cancel Save" at bounding box center [405, 208] width 811 height 417
click at [501, 151] on button "button" at bounding box center [502, 154] width 15 height 15
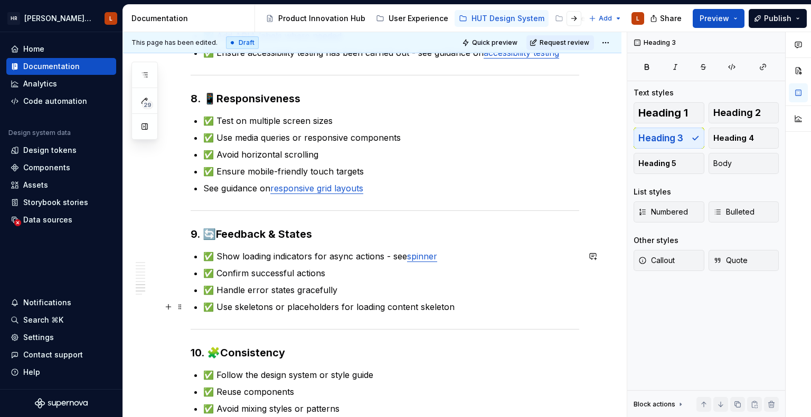
click at [448, 301] on p "✅ Use skeletons or placeholders for loading content skeleton" at bounding box center [391, 307] width 376 height 13
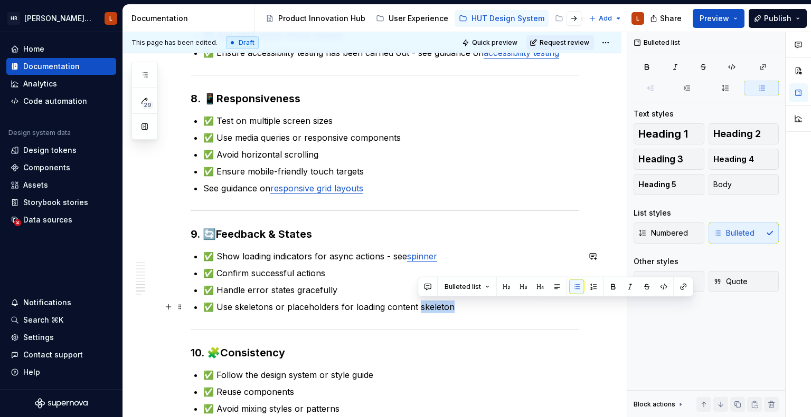
click at [448, 301] on p "✅ Use skeletons or placeholders for loading content skeleton" at bounding box center [391, 307] width 376 height 13
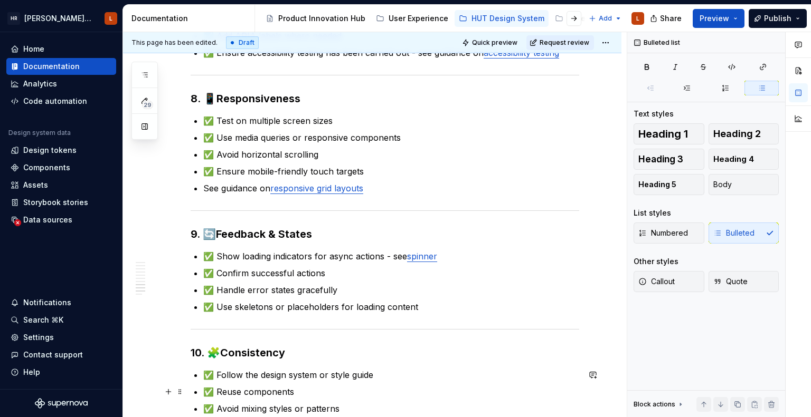
click at [460, 380] on ul "✅ Follow the design system or style guide ✅ Reuse components ✅ Avoid mixing sty…" at bounding box center [391, 400] width 376 height 63
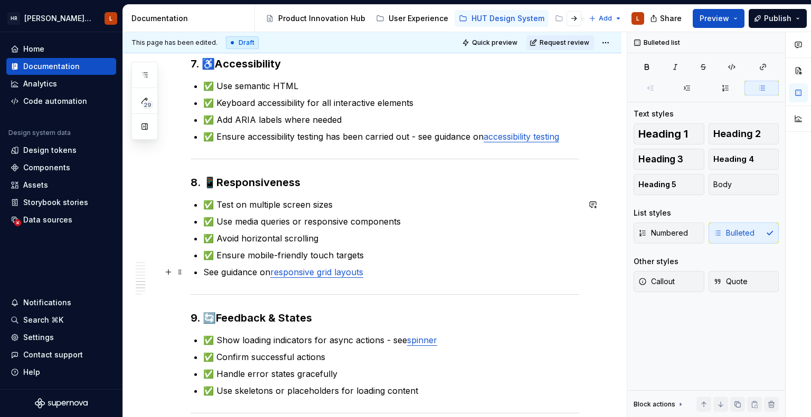
scroll to position [1227, 0]
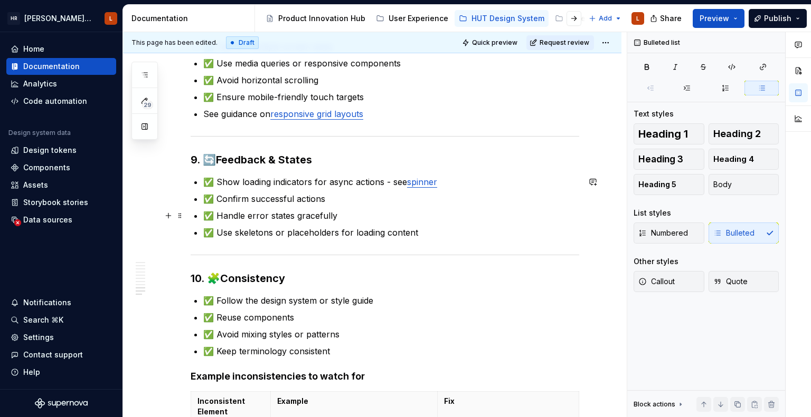
click at [350, 205] on ul "✅ Show loading indicators for async actions - see spinner ✅ Confirm successful …" at bounding box center [391, 207] width 376 height 63
click at [440, 233] on p "✅ Use skeletons or placeholders for loading content" at bounding box center [391, 232] width 376 height 13
click at [367, 215] on p "✅ Handle error states gracefully" at bounding box center [391, 215] width 376 height 13
click at [341, 198] on p "✅ Confirm successful actions" at bounding box center [391, 199] width 376 height 13
click at [218, 199] on p "✅ Confirm successful actions" at bounding box center [391, 199] width 376 height 13
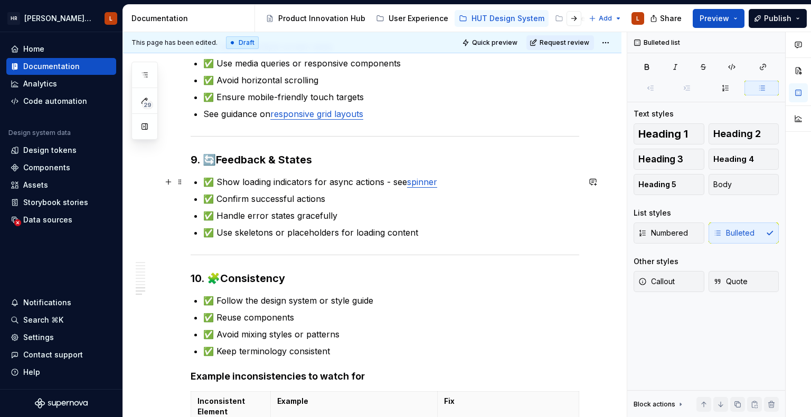
click at [280, 181] on p "✅ Show loading indicators for async actions - see spinner" at bounding box center [391, 182] width 376 height 13
click at [218, 181] on p "✅ Show loading indicators for async actions - see spinner" at bounding box center [391, 182] width 376 height 13
click at [385, 197] on p "✅ Confirm successful actions" at bounding box center [391, 199] width 376 height 13
click at [263, 198] on p "✅ Confirm successful actions" at bounding box center [391, 199] width 376 height 13
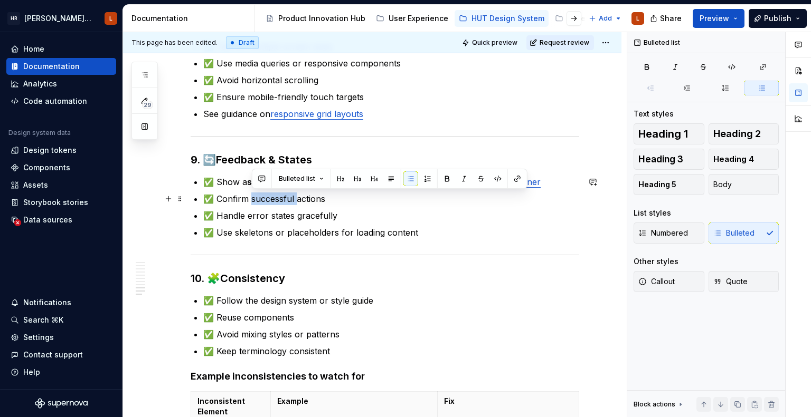
click at [263, 198] on p "✅ Confirm successful actions" at bounding box center [391, 199] width 376 height 13
click at [293, 214] on p "✅ Handle error states gracefully" at bounding box center [391, 215] width 376 height 13
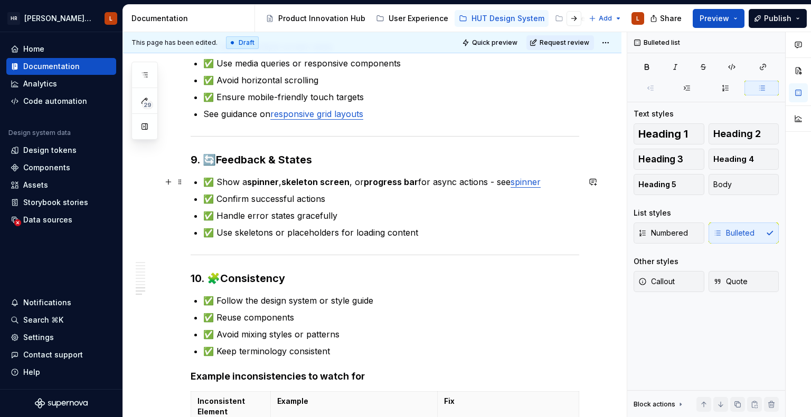
click at [546, 179] on p "✅ Show a spinner , skeleton screen , or progress bar for async actions - see sp…" at bounding box center [391, 182] width 376 height 13
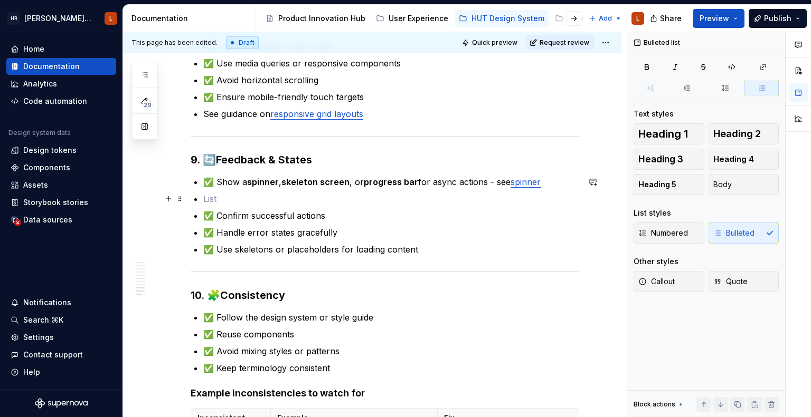
click at [299, 196] on p at bounding box center [391, 199] width 376 height 13
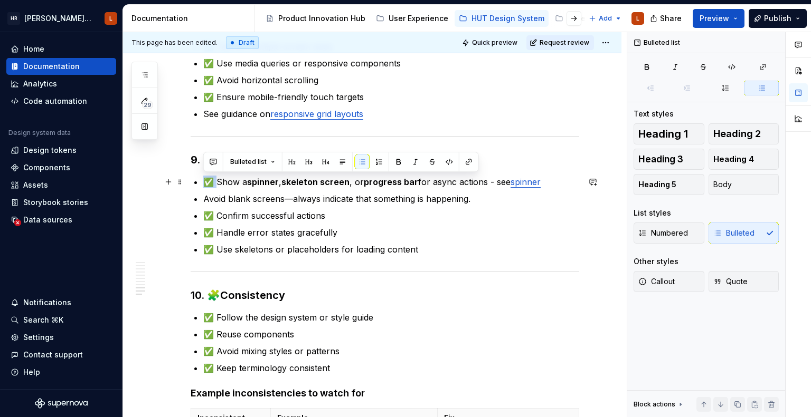
drag, startPoint x: 217, startPoint y: 181, endPoint x: 203, endPoint y: 186, distance: 15.7
click at [203, 198] on p "Avoid blank screens—always indicate that something is happening." at bounding box center [391, 199] width 376 height 13
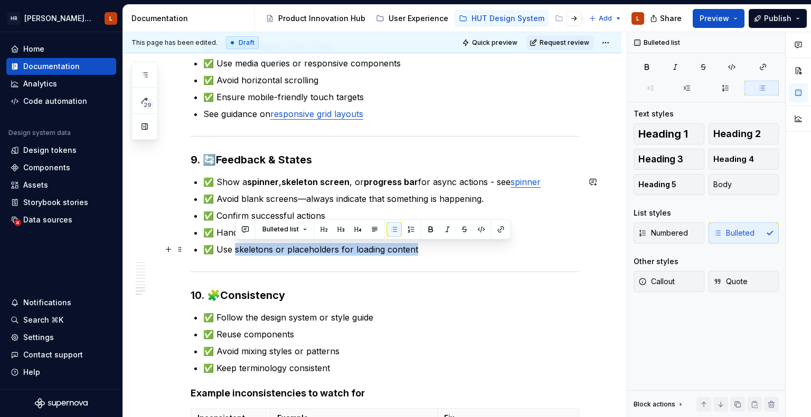
drag, startPoint x: 425, startPoint y: 249, endPoint x: 234, endPoint y: 245, distance: 191.1
click at [234, 245] on p "✅ Use skeletons or placeholders for loading content" at bounding box center [391, 249] width 376 height 13
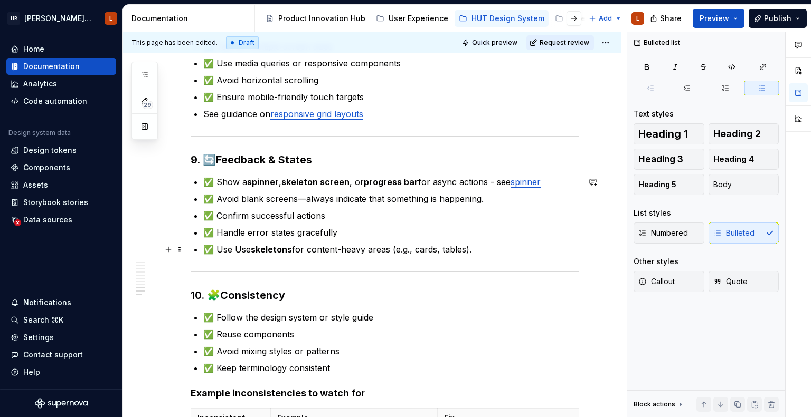
click at [236, 250] on p "✅ Use Use skeletons for content-heavy areas (e.g., cards, tables)." at bounding box center [391, 249] width 376 height 13
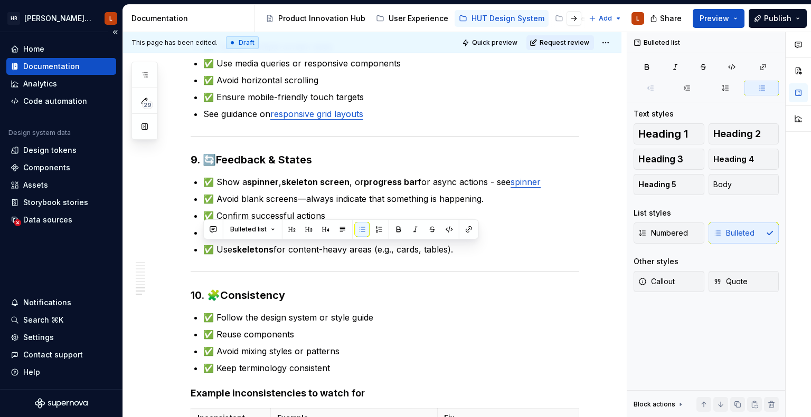
drag, startPoint x: 478, startPoint y: 250, endPoint x: 110, endPoint y: 245, distance: 367.8
click at [110, 245] on div "[PERSON_NAME] UI Toolkit (HUT) L Home Documentation Analytics Code automation D…" at bounding box center [405, 208] width 811 height 417
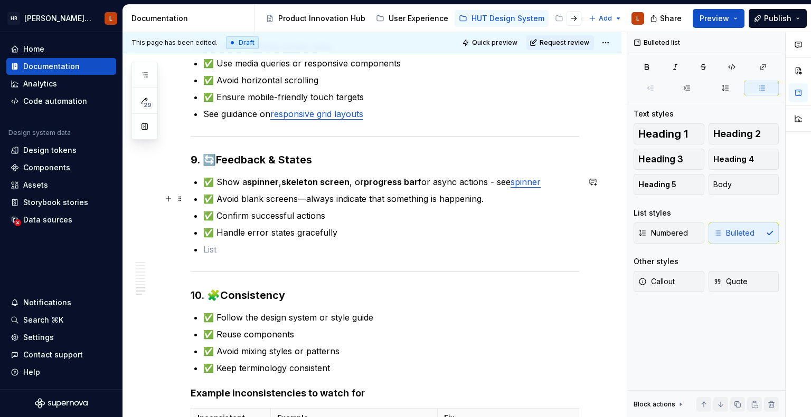
click at [507, 197] on p "✅ Avoid blank screens—always indicate that something is happening." at bounding box center [391, 199] width 376 height 13
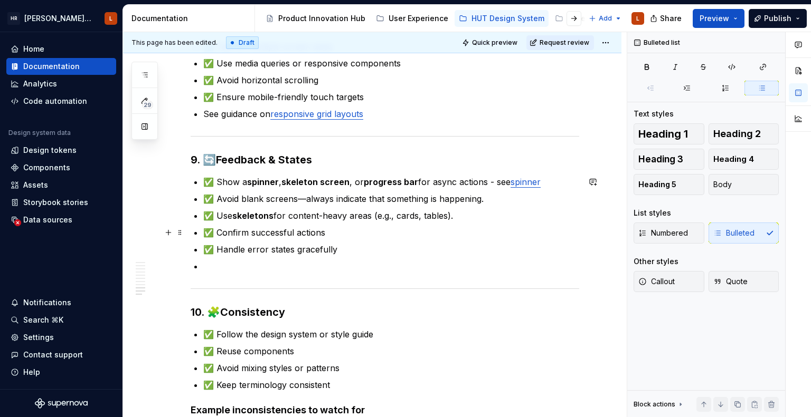
click at [386, 236] on p "✅ Confirm successful actions" at bounding box center [391, 232] width 376 height 13
click at [319, 227] on p "✅ Confirm successful actions" at bounding box center [391, 232] width 376 height 13
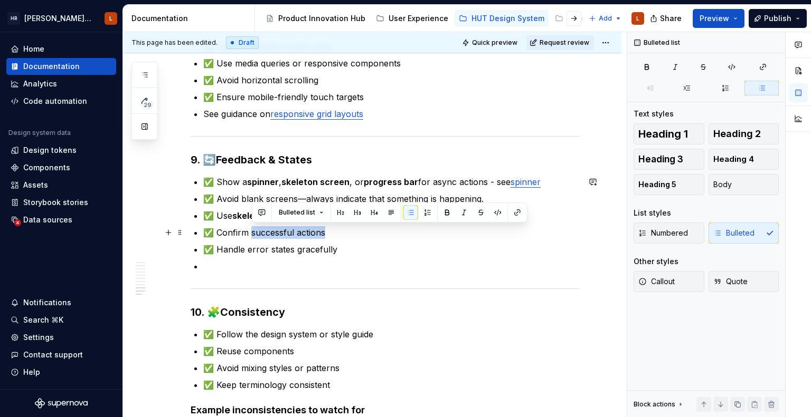
drag, startPoint x: 332, startPoint y: 230, endPoint x: 252, endPoint y: 236, distance: 80.5
click at [252, 236] on p "✅ Confirm successful actions" at bounding box center [391, 232] width 376 height 13
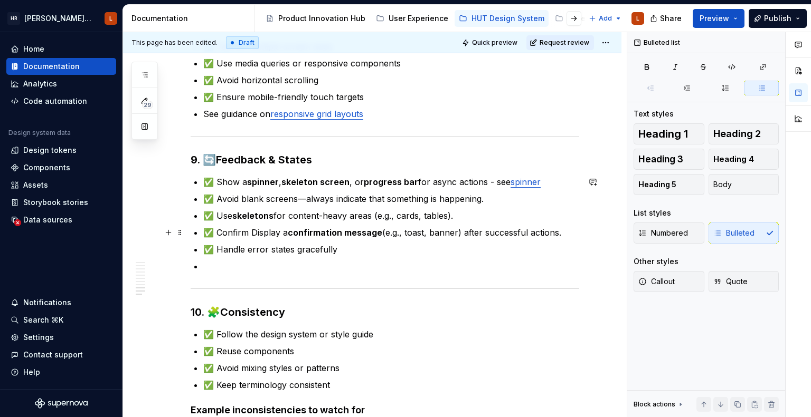
click at [239, 232] on p "✅ Confirm Display a confirmation message (e.g., toast, banner) after successful…" at bounding box center [391, 232] width 376 height 13
click at [367, 244] on p "✅ Handle error states gracefully" at bounding box center [391, 249] width 376 height 13
click at [355, 247] on p "✅ Handle error states gracefully" at bounding box center [391, 249] width 376 height 13
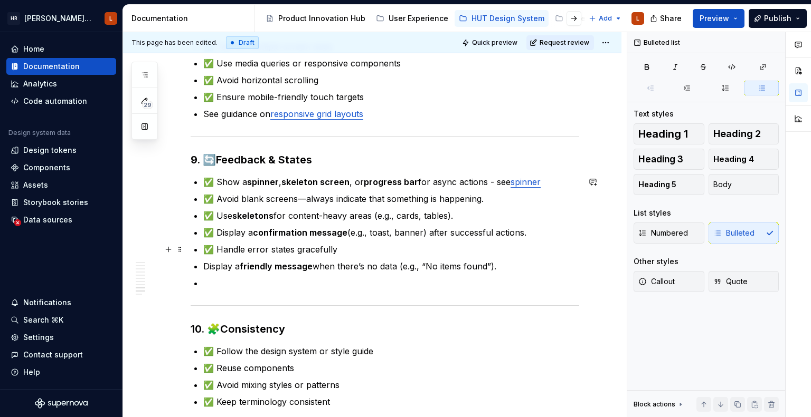
click at [274, 249] on p "✅ Handle error states gracefully" at bounding box center [391, 249] width 376 height 13
click at [346, 248] on p "✅ Handle error states gracefully" at bounding box center [391, 249] width 376 height 13
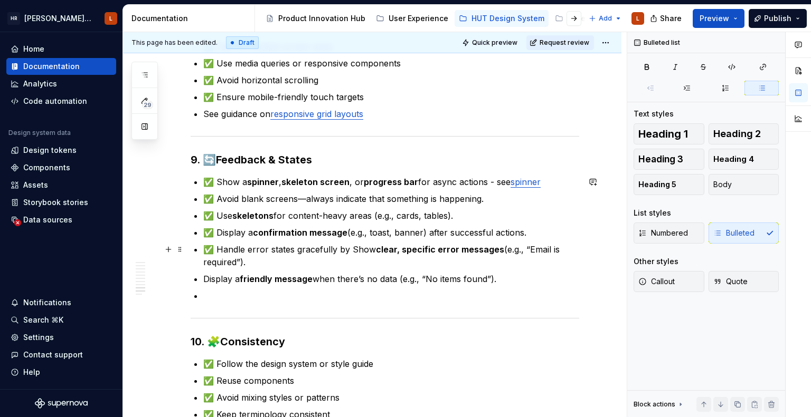
drag, startPoint x: 353, startPoint y: 246, endPoint x: 368, endPoint y: 249, distance: 15.4
click at [354, 246] on p "✅ Handle error states gracefully by Show clear, specific error messages (e.g., …" at bounding box center [391, 255] width 376 height 25
click at [306, 262] on p "✅ Handle error states gracefully by showing clear, specific error messages (e.g…" at bounding box center [391, 255] width 376 height 25
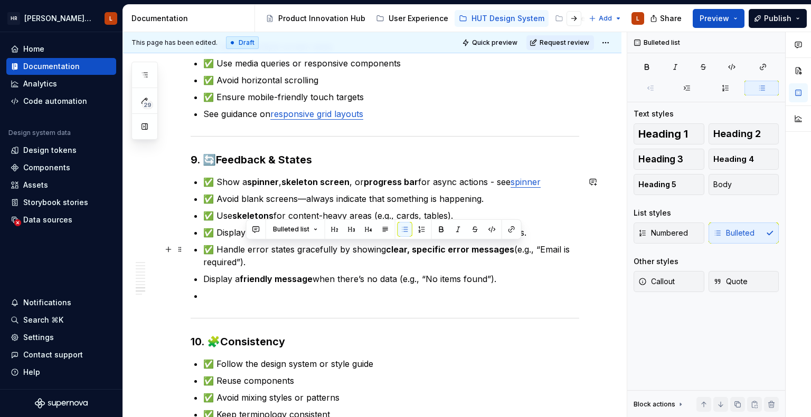
drag, startPoint x: 510, startPoint y: 251, endPoint x: 526, endPoint y: 262, distance: 19.2
click at [526, 262] on p "✅ Handle error states gracefully by showing clear, specific error messages (e.g…" at bounding box center [391, 255] width 376 height 25
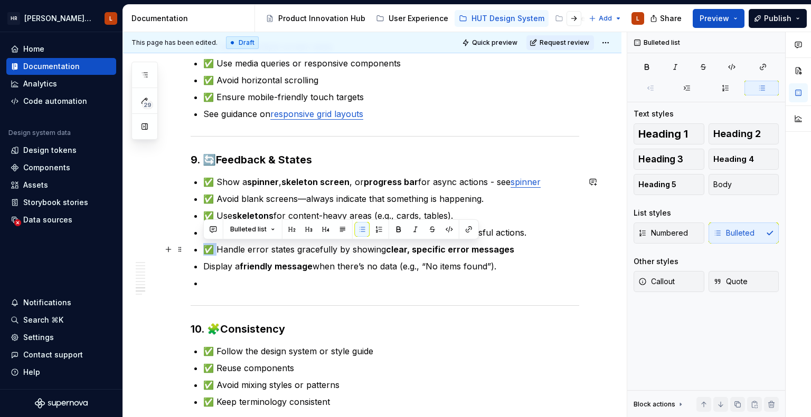
drag, startPoint x: 216, startPoint y: 249, endPoint x: 208, endPoint y: 253, distance: 9.0
click at [208, 253] on p "✅ Handle error states gracefully by showing clear, specific error messages" at bounding box center [391, 249] width 376 height 13
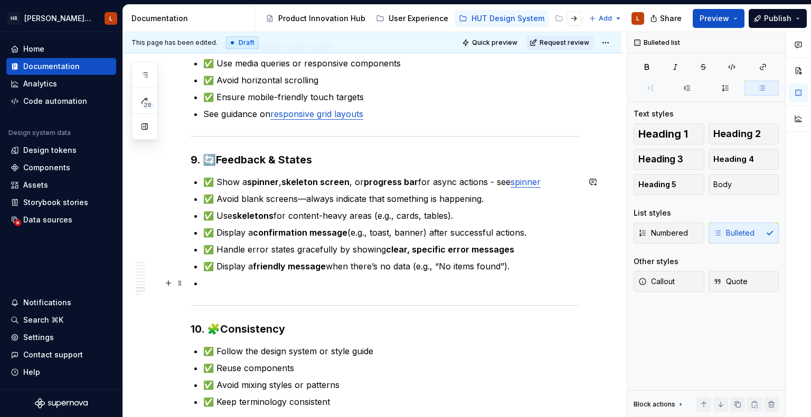
click at [211, 282] on p at bounding box center [391, 283] width 376 height 13
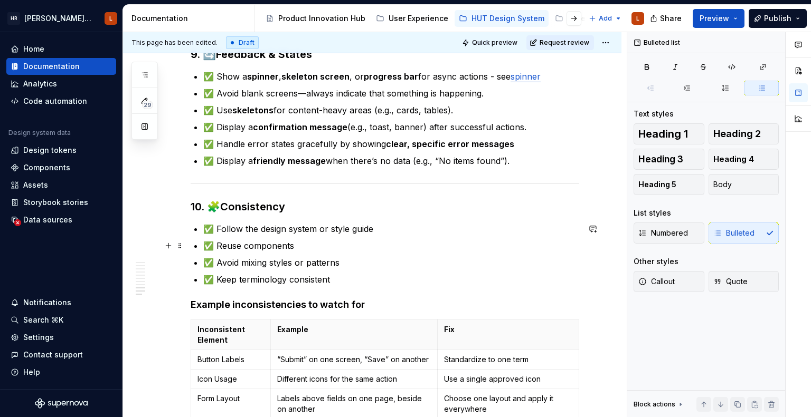
scroll to position [1280, 0]
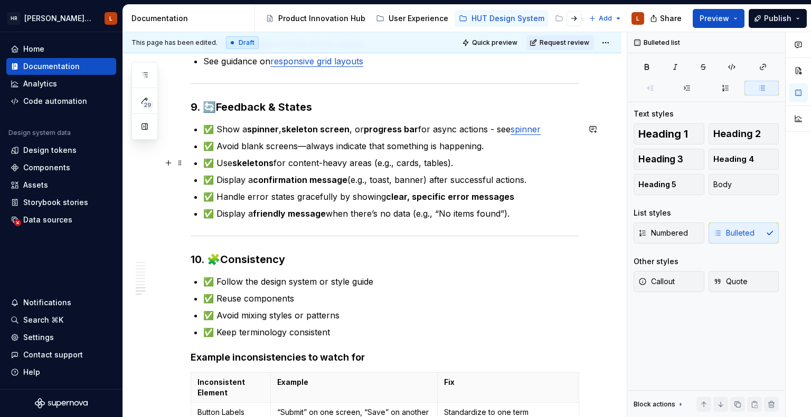
click at [473, 159] on p "✅ Use skeletons for content-heavy areas (e.g., cards, tables)." at bounding box center [391, 163] width 376 height 13
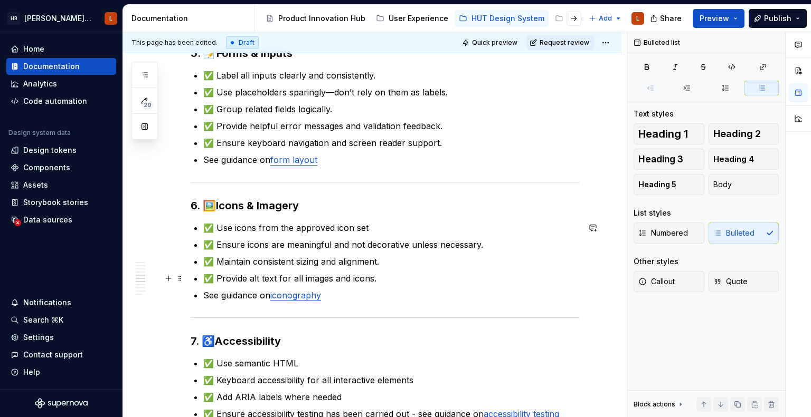
scroll to position [805, 0]
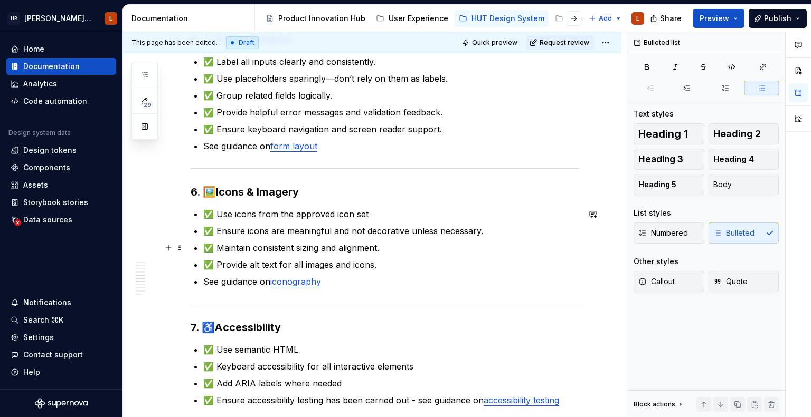
click at [394, 248] on p "✅ Maintain consistent sizing and alignment." at bounding box center [391, 248] width 376 height 13
click at [307, 265] on p "✅ Provide alt text for all images and icons." at bounding box center [391, 265] width 376 height 13
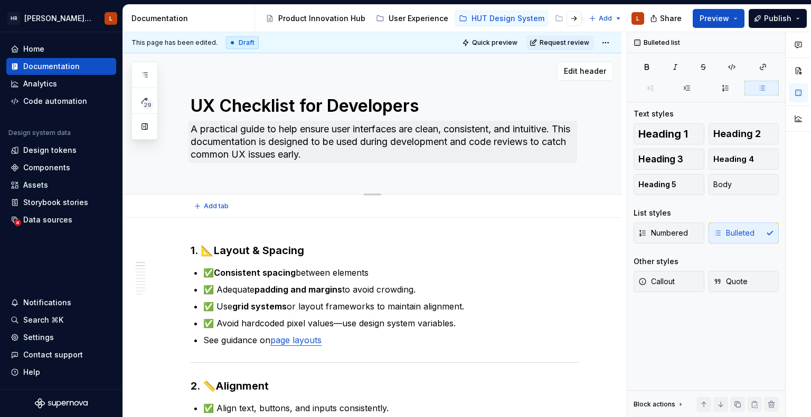
scroll to position [0, 0]
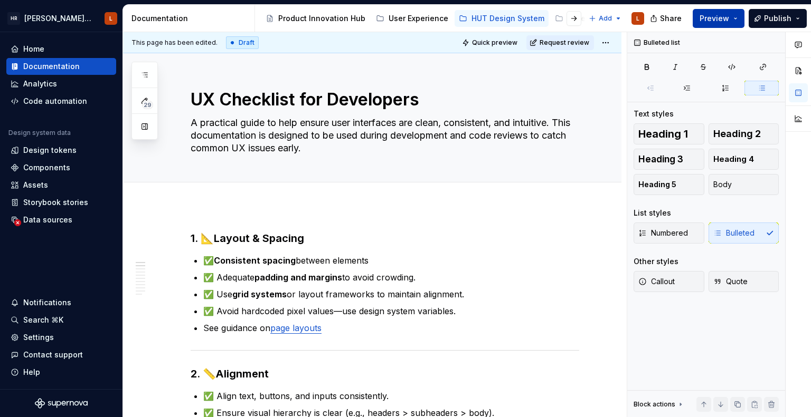
click at [731, 16] on button "Preview" at bounding box center [718, 18] width 52 height 19
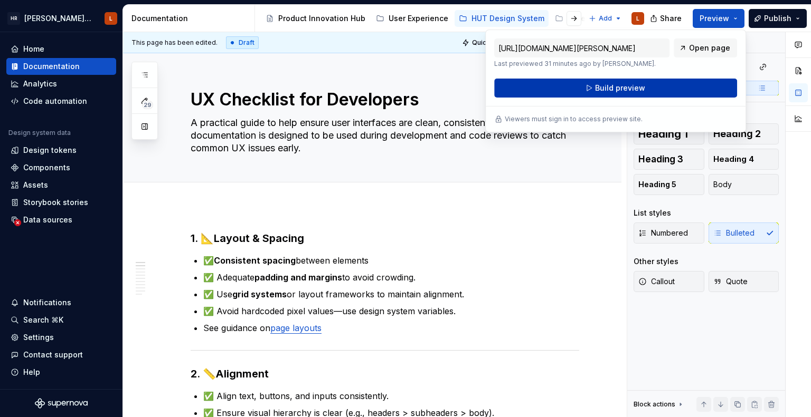
click at [624, 82] on button "Build preview" at bounding box center [615, 88] width 243 height 19
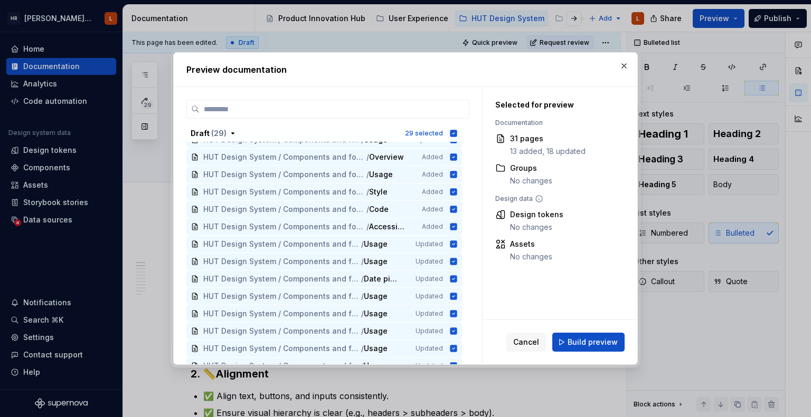
scroll to position [344, 0]
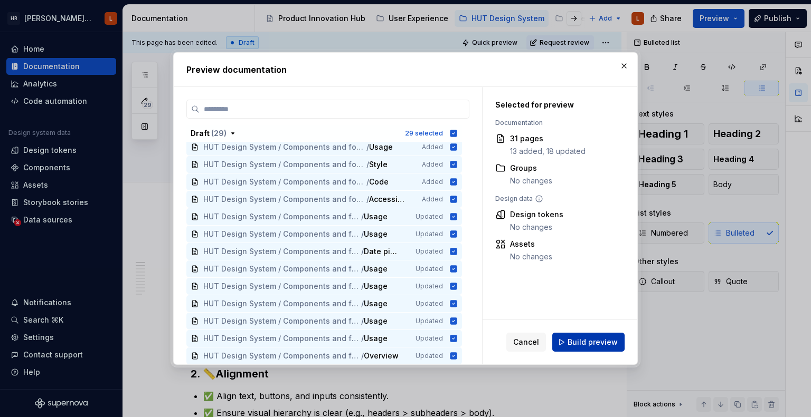
click at [596, 338] on span "Build preview" at bounding box center [592, 342] width 50 height 11
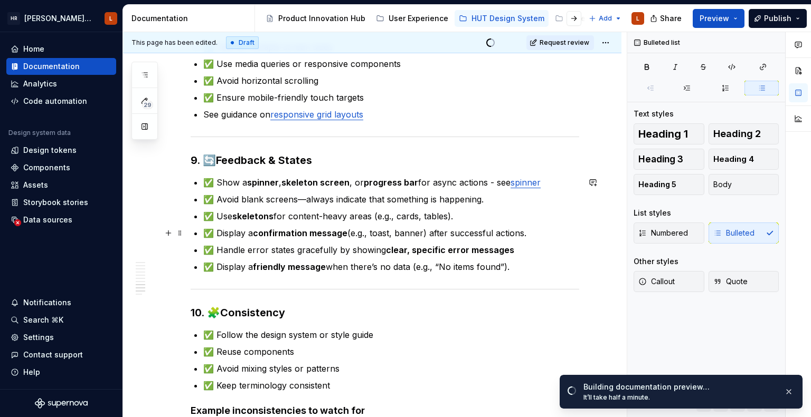
scroll to position [1161, 0]
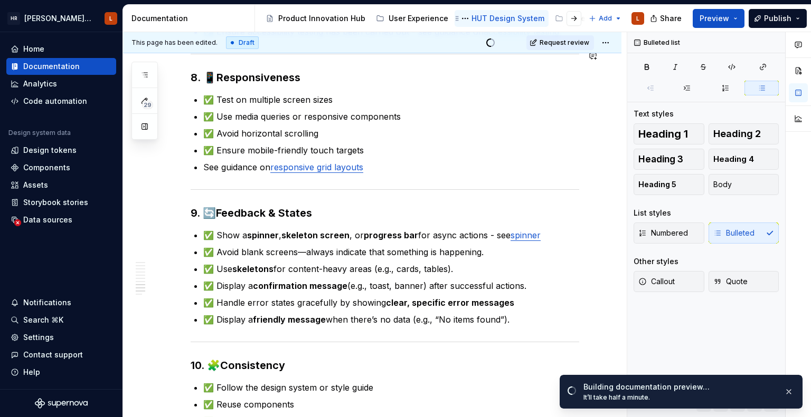
click at [483, 14] on div "HUT Design System" at bounding box center [507, 18] width 73 height 11
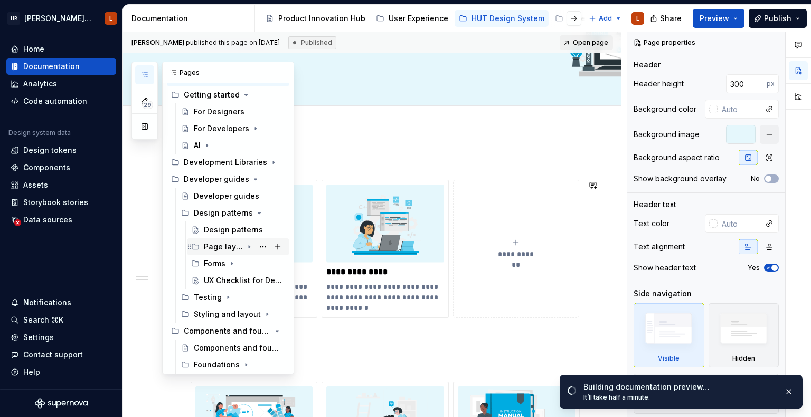
scroll to position [55, 0]
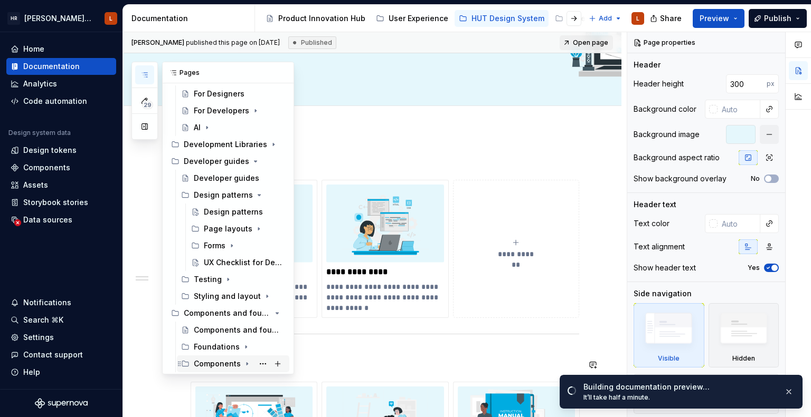
click at [245, 360] on icon "Page tree" at bounding box center [247, 364] width 8 height 8
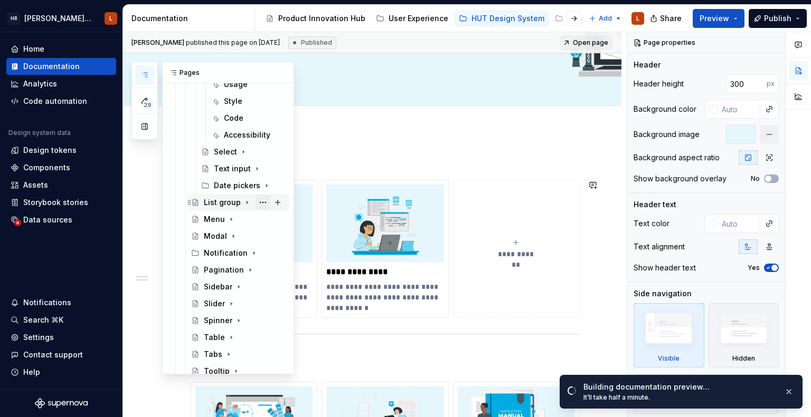
scroll to position [764, 0]
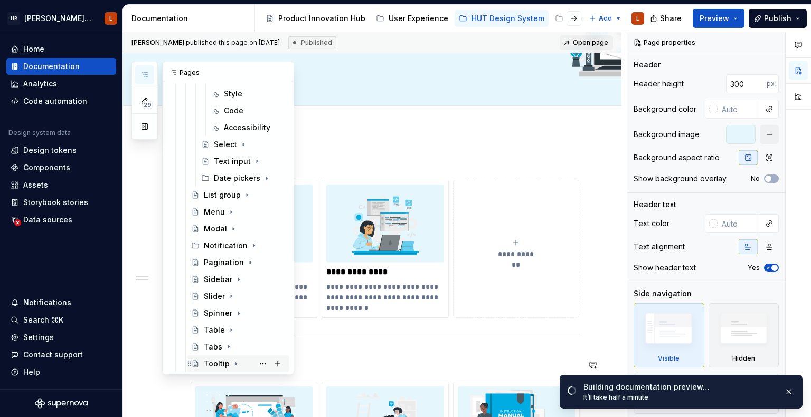
click at [232, 366] on icon "Page tree" at bounding box center [236, 364] width 8 height 8
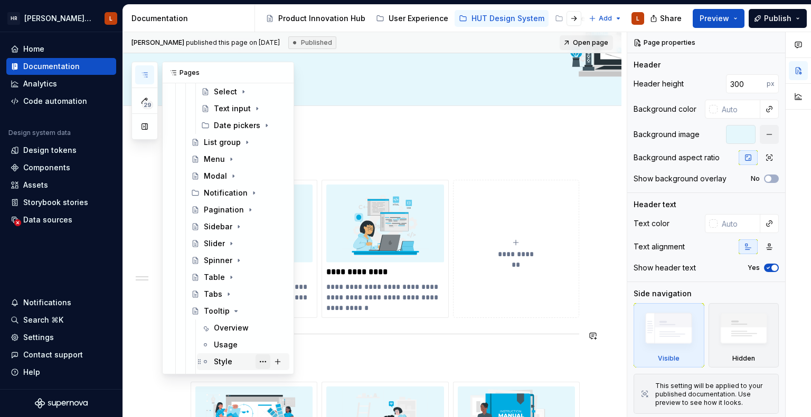
scroll to position [849, 0]
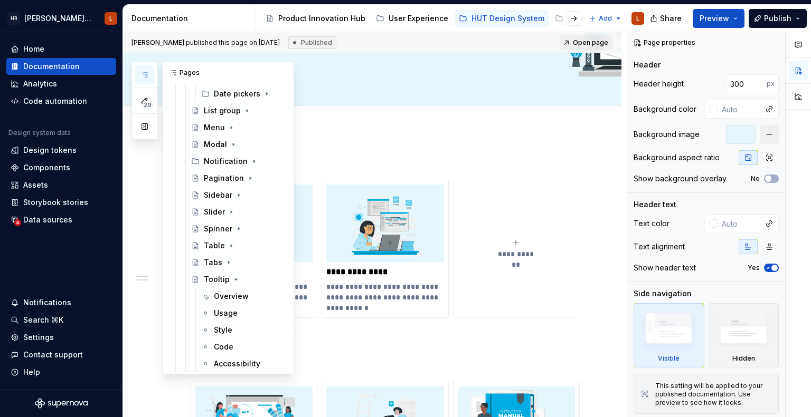
click at [149, 66] on button "button" at bounding box center [144, 74] width 19 height 19
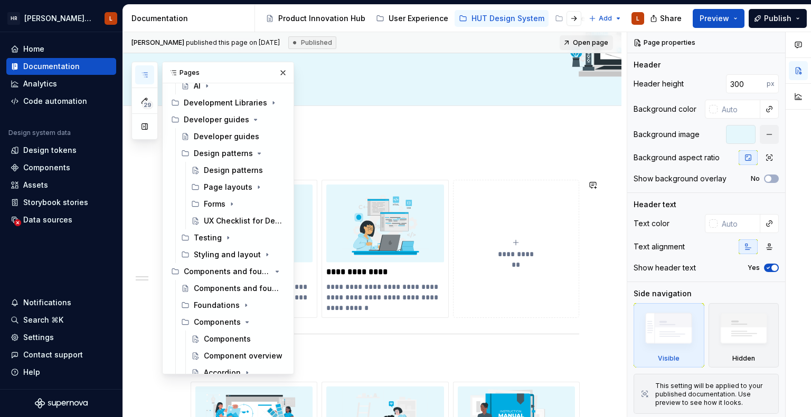
scroll to position [0, 0]
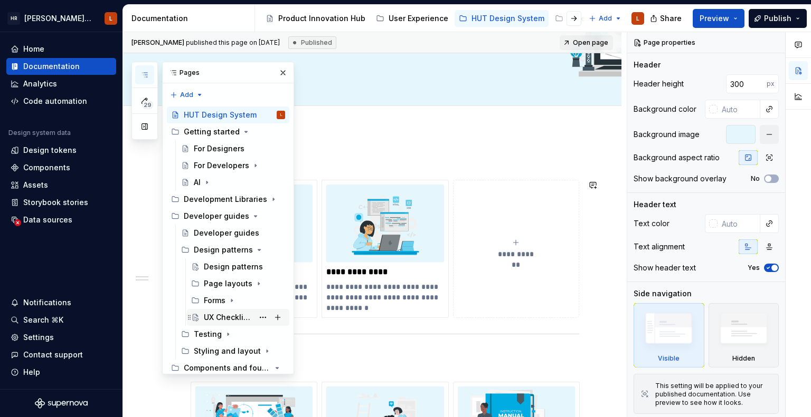
click at [232, 318] on div "UX Checklist for Developers" at bounding box center [229, 317] width 50 height 11
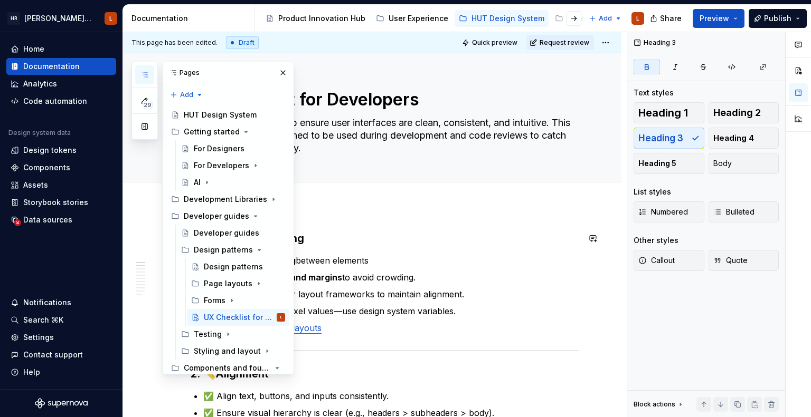
click at [500, 245] on h3 "1. 📐 Layout & Spacing" at bounding box center [385, 238] width 388 height 15
click at [277, 72] on button "button" at bounding box center [282, 72] width 15 height 15
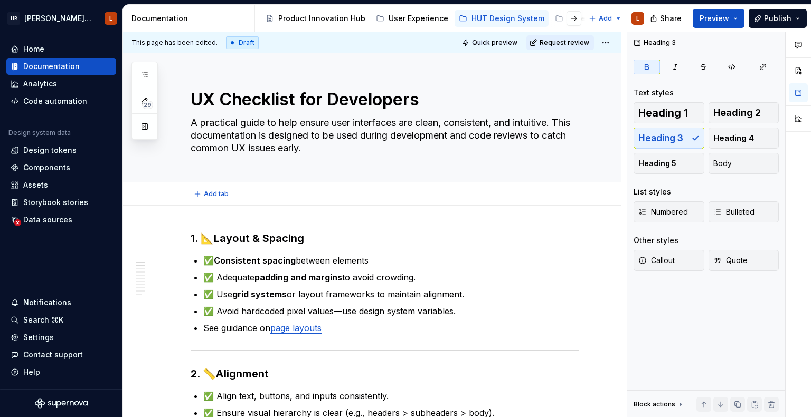
type textarea "*"
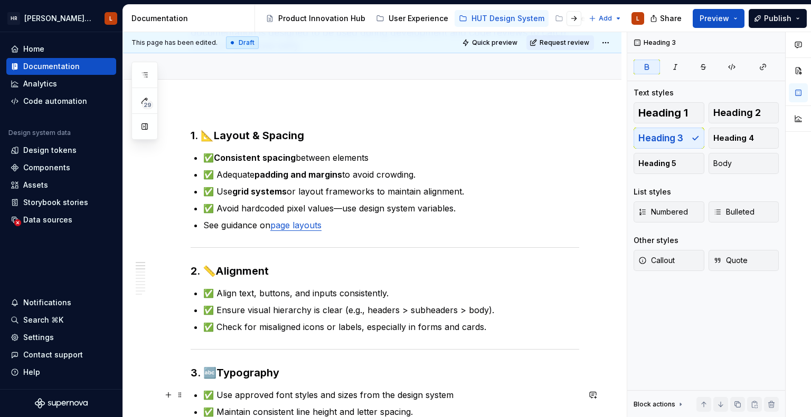
scroll to position [53, 0]
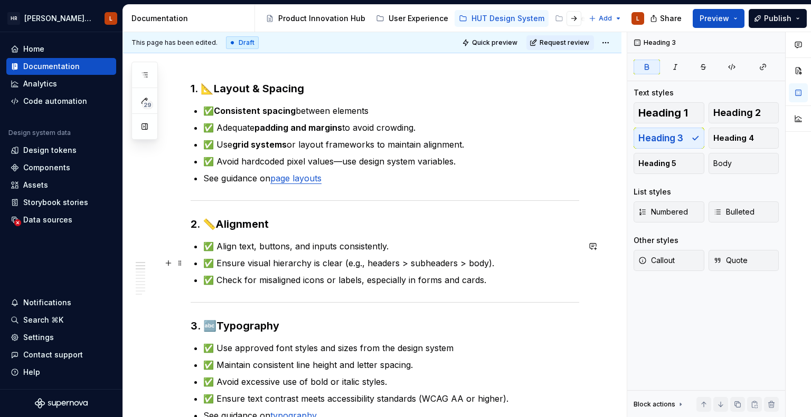
scroll to position [158, 0]
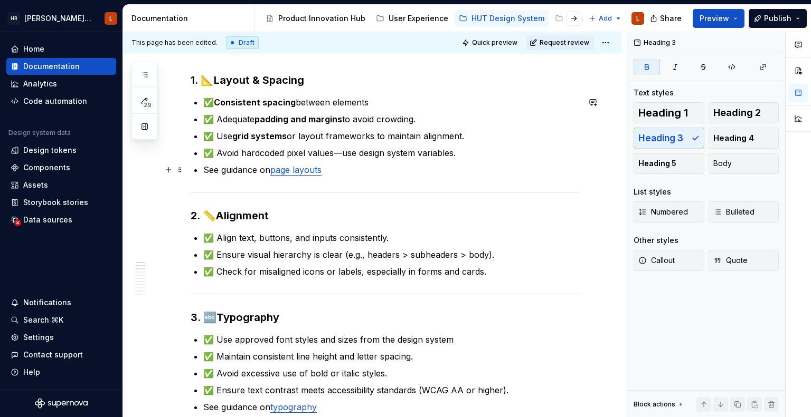
click at [332, 168] on p "See guidance on page layouts" at bounding box center [391, 170] width 376 height 13
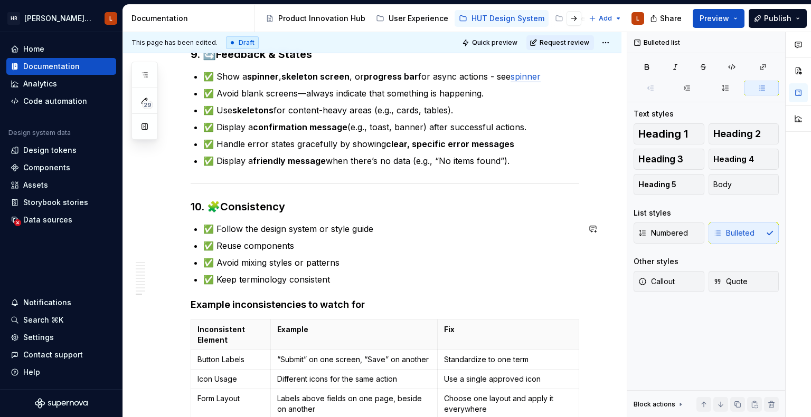
scroll to position [1142, 0]
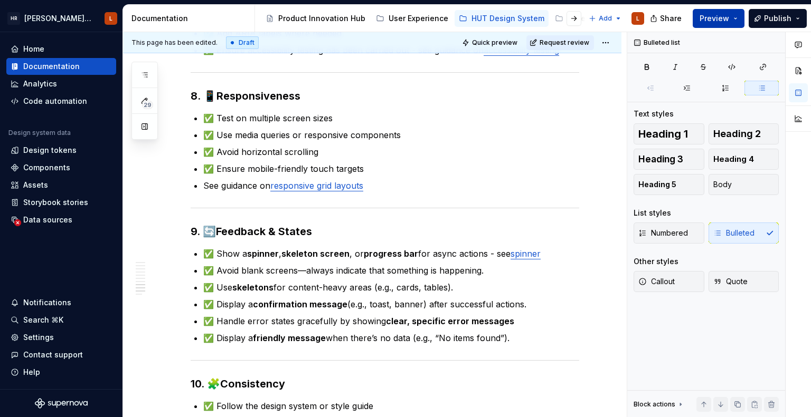
click at [736, 10] on button "Preview" at bounding box center [718, 18] width 52 height 19
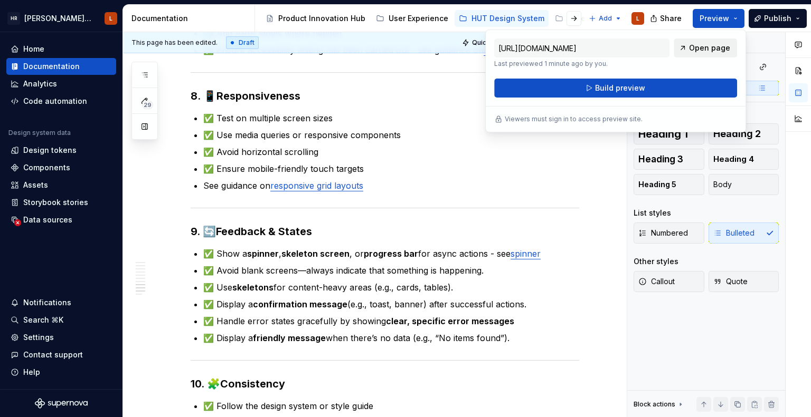
click at [697, 44] on span "Open page" at bounding box center [709, 48] width 41 height 11
type textarea "*"
